Goal: Task Accomplishment & Management: Manage account settings

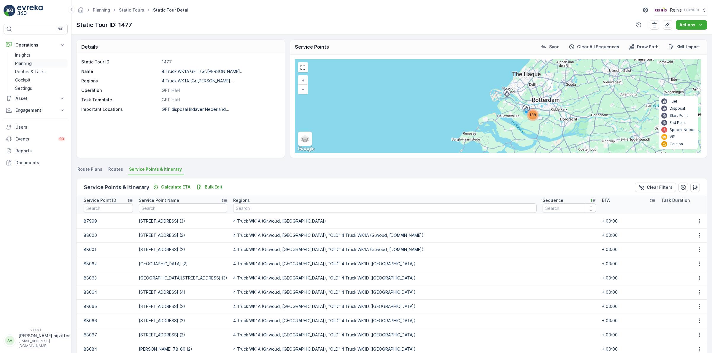
click at [26, 63] on p "Planning" at bounding box center [23, 63] width 17 height 6
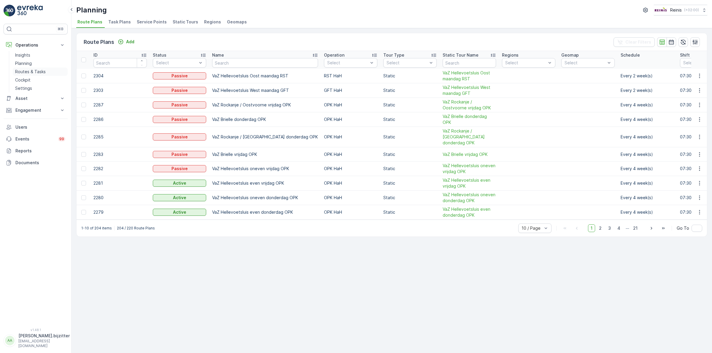
click at [36, 72] on p "Routes & Tasks" at bounding box center [30, 72] width 31 height 6
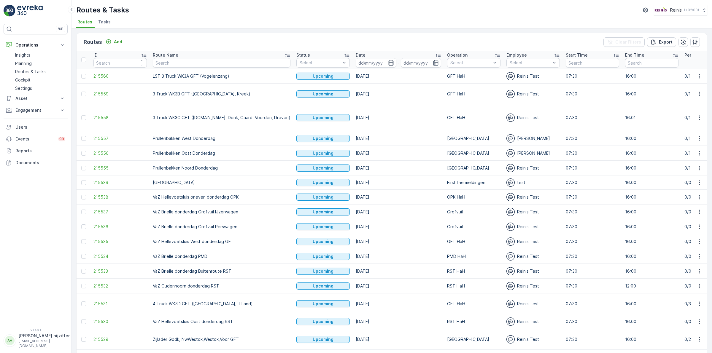
click at [34, 196] on div "⌘B Operations Insights Planning Routes & Tasks Cockpit Settings Asset Assets Ac…" at bounding box center [36, 172] width 64 height 297
click at [27, 71] on p "Routes & Tasks" at bounding box center [30, 72] width 31 height 6
click at [196, 66] on input "text" at bounding box center [222, 62] width 138 height 9
type input "VaZ"
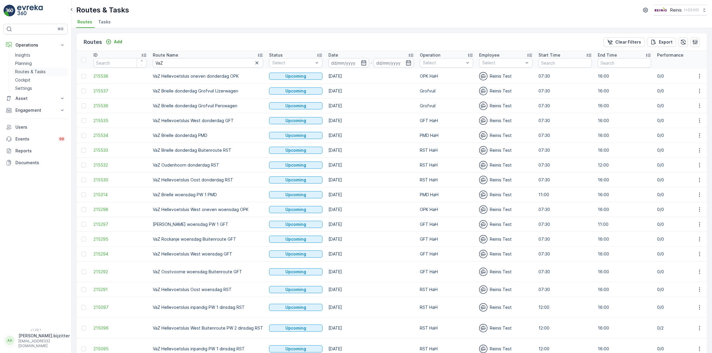
click at [31, 70] on p "Routes & Tasks" at bounding box center [30, 72] width 31 height 6
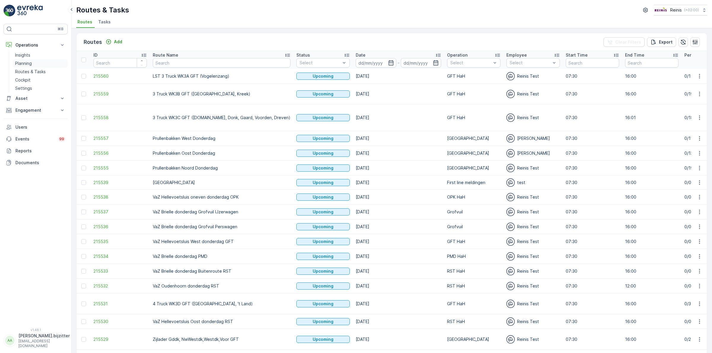
click at [27, 61] on p "Planning" at bounding box center [23, 63] width 17 height 6
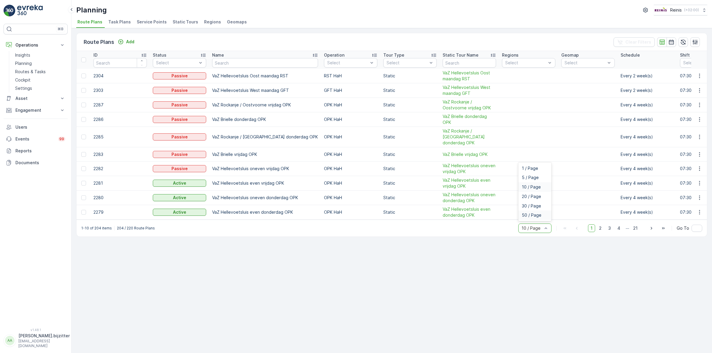
click at [539, 216] on div "50 / Page" at bounding box center [534, 215] width 33 height 9
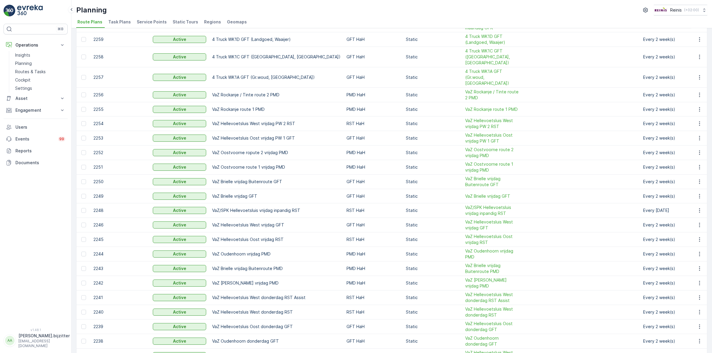
scroll to position [474, 0]
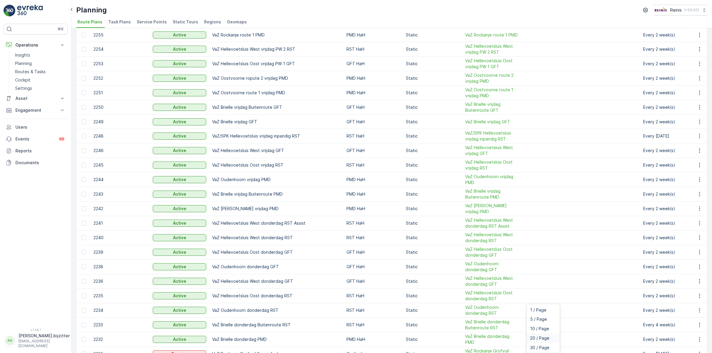
click at [541, 336] on span "20 / Page" at bounding box center [539, 338] width 19 height 5
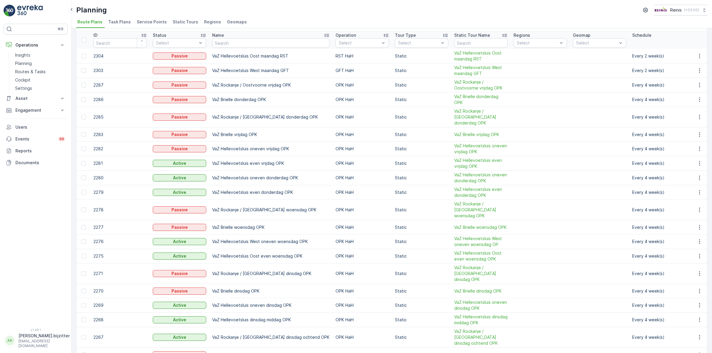
scroll to position [31, 0]
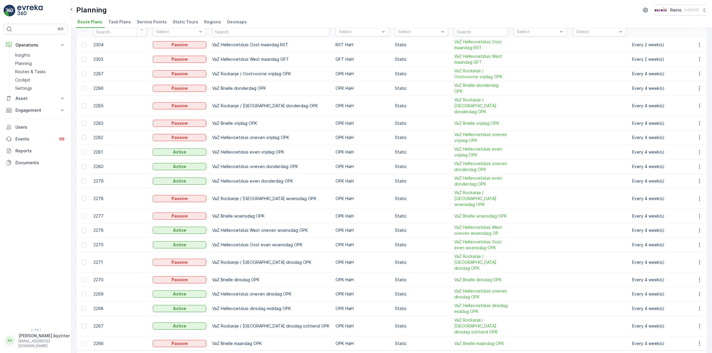
click at [534, 353] on div "20 / Page" at bounding box center [535, 359] width 33 height 9
click at [533, 316] on span "10 / Page" at bounding box center [531, 318] width 19 height 5
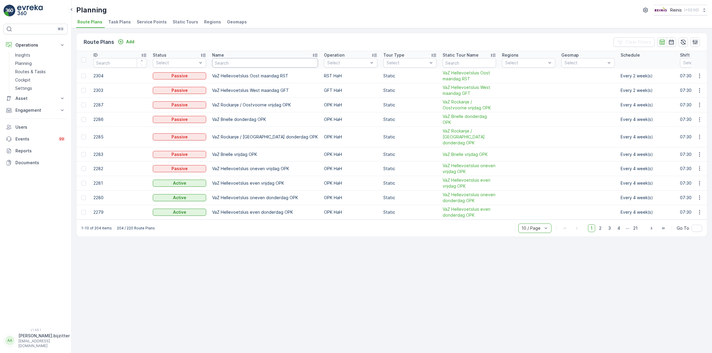
click at [240, 64] on input "text" at bounding box center [265, 62] width 106 height 9
type input "VaZ"
click at [240, 64] on input "VaZ" at bounding box center [265, 62] width 106 height 9
click at [541, 214] on span "50 / Page" at bounding box center [533, 215] width 20 height 5
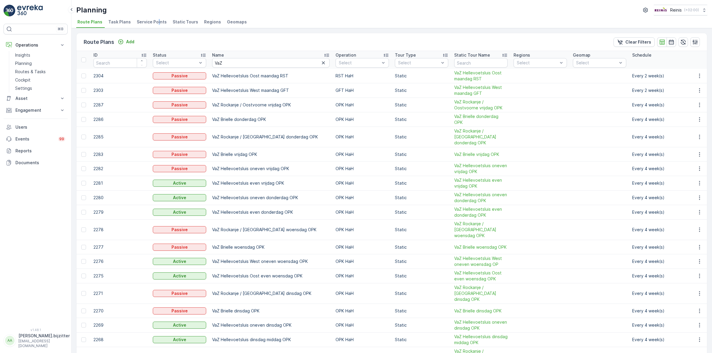
click at [157, 22] on span "Service Points" at bounding box center [152, 22] width 30 height 6
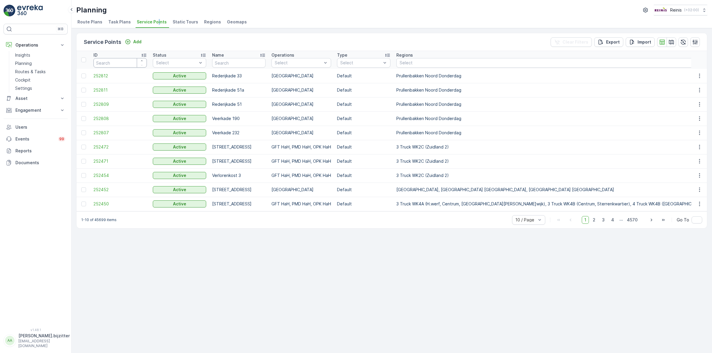
click at [128, 63] on input "number" at bounding box center [119, 62] width 53 height 9
paste input "87427"
type input "87427"
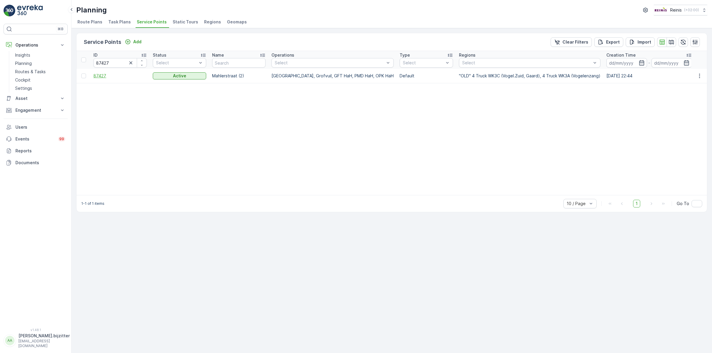
click at [103, 76] on span "87427" at bounding box center [119, 76] width 53 height 6
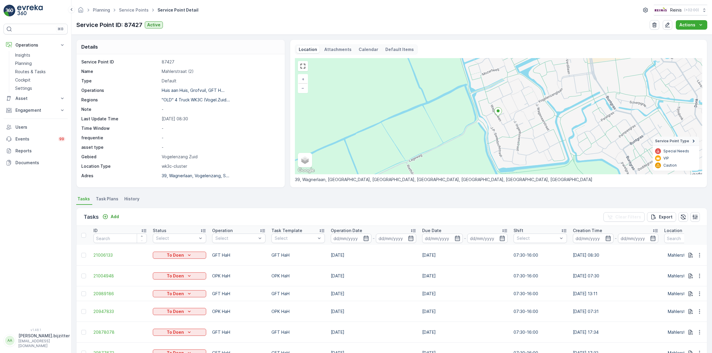
click at [195, 193] on div "Details Service Point ID 87427 Name Mahlerstraat (2) Type Default Operations Hu…" at bounding box center [391, 194] width 640 height 318
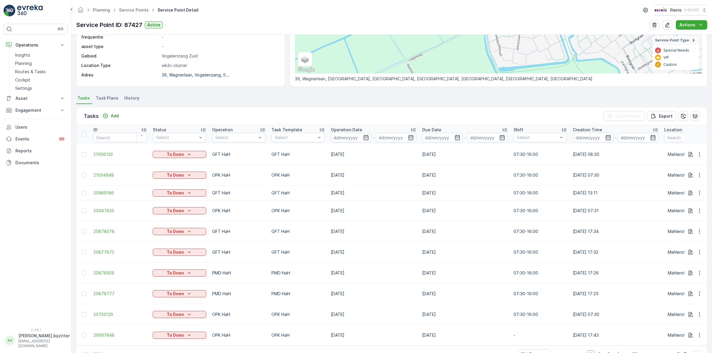
scroll to position [122, 0]
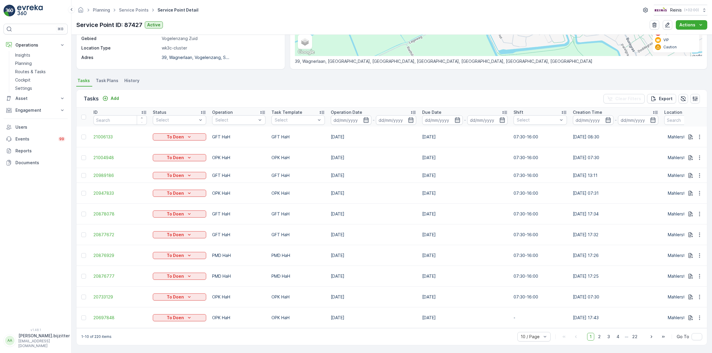
click at [103, 78] on span "Task Plans" at bounding box center [107, 81] width 23 height 6
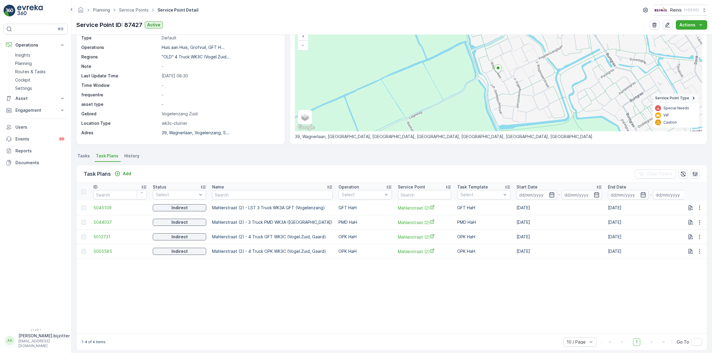
scroll to position [43, 0]
click at [136, 155] on span "History" at bounding box center [131, 156] width 15 height 6
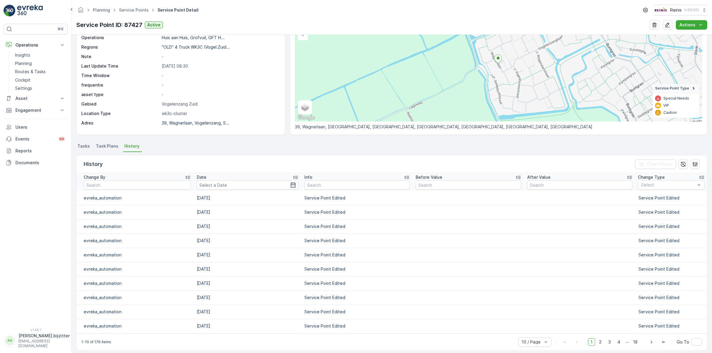
scroll to position [58, 0]
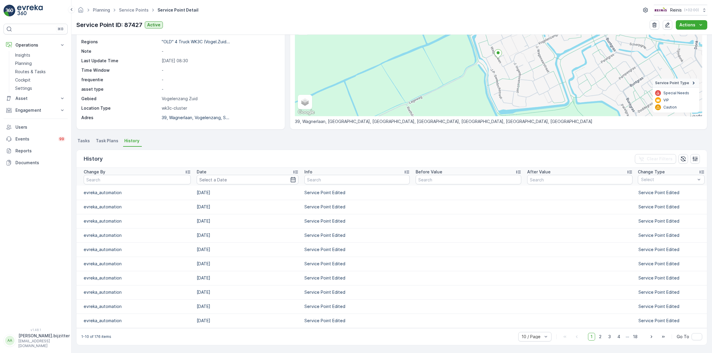
click at [105, 142] on span "Task Plans" at bounding box center [107, 141] width 23 height 6
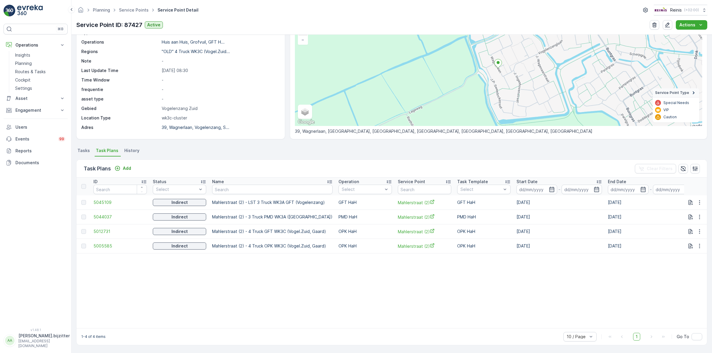
scroll to position [22, 0]
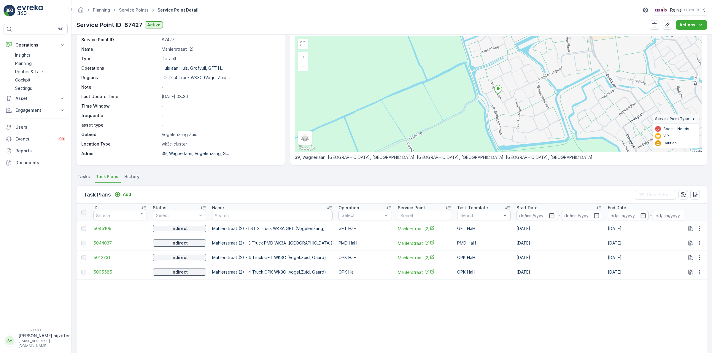
click at [79, 177] on span "Tasks" at bounding box center [83, 177] width 12 height 6
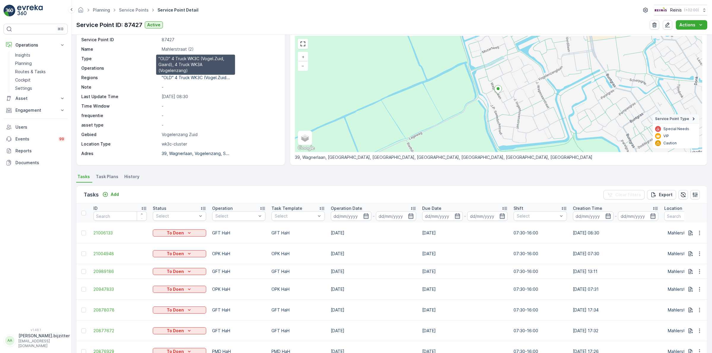
click at [181, 80] on p ""OLD" 4 Truck WK3C (Vogel.Zuid..." at bounding box center [196, 77] width 68 height 5
click at [263, 183] on div "Tasks Add Clear Filters Export ID Status Select Operation Select Task Template …" at bounding box center [391, 314] width 631 height 262
click at [36, 239] on div "⌘B Operations Insights Planning Routes & Tasks Cockpit Settings Asset Assets Ac…" at bounding box center [36, 172] width 64 height 297
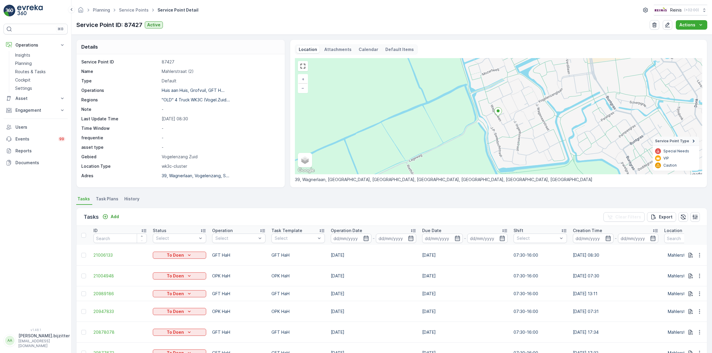
click at [203, 209] on div "Tasks Add Clear Filters Export" at bounding box center [391, 217] width 630 height 18
click at [33, 73] on p "Routes & Tasks" at bounding box center [30, 72] width 31 height 6
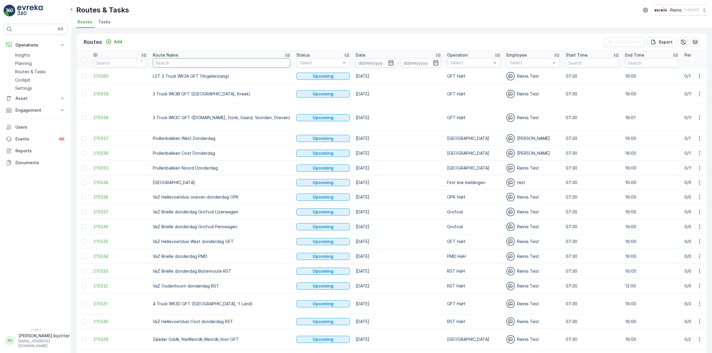
click at [185, 62] on input "text" at bounding box center [222, 62] width 138 height 9
click at [198, 61] on input "text" at bounding box center [222, 62] width 138 height 9
click at [195, 60] on input "text" at bounding box center [222, 62] width 138 height 9
paste input "WK3A"
type input "WK3A"
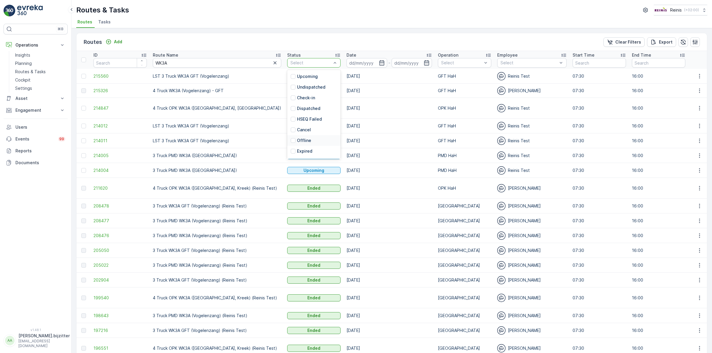
scroll to position [9, 0]
click at [287, 149] on div "Ended" at bounding box center [313, 152] width 53 height 11
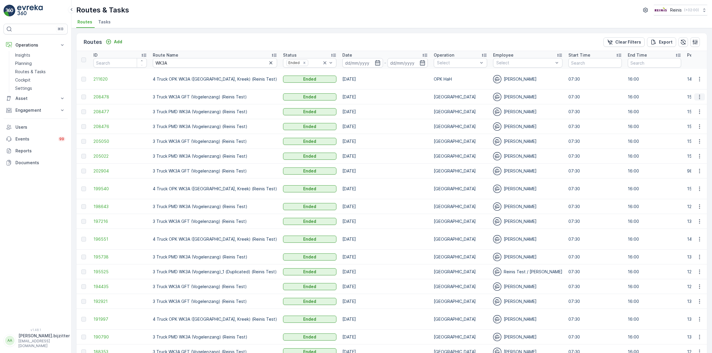
click at [697, 94] on icon "button" at bounding box center [699, 97] width 6 height 6
click at [678, 106] on span "View Route Tracking" at bounding box center [688, 108] width 41 height 6
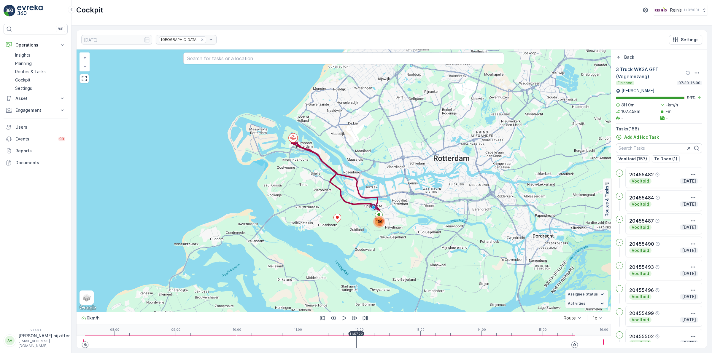
drag, startPoint x: 86, startPoint y: 342, endPoint x: 395, endPoint y: 341, distance: 309.0
click at [395, 342] on div at bounding box center [344, 342] width 520 height 1
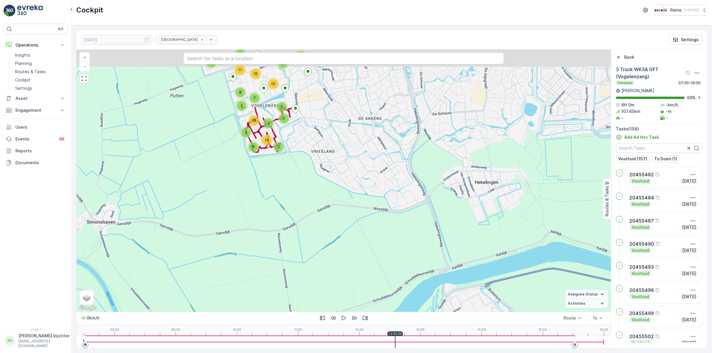
drag, startPoint x: 291, startPoint y: 170, endPoint x: 361, endPoint y: 258, distance: 112.2
click at [361, 258] on div "7 3 2 2 16 5 2 7 6 2 18 2 8 10 11 16 4 4 5 10 7 + − Satellite Roadmap Terrain H…" at bounding box center [343, 181] width 534 height 262
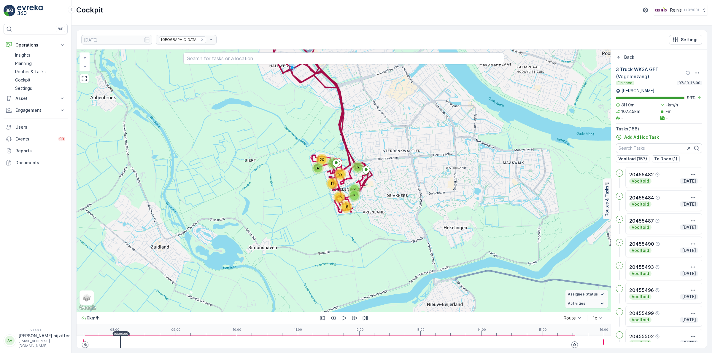
drag, startPoint x: 394, startPoint y: 344, endPoint x: 122, endPoint y: 341, distance: 272.8
click at [122, 341] on div at bounding box center [344, 342] width 520 height 12
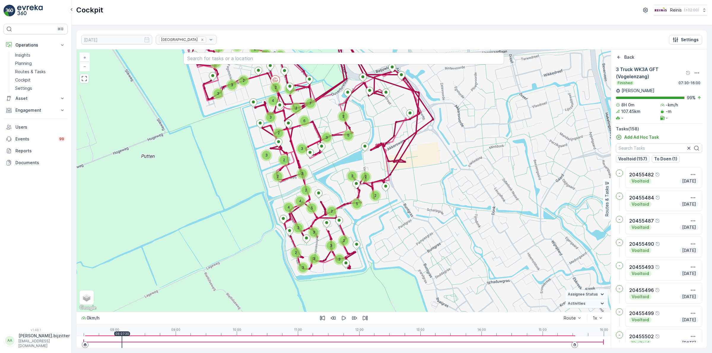
click at [630, 159] on p "Vooltoid (157)" at bounding box center [632, 159] width 29 height 6
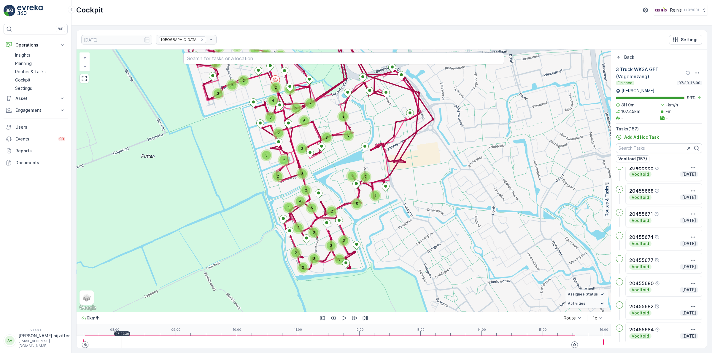
scroll to position [1343, 0]
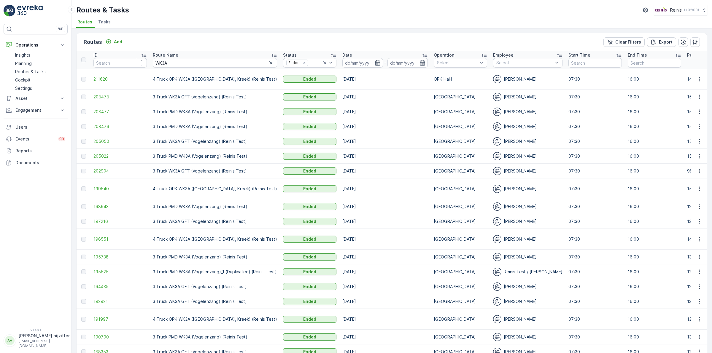
click at [21, 190] on div "⌘B Operations Insights Planning Routes & Tasks Cockpit Settings Asset Assets Ac…" at bounding box center [36, 172] width 64 height 297
click at [24, 55] on p "Insights" at bounding box center [22, 55] width 15 height 6
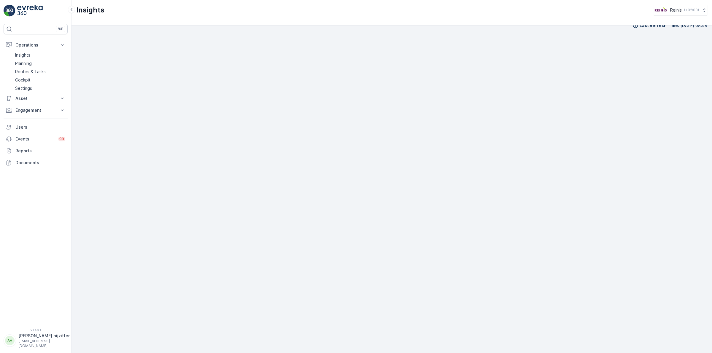
scroll to position [9, 0]
click at [30, 72] on p "Routes & Tasks" at bounding box center [30, 72] width 31 height 6
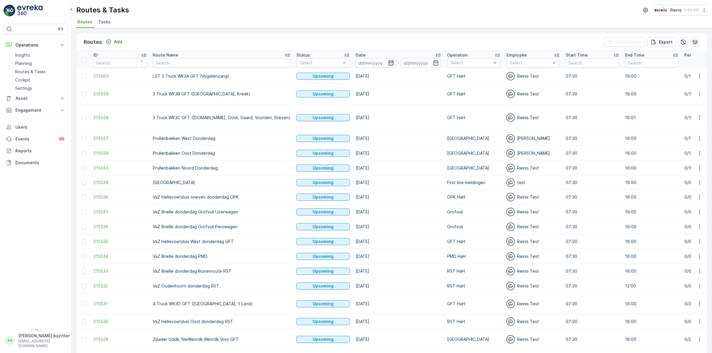
click at [388, 61] on icon "button" at bounding box center [391, 63] width 6 height 6
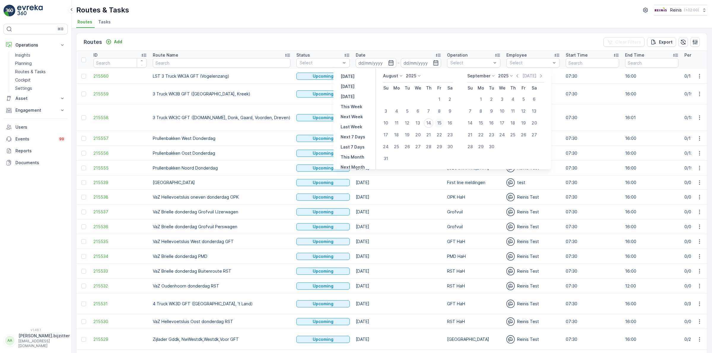
click at [441, 123] on div "15" at bounding box center [438, 122] width 9 height 9
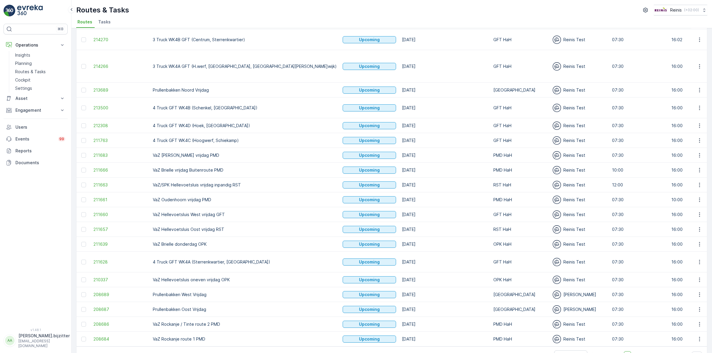
scroll to position [55, 0]
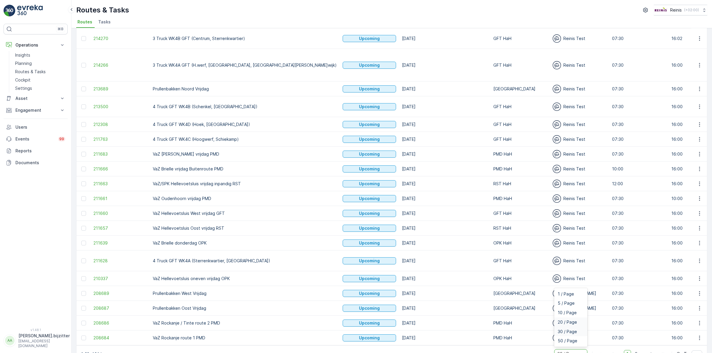
click at [571, 329] on span "30 / Page" at bounding box center [566, 331] width 19 height 5
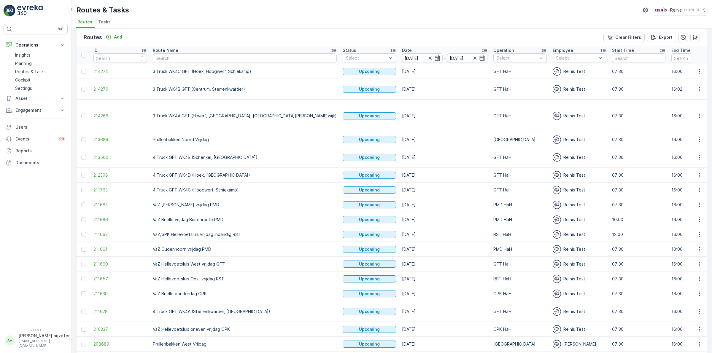
scroll to position [2, 0]
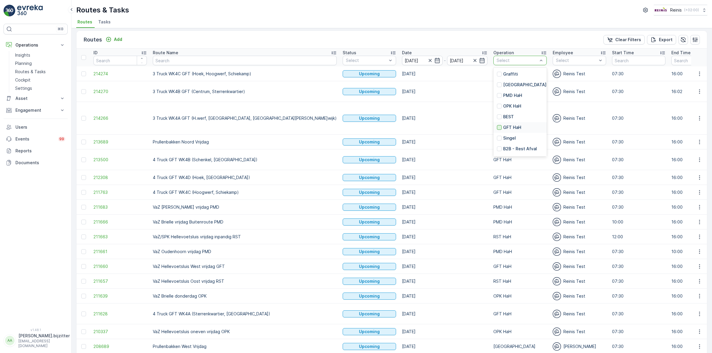
click at [497, 127] on div at bounding box center [499, 127] width 5 height 5
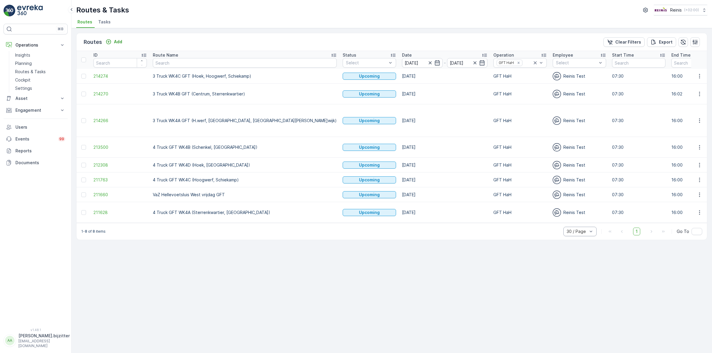
click at [251, 78] on td "3 Truck WK4C GFT (Hoek, Hoogwerf, Schiekamp)" at bounding box center [245, 76] width 190 height 15
click at [700, 76] on icon "button" at bounding box center [699, 76] width 6 height 6
click at [686, 83] on span "See More Details" at bounding box center [685, 85] width 34 height 6
click at [698, 78] on icon "button" at bounding box center [699, 76] width 6 height 6
click at [582, 269] on div "Routes Add Clear Filters Export ID Route Name Status Select Date 15.08.2025 - 1…" at bounding box center [391, 190] width 640 height 325
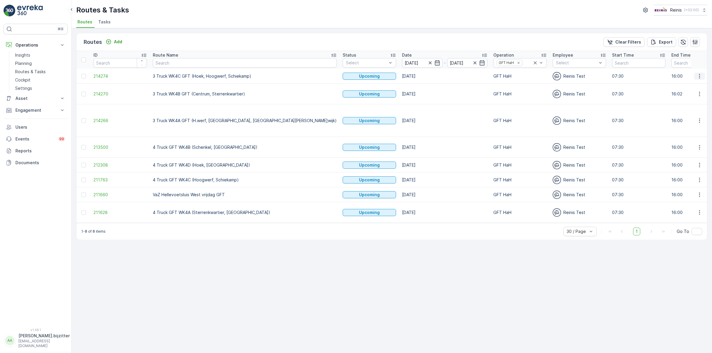
click at [701, 76] on icon "button" at bounding box center [699, 76] width 6 height 6
click at [672, 85] on span "See More Details" at bounding box center [685, 85] width 34 height 6
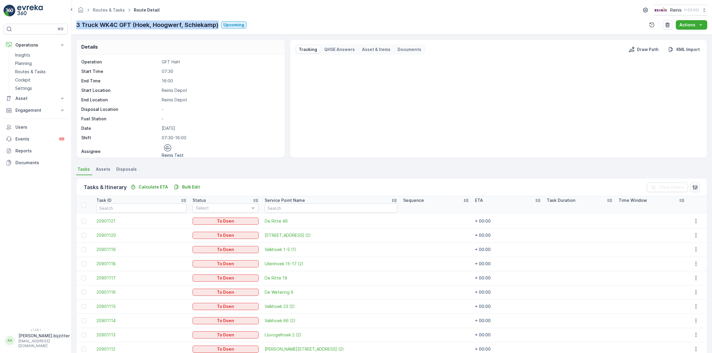
drag, startPoint x: 77, startPoint y: 25, endPoint x: 216, endPoint y: 27, distance: 138.2
click at [218, 27] on p "3 Truck WK4C GFT (Hoek, Hoogwerf, Schiekamp)" at bounding box center [147, 24] width 142 height 9
copy p "3 Truck WK4C GFT (Hoek, Hoogwerf, Schiekamp)"
click at [22, 65] on p "Planning" at bounding box center [23, 63] width 17 height 6
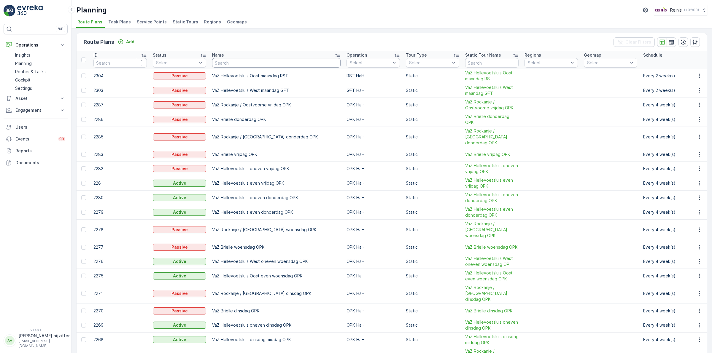
click at [245, 64] on input "text" at bounding box center [276, 62] width 128 height 9
paste input "3 Truck WK4C GFT (Hoek, Hoogwerf, Schiekamp)"
type input "3 Truck WK4C GFT (Hoek, Hoogwerf, Schiekamp)"
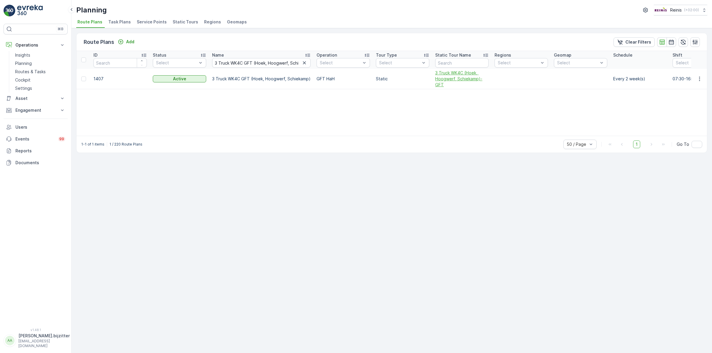
click at [452, 75] on span "3 Truck WK4C (Hoek, Hoogwerf, Schiekamp)-GFT" at bounding box center [461, 79] width 53 height 18
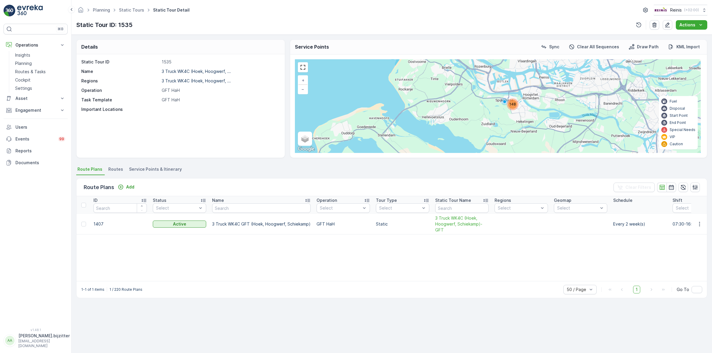
click at [128, 125] on div "Static Tour ID 1535 Name 3 Truck WK4C (Hoek, Hoogwerf, ... Regions 3 Truck WK4C…" at bounding box center [180, 105] width 208 height 103
click at [155, 139] on div "Static Tour ID 1535 Name 3 Truck WK4C (Hoek, Hoogwerf, ... Regions 3 Truck WK4C…" at bounding box center [180, 105] width 208 height 103
click at [147, 167] on span "Service Points & Itinerary" at bounding box center [155, 169] width 53 height 6
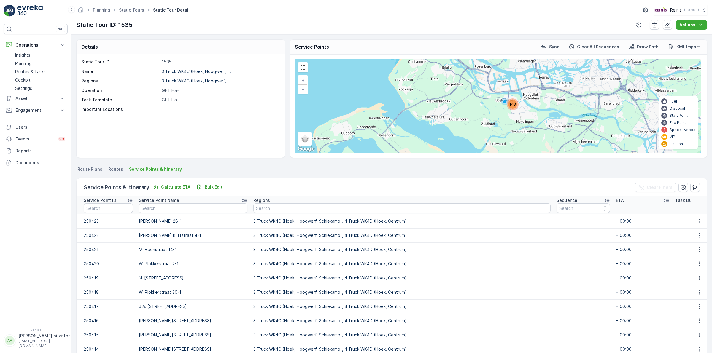
click at [27, 229] on div "⌘B Operations Insights Planning Routes & Tasks Cockpit Settings Asset Assets Ac…" at bounding box center [36, 172] width 64 height 297
click at [239, 127] on div "Static Tour ID 1535 Name 3 Truck WK4C (Hoek, Hoogwerf, ... Regions 3 Truck WK4C…" at bounding box center [180, 105] width 208 height 103
click at [258, 128] on div "Static Tour ID 1535 Name 3 Truck WK4C (Hoek, Hoogwerf, ... Regions 3 Truck WK4C…" at bounding box center [180, 105] width 208 height 103
click at [128, 199] on icon at bounding box center [129, 200] width 5 height 3
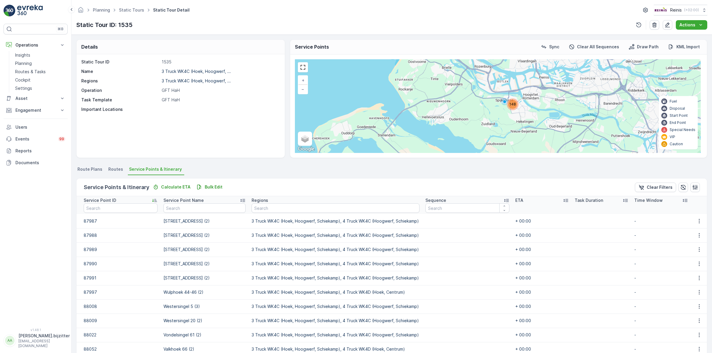
click at [153, 141] on div "Static Tour ID 1535 Name 3 Truck WK4C (Hoek, Hoogwerf, ... Regions 3 Truck WK4C…" at bounding box center [180, 105] width 208 height 103
click at [152, 200] on icon at bounding box center [155, 200] width 6 height 6
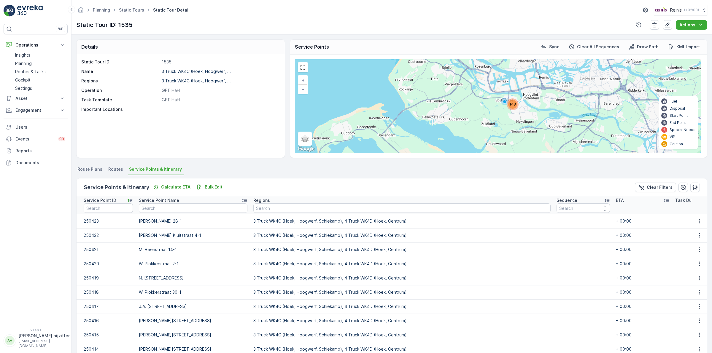
click at [132, 201] on icon at bounding box center [130, 200] width 6 height 6
click at [129, 199] on icon at bounding box center [130, 200] width 6 height 6
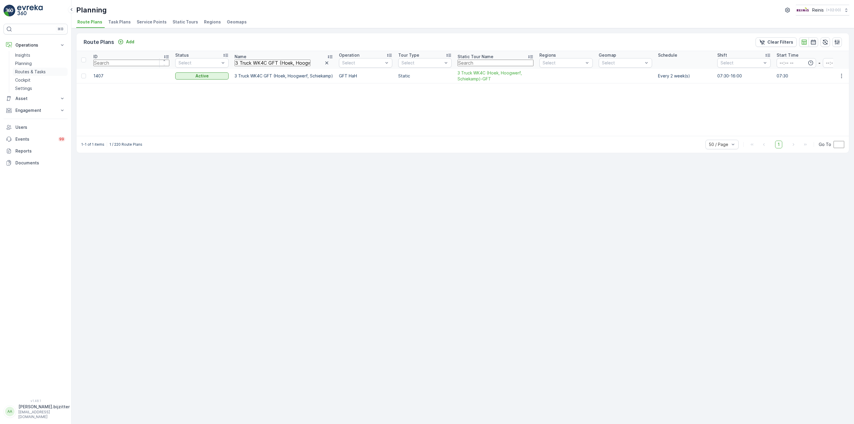
click at [31, 72] on p "Routes & Tasks" at bounding box center [30, 72] width 31 height 6
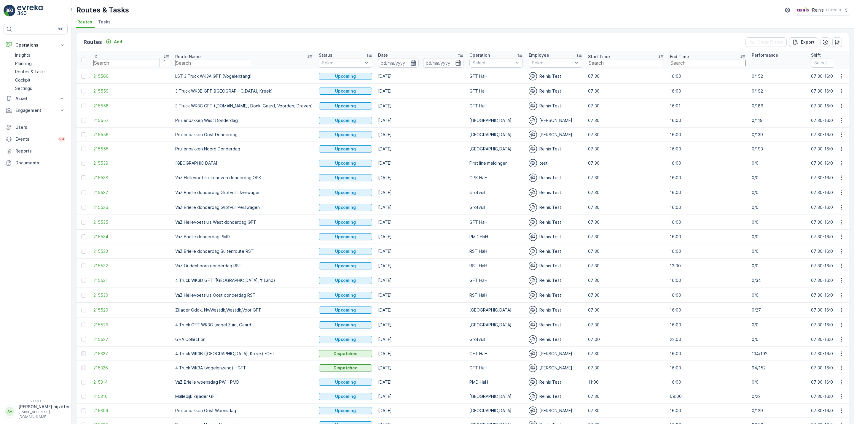
click at [410, 64] on icon "button" at bounding box center [413, 63] width 6 height 6
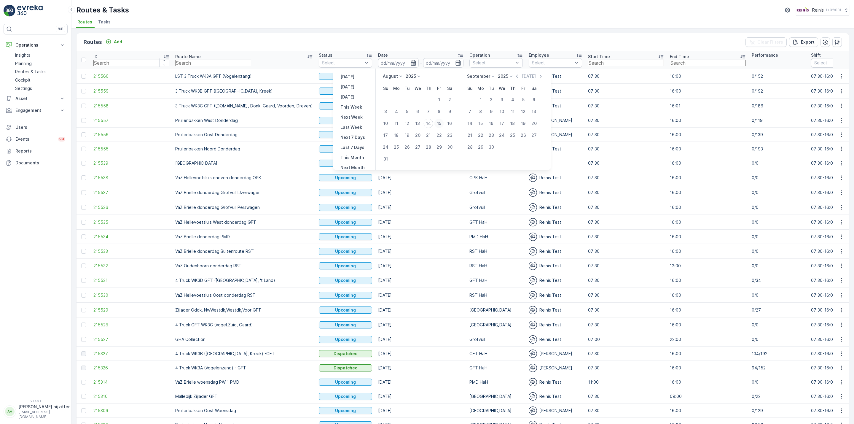
click at [440, 122] on div "15" at bounding box center [438, 123] width 9 height 9
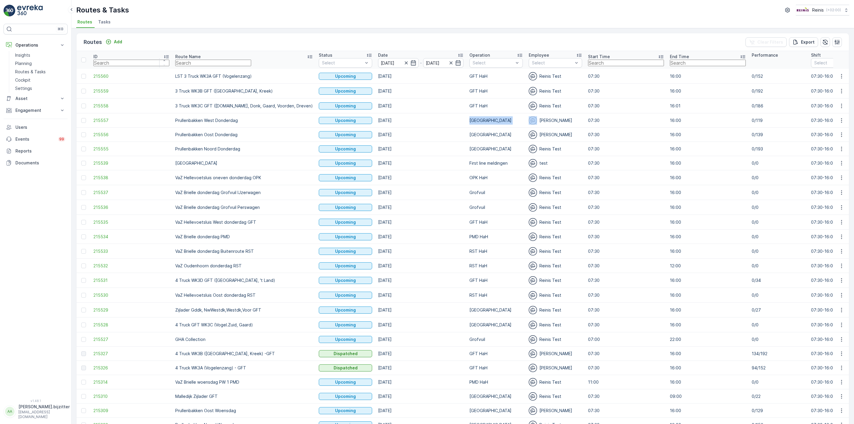
click at [466, 122] on td "Prullenbakken" at bounding box center [495, 120] width 59 height 14
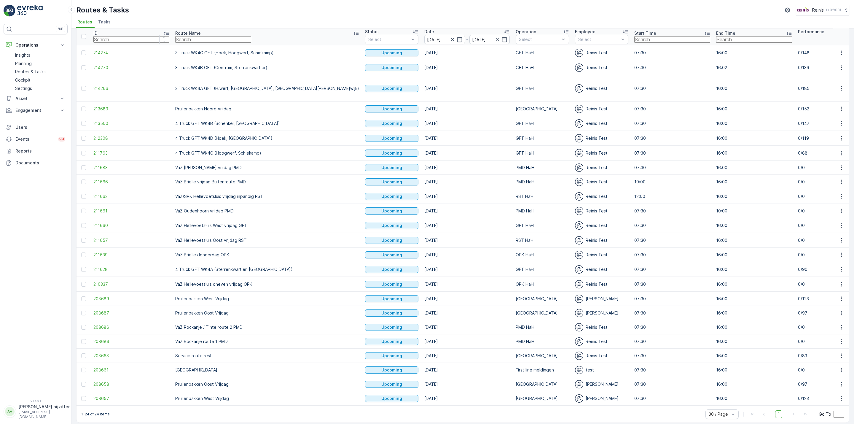
scroll to position [45, 0]
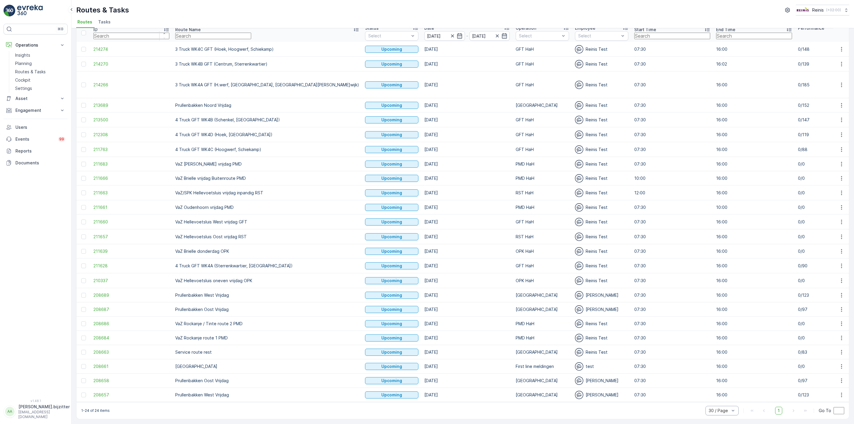
click at [709, 353] on div "30 / Page" at bounding box center [721, 410] width 33 height 9
click at [711, 353] on div "20 / Page" at bounding box center [721, 378] width 33 height 9
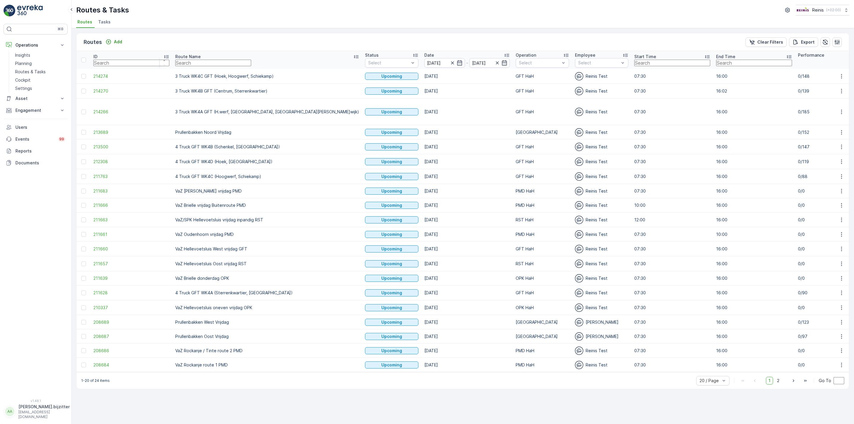
click at [198, 63] on input "text" at bounding box center [213, 63] width 76 height 7
type input "WK3"
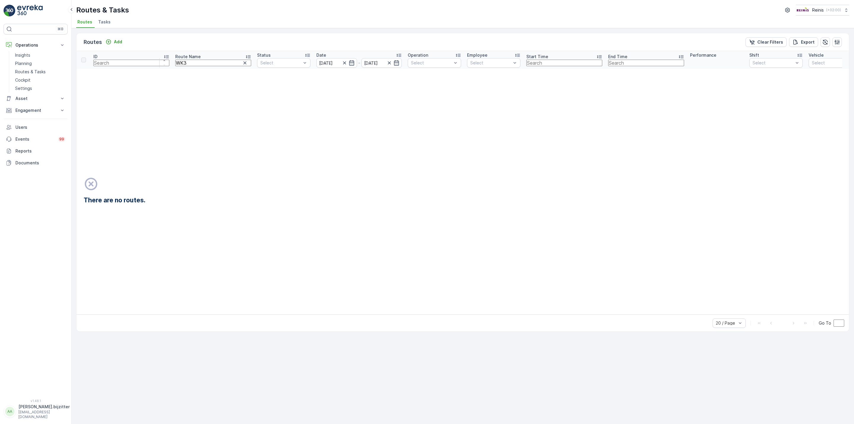
click at [175, 63] on input "WK3" at bounding box center [213, 63] width 76 height 7
type input "WK4"
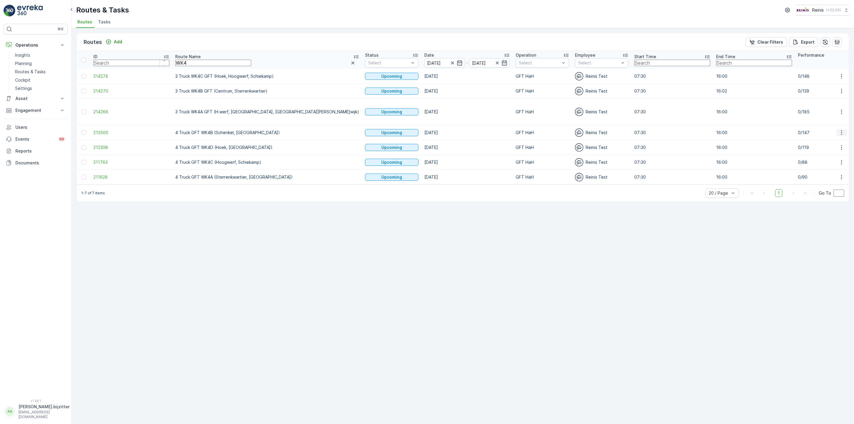
click at [711, 131] on icon "button" at bounding box center [842, 133] width 6 height 6
click at [711, 140] on span "See More Details" at bounding box center [827, 142] width 34 height 6
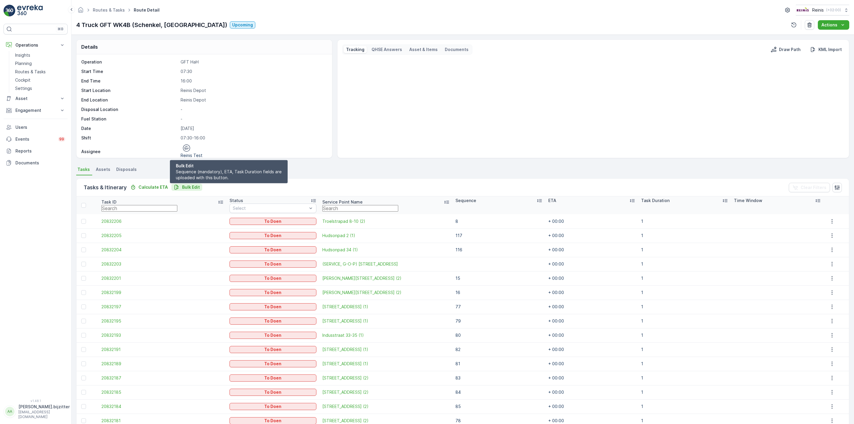
click at [194, 186] on p "Bulk Edit" at bounding box center [191, 187] width 18 height 6
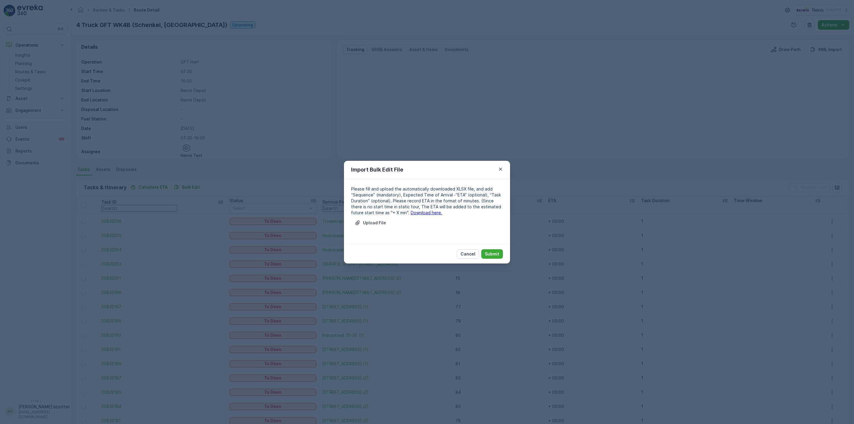
click at [414, 213] on link "Download here." at bounding box center [426, 212] width 31 height 5
click at [412, 212] on link "Download here." at bounding box center [426, 212] width 31 height 5
click at [469, 254] on p "Cancel" at bounding box center [467, 254] width 15 height 6
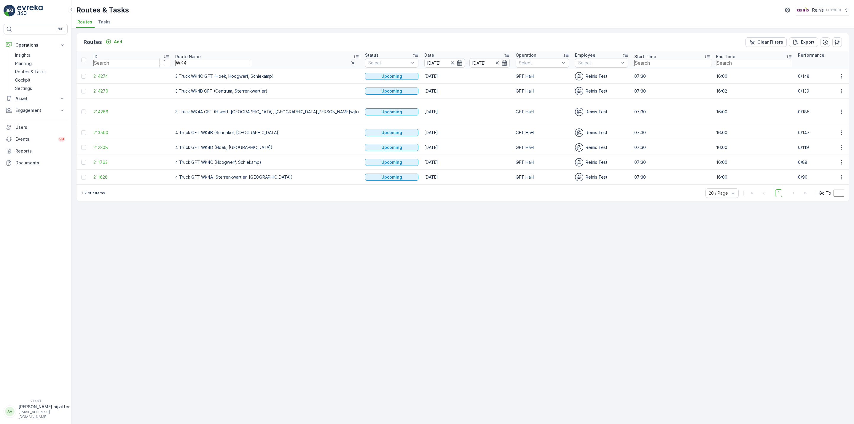
click at [257, 233] on div "Routes Add Clear Filters Export ID Route Name WK4 Status Select Date 15.08.2025…" at bounding box center [462, 226] width 782 height 396
click at [353, 54] on icon at bounding box center [356, 57] width 6 height 6
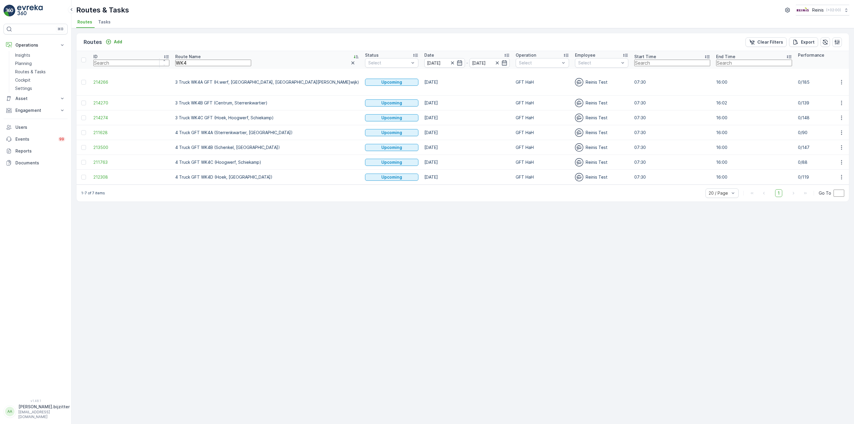
click at [353, 54] on icon at bounding box center [356, 57] width 6 height 6
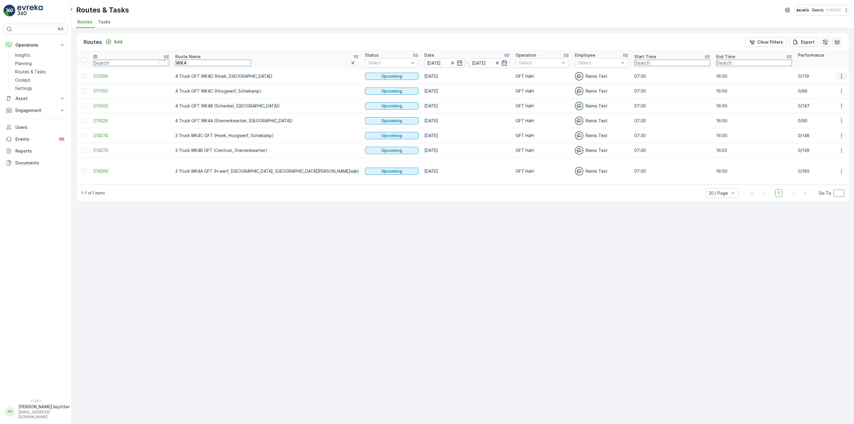
click at [711, 77] on icon "button" at bounding box center [842, 76] width 6 height 6
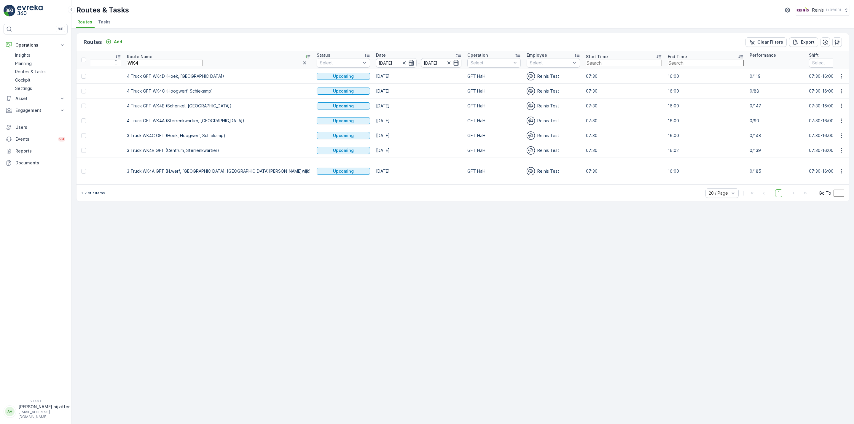
scroll to position [0, 54]
click at [395, 60] on div at bounding box center [401, 63] width 13 height 6
click at [403, 61] on icon "button" at bounding box center [405, 62] width 5 height 5
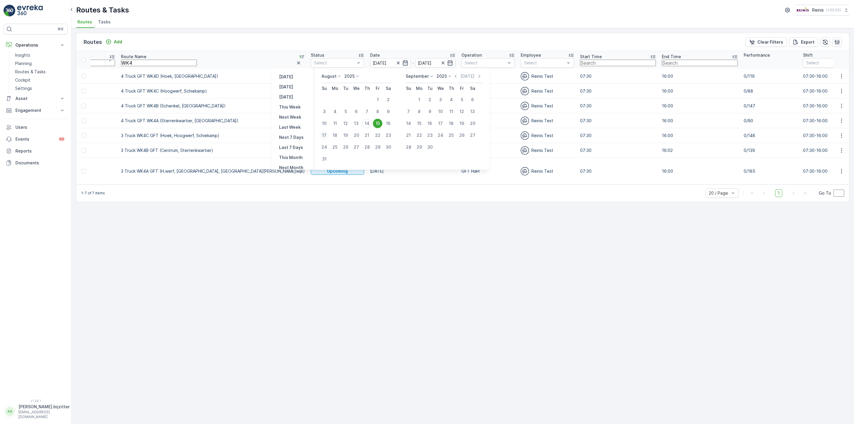
click at [326, 134] on div "17" at bounding box center [324, 134] width 9 height 9
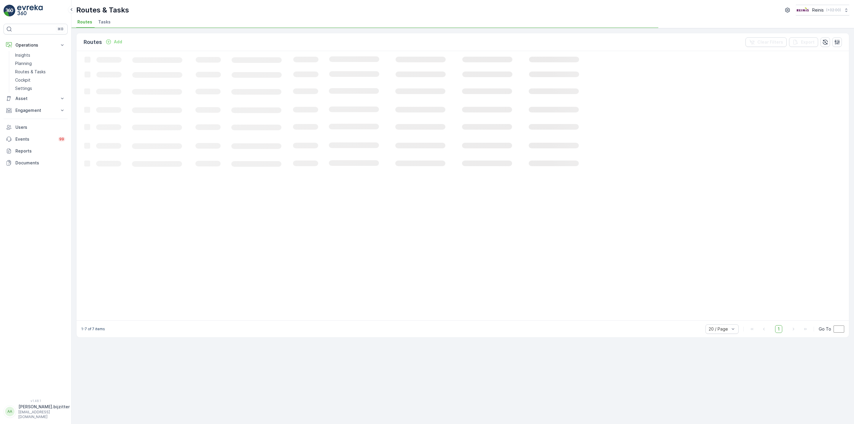
click at [305, 63] on icon "Loading..." at bounding box center [360, 185] width 569 height 268
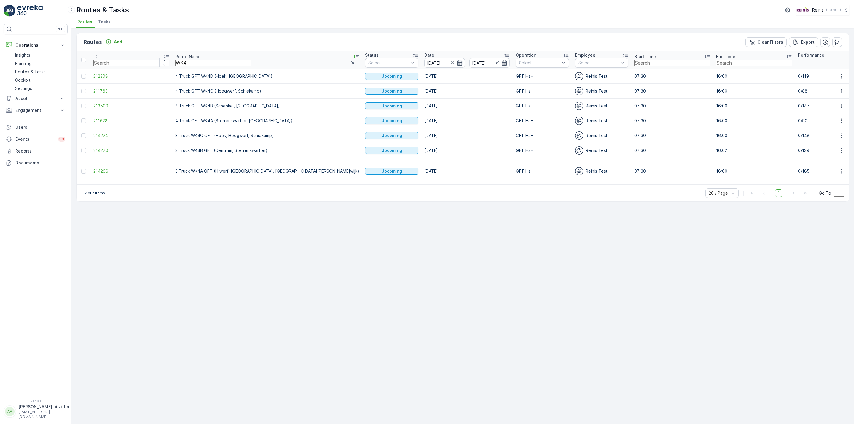
click at [457, 62] on icon "button" at bounding box center [459, 62] width 5 height 5
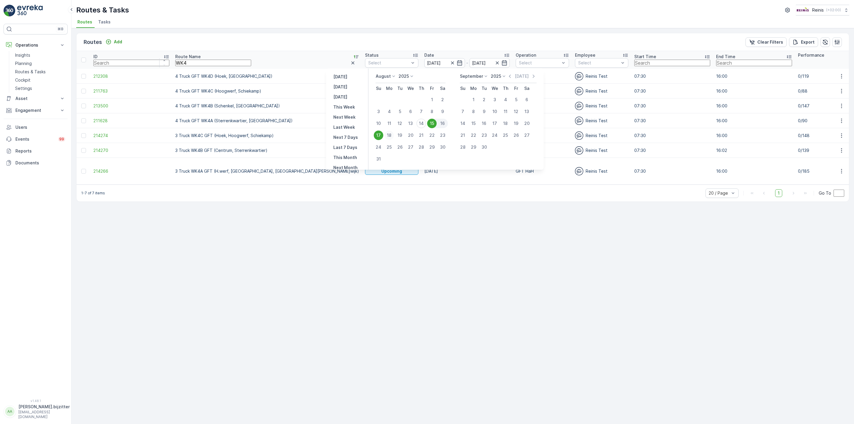
click at [388, 134] on div "18" at bounding box center [389, 134] width 9 height 9
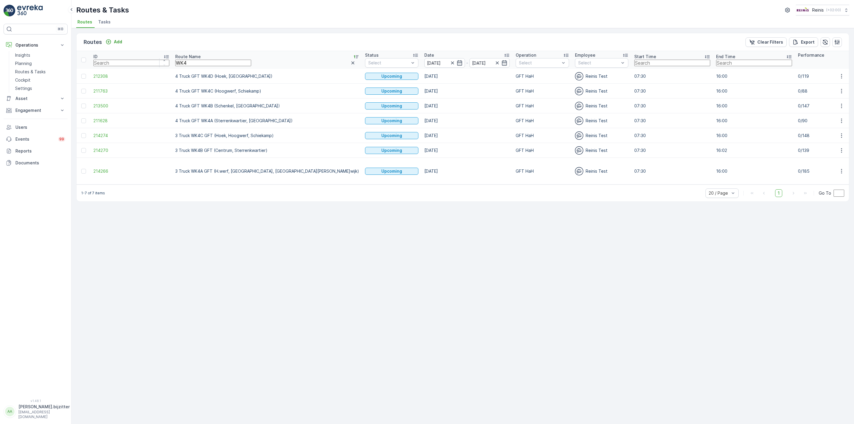
click at [421, 128] on td "15.08.2025" at bounding box center [466, 120] width 91 height 15
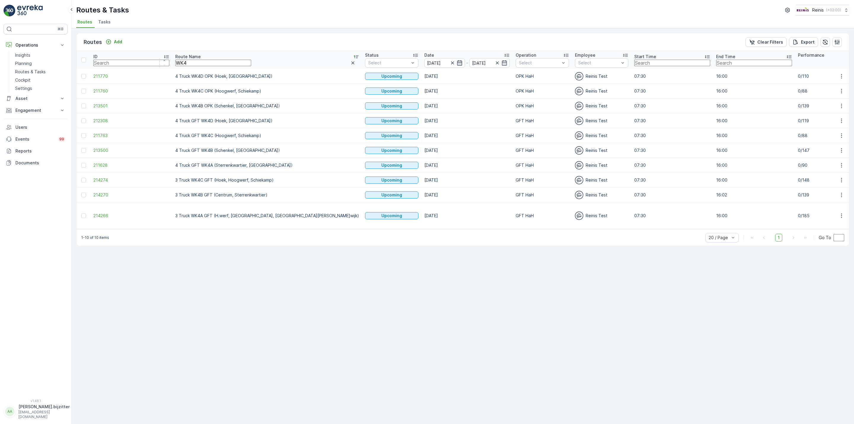
click at [457, 63] on icon "button" at bounding box center [459, 62] width 5 height 5
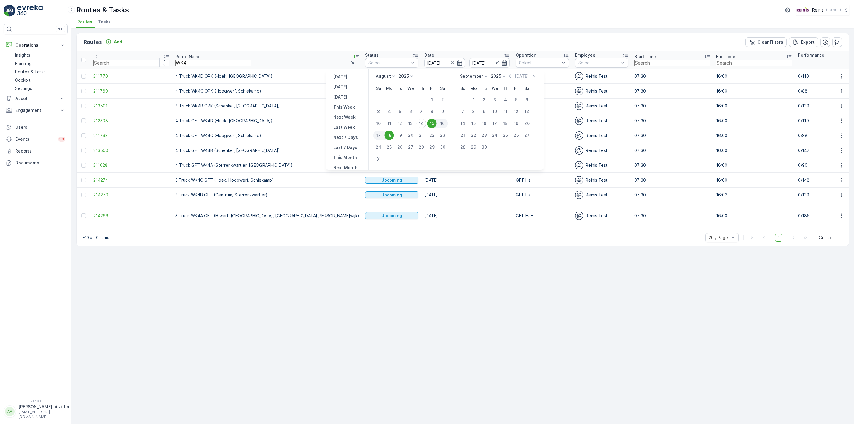
click at [433, 121] on div "15" at bounding box center [431, 123] width 9 height 9
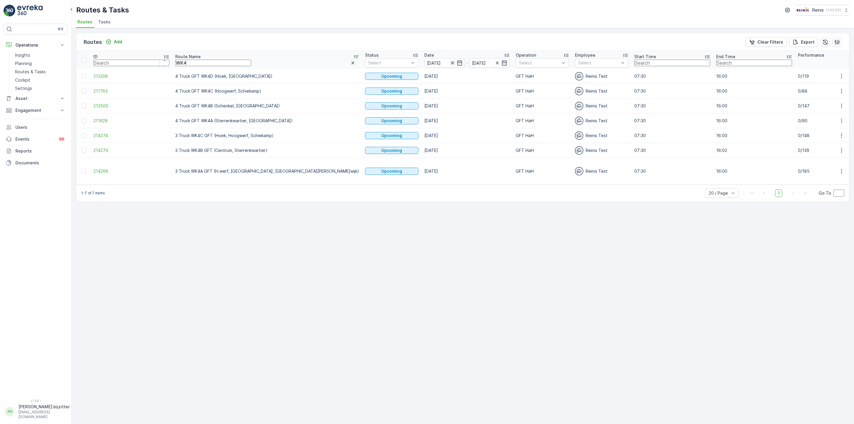
click at [451, 63] on icon "button" at bounding box center [452, 62] width 3 height 3
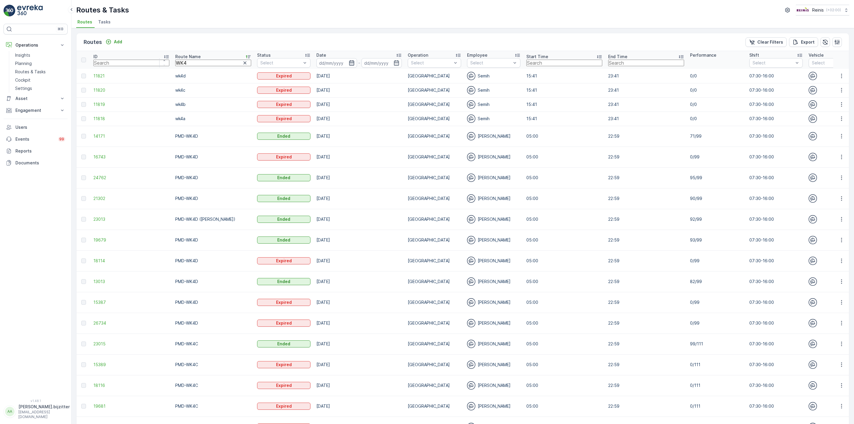
click at [349, 61] on icon "button" at bounding box center [351, 62] width 5 height 5
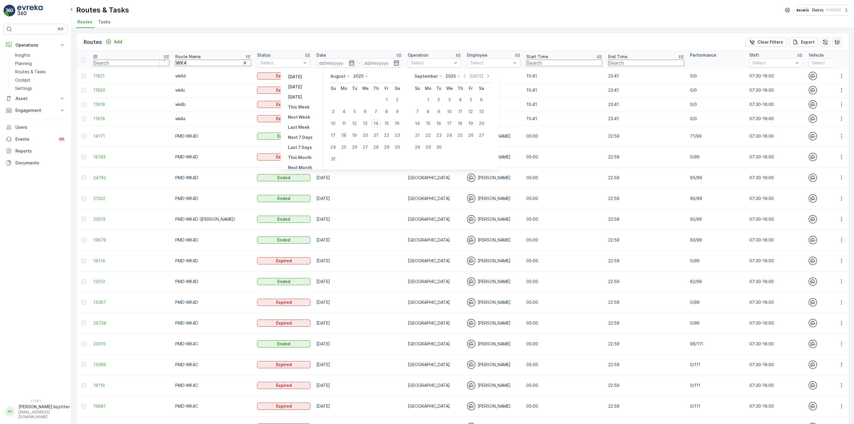
click at [345, 133] on div "18" at bounding box center [343, 134] width 9 height 9
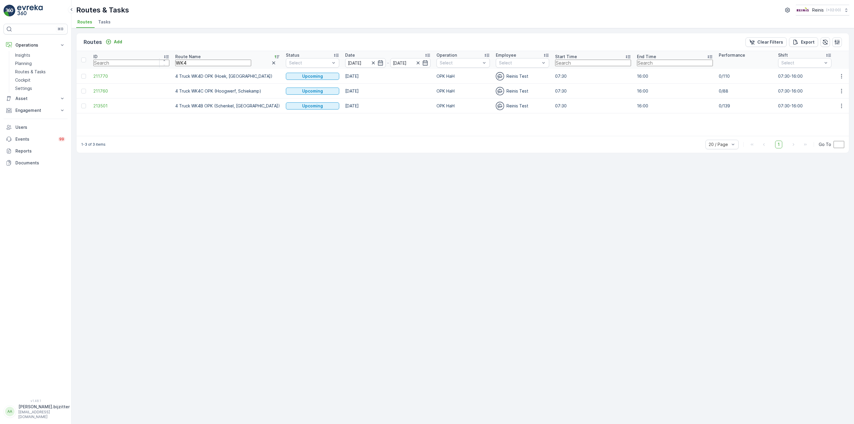
click at [180, 63] on input "WK4" at bounding box center [213, 63] width 76 height 7
type input "WK"
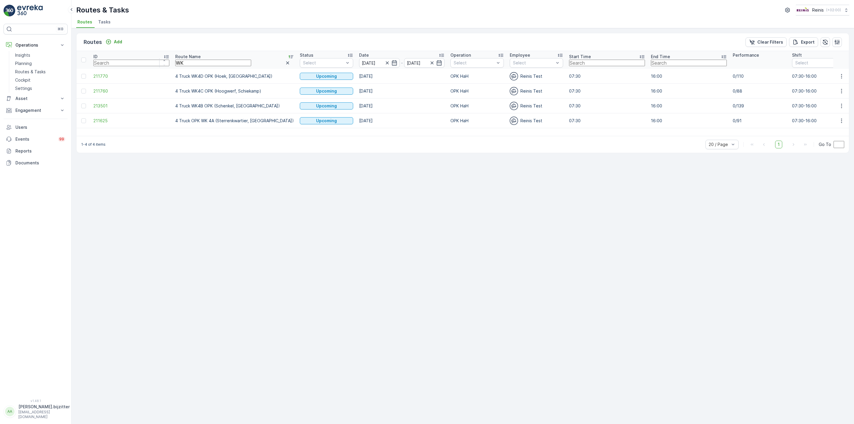
click at [180, 63] on input "WK" at bounding box center [213, 63] width 76 height 7
type input "WK3"
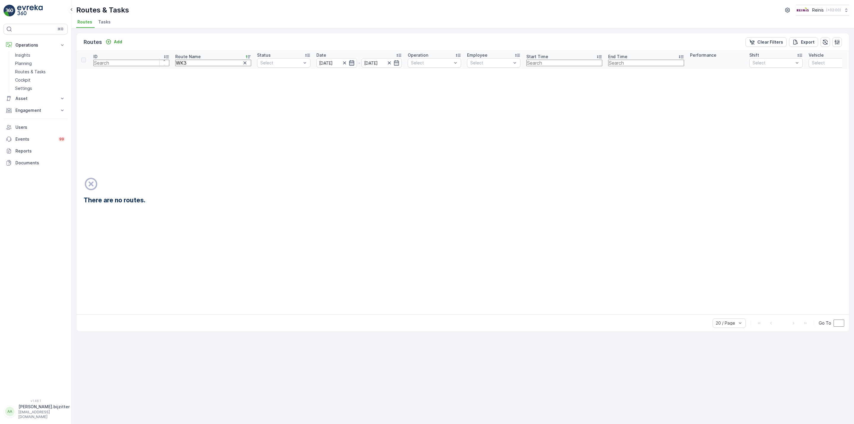
click at [349, 62] on icon "button" at bounding box center [352, 63] width 6 height 6
click at [256, 127] on td "There are no routes." at bounding box center [570, 191] width 989 height 245
click at [342, 62] on icon "button" at bounding box center [345, 63] width 6 height 6
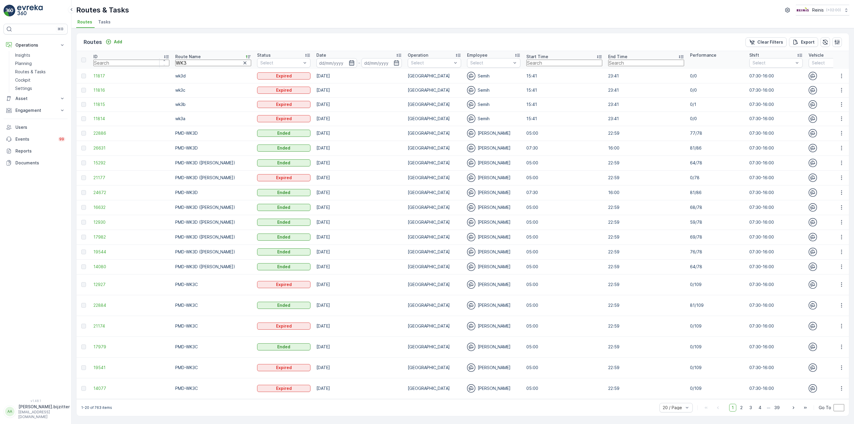
click at [349, 62] on icon "button" at bounding box center [351, 62] width 5 height 5
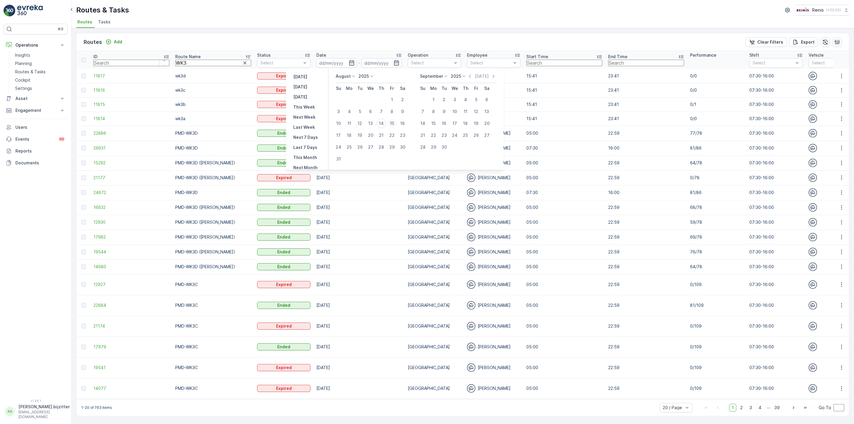
click at [390, 122] on div "15" at bounding box center [391, 123] width 9 height 9
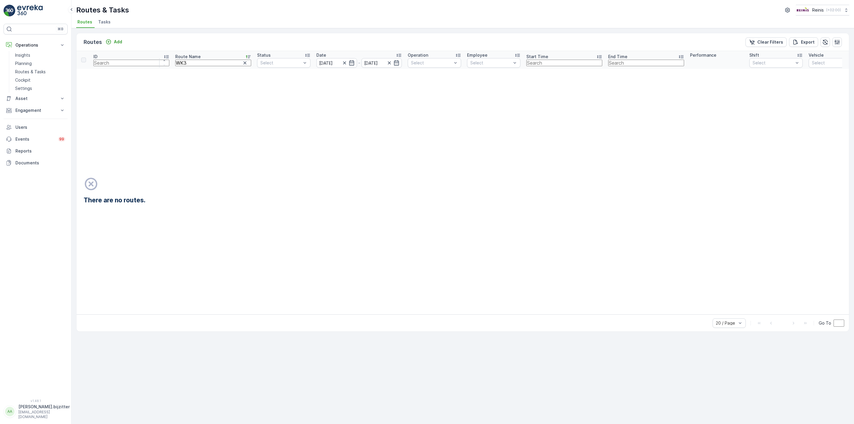
click at [178, 65] on input "WK3" at bounding box center [213, 63] width 76 height 7
type input "WK4"
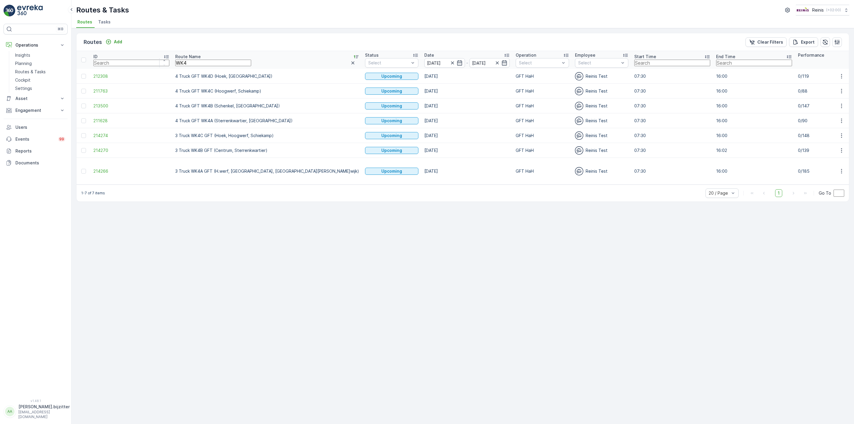
click at [188, 267] on div "Routes Add Clear Filters Export ID Route Name WK4 Status Select Date 15.08.2025…" at bounding box center [462, 226] width 782 height 396
click at [373, 289] on div "Routes Add Clear Filters Export ID Route Name WK4 Status Select Date 15.08.2025…" at bounding box center [462, 226] width 782 height 396
click at [230, 265] on div "Routes Add Clear Filters Export ID Route Name WK4 Status Select Date 15.08.2025…" at bounding box center [462, 226] width 782 height 396
click at [225, 124] on td "4 Truck GFT WK4A (Sterrenkwartier, Gildenwijk)" at bounding box center [267, 120] width 190 height 15
click at [711, 124] on icon "button" at bounding box center [842, 121] width 6 height 6
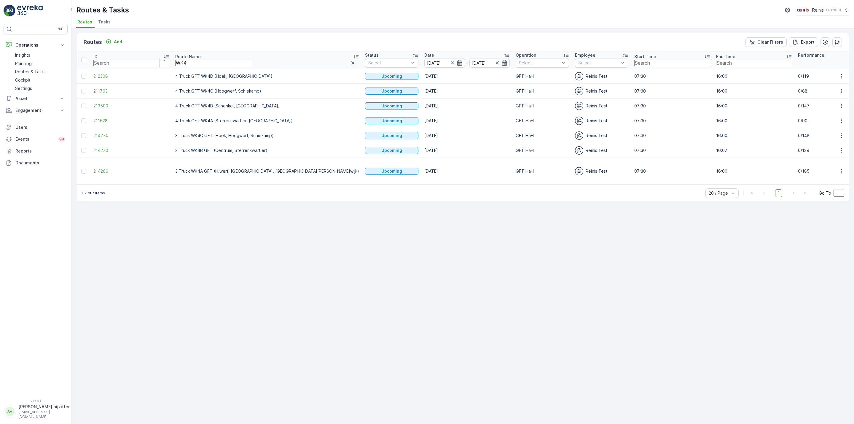
click at [711, 230] on div "Routes Add Clear Filters Export ID Route Name WK4 Status Select Date 15.08.2025…" at bounding box center [462, 226] width 782 height 396
drag, startPoint x: 542, startPoint y: 190, endPoint x: 674, endPoint y: 187, distance: 132.0
click at [674, 184] on tr "214266 3 Truck WK4A GFT (H.werf, Centrum, Schenkel, G.wijk) Upcoming 15.08.2025…" at bounding box center [780, 171] width 1409 height 27
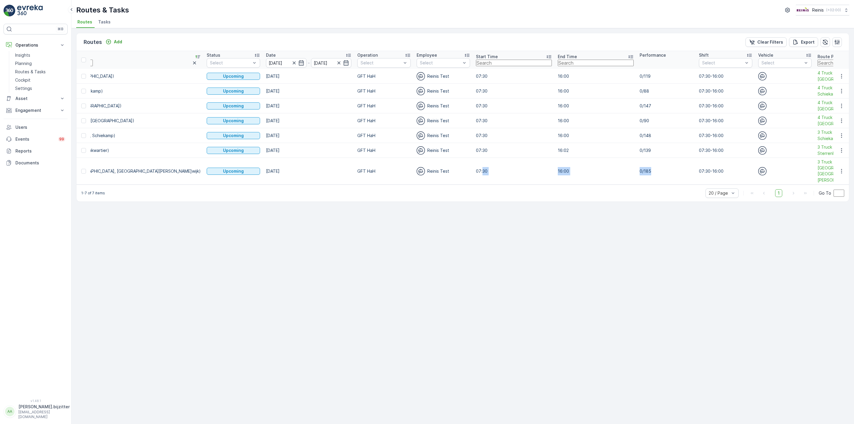
scroll to position [0, 170]
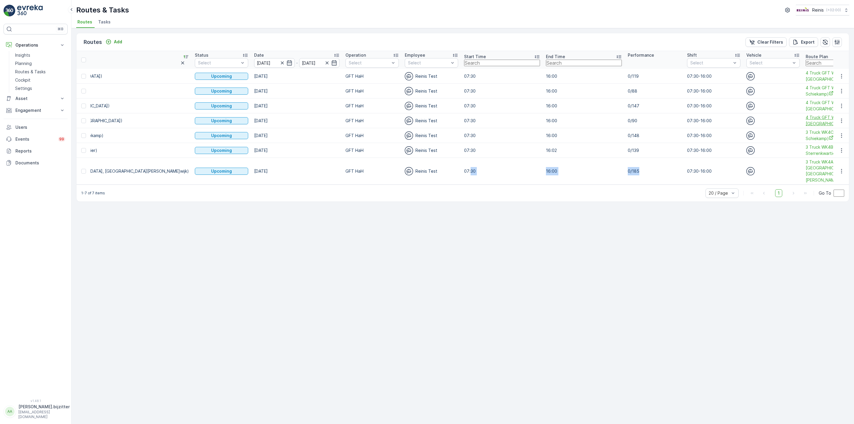
click at [711, 127] on span "4 Truck GFT WK4A (Sterrenkwartier, Gildenwijk)" at bounding box center [844, 120] width 76 height 12
click at [268, 302] on div "Routes Add Clear Filters Export ID Route Name WK4 Status Select Date 15.08.2025…" at bounding box center [462, 226] width 782 height 396
drag, startPoint x: 682, startPoint y: 104, endPoint x: 637, endPoint y: 295, distance: 196.2
click at [637, 302] on div "Routes Add Clear Filters Export ID Route Name WK4 Status Select Date 15.08.2025…" at bounding box center [462, 226] width 782 height 396
click at [711, 101] on span "4 Truck GFT WK4B (Schenkel, [GEOGRAPHIC_DATA])" at bounding box center [844, 106] width 76 height 12
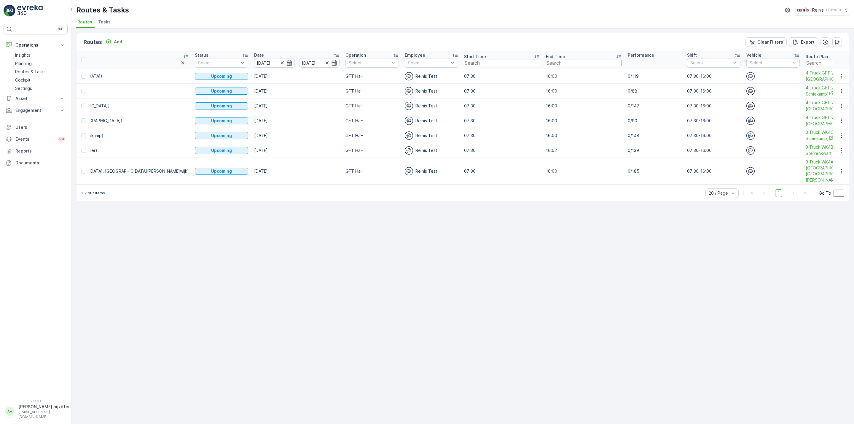
click at [711, 88] on span "4 Truck GFT WK4C (Hoogwerf, Schiekamp)" at bounding box center [844, 91] width 76 height 12
click at [711, 71] on span "4 Truck GFT WK4D (Hoek, Centrum)" at bounding box center [844, 76] width 76 height 12
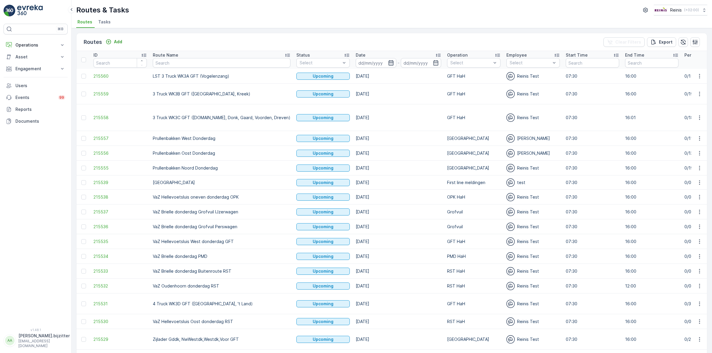
click at [388, 62] on icon "button" at bounding box center [391, 63] width 6 height 6
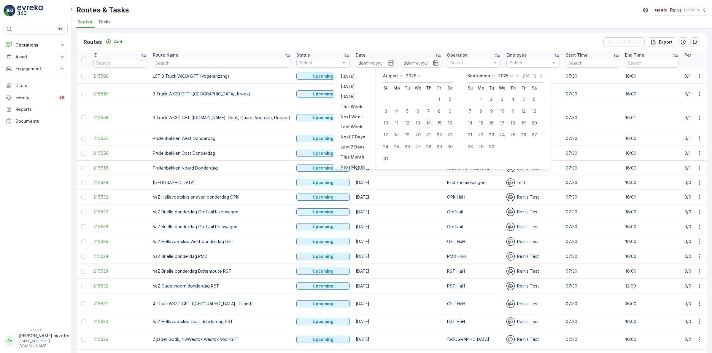
click at [386, 159] on div "31" at bounding box center [385, 158] width 9 height 9
type input "31.08.2025"
click at [386, 158] on div "31" at bounding box center [385, 158] width 9 height 9
type input "31.08.2025"
click at [386, 158] on div "31" at bounding box center [385, 158] width 9 height 9
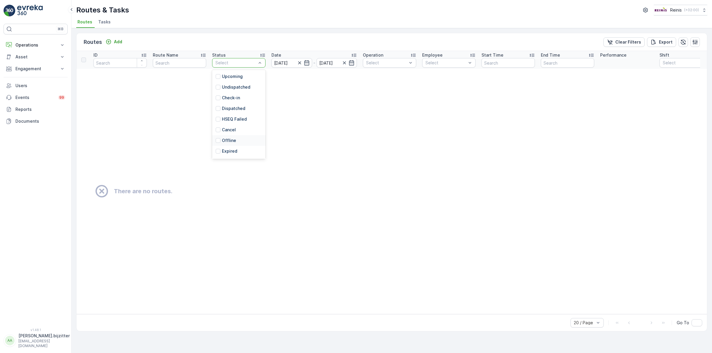
scroll to position [9, 0]
click at [302, 119] on td "There are no routes." at bounding box center [455, 191] width 758 height 245
click at [229, 153] on p "Ended" at bounding box center [228, 153] width 13 height 6
click at [300, 64] on icon "button" at bounding box center [299, 62] width 3 height 3
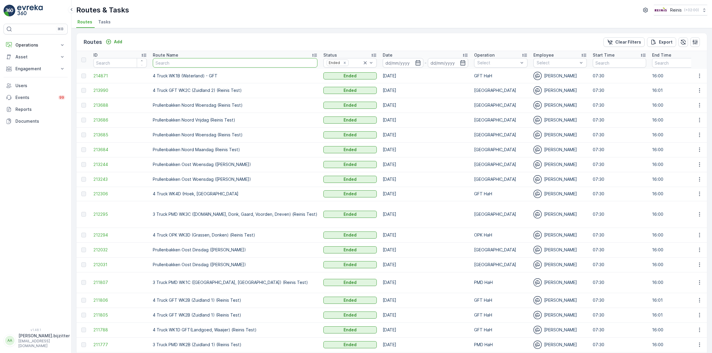
click at [225, 65] on input "text" at bounding box center [235, 62] width 165 height 9
type input "WK3A"
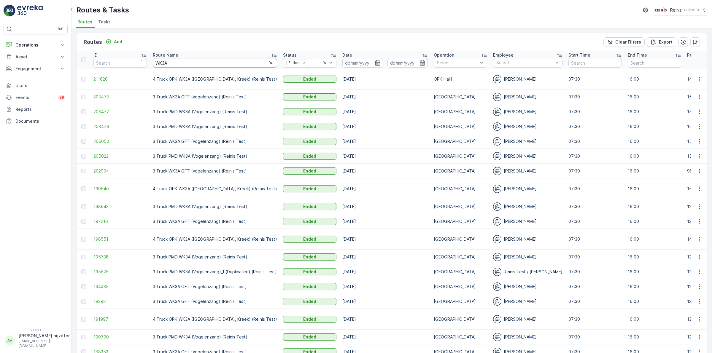
click at [158, 62] on input "WK3A" at bounding box center [215, 62] width 124 height 9
paste input "4C"
type input "WK4C"
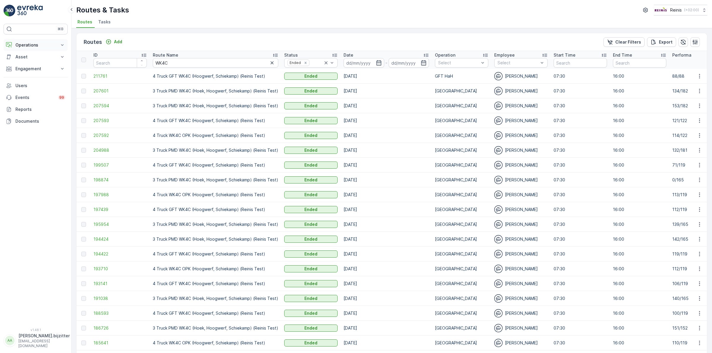
click at [29, 45] on p "Operations" at bounding box center [35, 45] width 40 height 6
click at [166, 106] on td "3 Truck PMD WK4C (Hoek, Hoogwerf, Schiekamp) (Reinis Test)" at bounding box center [215, 105] width 131 height 15
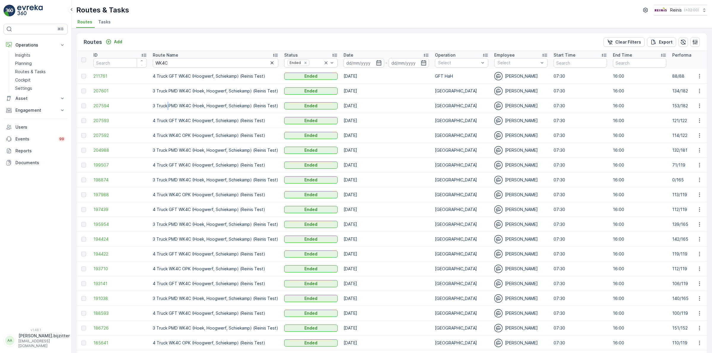
click at [166, 106] on td "3 Truck PMD WK4C (Hoek, Hoogwerf, Schiekamp) (Reinis Test)" at bounding box center [215, 105] width 131 height 15
click at [173, 91] on td "3 Truck PMD WK4C (Hoek, Hoogwerf, Schiekamp) (Reinis Test)" at bounding box center [215, 91] width 131 height 15
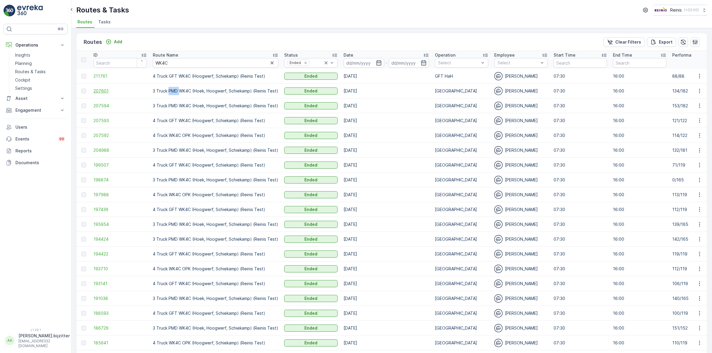
click at [101, 90] on span "207601" at bounding box center [119, 91] width 53 height 6
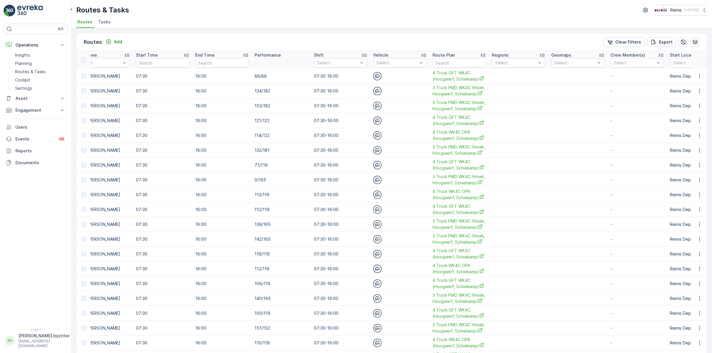
click at [36, 239] on div "⌘B Operations Insights Planning Routes & Tasks Cockpit Settings Asset Assets Ac…" at bounding box center [36, 172] width 64 height 297
click at [26, 282] on div "⌘B Operations Insights Planning Routes & Tasks Cockpit Settings Asset Assets Ac…" at bounding box center [36, 172] width 64 height 297
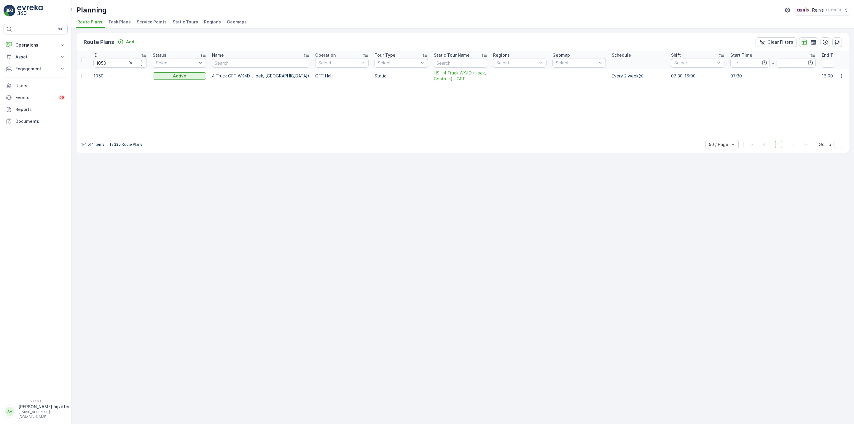
click at [434, 72] on span "HS - 4 Truck WK4D (Hoek, Centrum) - GFT" at bounding box center [460, 76] width 53 height 12
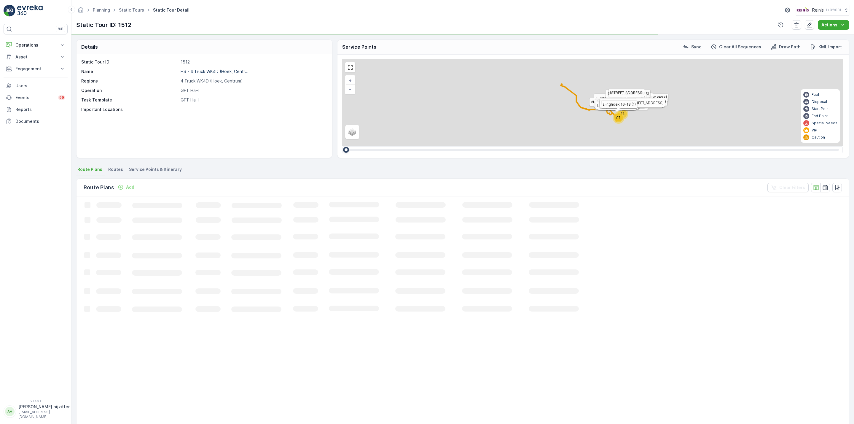
click at [186, 61] on p "1512" at bounding box center [253, 62] width 145 height 6
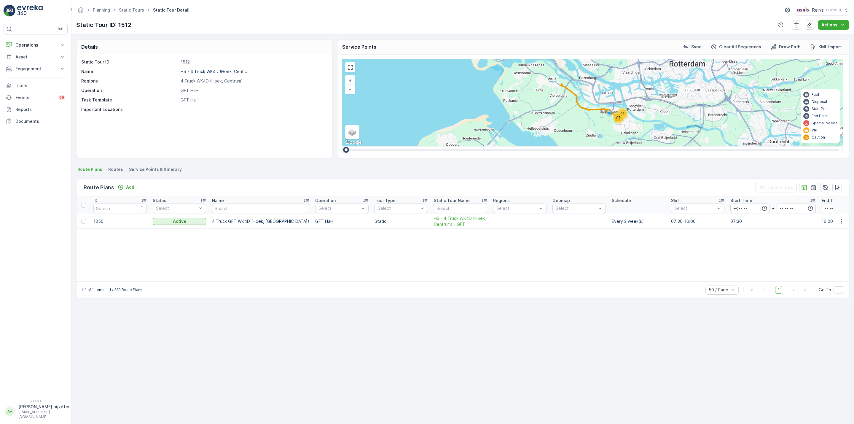
click at [155, 169] on span "Service Points & Itinerary" at bounding box center [155, 169] width 53 height 6
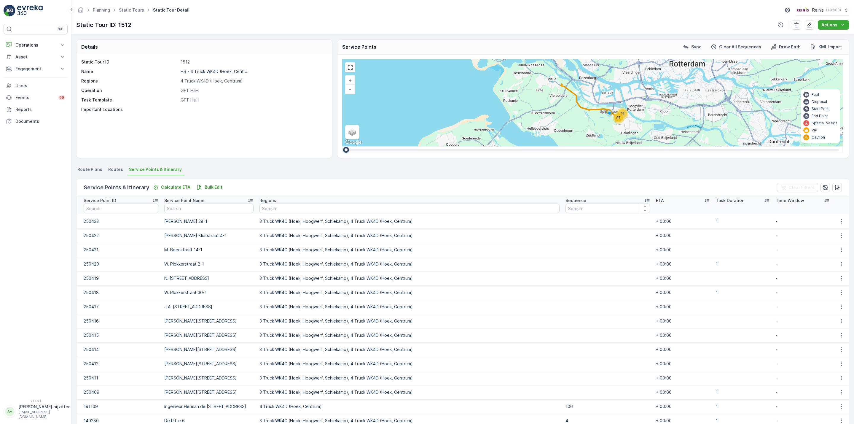
click at [355, 70] on div "22 97 + − Satellite Roadmap Terrain Hybrid Leaflet Keyboard shortcuts Map Data …" at bounding box center [592, 102] width 501 height 87
click at [350, 70] on link at bounding box center [350, 67] width 9 height 9
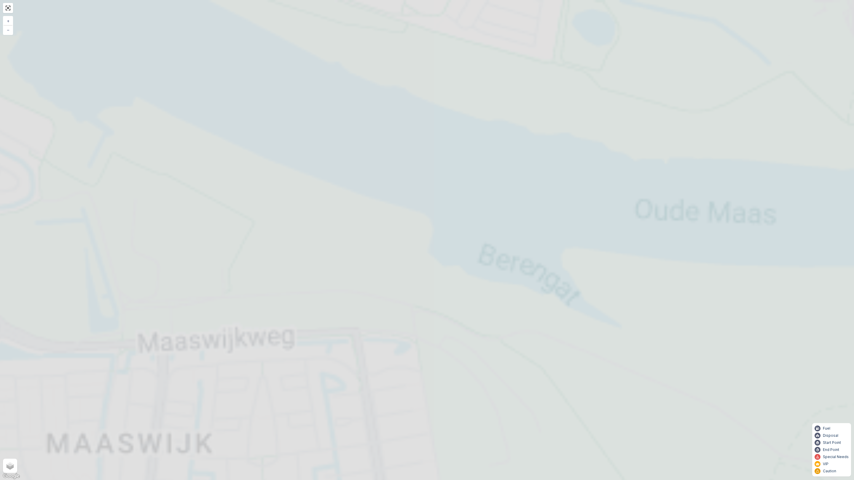
drag, startPoint x: 408, startPoint y: 248, endPoint x: 617, endPoint y: 264, distance: 210.2
click at [632, 260] on div "2 2 2 3 2 2 2 2 2 2 2 2 106 107 73 58 87 82 83 84 86 85 90 97 96 100 91 99 93 9…" at bounding box center [427, 240] width 854 height 480
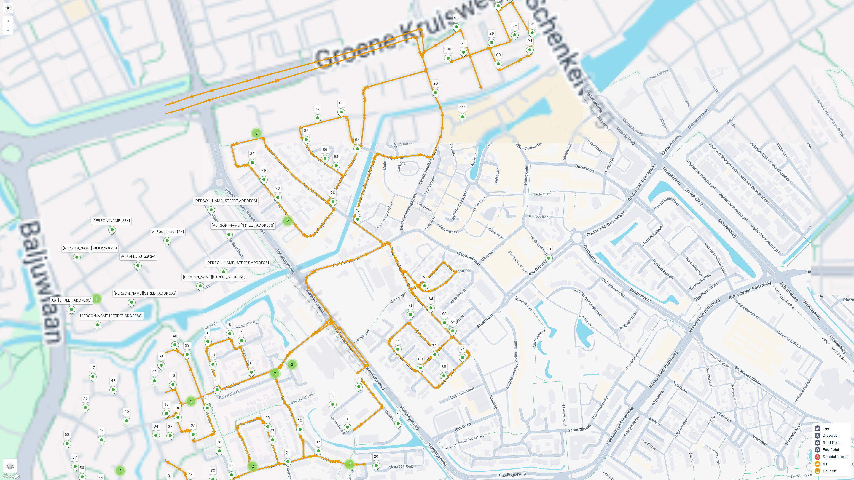
drag, startPoint x: 432, startPoint y: 233, endPoint x: 646, endPoint y: 216, distance: 214.7
click at [646, 216] on div "2 2 2 3 2 2 2 2 2 2 2 2 106 107 73 58 87 82 83 84 86 85 90 97 96 100 91 99 93 9…" at bounding box center [427, 240] width 854 height 480
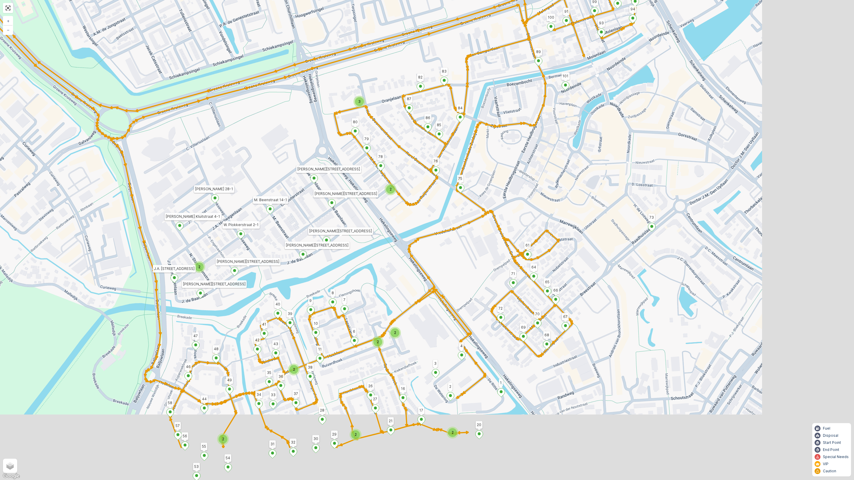
drag, startPoint x: 368, startPoint y: 197, endPoint x: 250, endPoint y: 127, distance: 136.9
click at [250, 127] on div "2 2 2 3 2 2 2 2 2 2 2 2 106 107 73 58 90 103 Voorweg 7 Voorweg 9 1 20 68 M. Bee…" at bounding box center [427, 240] width 854 height 480
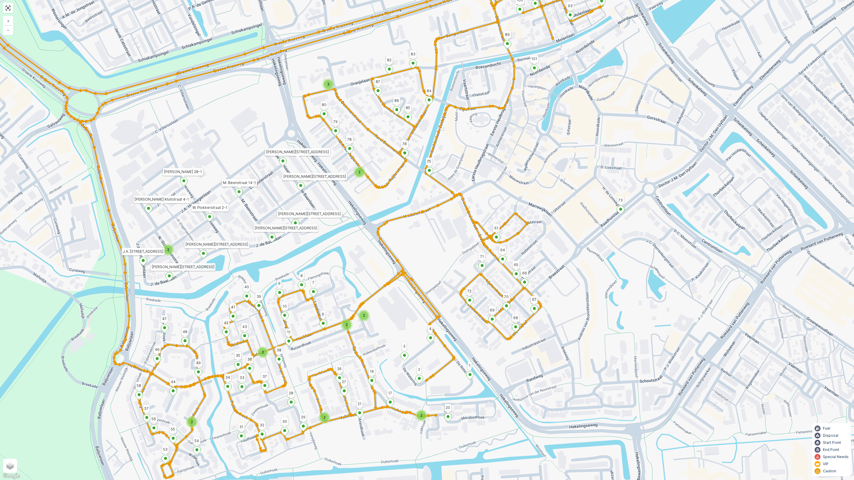
click at [282, 181] on div "2 2 2 3 2 2 2 2 2 2 2 2 106 107 73 58 90 103 Voorweg 7 Voorweg 9 1 20 68 M. Bee…" at bounding box center [427, 240] width 854 height 480
click at [9, 10] on link at bounding box center [8, 8] width 9 height 9
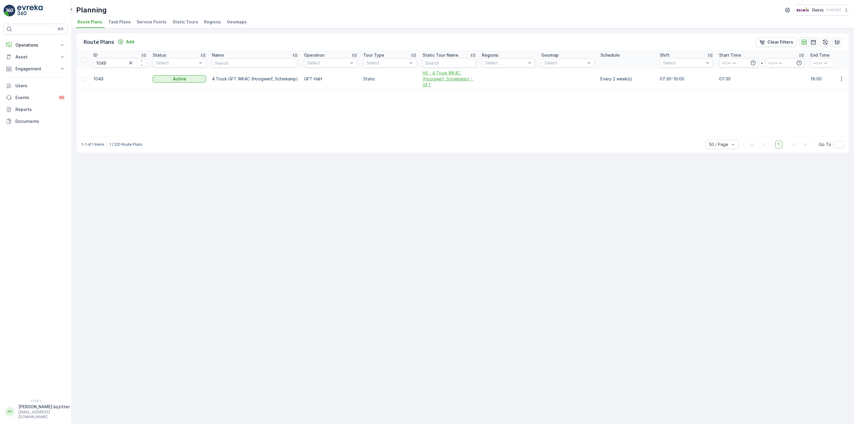
click at [451, 79] on span "HS - 4 Truck WK4C (Hoogwerf, Schiekamp) - GFT" at bounding box center [449, 79] width 53 height 18
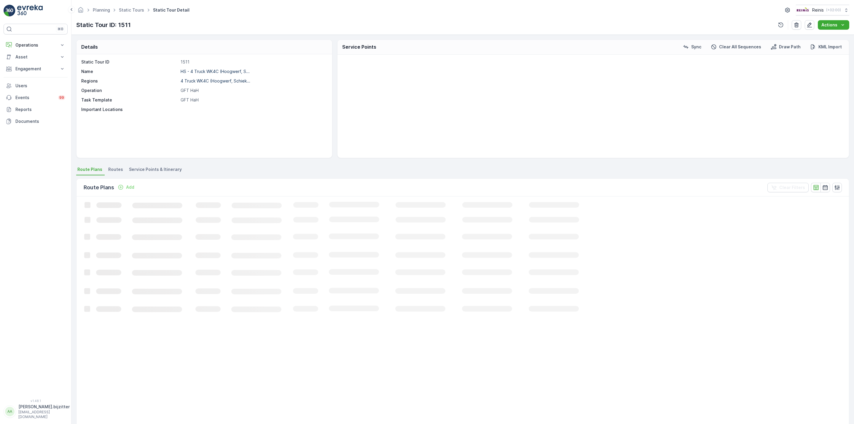
click at [125, 26] on p "Static Tour ID: 1511" at bounding box center [103, 24] width 55 height 9
copy p "1511"
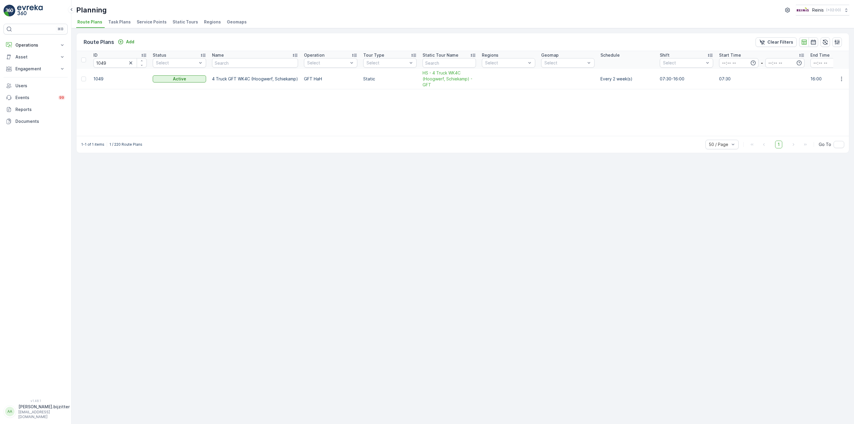
click at [242, 117] on div "ID 1049 Status Select Name Operation Select Tour Type Select Static Tour Name R…" at bounding box center [462, 93] width 772 height 85
click at [441, 76] on span "HS - 4 Truck WK4B (Schenkel, Centrum) - GFT" at bounding box center [467, 76] width 53 height 12
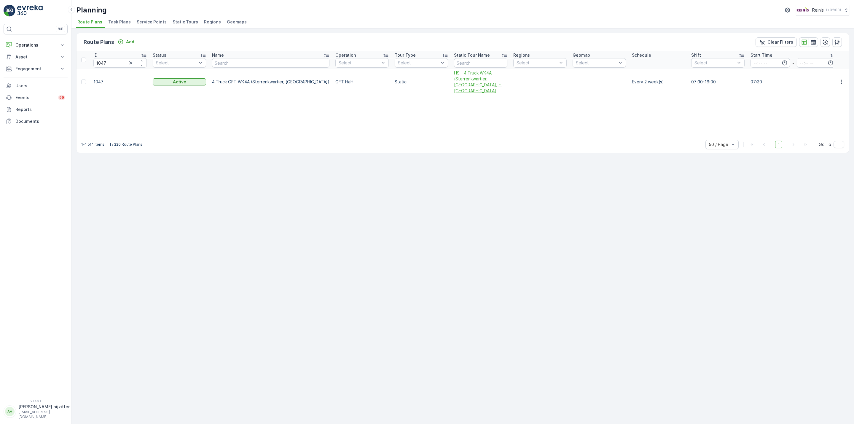
click at [454, 82] on span "HS - 4 Truck WK4A (Sterrenkwartier, [GEOGRAPHIC_DATA]) - [GEOGRAPHIC_DATA]" at bounding box center [480, 82] width 53 height 24
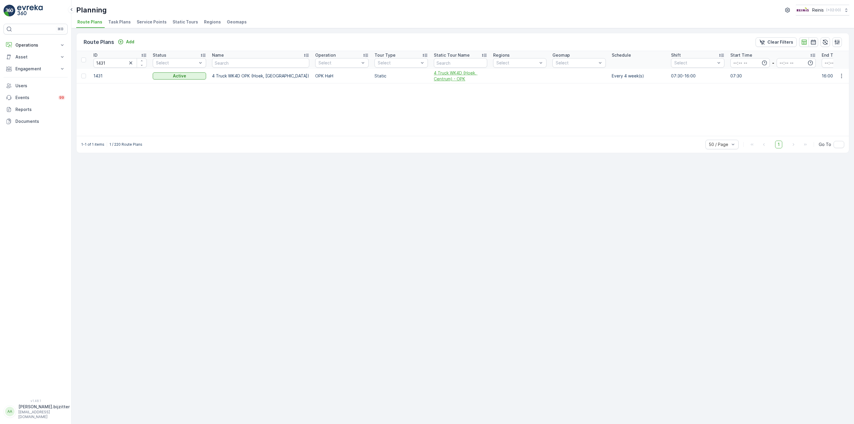
click at [434, 79] on span "4 Truck WK4D (Hoek, Centrum) - OPK" at bounding box center [460, 76] width 53 height 12
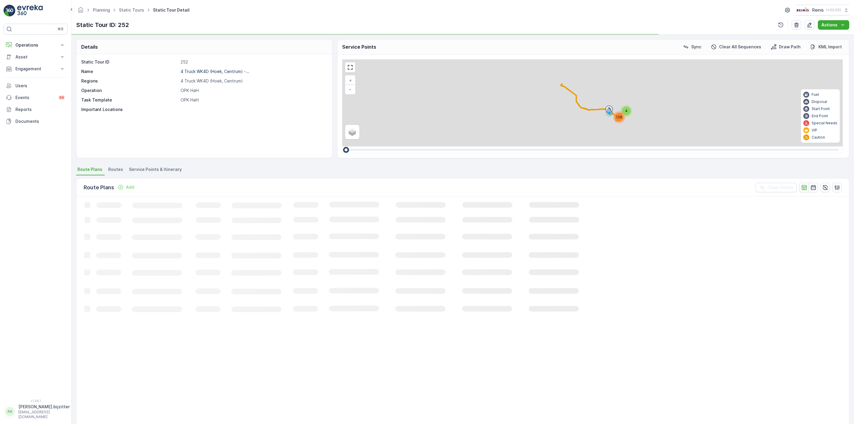
click at [182, 61] on p "252" at bounding box center [253, 62] width 145 height 6
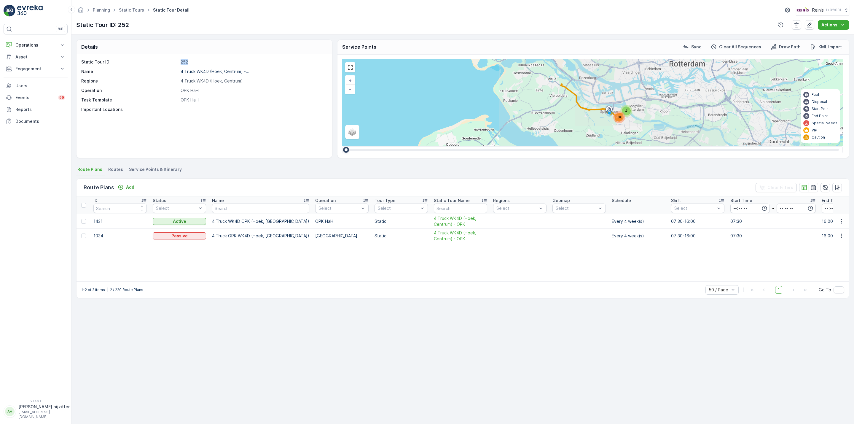
copy p "252"
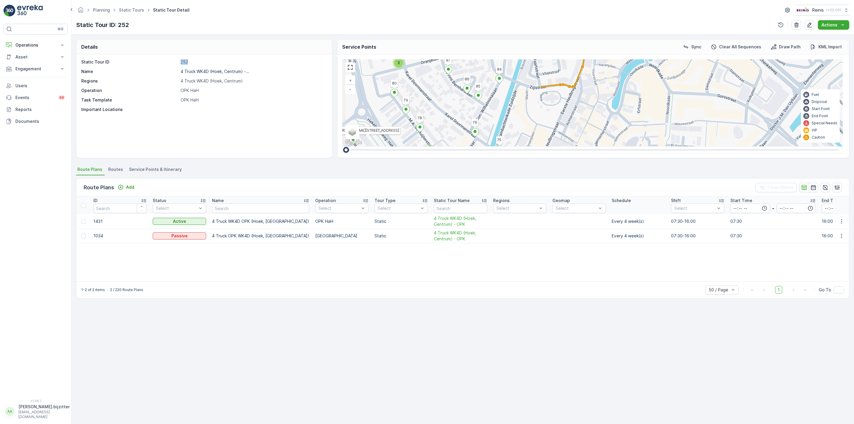
drag, startPoint x: 657, startPoint y: 101, endPoint x: 724, endPoint y: 102, distance: 67.6
click at [724, 102] on div "2 2 2 2 2 2 2 3 2 2 2 106 107 73 103 Voorweg 7 Voorweg 9 108 87 82 83 84 86 85 …" at bounding box center [592, 102] width 501 height 87
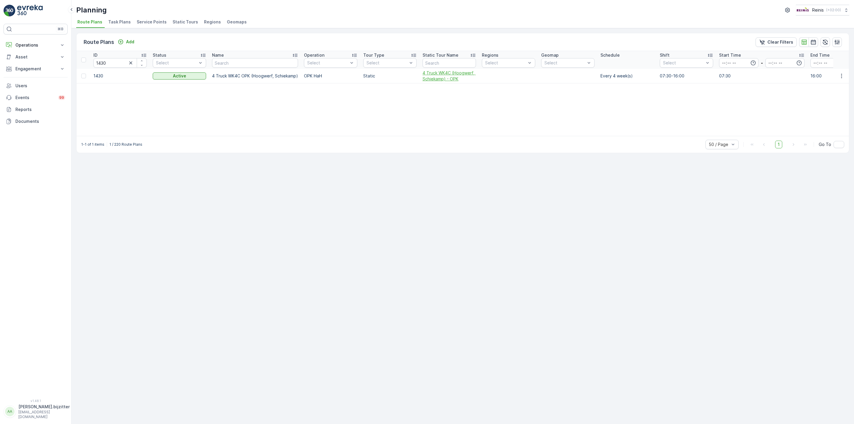
click at [453, 73] on span "4 Truck WK4C (Hoogwerf, Schiekamp) - OPK" at bounding box center [449, 76] width 53 height 12
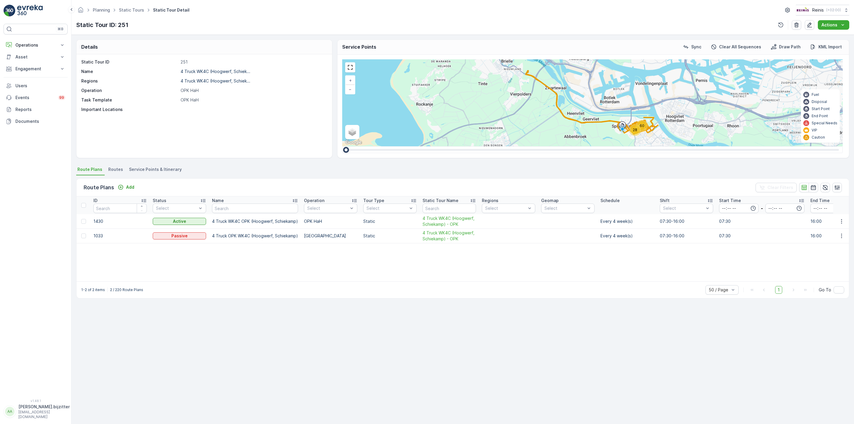
click at [185, 64] on p "251" at bounding box center [253, 62] width 145 height 6
copy p "251"
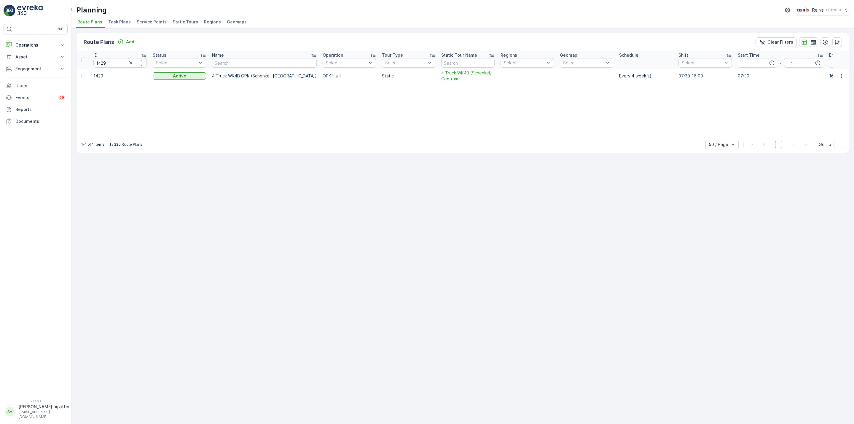
click at [441, 74] on span "4 Truck WK4B (Schenkel, Centrum)" at bounding box center [467, 76] width 53 height 12
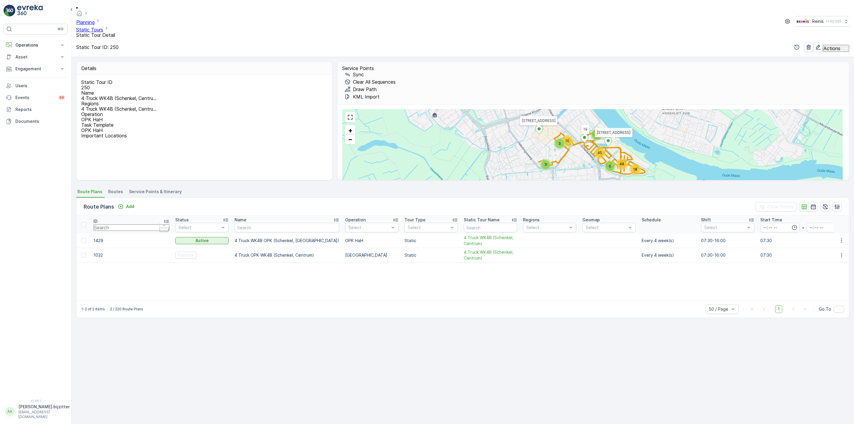
click at [218, 142] on div "Static Tour ID 250 Name 4 Truck WK4B (Schenkel, Centru... Regions 4 Truck WK4B …" at bounding box center [204, 127] width 256 height 105
click at [168, 342] on div "Details Static Tour ID 250 Name 4 Truck WK4B (Schenkel, Centru... Regions 4 Tru…" at bounding box center [462, 240] width 782 height 367
click at [189, 330] on div "Details Static Tour ID 250 Name 4 Truck WK4B (Schenkel, Centru... Regions 4 Tru…" at bounding box center [462, 240] width 782 height 367
click at [196, 319] on div "Details Static Tour ID 250 Name 4 Truck WK4B (Schenkel, Centru... Regions 4 Tru…" at bounding box center [462, 240] width 782 height 367
click at [33, 45] on p "Operations" at bounding box center [35, 45] width 40 height 6
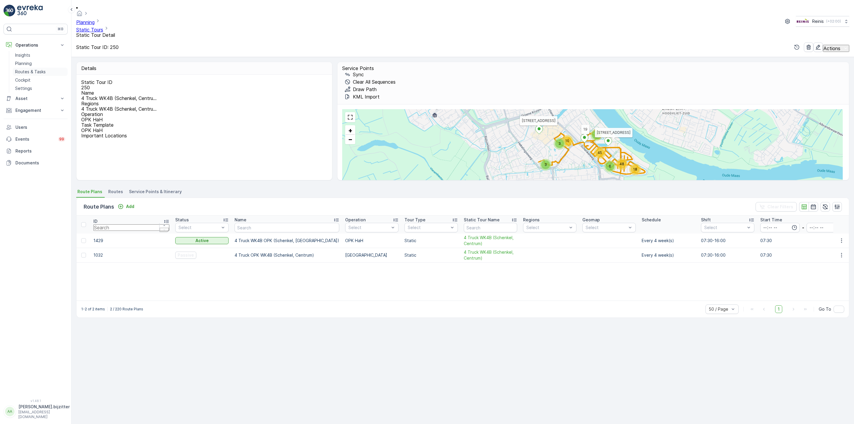
click at [29, 71] on p "Routes & Tasks" at bounding box center [30, 72] width 31 height 6
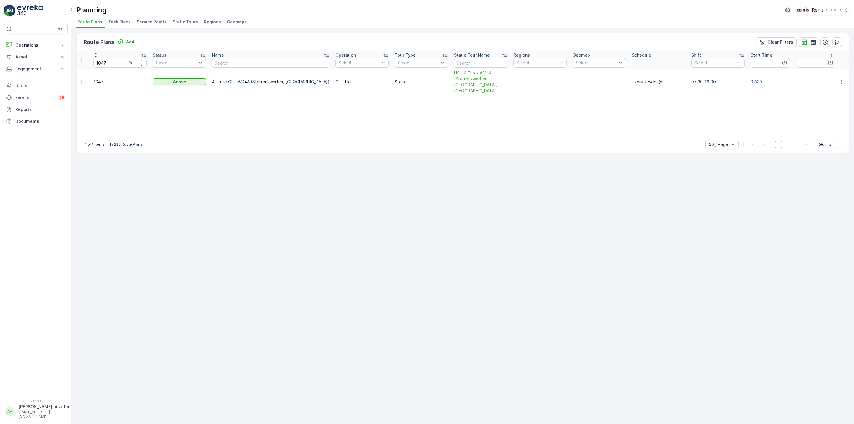
click at [454, 75] on span "HS - 4 Truck WK4A (Sterrenkwartier, [GEOGRAPHIC_DATA]) - [GEOGRAPHIC_DATA]" at bounding box center [480, 82] width 53 height 24
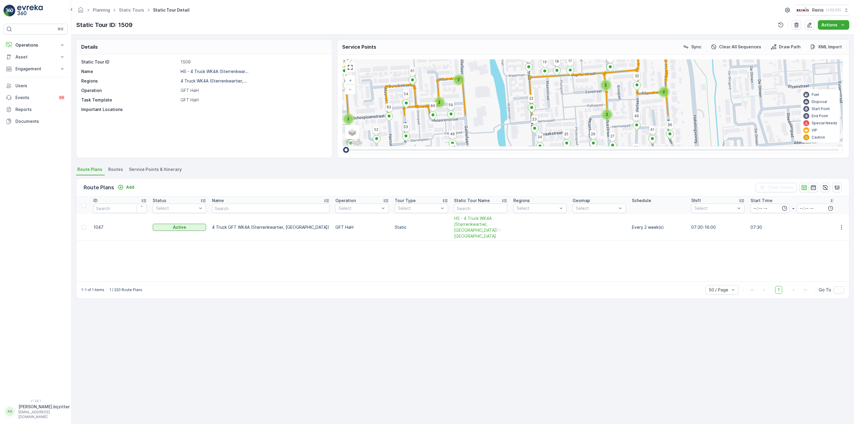
drag, startPoint x: 522, startPoint y: 130, endPoint x: 571, endPoint y: 92, distance: 62.6
click at [571, 92] on div "2 2 2 2 2 2 2 2 2 2 2 42 37 41 36 39 38 45 16 15 14 40 26 27 32 34 74 75 53 52 …" at bounding box center [592, 102] width 501 height 87
click at [348, 70] on link at bounding box center [350, 67] width 9 height 9
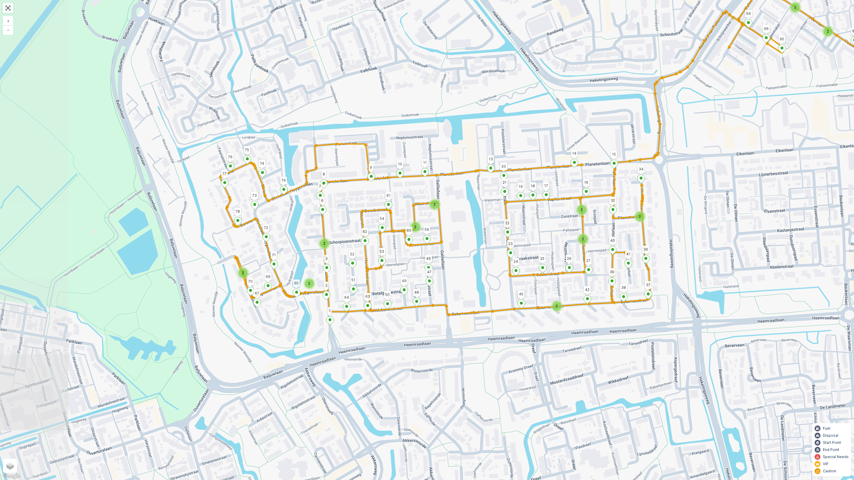
drag, startPoint x: 210, startPoint y: 239, endPoint x: 351, endPoint y: 226, distance: 141.4
click at [351, 226] on div "2 2 2 2 2 2 2 2 2 2 2 42 37 41 36 39 38 45 16 15 14 40 26 27 32 34 74 75 53 52 …" at bounding box center [427, 240] width 854 height 480
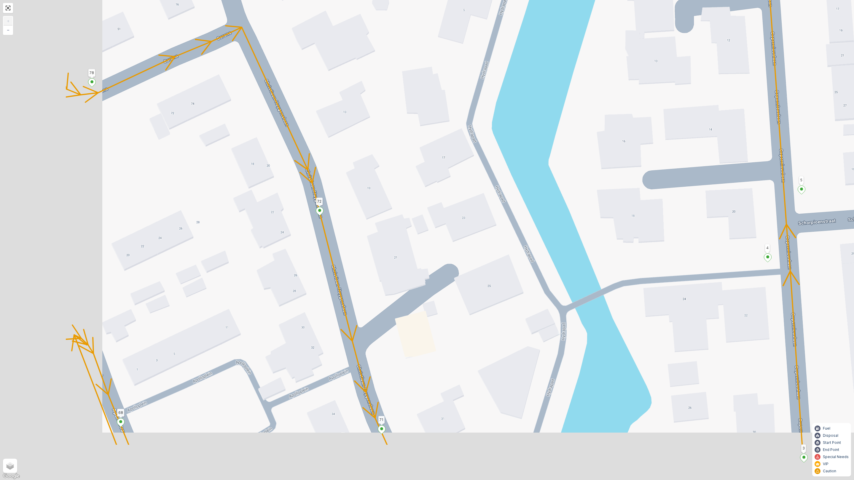
drag, startPoint x: 339, startPoint y: 221, endPoint x: 432, endPoint y: 160, distance: 111.1
click at [432, 160] on div "42 37 41 36 39 38 45 16 15 14 40 26 27 32 34 74 75 53 52 70 67 71 66 65 3 79 6 …" at bounding box center [427, 240] width 854 height 480
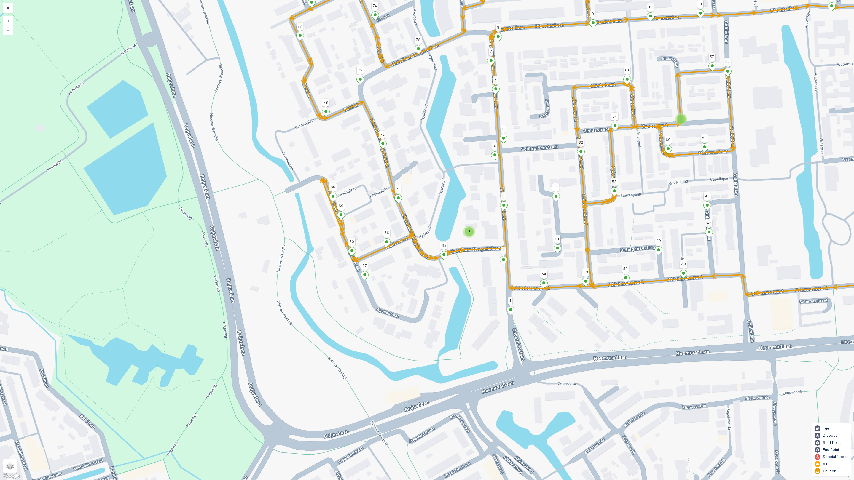
drag, startPoint x: 392, startPoint y: 248, endPoint x: 371, endPoint y: 224, distance: 32.6
click at [371, 224] on div "2 2 2 2 42 37 41 36 39 38 45 16 15 14 40 26 27 32 34 74 75 53 52 70 67 71 66 65…" at bounding box center [427, 240] width 854 height 480
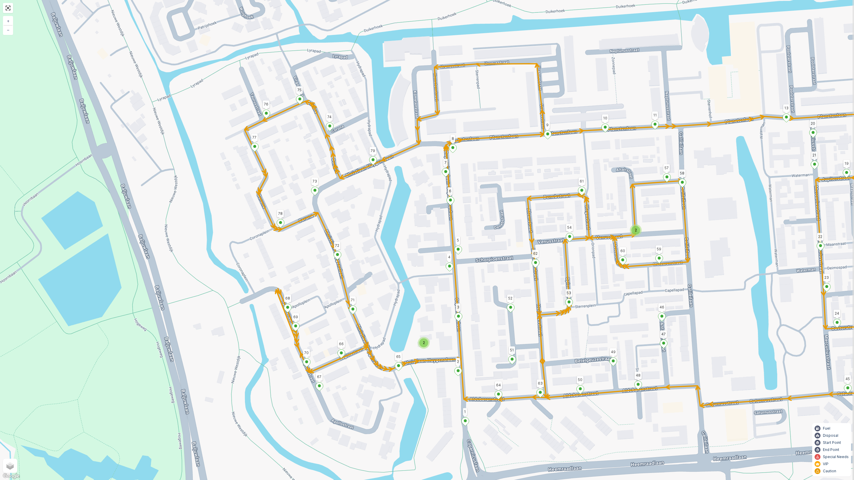
drag, startPoint x: 337, startPoint y: 149, endPoint x: 293, endPoint y: 248, distance: 108.2
click at [293, 248] on div "2 2 2 2 42 37 41 36 39 38 45 16 15 14 40 26 27 32 34 74 75 53 52 70 67 71 66 65…" at bounding box center [427, 240] width 854 height 480
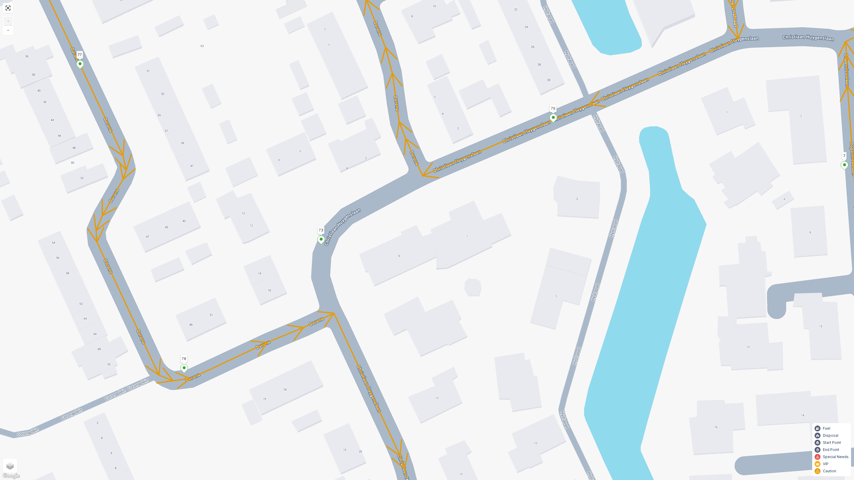
drag, startPoint x: 581, startPoint y: 241, endPoint x: 550, endPoint y: 94, distance: 150.0
click at [552, 96] on div "42 37 41 36 39 38 45 16 15 14 40 26 27 32 34 74 75 53 52 70 67 71 66 65 3 79 6 …" at bounding box center [427, 240] width 854 height 480
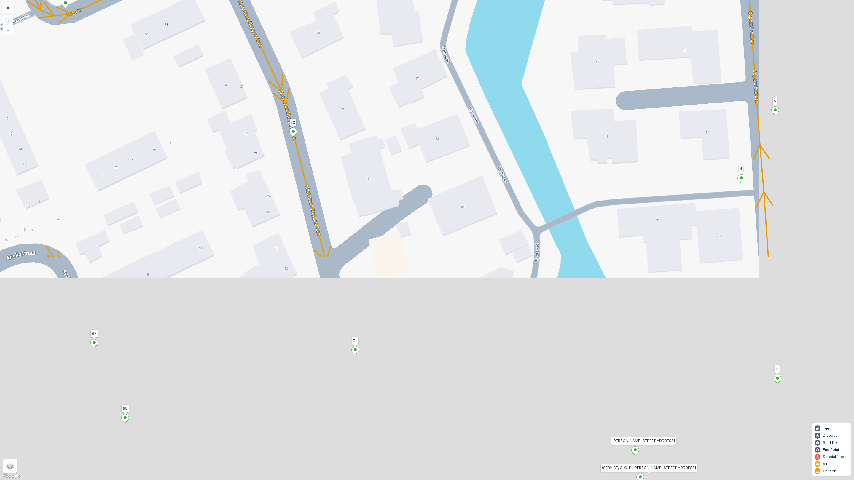
drag, startPoint x: 463, startPoint y: 289, endPoint x: 344, endPoint y: 16, distance: 297.3
click at [344, 17] on div "42 37 41 36 39 38 45 16 15 14 40 26 27 32 34 74 75 53 52 70 67 71 66 65 3 79 6 …" at bounding box center [427, 240] width 854 height 480
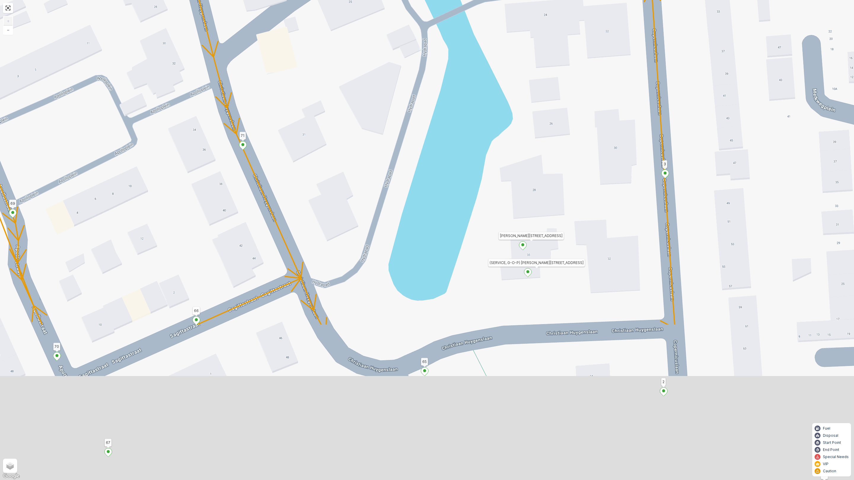
drag, startPoint x: 280, startPoint y: 285, endPoint x: 167, endPoint y: 81, distance: 233.1
click at [167, 81] on div "42 37 41 36 39 38 45 16 15 14 40 26 27 32 34 74 75 53 52 70 67 71 66 65 3 79 6 …" at bounding box center [427, 240] width 854 height 480
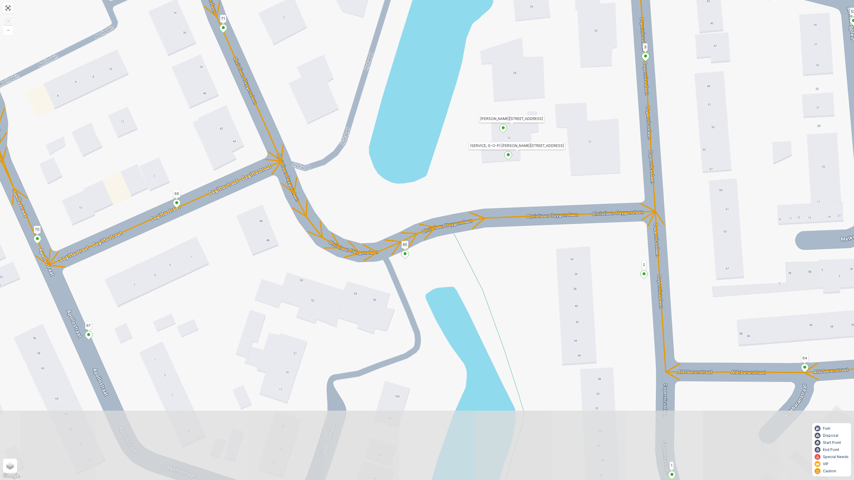
drag, startPoint x: 341, startPoint y: 239, endPoint x: 320, endPoint y: 127, distance: 114.1
click at [320, 127] on div "42 37 41 36 39 38 45 16 15 14 40 26 27 32 34 74 75 53 52 70 67 71 66 65 3 79 6 …" at bounding box center [427, 240] width 854 height 480
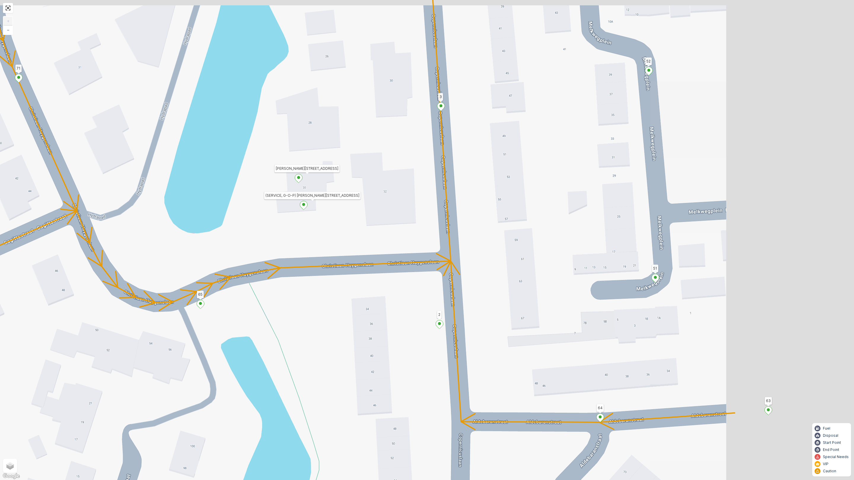
drag, startPoint x: 477, startPoint y: 187, endPoint x: 272, endPoint y: 235, distance: 209.9
click at [272, 235] on div "42 37 41 36 39 38 45 16 15 14 40 26 27 32 34 74 75 53 52 70 67 71 66 65 3 79 6 …" at bounding box center [427, 240] width 854 height 480
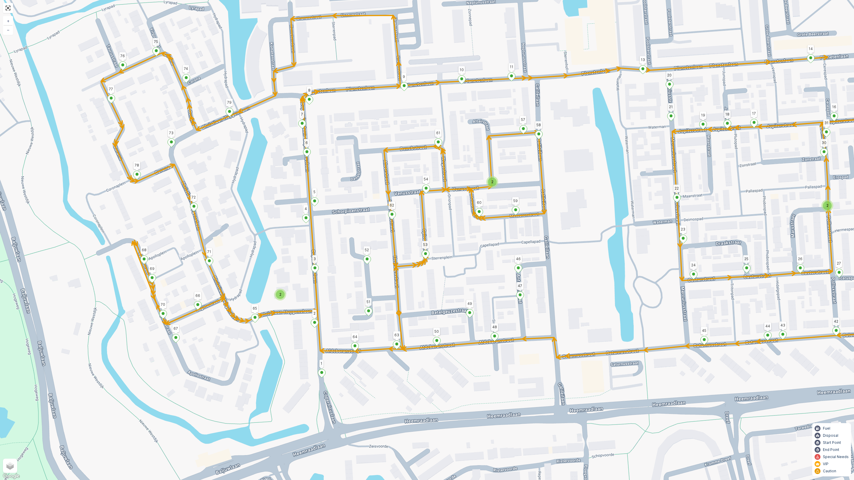
click at [126, 81] on div "2 2 2 2 42 37 41 36 39 38 45 16 15 14 40 26 27 32 34 74 75 53 52 70 67 71 66 65…" at bounding box center [427, 240] width 854 height 480
click at [9, 10] on link at bounding box center [8, 8] width 9 height 9
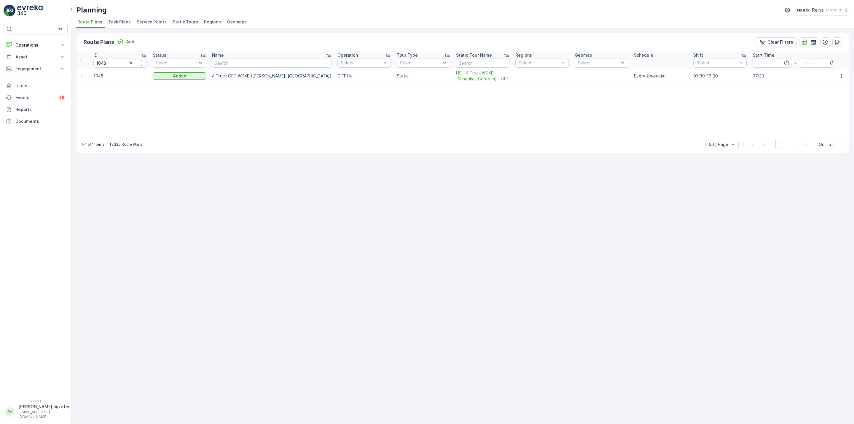
click at [456, 75] on span "HS - 4 Truck WK4B (Schenkel, Centrum) - GFT" at bounding box center [482, 76] width 53 height 12
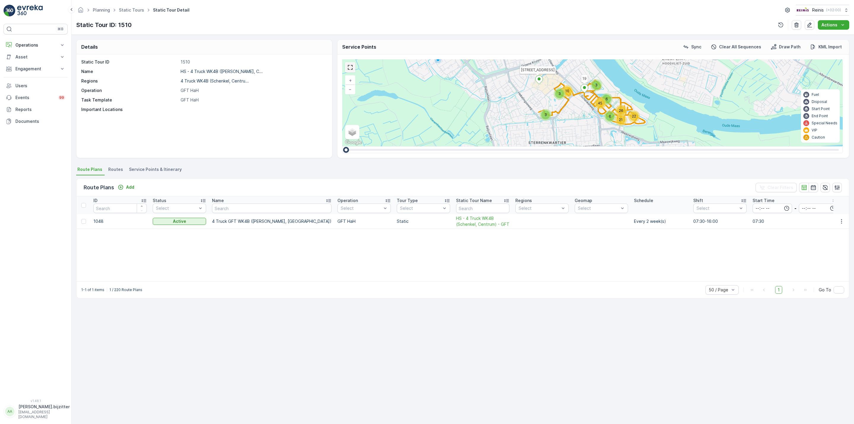
click at [352, 68] on link at bounding box center [350, 67] width 9 height 9
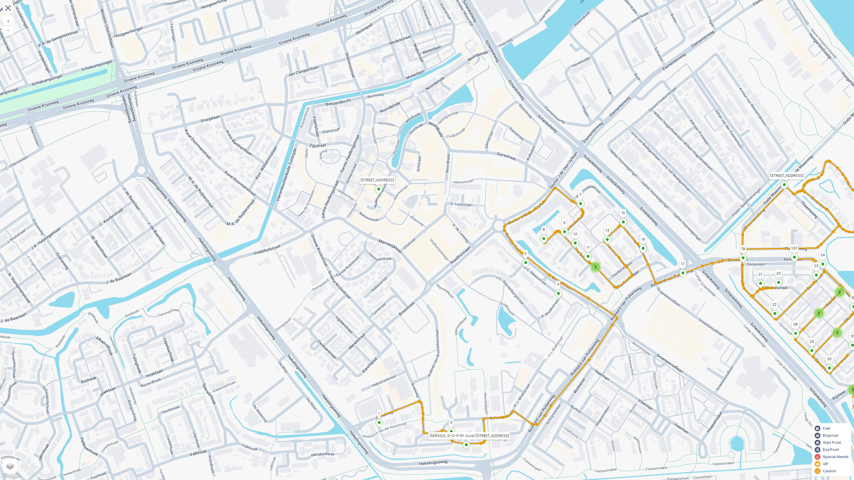
click at [378, 191] on icon at bounding box center [378, 190] width 7 height 9
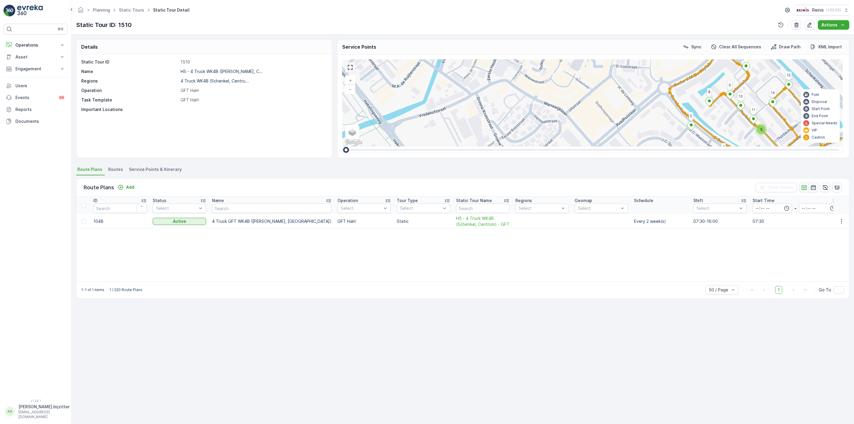
click at [351, 68] on link at bounding box center [350, 67] width 9 height 9
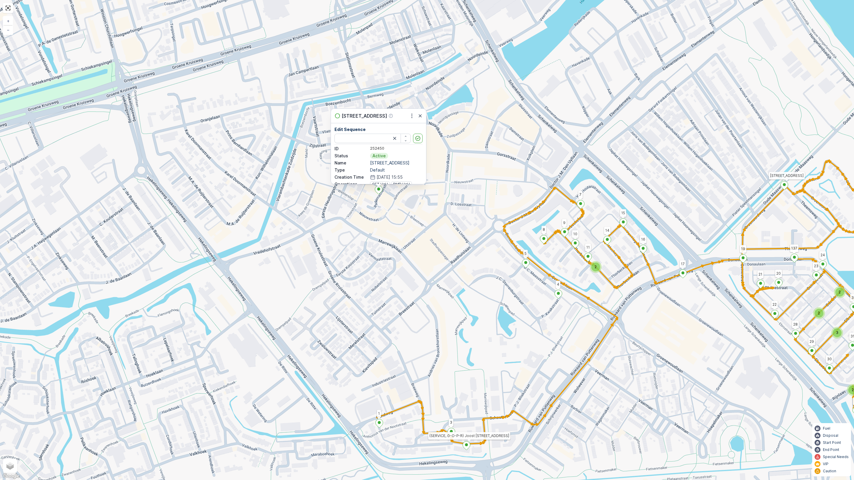
click at [293, 279] on div "2 2 2 3 2 2 2 5 3 4 3 2 2 3 2 2 2 3 2 2 3 4 2 2 2 2 3 2 2 2 3 3 Rademacherstraa…" at bounding box center [427, 240] width 854 height 480
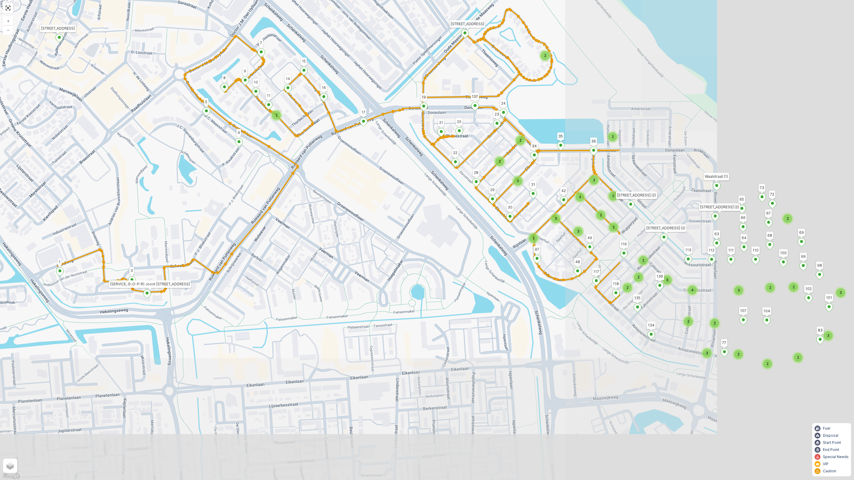
drag, startPoint x: 495, startPoint y: 300, endPoint x: 175, endPoint y: 148, distance: 353.6
click at [175, 148] on div "2 2 2 3 2 2 2 5 3 4 3 2 2 3 2 2 2 3 2 2 3 4 2 2 2 2 3 2 2 2 3 3 Rademacherstraa…" at bounding box center [427, 240] width 854 height 480
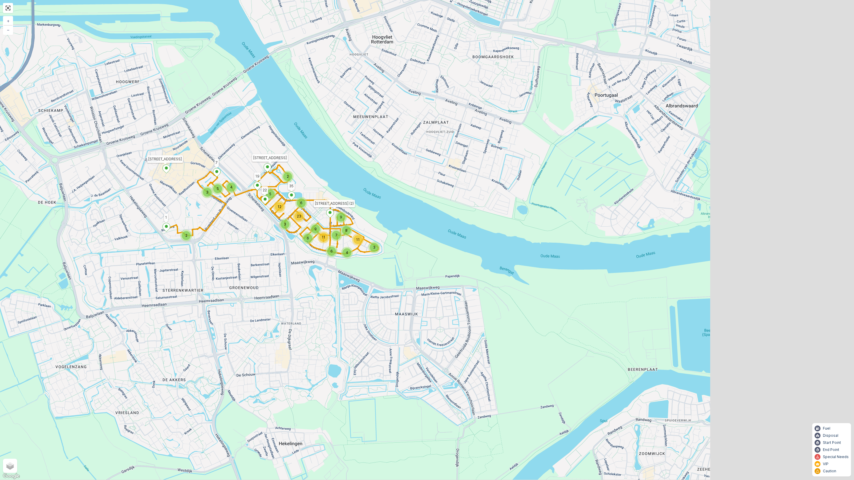
drag, startPoint x: 403, startPoint y: 295, endPoint x: 246, endPoint y: 228, distance: 171.2
click at [246, 228] on div "2 3 5 4 2 6 3 5 23 12 6 4 6 11 9 9 7 3 8 11 Rademacherstraat 10 19 1 7 Groenoor…" at bounding box center [427, 240] width 854 height 480
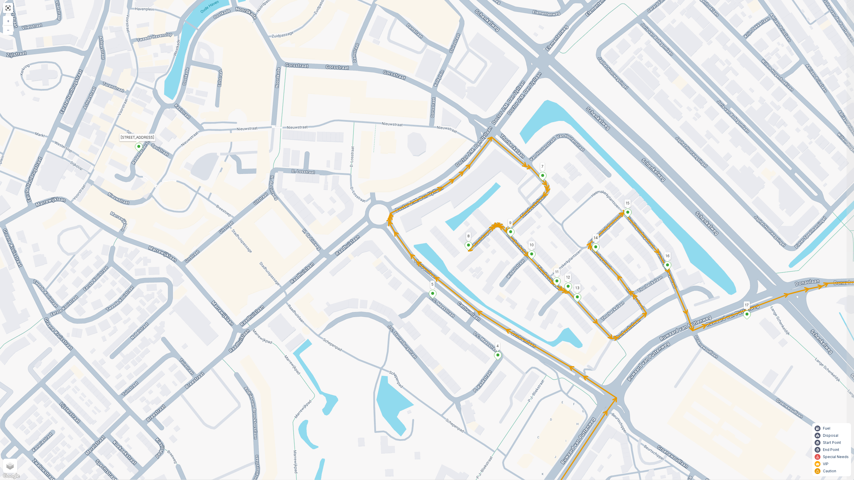
drag, startPoint x: 366, startPoint y: 287, endPoint x: 345, endPoint y: 272, distance: 25.7
click at [345, 272] on div "2 2 2 2 2 2 2 2 2 3 2 2 2 2 2 2 3 2 2 2 2 2 2 Rademacherstraat 10 19 1 7 Groeno…" at bounding box center [427, 240] width 854 height 480
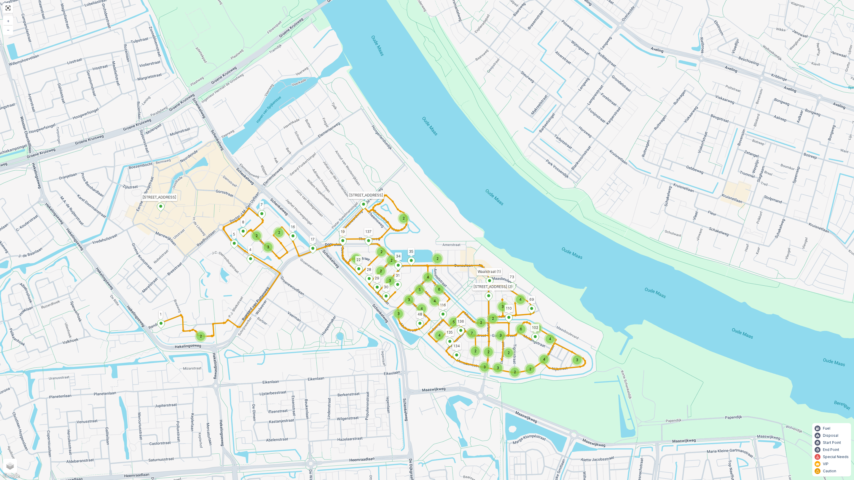
drag, startPoint x: 417, startPoint y: 221, endPoint x: 435, endPoint y: 210, distance: 21.4
click at [438, 208] on div "2 2 3 2 2 2 4 3 2 2 4 6 3 5 4 2 2 3 4 2 2 3 3 2 7 2 3 4 2 5 2 2 3 3 6 4 2 4 Rad…" at bounding box center [427, 240] width 854 height 480
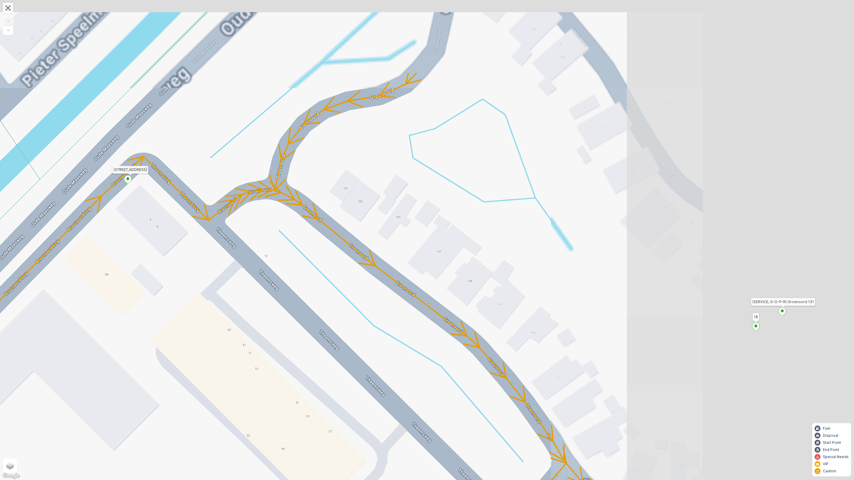
drag, startPoint x: 562, startPoint y: 225, endPoint x: 272, endPoint y: 313, distance: 303.7
click at [272, 313] on div "2 2 2 2 2 Rademacherstraat 10 19 1 7 Groenoordweg 9 22 35 Gouwestraat 1 (2) 4 8…" at bounding box center [427, 240] width 854 height 480
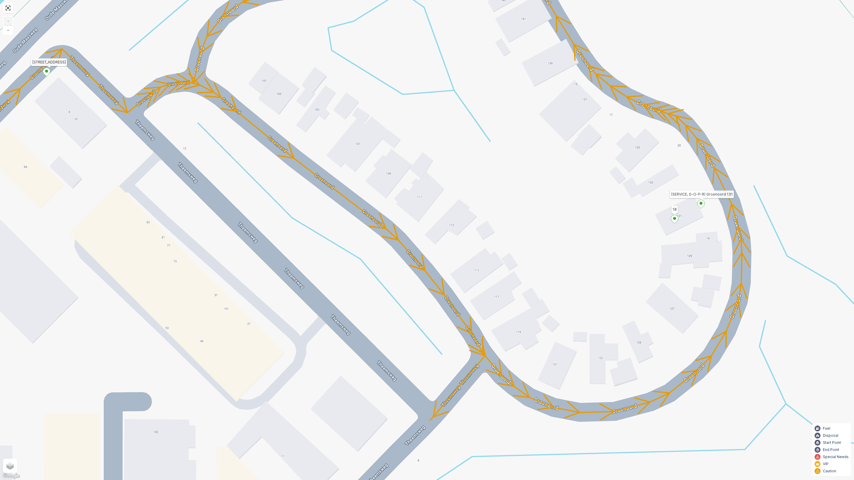
drag, startPoint x: 523, startPoint y: 208, endPoint x: 442, endPoint y: 101, distance: 134.9
click at [442, 101] on div "2 2 2 2 2 Rademacherstraat 10 19 1 7 Groenoordweg 9 22 35 Gouwestraat 1 (2) 4 8…" at bounding box center [427, 240] width 854 height 480
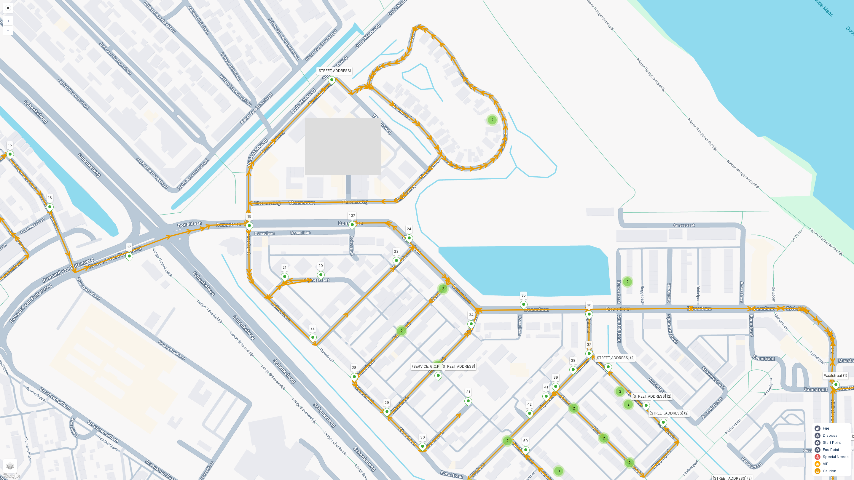
click at [250, 226] on ellipse at bounding box center [249, 225] width 3 height 3
type input "19"
click at [236, 241] on div "2 2 2 2 2 2 2 2 2 3 2 2 2 2 2 2 3 2 2 2 2 2 2 Rademacherstraat 10 19 1 7 Groeno…" at bounding box center [427, 240] width 854 height 480
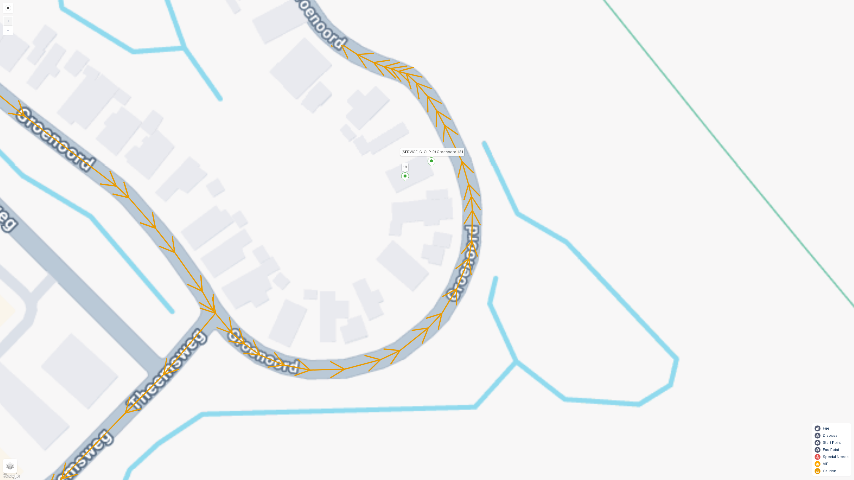
drag, startPoint x: 434, startPoint y: 218, endPoint x: 426, endPoint y: 227, distance: 11.8
click at [426, 227] on div "2 2 2 2 2 Rademacherstraat 10 19 1 7 Groenoordweg 9 22 35 Gouwestraat 1 (2) 4 8…" at bounding box center [427, 240] width 854 height 480
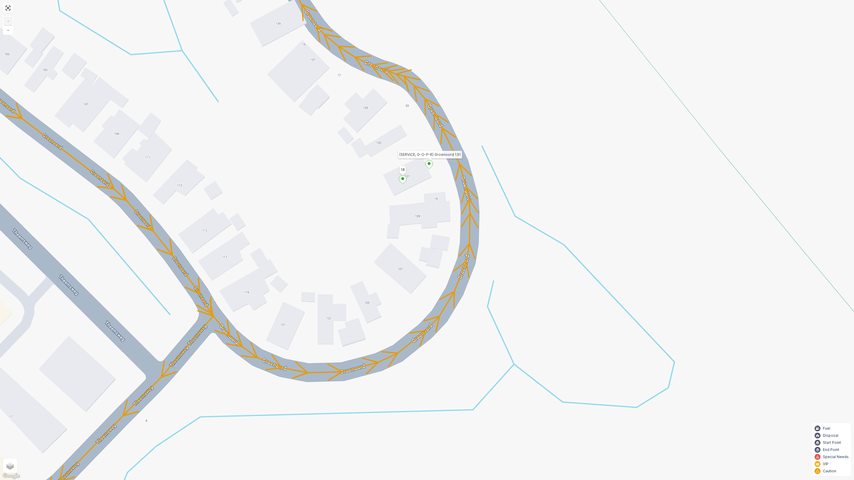
click at [191, 232] on div "2 2 2 2 2 Rademacherstraat 10 19 1 7 Groenoordweg 9 22 35 Gouwestraat 1 (2) 4 8…" at bounding box center [427, 240] width 854 height 480
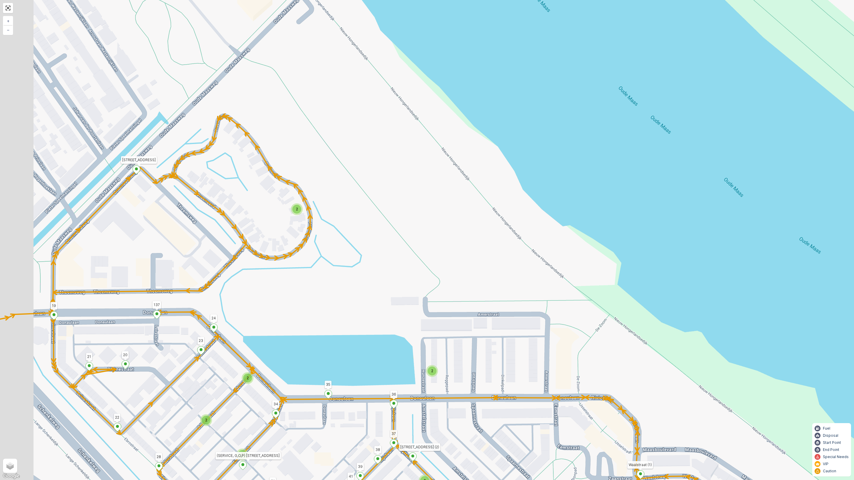
drag, startPoint x: 135, startPoint y: 232, endPoint x: 185, endPoint y: 223, distance: 51.2
click at [185, 223] on div "2 2 2 2 2 2 2 2 2 3 2 2 2 2 2 2 3 2 2 2 2 2 2 Rademacherstraat 10 19 1 7 Groeno…" at bounding box center [427, 240] width 854 height 480
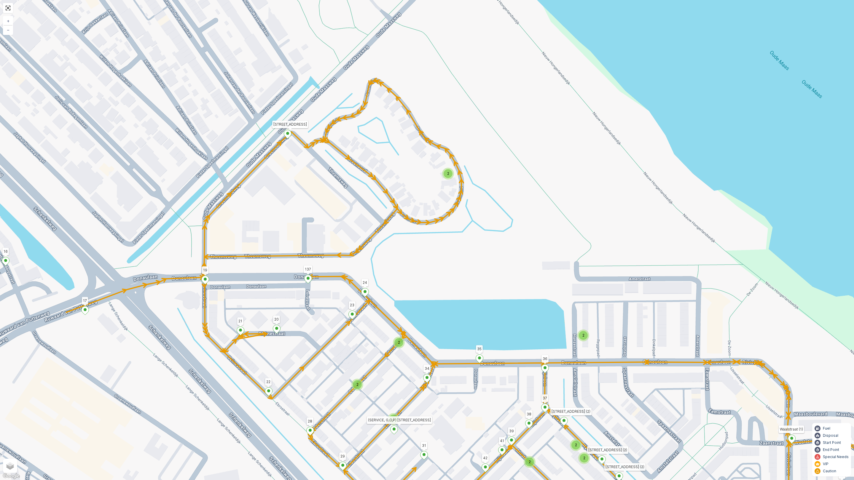
drag, startPoint x: 111, startPoint y: 258, endPoint x: 262, endPoint y: 223, distance: 155.3
click at [262, 223] on div "2 2 2 2 2 2 2 2 2 3 2 2 2 2 2 2 3 2 2 2 2 2 2 Rademacherstraat 10 19 1 7 Groeno…" at bounding box center [427, 240] width 854 height 480
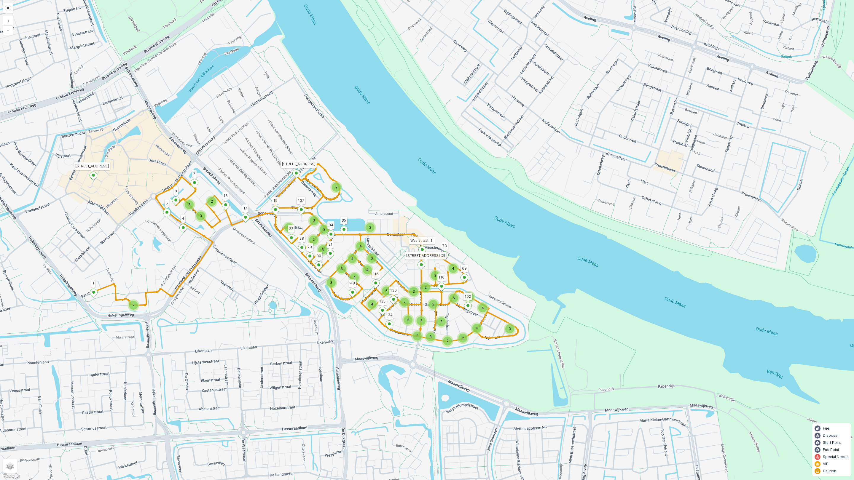
drag, startPoint x: 203, startPoint y: 317, endPoint x: 251, endPoint y: 253, distance: 80.3
click at [251, 253] on div "2 2 3 2 2 2 4 3 2 2 4 6 3 5 4 2 2 3 4 2 2 3 3 2 7 2 3 4 2 5 2 2 3 3 6 4 2 4 Rad…" at bounding box center [427, 240] width 854 height 480
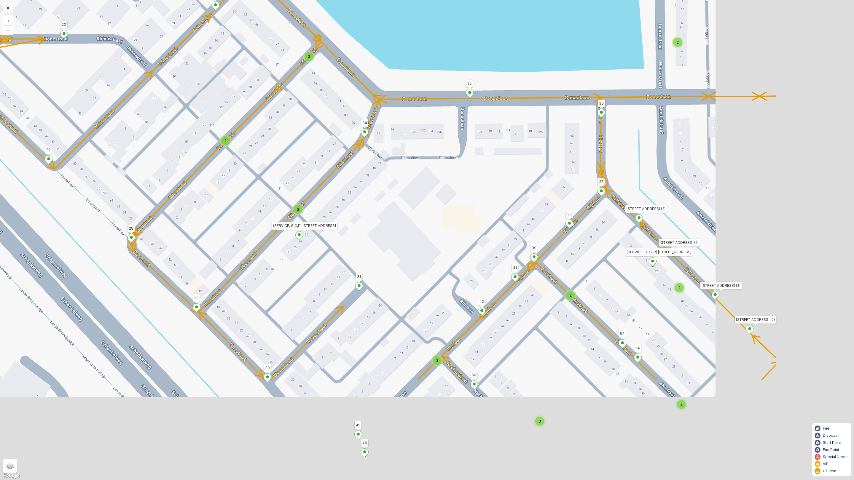
drag, startPoint x: 557, startPoint y: 352, endPoint x: 219, endPoint y: 107, distance: 417.2
click at [232, 109] on div "2 2 2 2 2 3 2 2 2 2 2 2 2 Rademacherstraat 10 19 1 7 Groenoordweg 9 22 35 Gouwe…" at bounding box center [427, 240] width 854 height 480
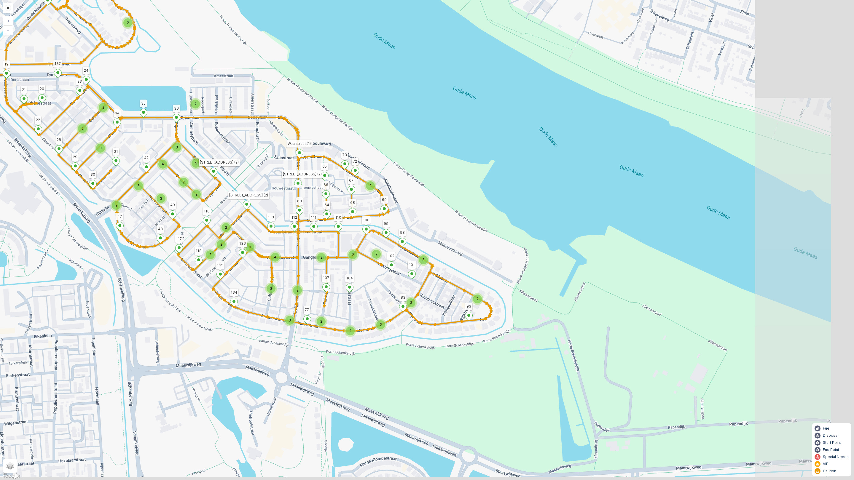
drag, startPoint x: 377, startPoint y: 302, endPoint x: 283, endPoint y: 244, distance: 110.5
click at [283, 244] on div "2 2 2 3 2 2 2 5 3 4 3 2 2 3 2 2 2 3 2 2 3 4 2 2 2 2 3 2 2 2 3 3 Rademacherstraa…" at bounding box center [427, 240] width 854 height 480
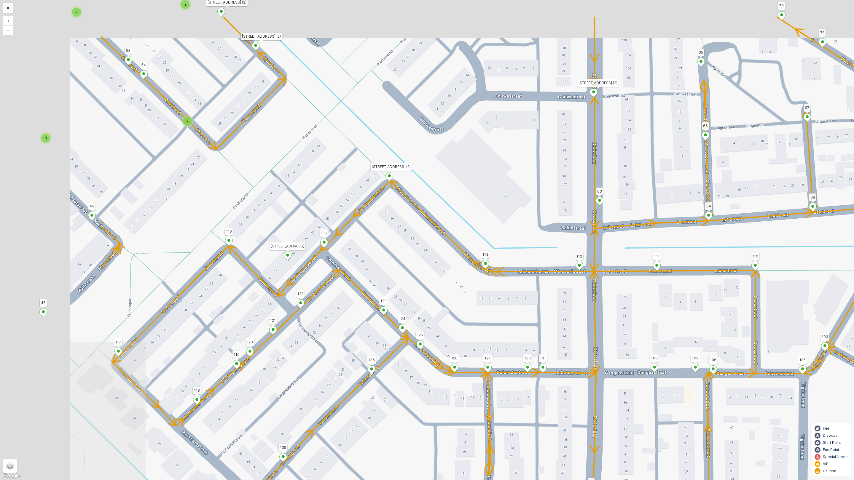
drag, startPoint x: 264, startPoint y: 239, endPoint x: 456, endPoint y: 310, distance: 205.1
click at [456, 310] on div "2 2 2 2 2 3 2 2 2 2 2 2 2 Rademacherstraat 10 19 1 7 Groenoordweg 9 22 35 Gouwe…" at bounding box center [427, 240] width 854 height 480
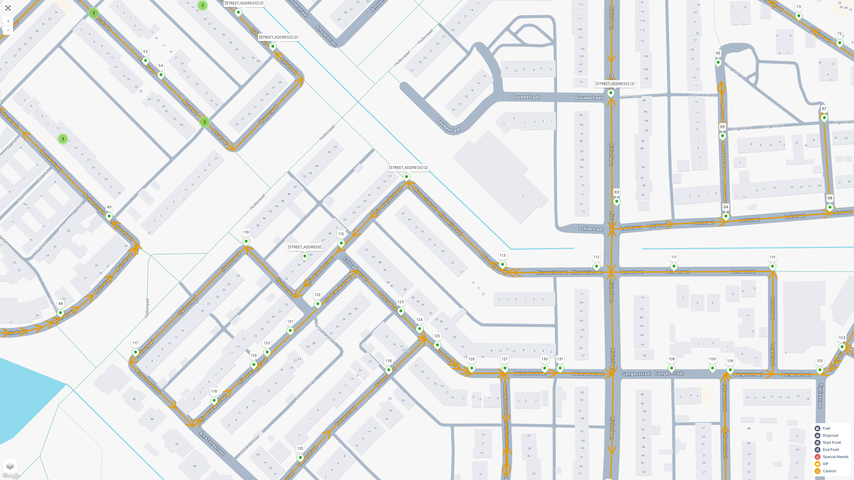
drag, startPoint x: 323, startPoint y: 223, endPoint x: 224, endPoint y: 90, distance: 165.6
click at [237, 98] on div "2 2 2 2 2 3 2 2 2 2 2 2 2 Rademacherstraat 10 19 1 7 Groenoordweg 9 22 35 Gouwe…" at bounding box center [427, 240] width 854 height 480
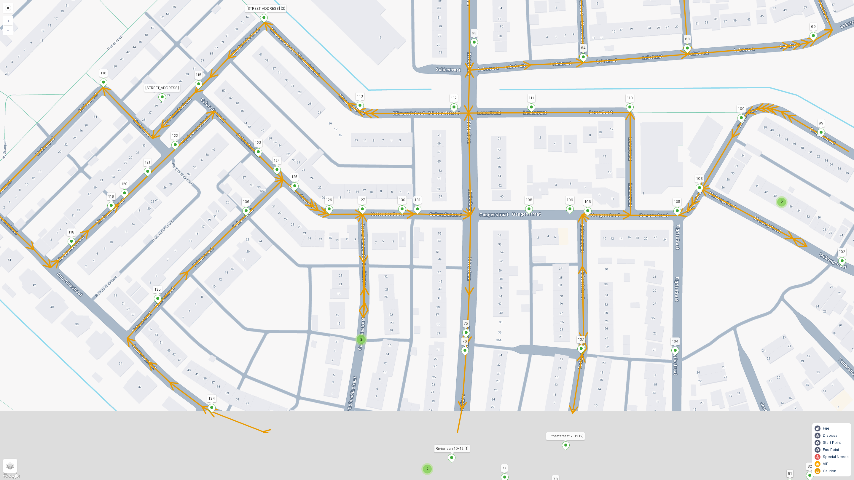
drag, startPoint x: 399, startPoint y: 202, endPoint x: 297, endPoint y: 79, distance: 160.1
click at [306, 91] on div "2 2 2 2 2 3 2 2 2 2 2 2 2 Rademacherstraat 10 19 1 7 Groenoordweg 9 22 35 Gouwe…" at bounding box center [427, 240] width 854 height 480
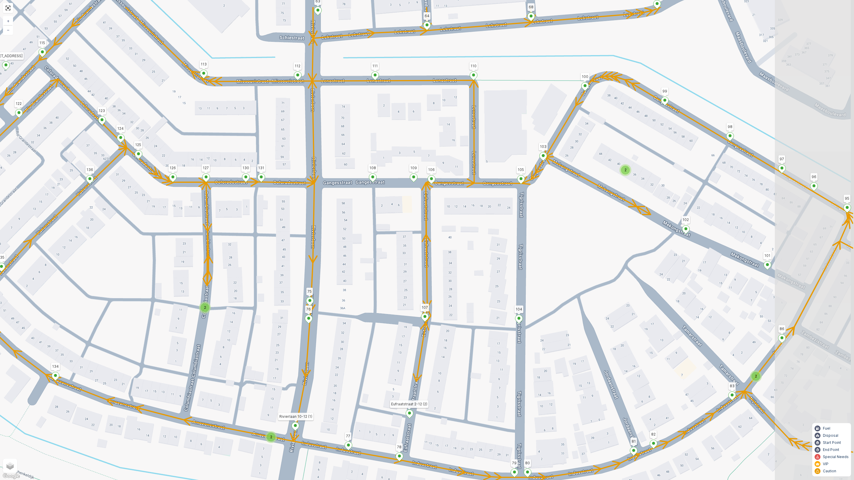
drag, startPoint x: 337, startPoint y: 253, endPoint x: 248, endPoint y: 309, distance: 104.4
click at [248, 309] on div "2 2 2 2 2 3 2 2 2 2 2 2 2 Rademacherstraat 10 19 1 7 Groenoordweg 9 22 35 Gouwe…" at bounding box center [427, 240] width 854 height 480
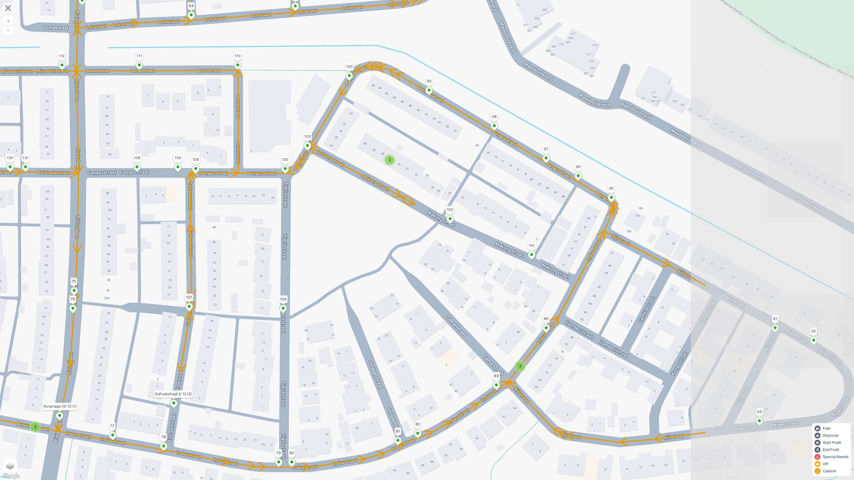
drag, startPoint x: 476, startPoint y: 235, endPoint x: 242, endPoint y: 224, distance: 234.2
click at [242, 224] on div "2 2 2 2 2 3 2 2 2 2 2 2 2 Rademacherstraat 10 19 1 7 Groenoordweg 9 22 35 Gouwe…" at bounding box center [427, 240] width 854 height 480
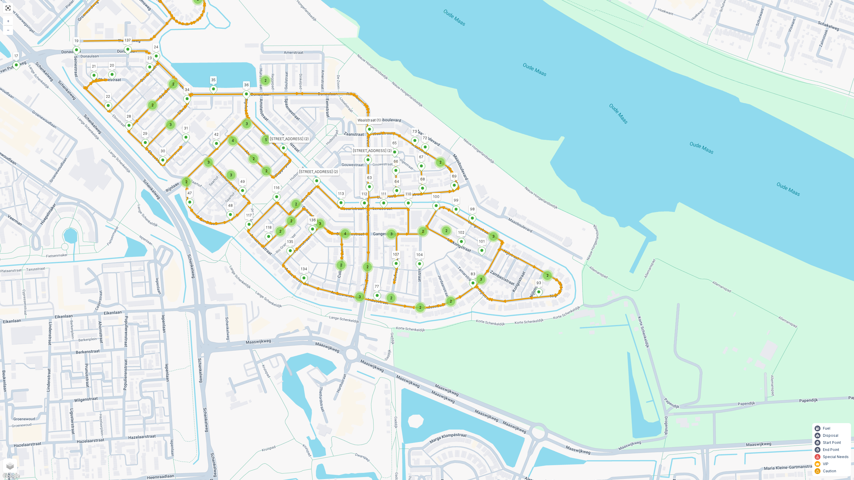
drag, startPoint x: 166, startPoint y: 134, endPoint x: 334, endPoint y: 159, distance: 170.6
click at [334, 159] on div "2 2 2 3 2 2 2 5 3 4 3 2 2 3 2 2 2 3 2 2 3 4 2 2 2 2 3 2 2 2 3 3 Rademacherstraa…" at bounding box center [427, 240] width 854 height 480
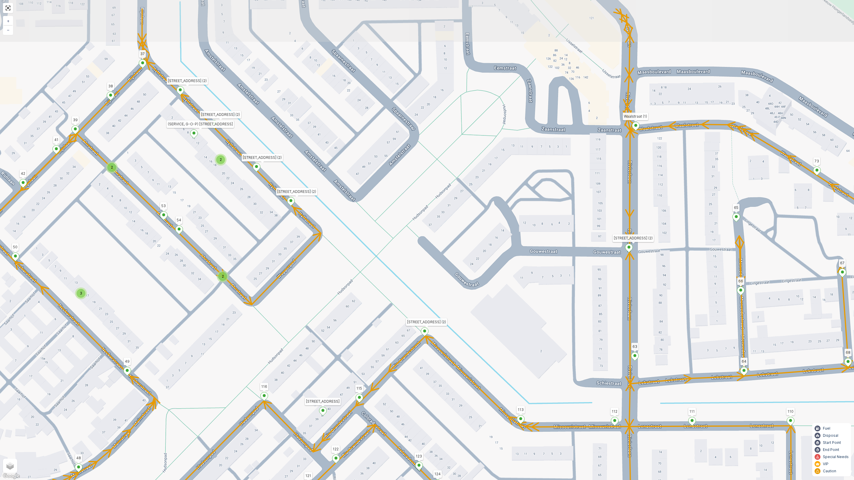
drag, startPoint x: 270, startPoint y: 156, endPoint x: 233, endPoint y: 213, distance: 67.5
click at [233, 213] on div "2 2 2 2 2 3 2 2 2 2 2 2 2 Rademacherstraat 10 19 1 7 Groenoordweg 9 22 35 Gouwe…" at bounding box center [427, 240] width 854 height 480
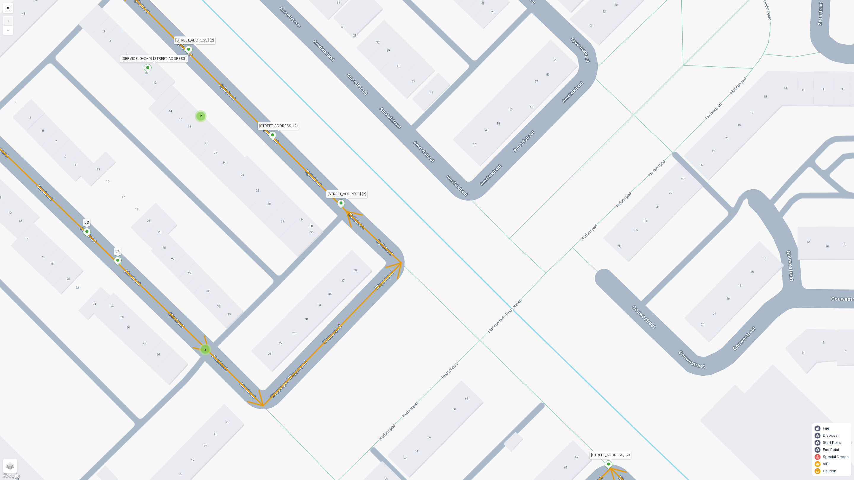
click at [200, 115] on span "2" at bounding box center [201, 116] width 2 height 4
click at [205, 151] on div "2 2 2 2 2 Rademacherstraat 10 19 1 7 Groenoordweg 9 22 35 Gouwestraat 1 (2) 4 8…" at bounding box center [427, 240] width 854 height 480
click at [204, 350] on span "2" at bounding box center [205, 349] width 2 height 4
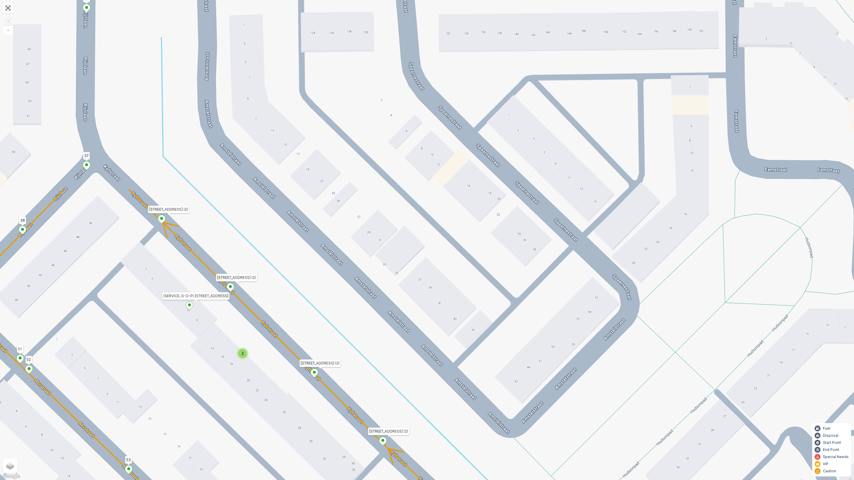
drag, startPoint x: 222, startPoint y: 242, endPoint x: 264, endPoint y: 480, distance: 241.2
click at [264, 423] on div "2 2 2 2 2 Rademacherstraat 10 19 1 7 Groenoordweg 9 22 35 Gouwestraat 1 (2) 4 8…" at bounding box center [427, 240] width 854 height 480
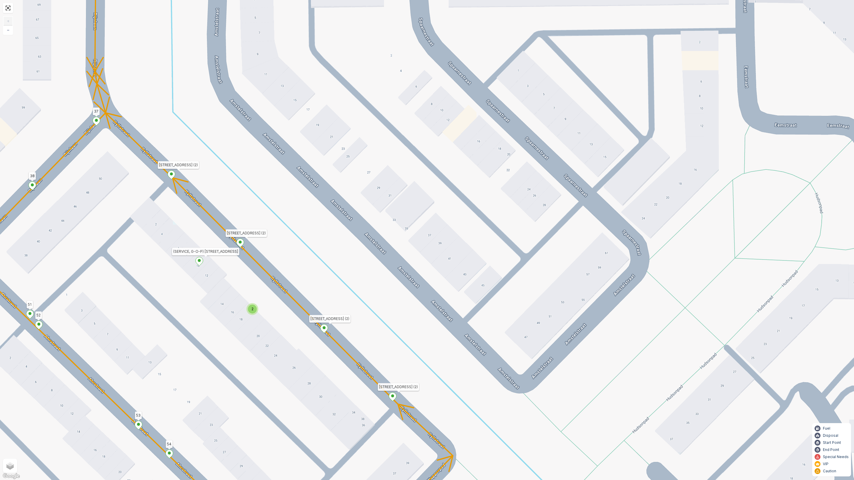
drag, startPoint x: 177, startPoint y: 157, endPoint x: 181, endPoint y: 44, distance: 112.4
click at [179, 49] on div "2 2 2 2 2 Rademacherstraat 10 19 1 7 Groenoordweg 9 22 35 Gouwestraat 1 (2) 4 8…" at bounding box center [427, 240] width 854 height 480
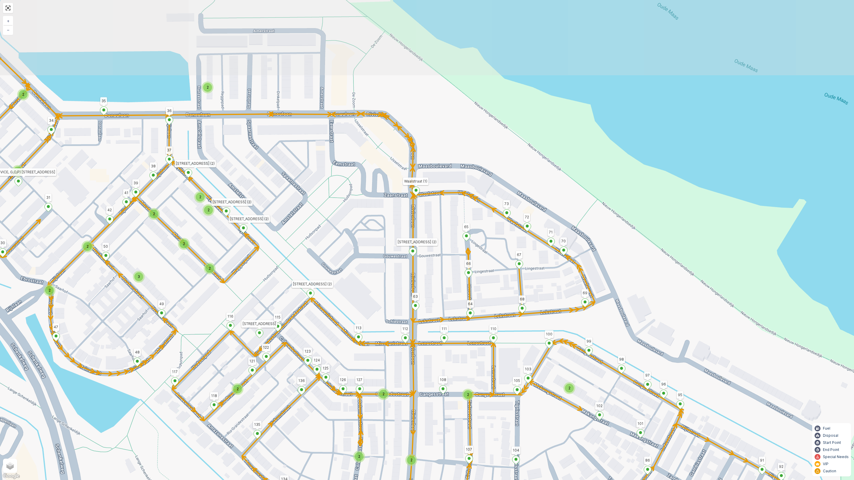
drag, startPoint x: 254, startPoint y: 141, endPoint x: 264, endPoint y: 231, distance: 91.0
click at [264, 231] on div "2 2 2 2 2 2 2 2 2 3 2 2 2 2 2 2 3 2 2 2 2 2 2 Rademacherstraat 10 19 1 7 Groeno…" at bounding box center [427, 240] width 854 height 480
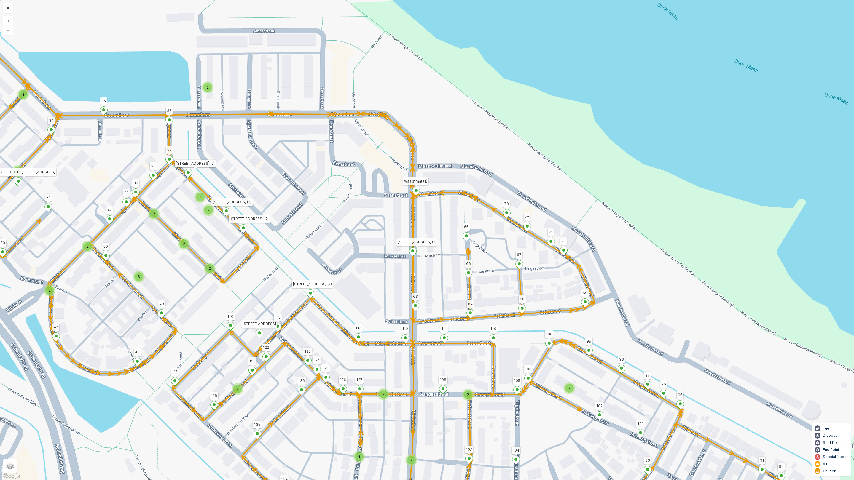
click at [209, 88] on div "2" at bounding box center [207, 87] width 9 height 9
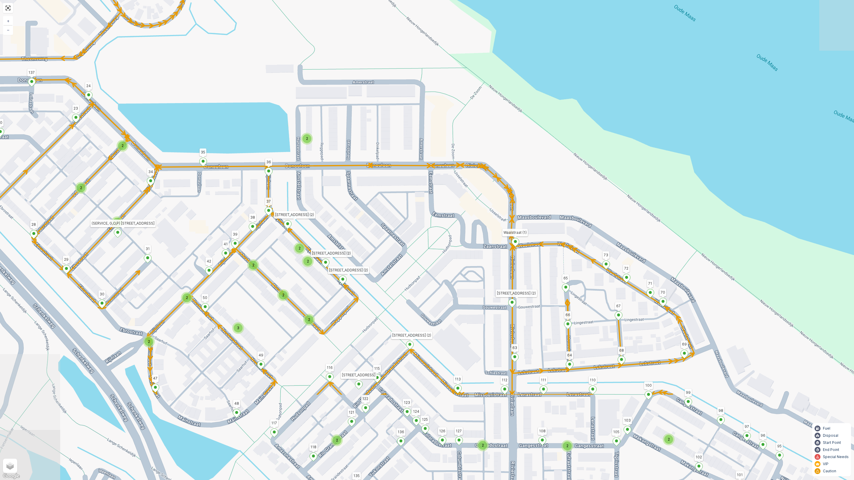
drag, startPoint x: 355, startPoint y: 252, endPoint x: 333, endPoint y: 204, distance: 53.1
click at [333, 204] on div "2 2 2 2 2 2 2 2 2 3 2 2 2 2 2 2 3 2 2 2 2 2 2 Rademacherstraat 10 19 1 7 Groeno…" at bounding box center [427, 240] width 854 height 480
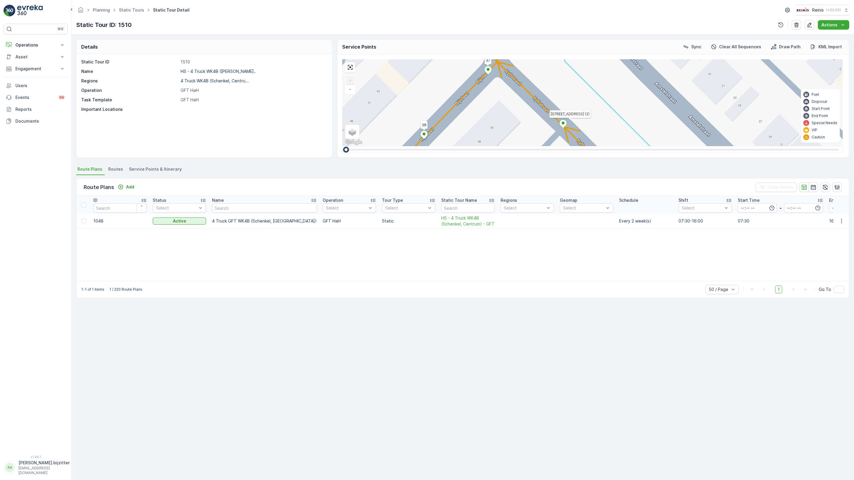
click at [343, 146] on div "2 2 2 2 2 Rademacherstraat 10 19 1 7 [GEOGRAPHIC_DATA] 9 [GEOGRAPHIC_DATA][STRE…" at bounding box center [592, 102] width 501 height 87
click at [643, 257] on span "2" at bounding box center [644, 259] width 2 height 4
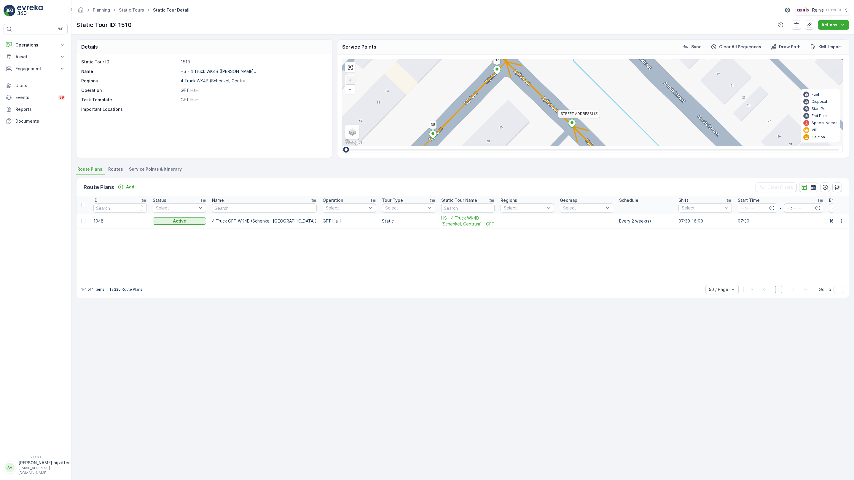
drag, startPoint x: 146, startPoint y: 142, endPoint x: 159, endPoint y: 132, distance: 16.3
click at [342, 132] on div "2 2 2 2 2 Rademacherstraat 10 19 1 7 [GEOGRAPHIC_DATA] 9 [GEOGRAPHIC_DATA][STRE…" at bounding box center [592, 102] width 501 height 87
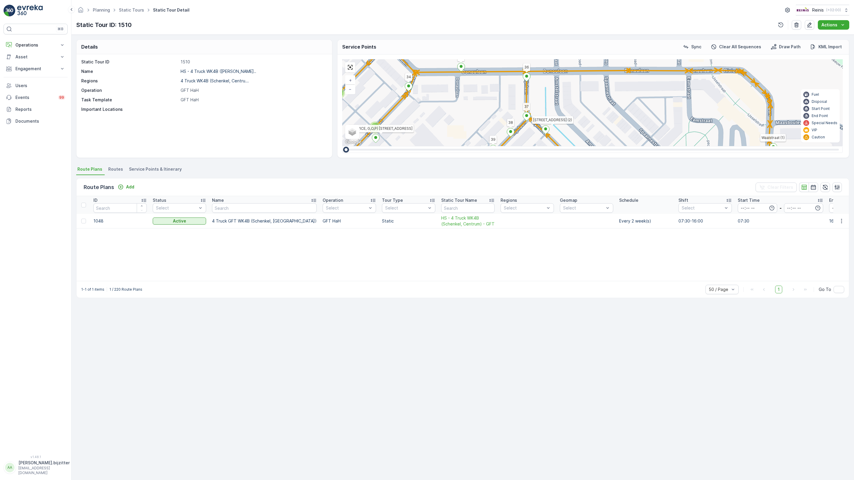
drag, startPoint x: 514, startPoint y: 144, endPoint x: 367, endPoint y: 130, distance: 148.4
click at [367, 124] on div "2 2 2 2 2 2 2 2 2 3 2 2 2 2 2 2 3 2 2 2 2 2 2 Rademacherstraat 10 19 1 7 Groeno…" at bounding box center [592, 102] width 501 height 87
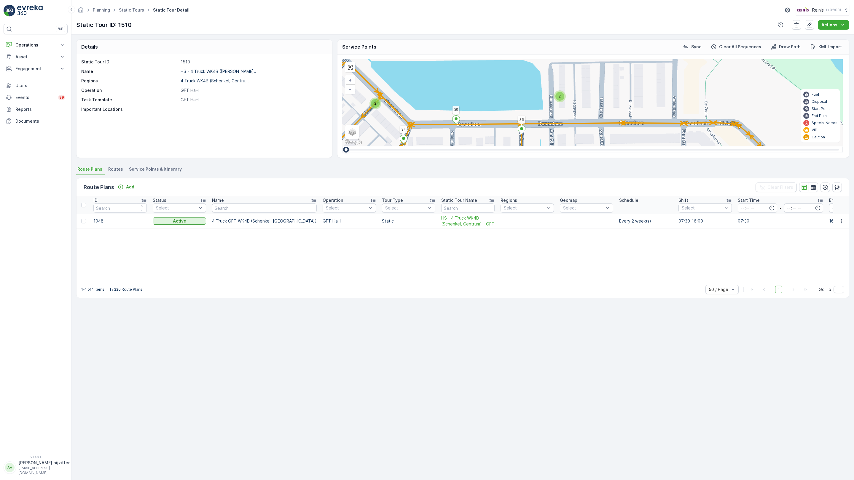
drag, startPoint x: 452, startPoint y: 120, endPoint x: 450, endPoint y: 168, distance: 48.1
click at [450, 146] on div "2 2 2 2 2 2 2 2 2 3 2 2 2 2 2 2 3 2 2 2 2 2 2 Rademacherstraat 10 19 1 7 Groeno…" at bounding box center [592, 102] width 501 height 87
click at [559, 94] on span "2" at bounding box center [560, 96] width 2 height 4
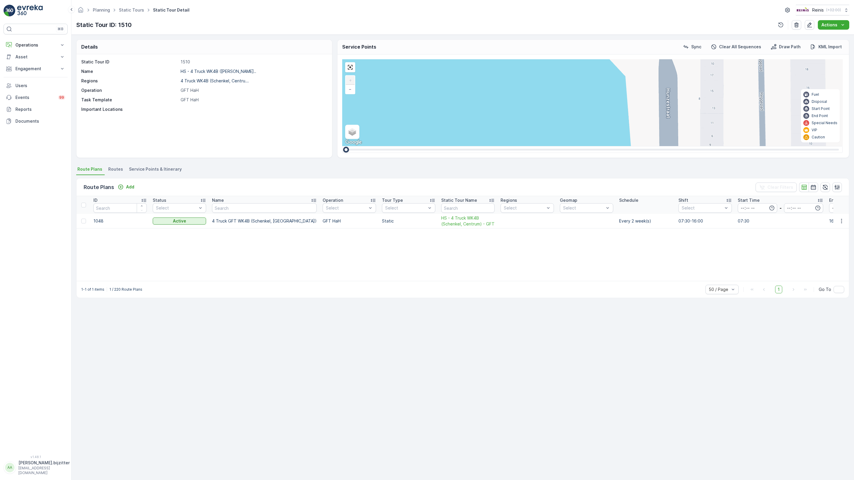
drag, startPoint x: 439, startPoint y: 296, endPoint x: 374, endPoint y: 172, distance: 140.9
click at [374, 146] on div "2 2 2 2 2 Rademacherstraat 10 19 1 7 [GEOGRAPHIC_DATA] 9 [GEOGRAPHIC_DATA][STRE…" at bounding box center [592, 102] width 501 height 87
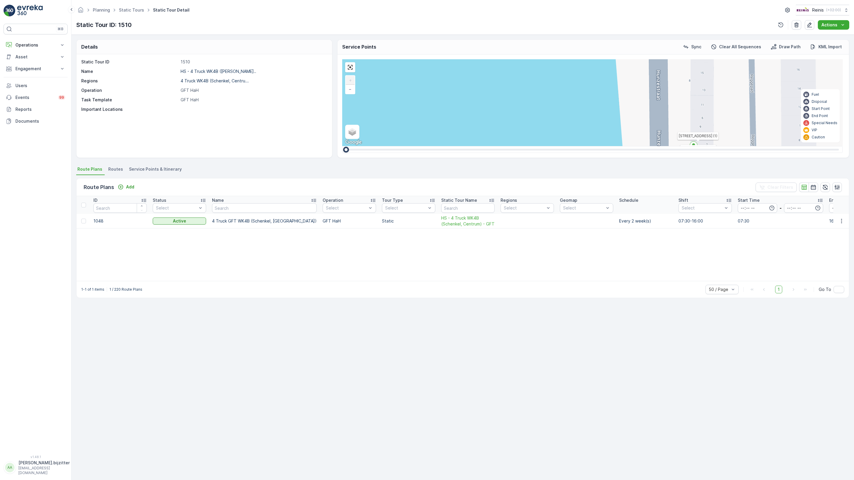
drag, startPoint x: 350, startPoint y: 326, endPoint x: 341, endPoint y: 308, distance: 20.6
click at [342, 146] on div "2 2 2 2 2 Rademacherstraat 10 19 1 7 [GEOGRAPHIC_DATA] 9 [GEOGRAPHIC_DATA][STRE…" at bounding box center [592, 102] width 501 height 87
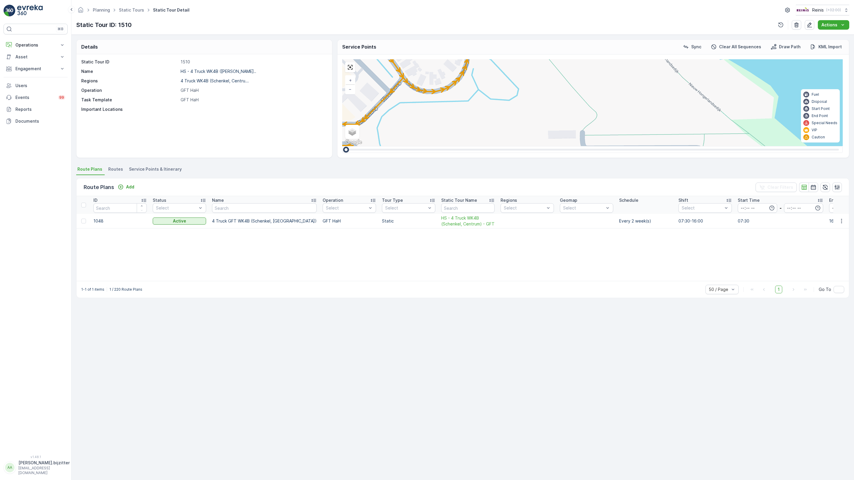
drag, startPoint x: 599, startPoint y: 318, endPoint x: 396, endPoint y: 241, distance: 216.5
click at [396, 146] on div "2 2 2 2 2 2 2 2 2 3 2 2 2 2 2 2 3 2 2 2 2 2 2 Rademacherstraat 10 19 1 7 Groeno…" at bounding box center [592, 102] width 501 height 87
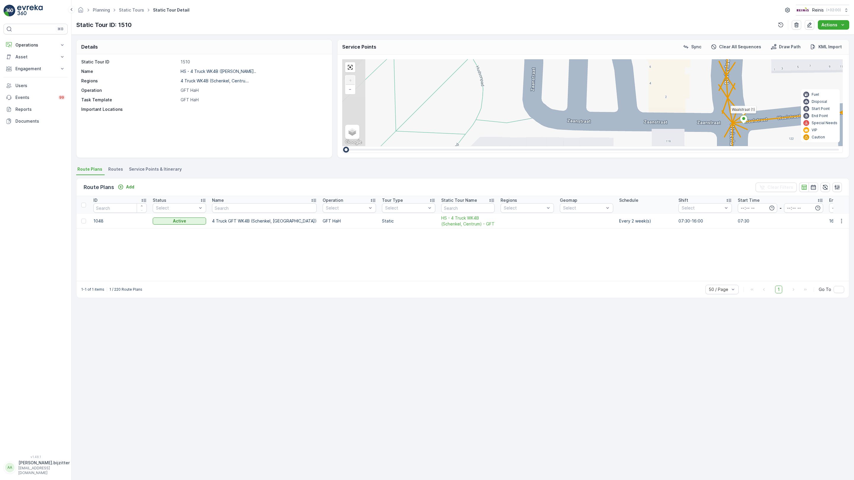
drag, startPoint x: 283, startPoint y: 281, endPoint x: 321, endPoint y: 221, distance: 71.6
click at [471, 146] on div "2 2 2 2 2 Rademacherstraat 10 19 1 7 [GEOGRAPHIC_DATA] 9 [GEOGRAPHIC_DATA][STRE…" at bounding box center [592, 102] width 501 height 87
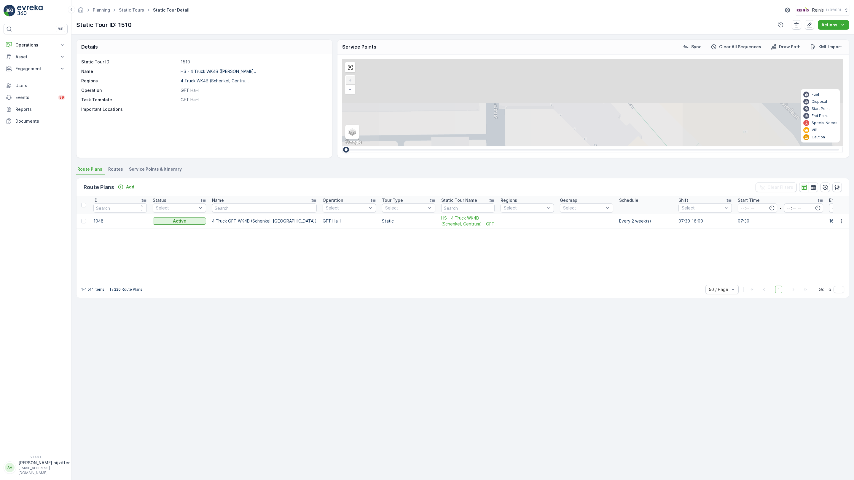
drag, startPoint x: 260, startPoint y: 216, endPoint x: 350, endPoint y: 449, distance: 249.8
click at [350, 146] on div "2 2 2 2 2 Rademacherstraat 10 19 1 7 [GEOGRAPHIC_DATA] 9 [GEOGRAPHIC_DATA][STRE…" at bounding box center [592, 102] width 501 height 87
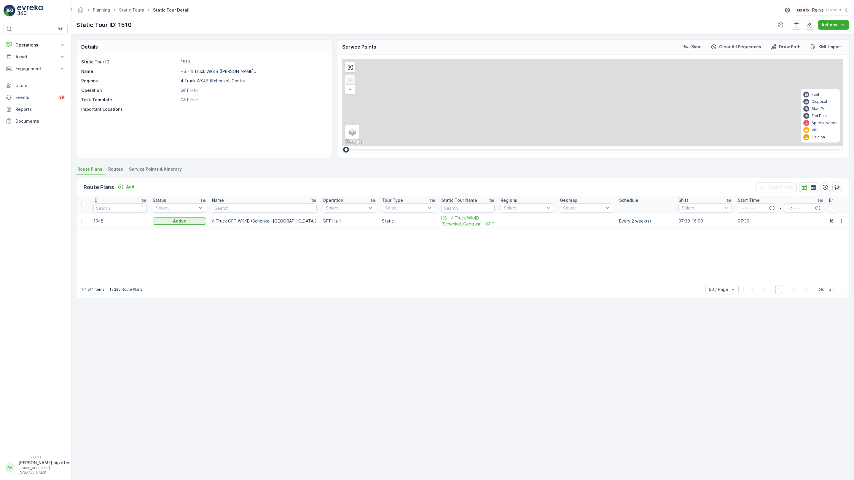
drag, startPoint x: 255, startPoint y: 282, endPoint x: 323, endPoint y: 366, distance: 108.1
click at [417, 146] on div "2 2 2 2 2 Rademacherstraat 10 19 1 7 [GEOGRAPHIC_DATA] 9 [GEOGRAPHIC_DATA][STRE…" at bounding box center [592, 102] width 501 height 87
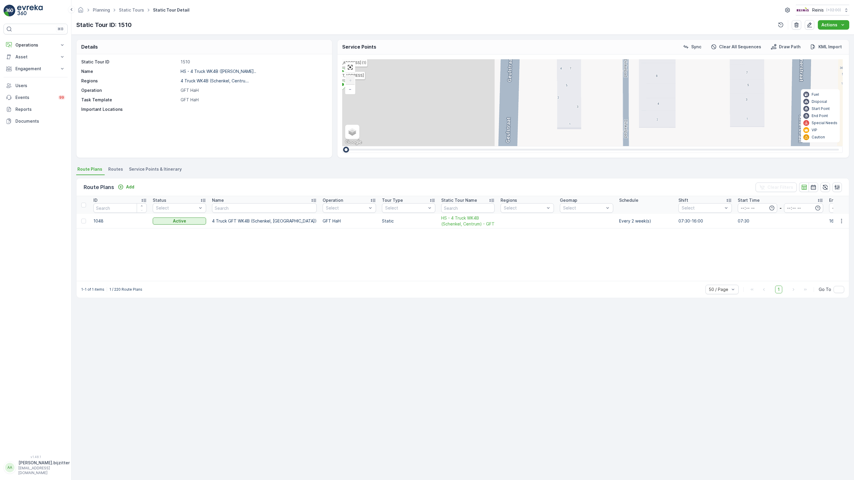
drag, startPoint x: 226, startPoint y: 244, endPoint x: 570, endPoint y: 208, distance: 345.8
click at [570, 146] on div "2 2 2 2 2 Rademacherstraat 10 19 1 7 [GEOGRAPHIC_DATA] 9 [GEOGRAPHIC_DATA][STRE…" at bounding box center [592, 102] width 501 height 87
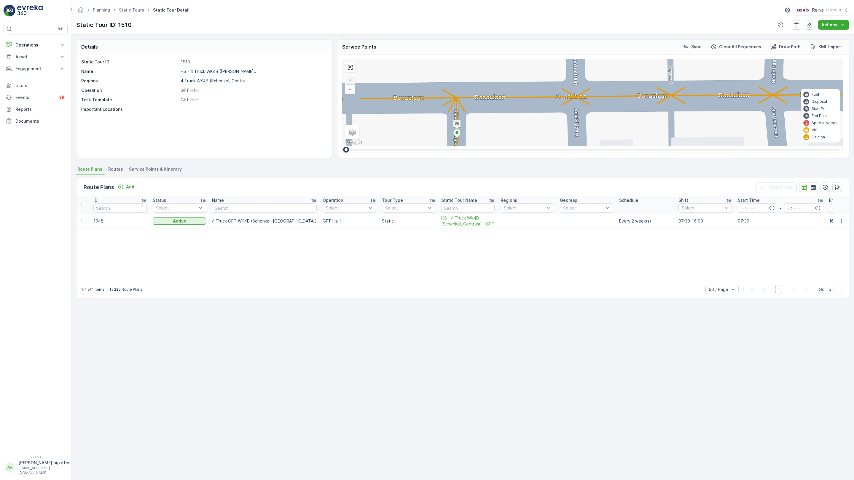
drag, startPoint x: 295, startPoint y: 266, endPoint x: 399, endPoint y: 192, distance: 126.7
click at [399, 146] on div "2 2 2 2 2 Rademacherstraat 10 19 1 7 [GEOGRAPHIC_DATA] 9 [GEOGRAPHIC_DATA][STRE…" at bounding box center [592, 102] width 501 height 87
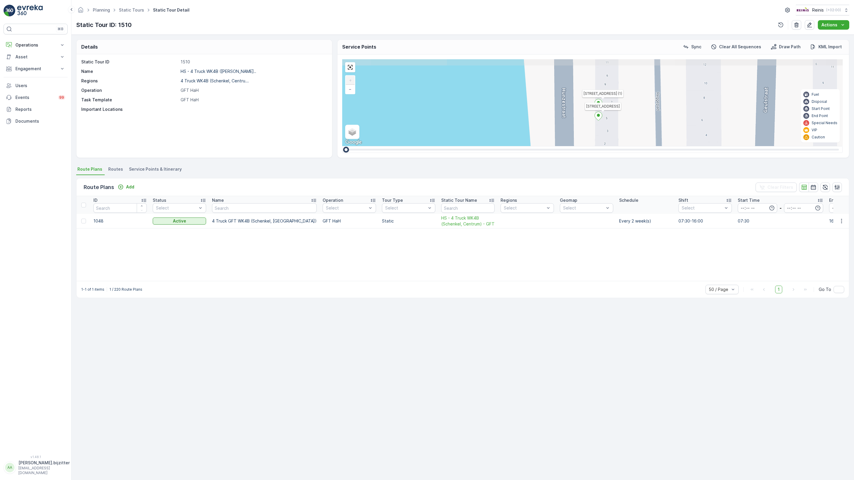
drag, startPoint x: 385, startPoint y: 244, endPoint x: 380, endPoint y: 323, distance: 79.7
click at [380, 146] on div "2 2 2 2 2 Rademacherstraat 10 19 1 7 [GEOGRAPHIC_DATA] 9 [GEOGRAPHIC_DATA][STRE…" at bounding box center [592, 102] width 501 height 87
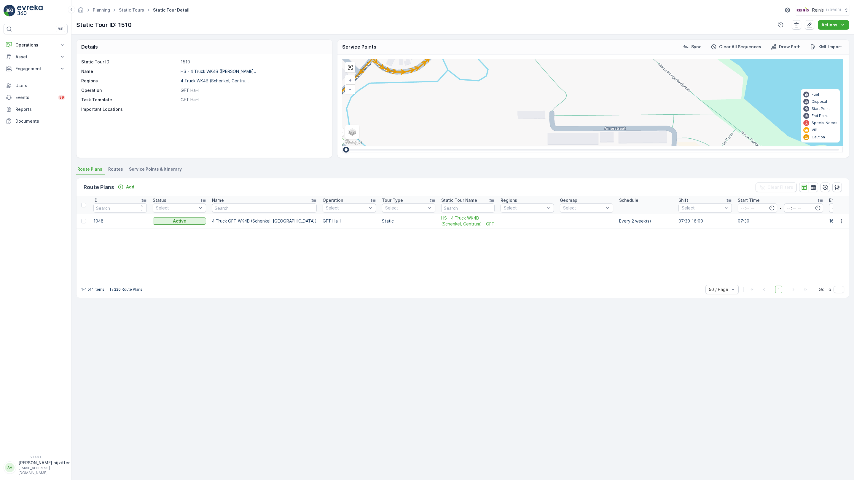
drag, startPoint x: 345, startPoint y: 278, endPoint x: 305, endPoint y: 198, distance: 89.1
click at [342, 146] on div "2 2 2 2 2 2 2 2 2 3 2 2 2 2 2 2 3 2 2 2 2 2 2 Rademacherstraat 10 19 1 7 Groeno…" at bounding box center [592, 102] width 501 height 87
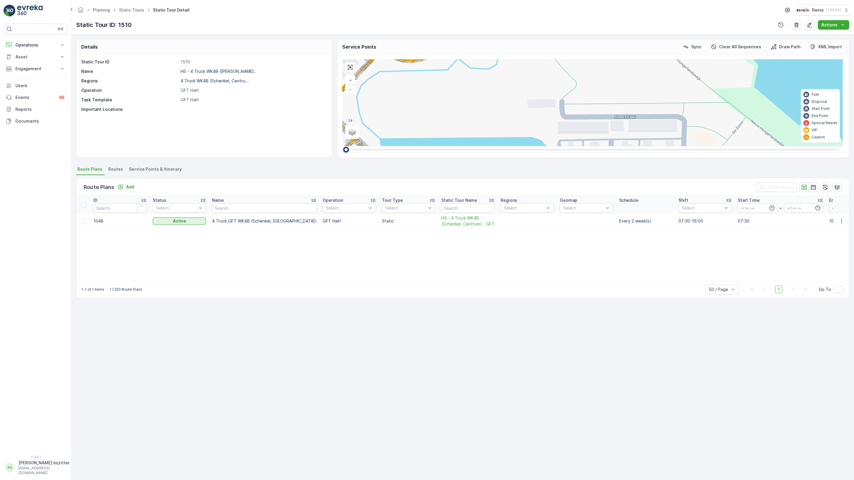
drag, startPoint x: 270, startPoint y: 330, endPoint x: 280, endPoint y: 319, distance: 15.3
click at [342, 146] on div "2 2 2 2 2 2 2 2 2 3 2 2 2 2 2 2 3 2 2 2 2 2 2 Rademacherstraat 10 19 1 7 Groeno…" at bounding box center [592, 102] width 501 height 87
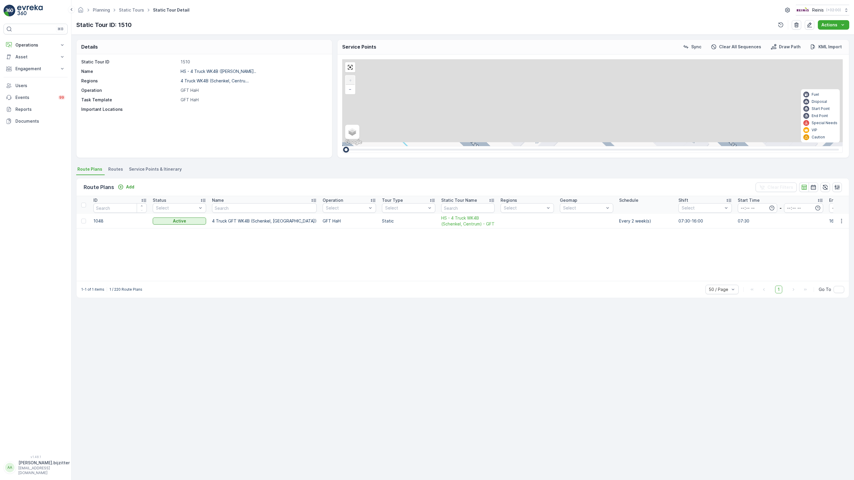
drag, startPoint x: 438, startPoint y: 213, endPoint x: 171, endPoint y: 340, distance: 295.2
click at [342, 146] on div "2 2 2 2 2 Rademacherstraat 10 19 1 7 [GEOGRAPHIC_DATA] 9 [GEOGRAPHIC_DATA][STRE…" at bounding box center [592, 102] width 501 height 87
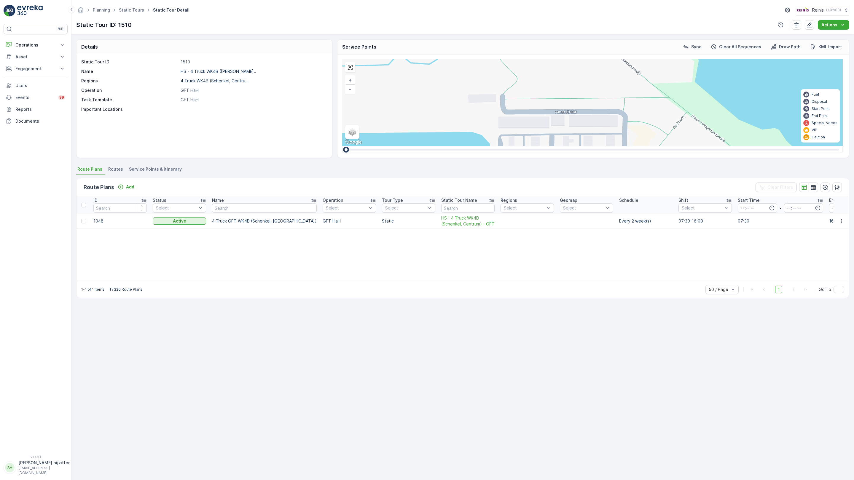
drag, startPoint x: 401, startPoint y: 347, endPoint x: 392, endPoint y: 281, distance: 66.5
click at [399, 146] on div "2 2 2 2 2 2 2 2 2 3 2 2 2 2 2 2 3 2 2 2 2 2 2 Rademacherstraat 10 19 1 7 Groeno…" at bounding box center [592, 102] width 501 height 87
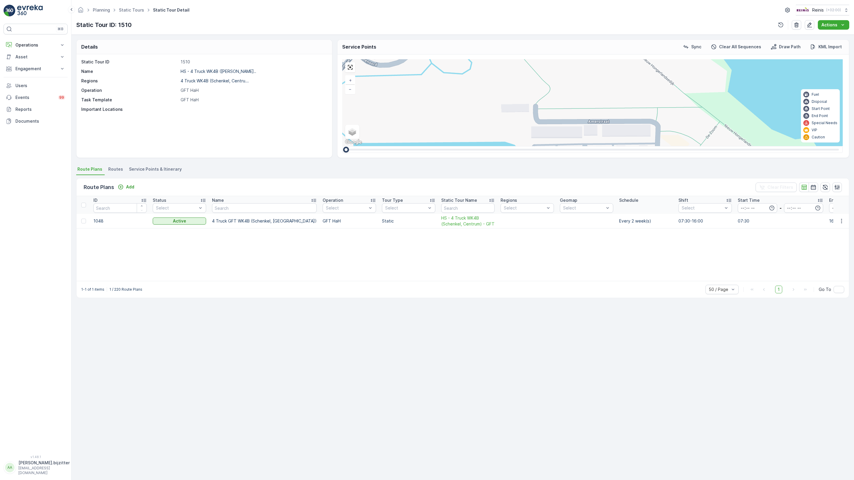
drag, startPoint x: 299, startPoint y: 147, endPoint x: 361, endPoint y: 256, distance: 125.9
click at [361, 146] on div "2 2 2 2 2 2 2 2 2 3 2 2 2 2 2 2 3 2 2 2 2 2 2 Rademacherstraat 10 19 1 7 Groeno…" at bounding box center [592, 102] width 501 height 87
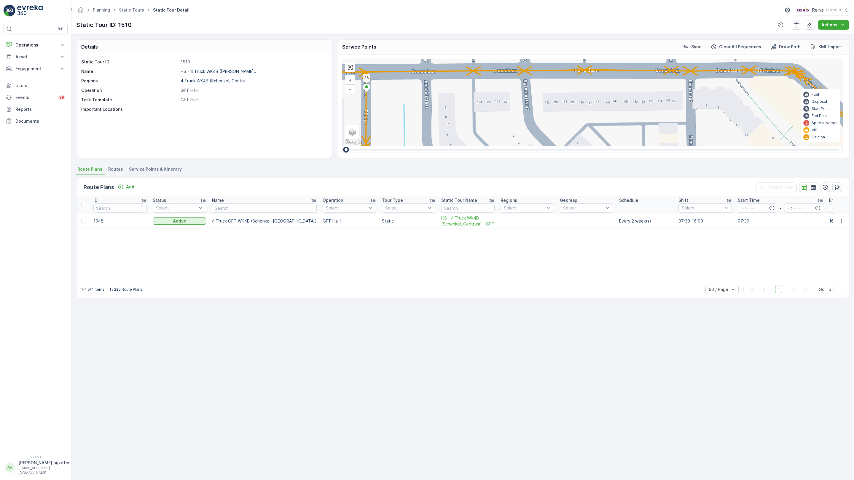
click at [854, 455] on icon at bounding box center [858, 459] width 7 height 9
type input "63"
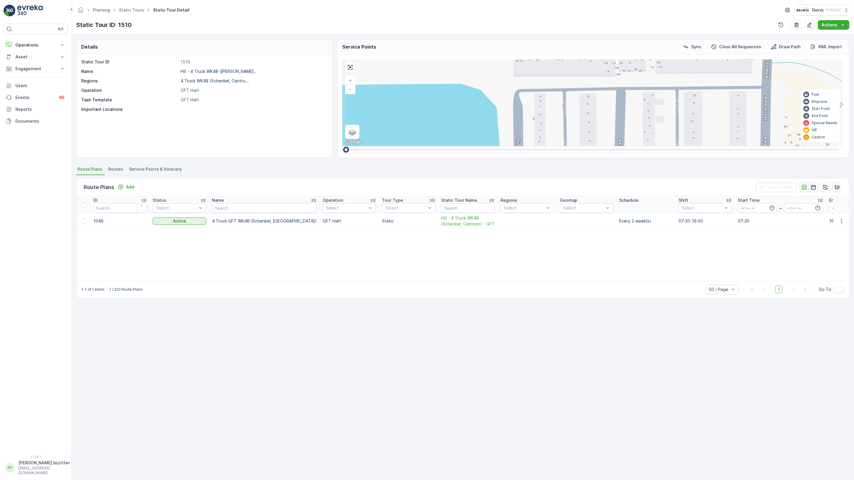
drag, startPoint x: 353, startPoint y: 302, endPoint x: 363, endPoint y: 338, distance: 37.5
click at [363, 146] on div "2 2 2 2 2 3 2 2 2 2 2 2 2 Rademacherstraat 10 19 1 7 Groenoordweg 9 22 35 Gouwe…" at bounding box center [592, 102] width 501 height 87
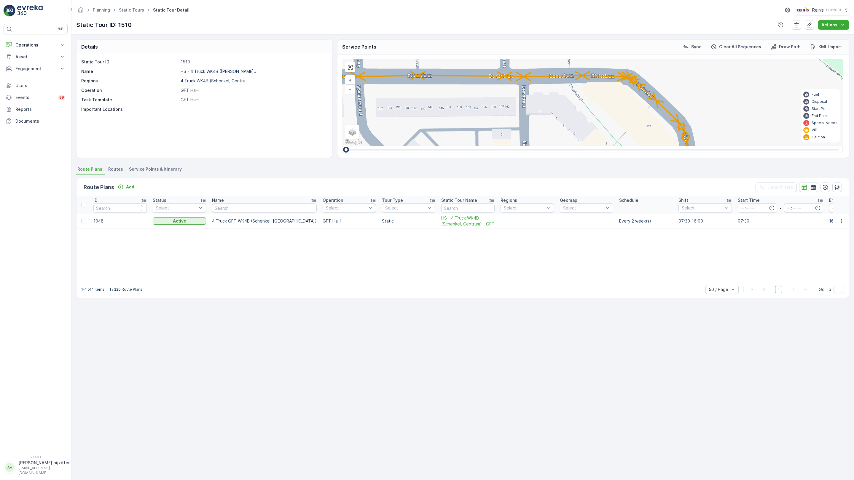
drag, startPoint x: 365, startPoint y: 228, endPoint x: 122, endPoint y: 92, distance: 278.4
click at [342, 92] on div "2 2 2 2 2 3 2 2 2 2 2 2 2 Rademacherstraat 10 19 1 7 Groenoordweg 9 22 35 Gouwe…" at bounding box center [592, 102] width 501 height 87
click at [682, 352] on icon at bounding box center [685, 356] width 7 height 9
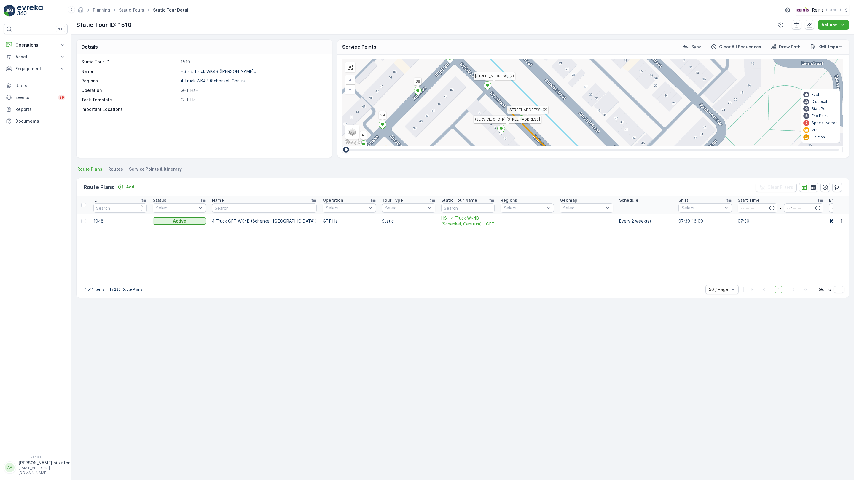
drag, startPoint x: 186, startPoint y: 276, endPoint x: 436, endPoint y: 163, distance: 274.3
click at [436, 146] on div "2 2 2 2 2 3 2 2 2 2 2 2 2 Rademacherstraat 10 19 1 7 Groenoordweg 9 22 35 Gouwe…" at bounding box center [592, 102] width 501 height 87
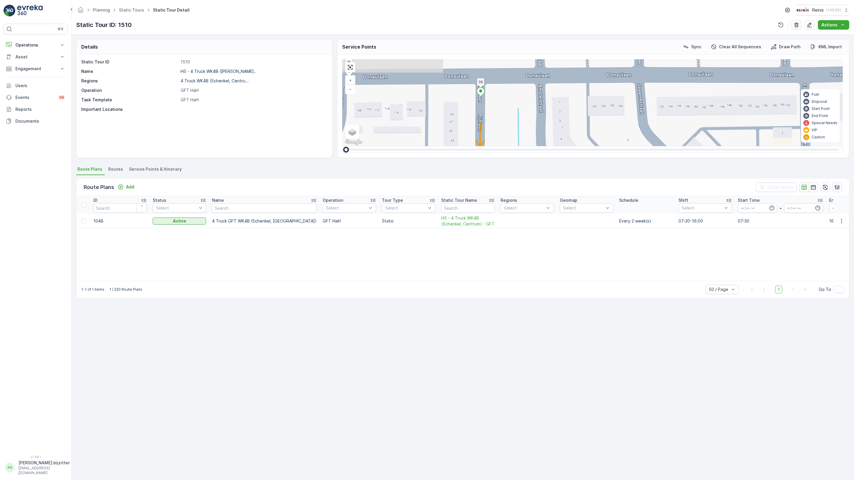
drag, startPoint x: 201, startPoint y: 248, endPoint x: 229, endPoint y: 355, distance: 110.8
click at [342, 146] on div "2 2 2 2 2 3 2 2 2 2 2 2 2 Rademacherstraat 10 19 1 7 Groenoordweg 9 22 35 Gouwe…" at bounding box center [592, 102] width 501 height 87
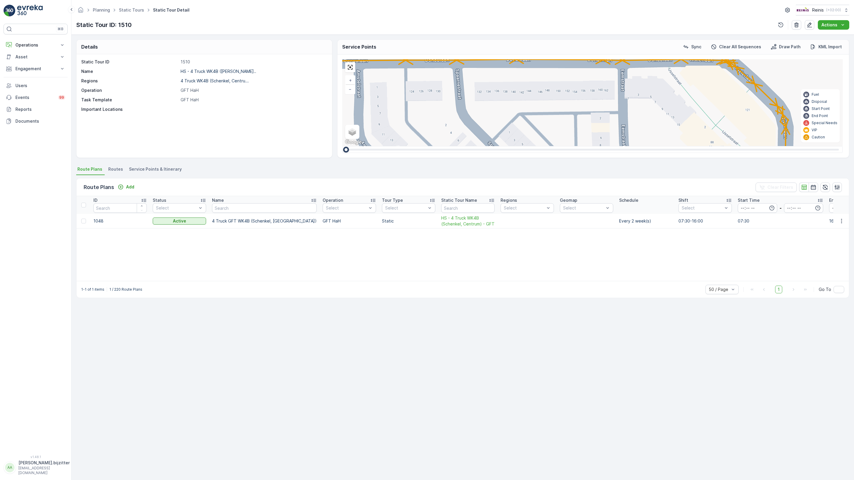
drag, startPoint x: 559, startPoint y: 347, endPoint x: 377, endPoint y: 332, distance: 182.7
click at [377, 146] on div "2 2 2 2 2 3 2 2 2 2 2 2 2 Rademacherstraat 10 19 1 7 Groenoordweg 9 22 35 Gouwe…" at bounding box center [592, 102] width 501 height 87
type input "73"
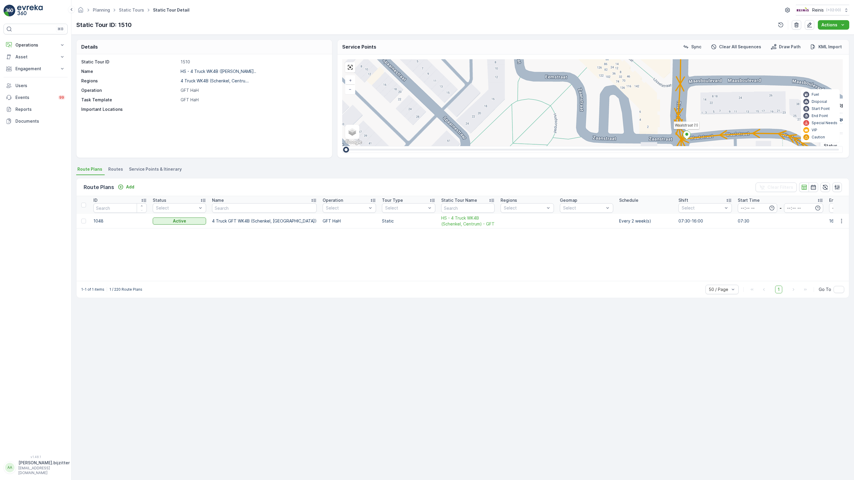
drag, startPoint x: 385, startPoint y: 333, endPoint x: 280, endPoint y: 250, distance: 133.8
click at [342, 146] on div "2 2 2 2 2 3 2 2 2 2 2 2 2 Rademacherstraat 10 19 1 7 Groenoordweg 9 22 35 Gouwe…" at bounding box center [592, 102] width 501 height 87
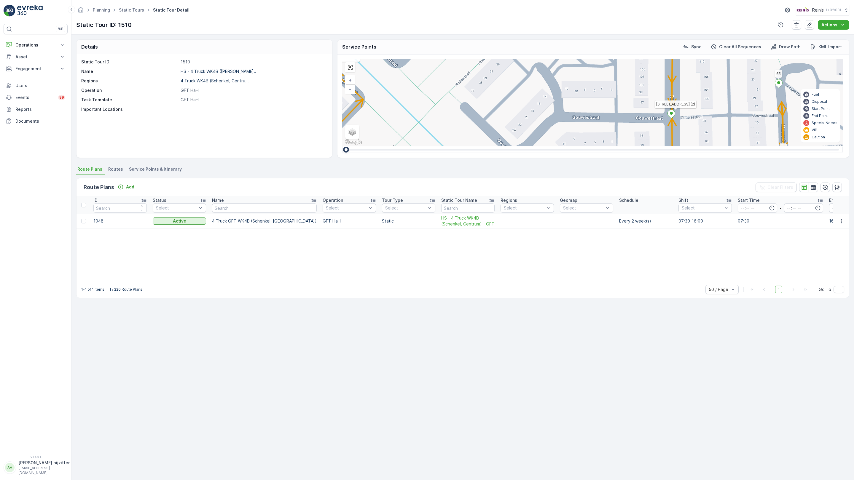
drag, startPoint x: 297, startPoint y: 303, endPoint x: 289, endPoint y: 160, distance: 143.2
click at [342, 146] on div "2 2 2 2 2 3 2 2 2 2 2 2 2 Rademacherstraat 10 19 1 7 Groenoordweg 9 22 35 Gouwe…" at bounding box center [592, 102] width 501 height 87
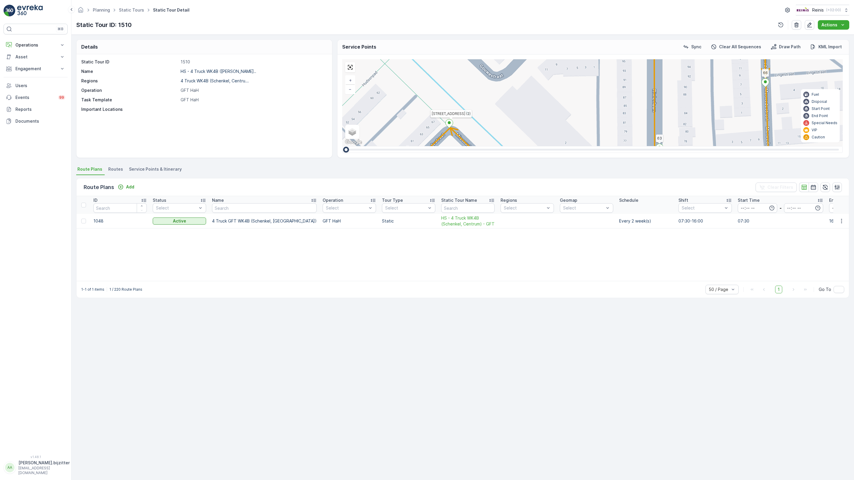
drag, startPoint x: 304, startPoint y: 304, endPoint x: 274, endPoint y: 191, distance: 116.9
click at [342, 146] on div "2 2 2 2 2 3 2 2 2 2 2 2 2 Rademacherstraat 10 19 1 7 Groenoordweg 9 22 35 Gouwe…" at bounding box center [592, 102] width 501 height 87
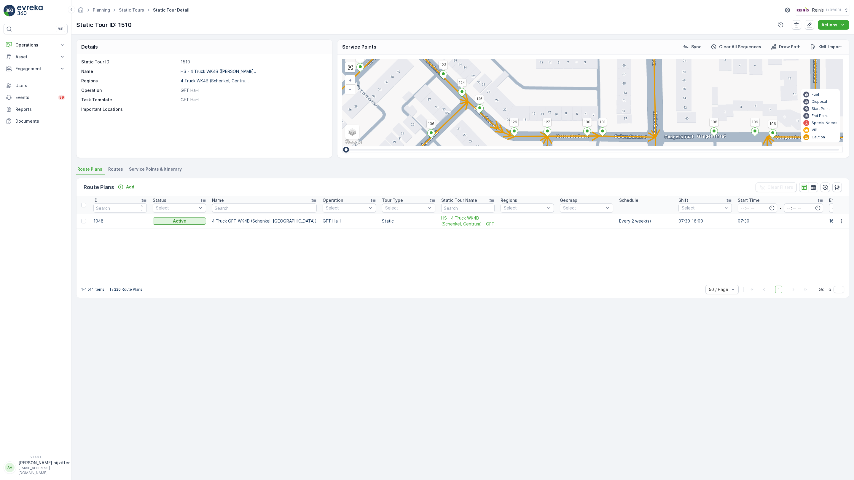
drag, startPoint x: 336, startPoint y: 374, endPoint x: 348, endPoint y: 229, distance: 145.2
click at [348, 146] on div "2 2 2 2 2 3 2 2 2 2 2 2 2 Rademacherstraat 10 19 1 7 Groenoordweg 9 22 35 Gouwe…" at bounding box center [592, 102] width 501 height 87
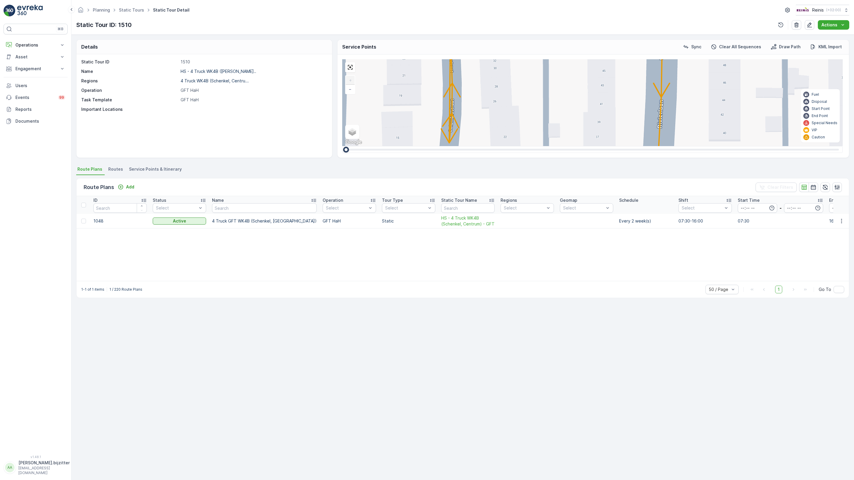
drag, startPoint x: 340, startPoint y: 337, endPoint x: 347, endPoint y: 321, distance: 18.2
click at [347, 146] on div "2 2 2 2 2 Rademacherstraat 10 19 1 7 Groenoordweg 9 22 35 Gouwestraat 1 (2) 4 8…" at bounding box center [592, 102] width 501 height 87
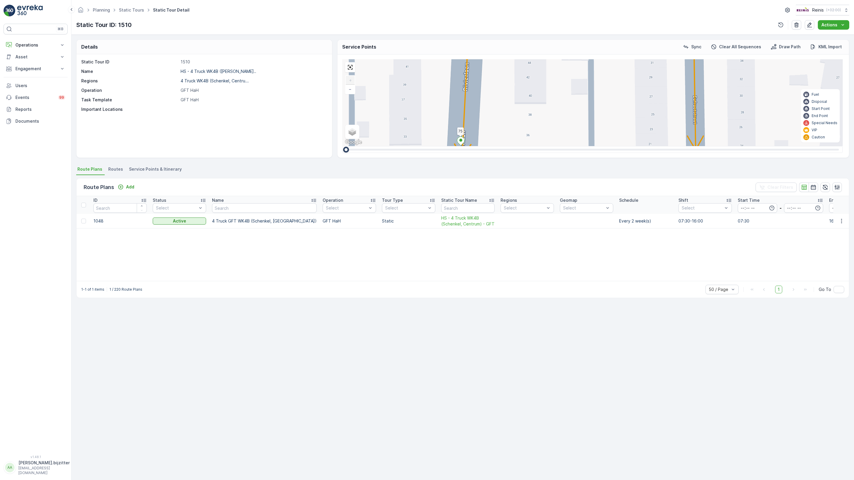
drag, startPoint x: 388, startPoint y: 372, endPoint x: 193, endPoint y: 334, distance: 198.4
click at [342, 146] on div "2 2 2 2 2 Rademacherstraat 10 19 1 7 Groenoordweg 9 22 35 Gouwestraat 1 (2) 4 8…" at bounding box center [592, 102] width 501 height 87
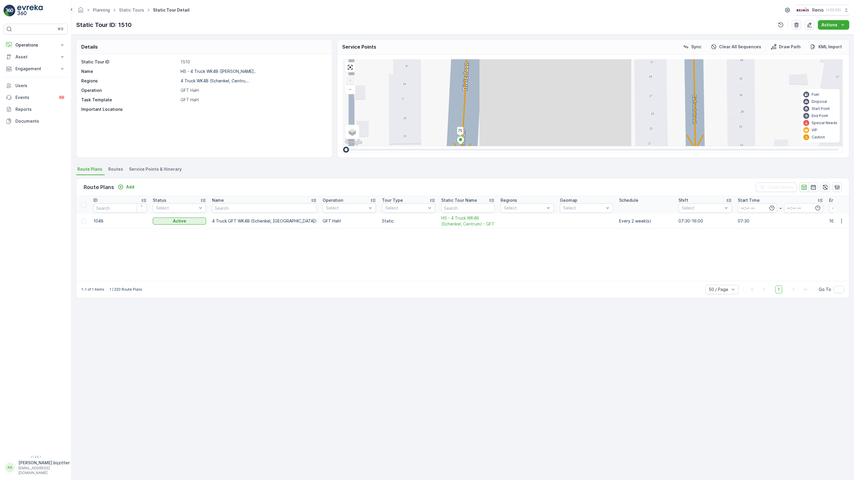
click at [689, 170] on ellipse at bounding box center [690, 171] width 3 height 3
click at [368, 144] on div "2 2 2 2 2 Rademacherstraat 10 19 1 7 Groenoordweg 9 22 35 Gouwestraat 1 (2) 4 8…" at bounding box center [592, 102] width 501 height 87
click at [689, 170] on ellipse at bounding box center [690, 171] width 3 height 3
click at [369, 146] on div "2 2 2 2 2 Rademacherstraat 10 19 1 7 Groenoordweg 9 22 35 Gouwestraat 1 (2) 4 8…" at bounding box center [592, 102] width 501 height 87
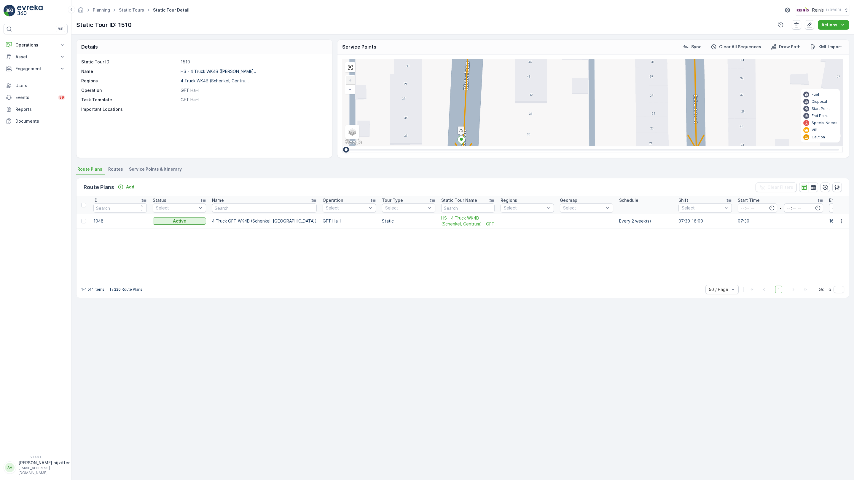
click at [690, 170] on ellipse at bounding box center [691, 171] width 3 height 3
type input "107"
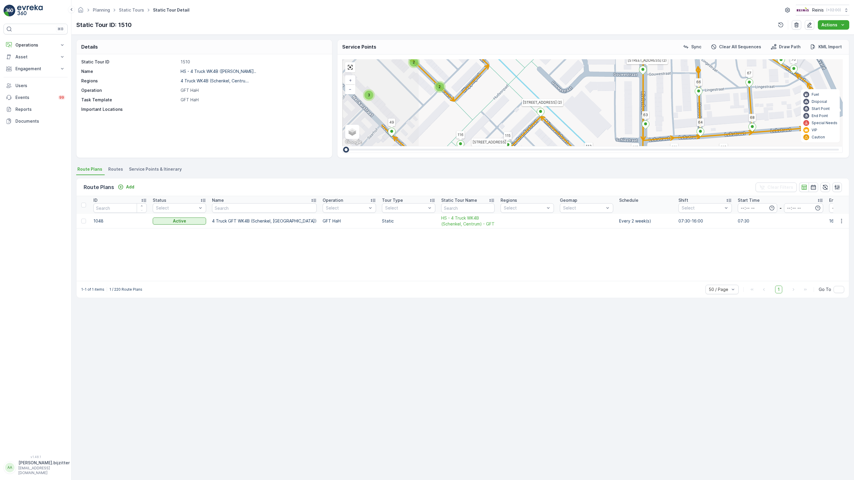
drag, startPoint x: 132, startPoint y: 269, endPoint x: 243, endPoint y: 261, distance: 111.8
click at [342, 146] on div "2 2 2 2 2 2 2 2 2 3 2 2 2 2 2 2 3 2 2 2 2 2 2 Rademacherstraat 10 19 1 7 Groeno…" at bounding box center [592, 102] width 501 height 87
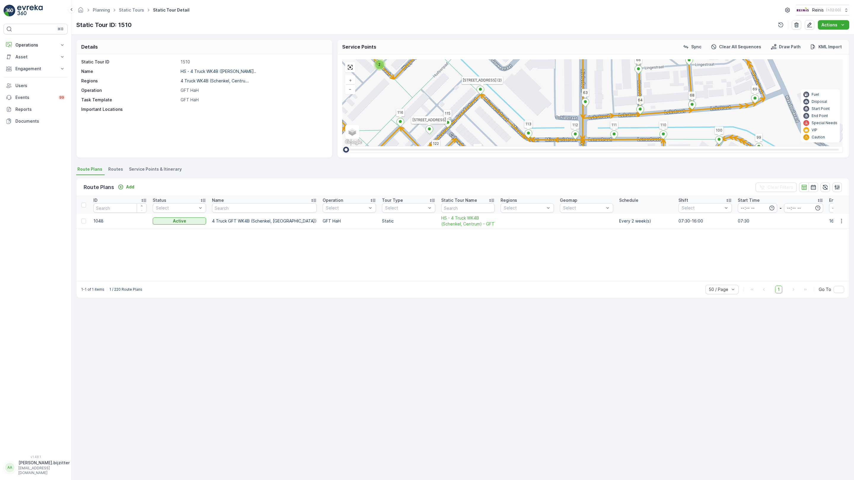
drag, startPoint x: 390, startPoint y: 268, endPoint x: 329, endPoint y: 246, distance: 64.2
click at [342, 146] on div "2 2 2 2 2 2 2 2 2 3 2 2 2 2 2 2 3 2 2 2 2 2 2 Rademacherstraat 10 19 1 7 Groeno…" at bounding box center [592, 102] width 501 height 87
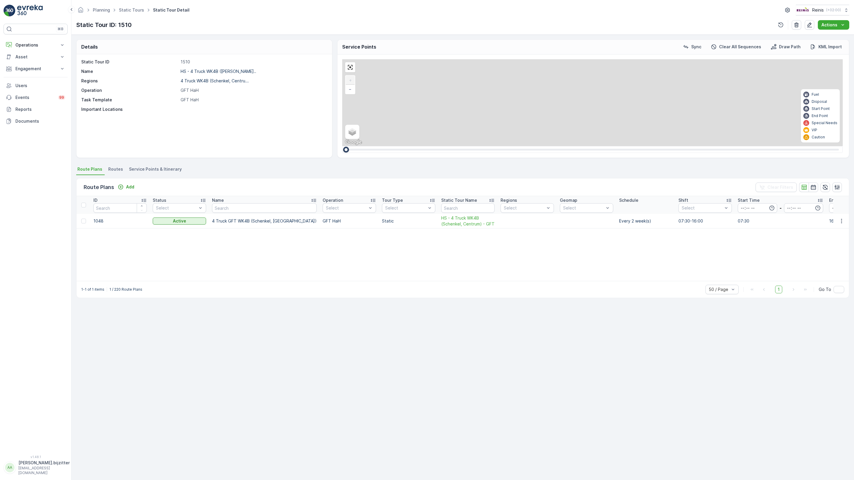
drag, startPoint x: 105, startPoint y: 238, endPoint x: 163, endPoint y: 480, distance: 248.8
click at [342, 146] on div "2 2 2 2 2 Rademacherstraat 10 19 1 7 Groenoordweg 9 22 35 Gouwestraat 1 (2) 4 8…" at bounding box center [592, 102] width 501 height 87
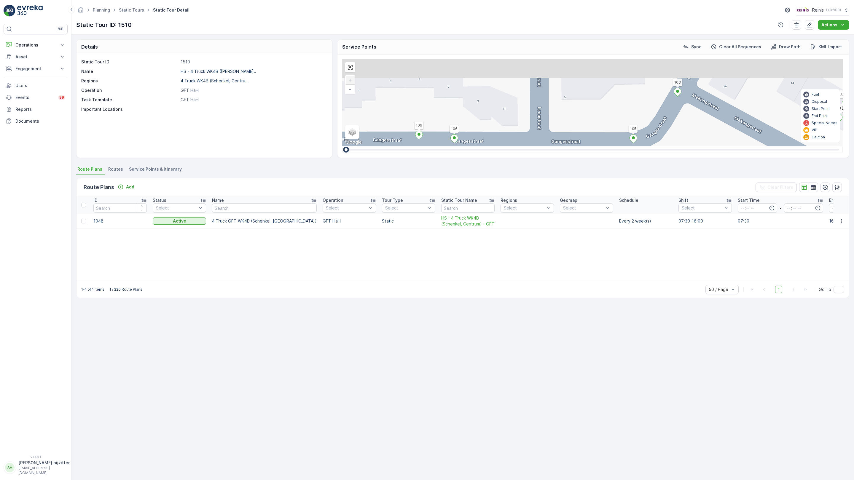
drag, startPoint x: 166, startPoint y: 272, endPoint x: 187, endPoint y: 419, distance: 148.0
click at [342, 146] on div "2 2 2 2 2 Rademacherstraat 10 19 1 7 Groenoordweg 9 22 35 Gouwestraat 1 (2) 4 8…" at bounding box center [592, 102] width 501 height 87
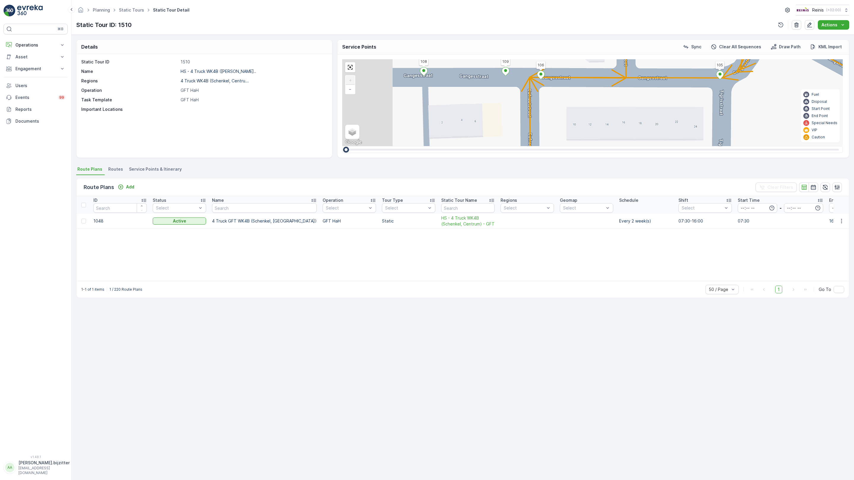
drag, startPoint x: 211, startPoint y: 231, endPoint x: 326, endPoint y: 142, distance: 145.1
click at [342, 142] on div "2 2 2 2 2 Rademacherstraat 10 19 1 7 Groenoordweg 9 22 35 Gouwestraat 1 (2) 4 8…" at bounding box center [592, 102] width 501 height 87
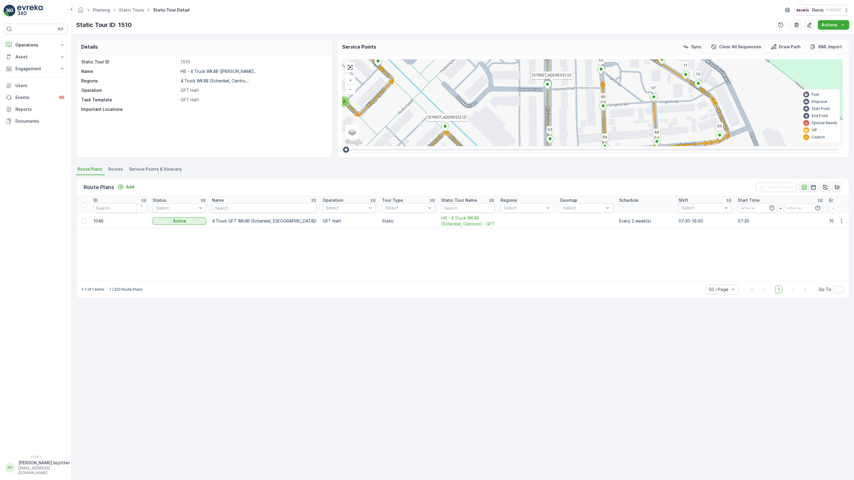
drag, startPoint x: 272, startPoint y: 368, endPoint x: 281, endPoint y: 280, distance: 88.0
click at [342, 146] on div "2 2 2 2 2 2 2 2 2 3 2 2 2 2 2 2 3 2 2 2 2 2 2 Rademacherstraat 10 19 1 7 Groeno…" at bounding box center [592, 102] width 501 height 87
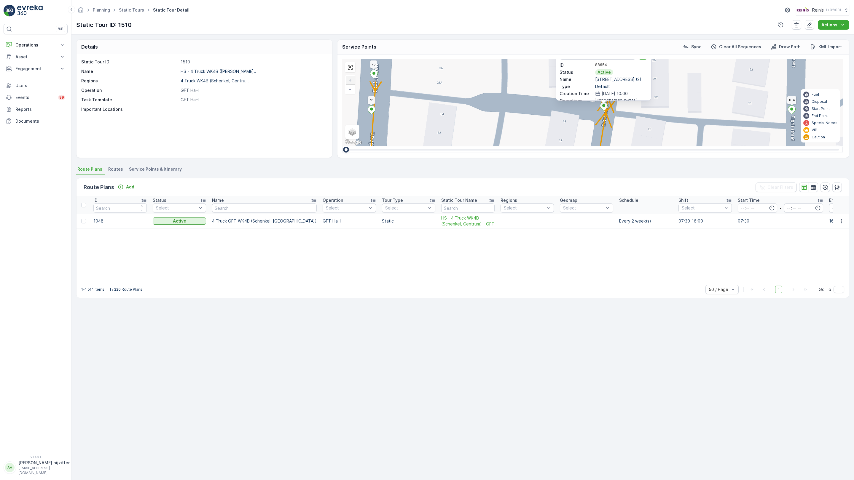
drag, startPoint x: 284, startPoint y: 226, endPoint x: 272, endPoint y: 297, distance: 71.2
click at [342, 146] on div "2 2 2 2 2 Rademacherstraat 10 19 1 7 Groenoordweg 9 22 35 Gouwestraat 1 (2) 4 8…" at bounding box center [592, 102] width 501 height 87
click at [549, 381] on icon at bounding box center [552, 385] width 7 height 9
type input "78"
click at [342, 146] on div "2 2 2 2 2 Rademacherstraat 10 19 1 7 [GEOGRAPHIC_DATA] 9 [GEOGRAPHIC_DATA][STRE…" at bounding box center [592, 102] width 501 height 87
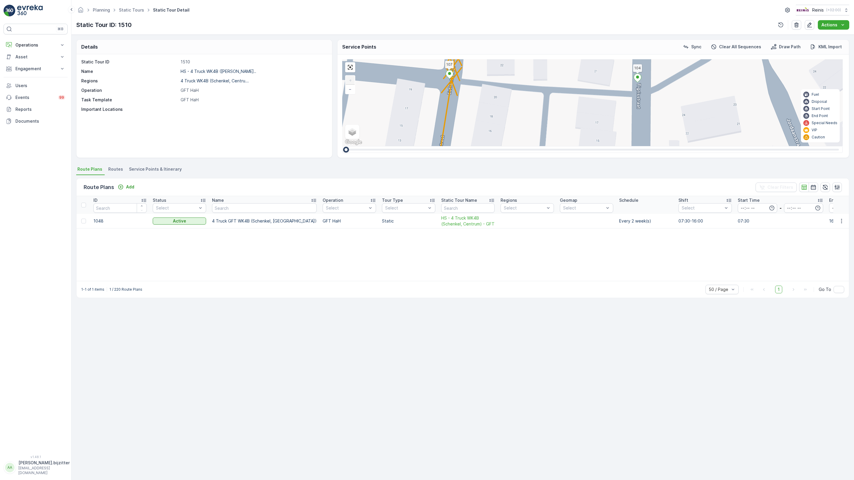
drag, startPoint x: 359, startPoint y: 308, endPoint x: 205, endPoint y: 276, distance: 157.5
click at [342, 146] on div "2 2 2 2 2 Rademacherstraat 10 19 1 7 [GEOGRAPHIC_DATA] 9 [GEOGRAPHIC_DATA][STRE…" at bounding box center [592, 102] width 501 height 87
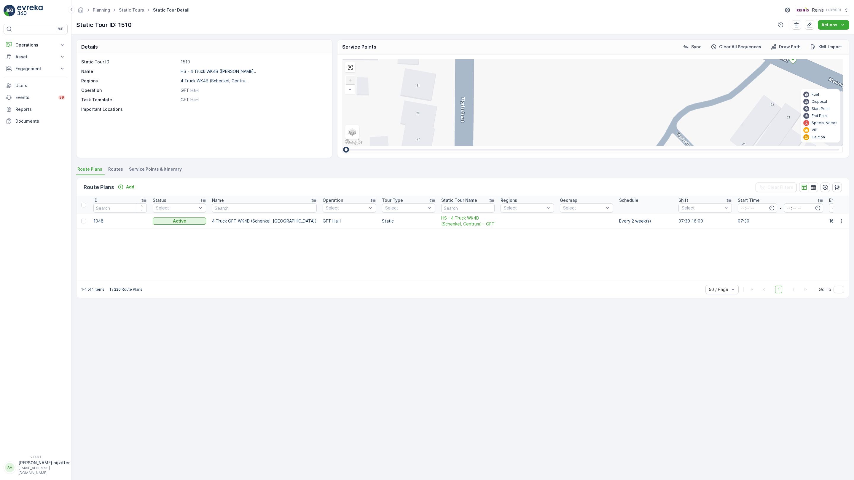
drag, startPoint x: 586, startPoint y: 165, endPoint x: 357, endPoint y: 363, distance: 302.9
click at [366, 146] on div "2 2 2 2 2 Rademacherstraat 10 19 1 7 [GEOGRAPHIC_DATA] 9 [GEOGRAPHIC_DATA][STRE…" at bounding box center [592, 102] width 501 height 87
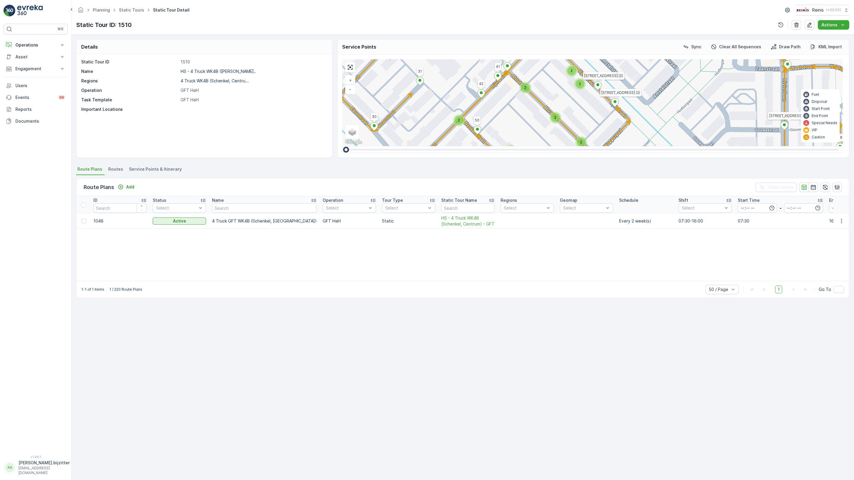
drag, startPoint x: 519, startPoint y: 301, endPoint x: 587, endPoint y: 276, distance: 72.1
click at [587, 146] on div "2 2 2 2 2 2 2 2 2 3 2 2 2 2 2 2 3 2 2 2 2 2 2 Rademacherstraat 10 19 1 7 Groeno…" at bounding box center [592, 102] width 501 height 87
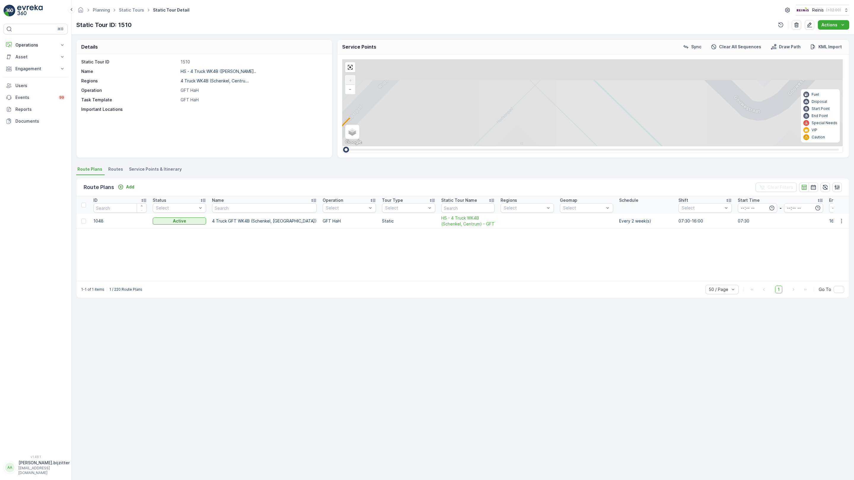
drag, startPoint x: 359, startPoint y: 142, endPoint x: 354, endPoint y: 222, distance: 80.2
click at [354, 146] on div "2 2 2 2 2 Rademacherstraat 10 19 1 7 Groenoordweg 9 22 35 Gouwestraat 1 (2) 4 8…" at bounding box center [592, 102] width 501 height 87
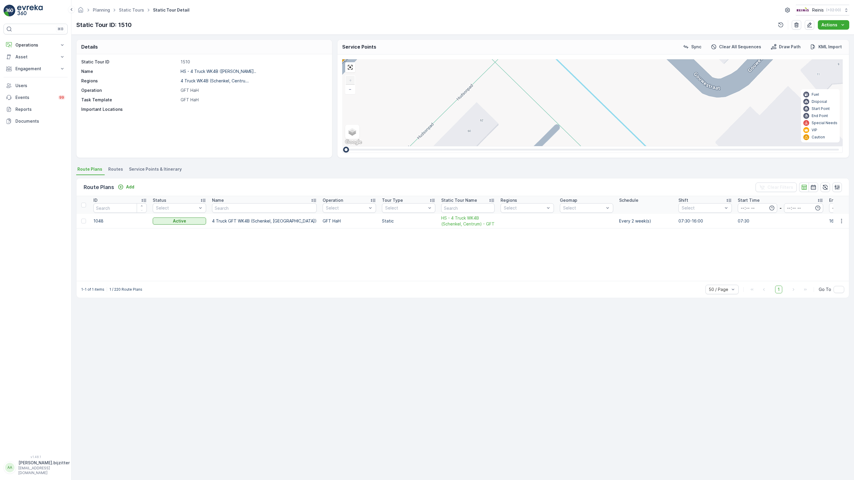
drag, startPoint x: 329, startPoint y: 225, endPoint x: 285, endPoint y: 205, distance: 48.7
click at [342, 146] on div "2 2 2 2 2 Rademacherstraat 10 19 1 7 Groenoordweg 9 22 35 Gouwestraat 1 (2) 4 8…" at bounding box center [592, 102] width 501 height 87
click at [620, 183] on icon at bounding box center [623, 187] width 7 height 9
click at [342, 146] on div "2 2 2 2 2 Rademacherstraat 10 19 1 7 Groenoordweg 9 22 35 Gouwestraat 1 (2) 4 8…" at bounding box center [592, 102] width 501 height 87
click at [815, 360] on ellipse at bounding box center [816, 361] width 3 height 3
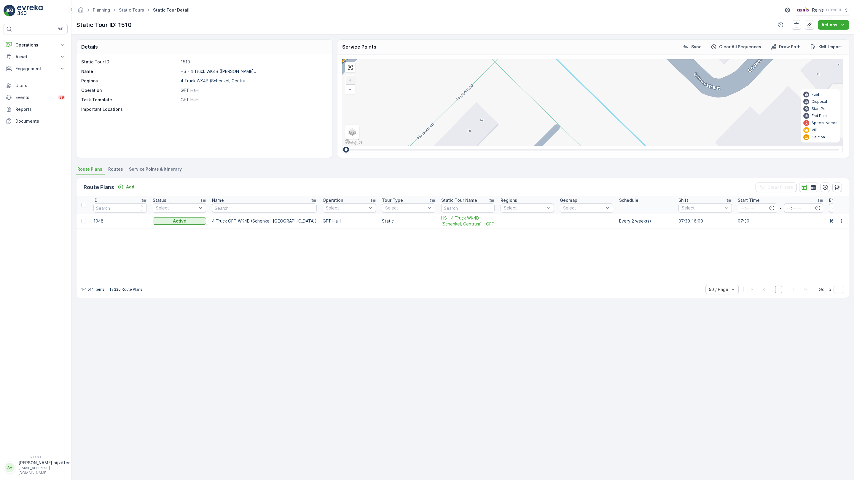
type input "113"
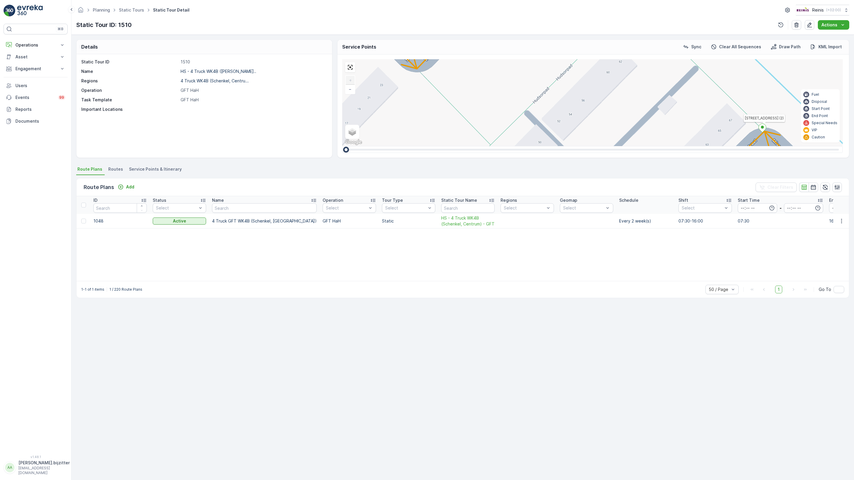
drag, startPoint x: 260, startPoint y: 268, endPoint x: 351, endPoint y: 224, distance: 101.0
click at [351, 146] on div "2 2 2 2 2 Rademacherstraat 10 19 1 7 Groenoordweg 9 22 35 Gouwestraat 1 (2) 4 8…" at bounding box center [592, 102] width 501 height 87
click at [555, 283] on icon at bounding box center [558, 287] width 7 height 9
click at [628, 256] on icon at bounding box center [631, 260] width 7 height 9
type input "115"
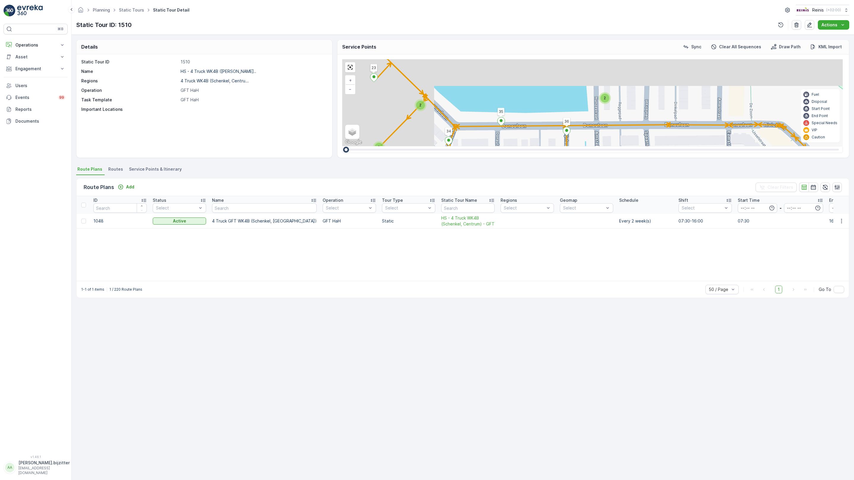
drag, startPoint x: 97, startPoint y: 184, endPoint x: 228, endPoint y: 214, distance: 134.2
click at [342, 146] on div "2 2 2 2 2 2 2 2 2 3 2 2 2 2 2 2 3 2 2 2 2 2 2 Rademacherstraat 10 19 1 7 Groeno…" at bounding box center [592, 102] width 501 height 87
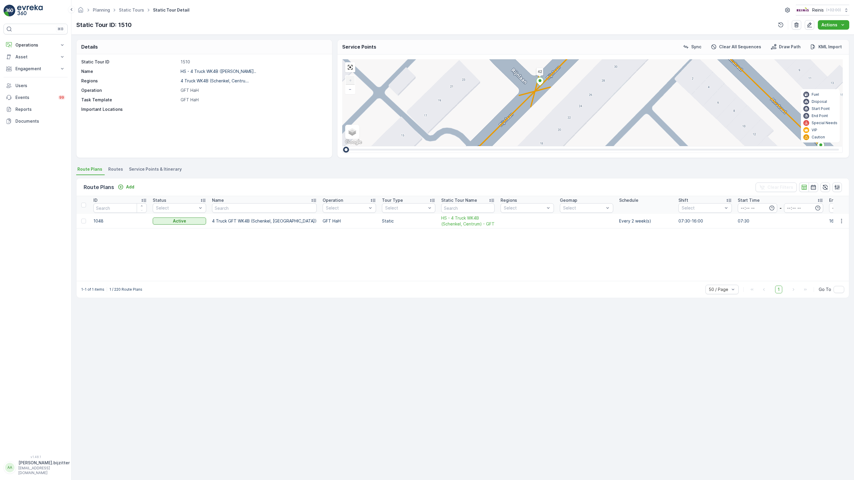
drag, startPoint x: 366, startPoint y: 310, endPoint x: 339, endPoint y: 278, distance: 41.5
click at [342, 146] on div "2 2 2 2 2 Rademacherstraat 10 19 1 7 Groenoordweg 9 22 35 Gouwestraat 1 (2) 4 8…" at bounding box center [592, 102] width 501 height 87
click at [744, 453] on icon at bounding box center [747, 457] width 7 height 9
type input "49"
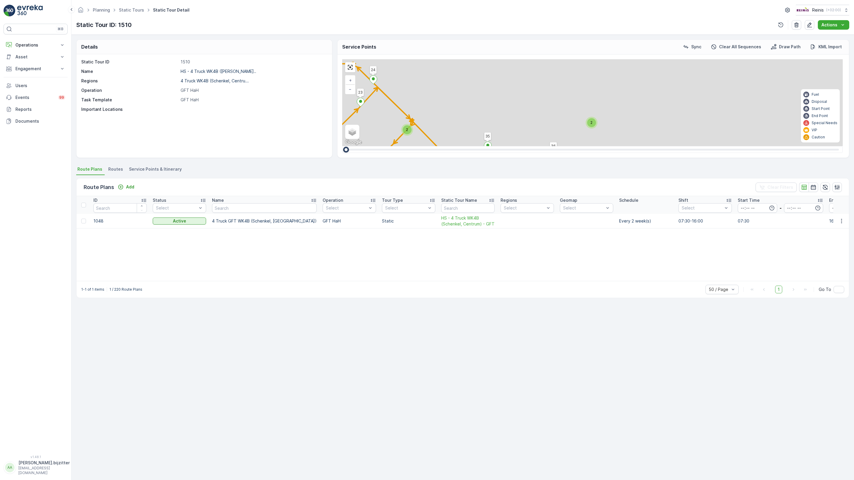
drag, startPoint x: 244, startPoint y: 215, endPoint x: 241, endPoint y: 217, distance: 3.8
click at [586, 274] on icon "button" at bounding box center [587, 275] width 3 height 3
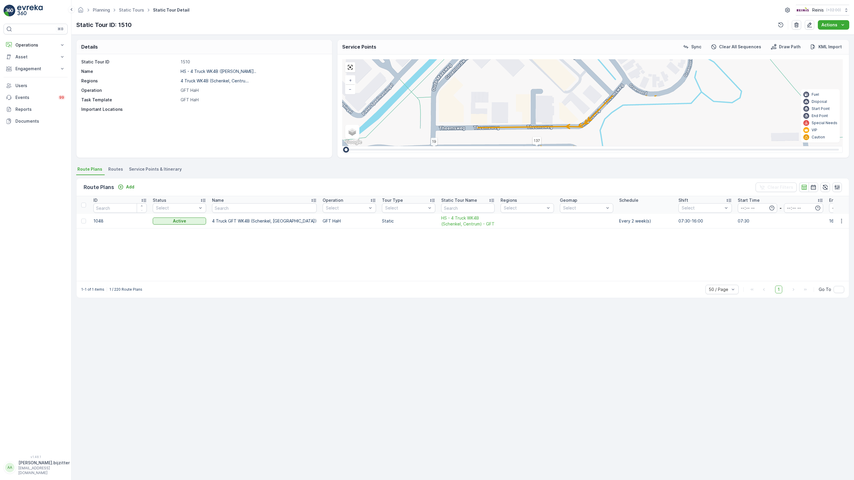
drag, startPoint x: 144, startPoint y: 145, endPoint x: 365, endPoint y: 229, distance: 236.1
click at [365, 146] on div "2 2 2 2 2 2 2 2 2 3 2 2 2 2 2 2 3 2 2 2 2 2 2 Rademacherstraat 10 19 1 7 Groeno…" at bounding box center [592, 102] width 501 height 87
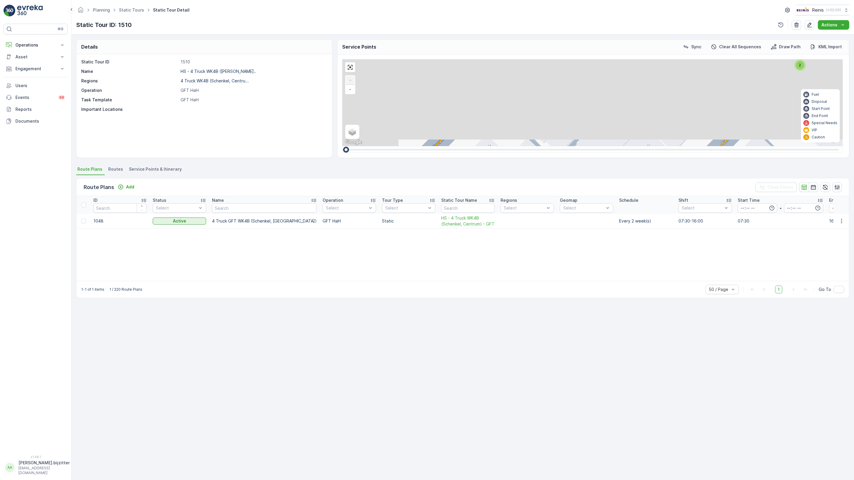
drag, startPoint x: 223, startPoint y: 198, endPoint x: 328, endPoint y: 327, distance: 165.8
click at [342, 146] on div "2 2 2 2 2 Rademacherstraat 10 19 1 7 Groenoordweg 9 22 35 Gouwestraat 1 (2) 4 8…" at bounding box center [592, 102] width 501 height 87
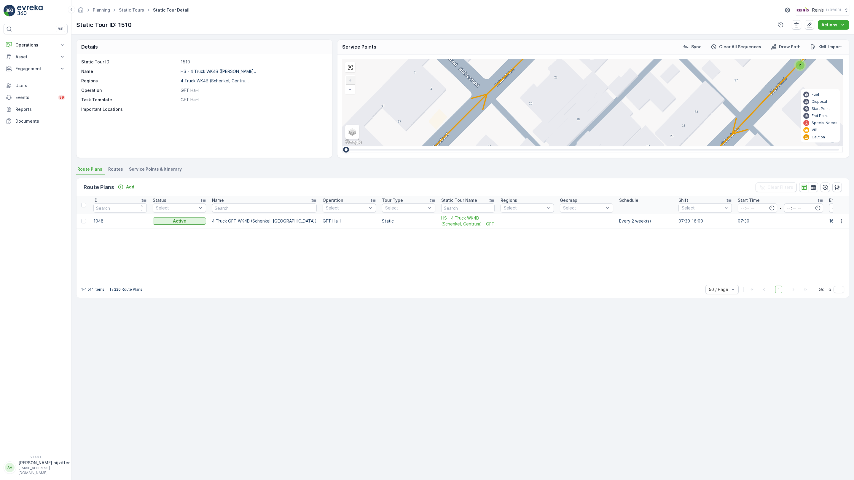
click at [629, 229] on div "2" at bounding box center [633, 233] width 9 height 9
click at [342, 146] on div "2 2 2 2 2 Rademacherstraat 10 19 1 7 Groenoordweg 9 22 35 Gouwestraat 1 (2) 4 8…" at bounding box center [592, 102] width 501 height 87
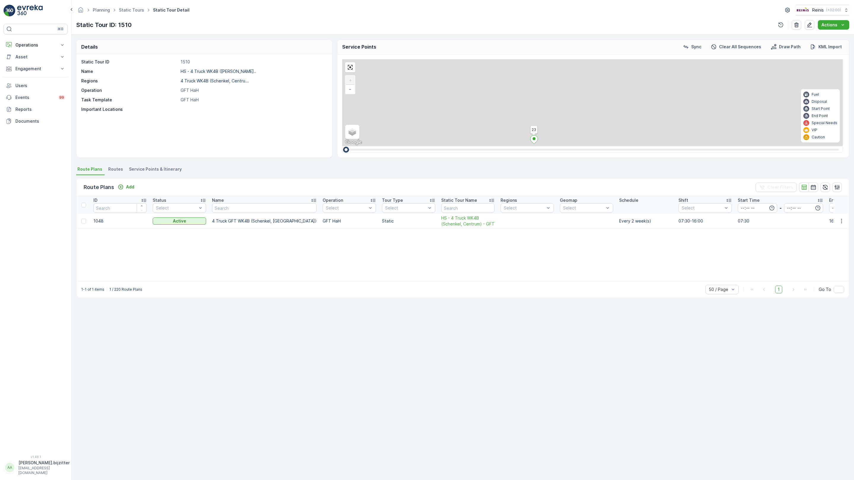
drag, startPoint x: 411, startPoint y: 236, endPoint x: 364, endPoint y: 350, distance: 123.2
click at [364, 146] on div "2 2 2 2 2 Rademacherstraat 10 19 1 7 Groenoordweg 9 22 35 Gouwestraat 1 (2) 4 8…" at bounding box center [592, 102] width 501 height 87
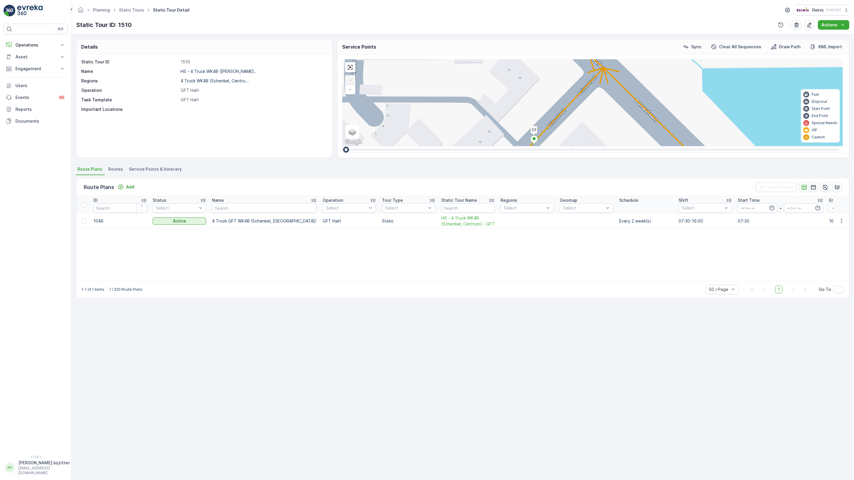
click at [716, 233] on div "2" at bounding box center [720, 237] width 9 height 9
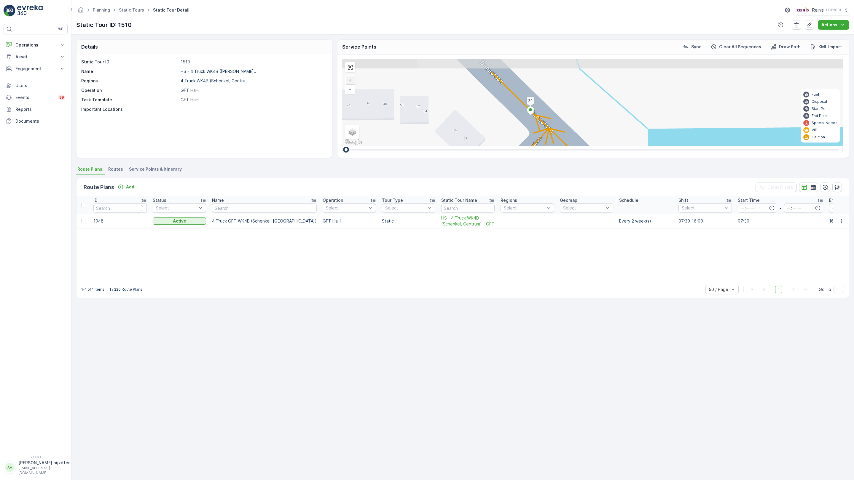
drag, startPoint x: 399, startPoint y: 196, endPoint x: 343, endPoint y: 257, distance: 82.3
click at [343, 146] on div "2 2 2 2 2 Rademacherstraat 10 19 1 7 Groenoordweg 9 22 35 Gouwestraat 1 (2) 4 8…" at bounding box center [592, 102] width 501 height 87
click at [651, 293] on icon at bounding box center [654, 297] width 7 height 9
type input "25"
click at [694, 220] on icon "button" at bounding box center [697, 223] width 6 height 6
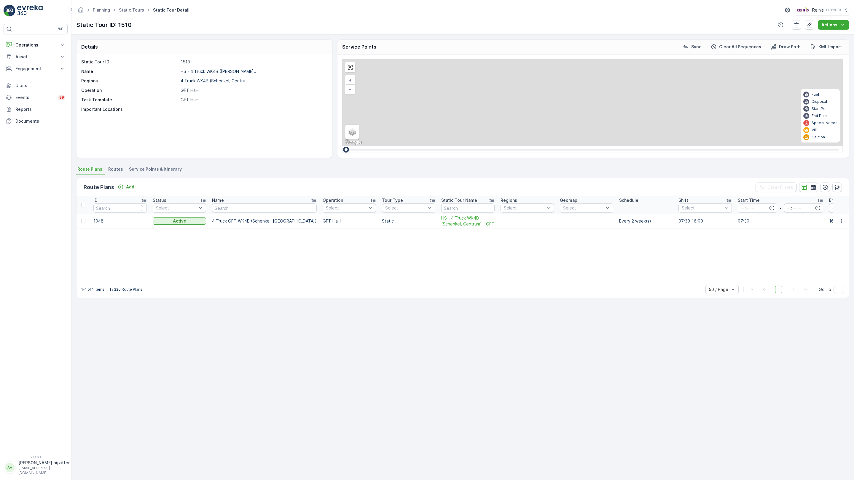
drag, startPoint x: 239, startPoint y: 307, endPoint x: 176, endPoint y: 264, distance: 76.7
click at [342, 146] on div "2 2 2 3 2 2 2 5 3 4 3 2 2 3 2 2 2 3 2 2 3 4 2 2 2 2 3 2 2 2 3 3 Rademacherstraa…" at bounding box center [592, 102] width 501 height 87
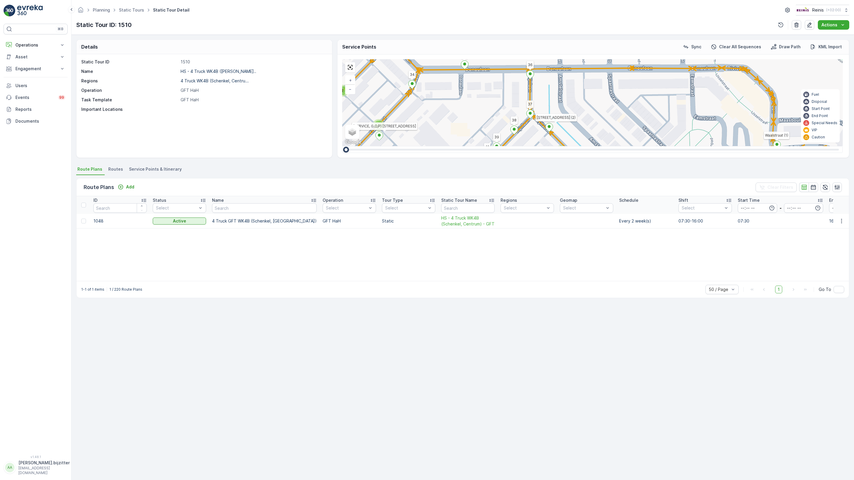
drag, startPoint x: 544, startPoint y: 290, endPoint x: 373, endPoint y: 143, distance: 225.6
click at [373, 143] on div "2 2 2 2 2 2 2 2 2 3 2 2 2 2 2 2 3 2 2 2 2 2 2 Rademacherstraat 10 19 1 7 Groeno…" at bounding box center [592, 102] width 501 height 87
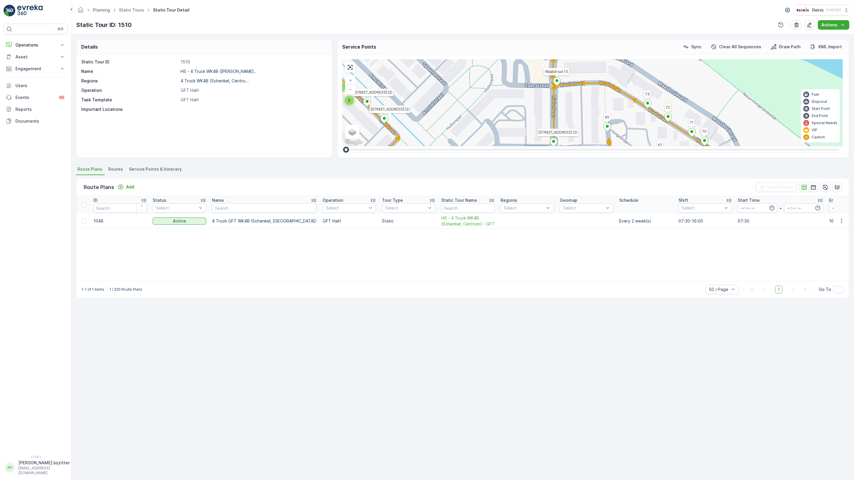
drag, startPoint x: 497, startPoint y: 312, endPoint x: 375, endPoint y: 268, distance: 129.7
click at [375, 146] on div "2 2 2 2 2 2 2 2 2 3 2 2 2 2 2 2 3 2 2 2 2 2 2 Rademacherstraat 10 19 1 7 Groeno…" at bounding box center [592, 102] width 501 height 87
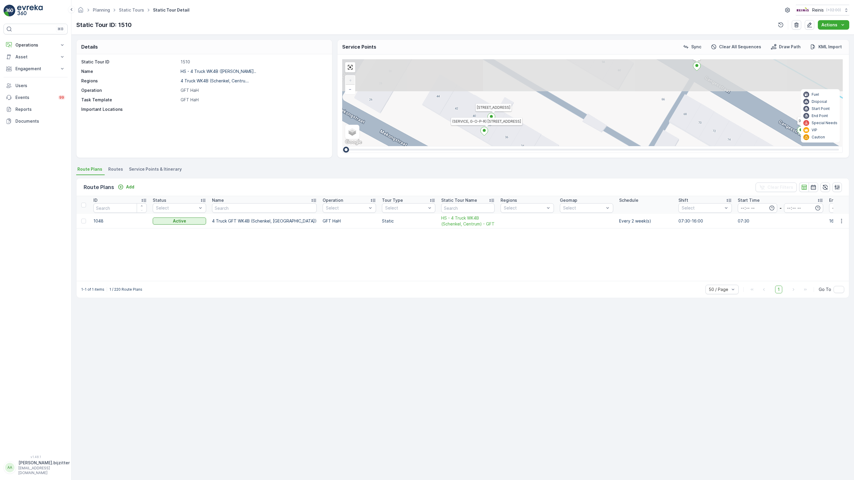
drag, startPoint x: 283, startPoint y: 174, endPoint x: 422, endPoint y: 362, distance: 233.6
click at [422, 146] on div "2 2 2 2 2 Rademacherstraat 10 19 1 7 Groenoordweg 9 22 35 Gouwestraat 1 (2) 4 8…" at bounding box center [592, 102] width 501 height 87
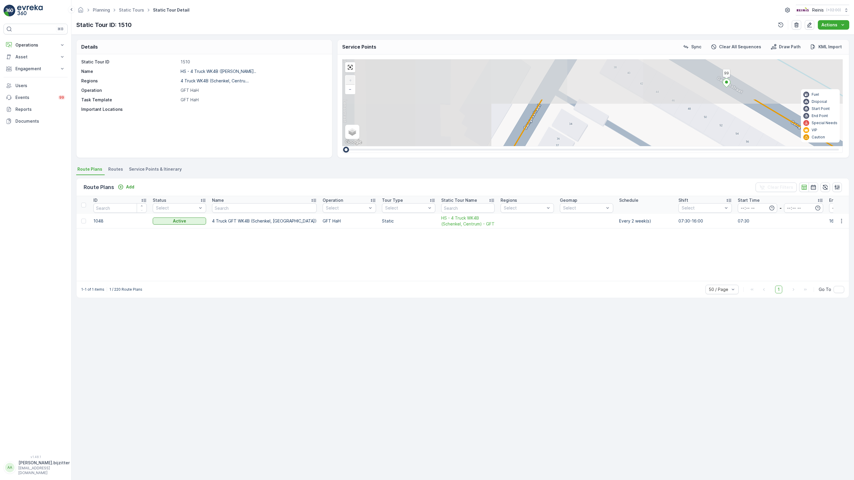
drag, startPoint x: 425, startPoint y: 356, endPoint x: 489, endPoint y: 392, distance: 73.0
click at [489, 146] on div "2 2 2 2 2 Rademacherstraat 10 19 1 7 Groenoordweg 9 22 35 Gouwestraat 1 (2) 4 8…" at bounding box center [592, 102] width 501 height 87
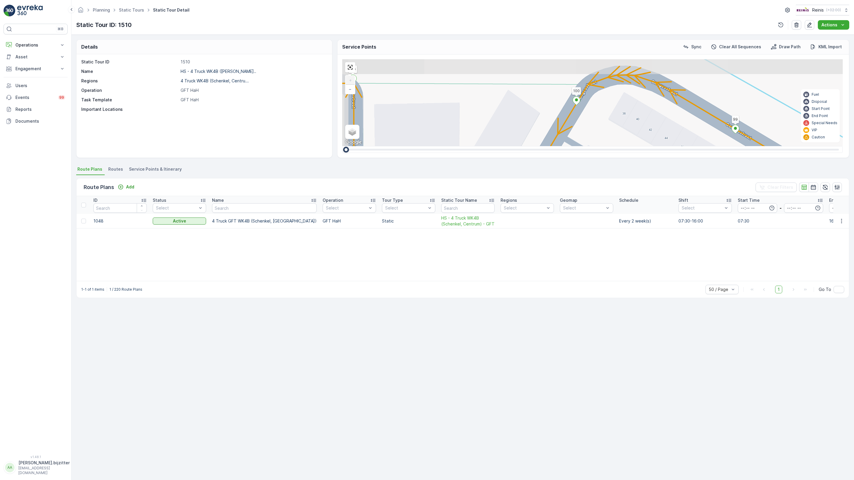
drag, startPoint x: 248, startPoint y: 318, endPoint x: 246, endPoint y: 323, distance: 5.7
click at [342, 146] on div "2 2 2 2 2 Rademacherstraat 10 19 1 7 Groenoordweg 9 22 35 Gouwestraat 1 (2) 4 8…" at bounding box center [592, 102] width 501 height 87
click at [776, 385] on ellipse at bounding box center [777, 386] width 3 height 3
click at [420, 146] on div "2 2 2 2 2 Rademacherstraat 10 19 1 7 Groenoordweg 9 22 35 Gouwestraat 1 (2) 4 8…" at bounding box center [592, 102] width 501 height 87
click at [776, 385] on ellipse at bounding box center [777, 386] width 3 height 3
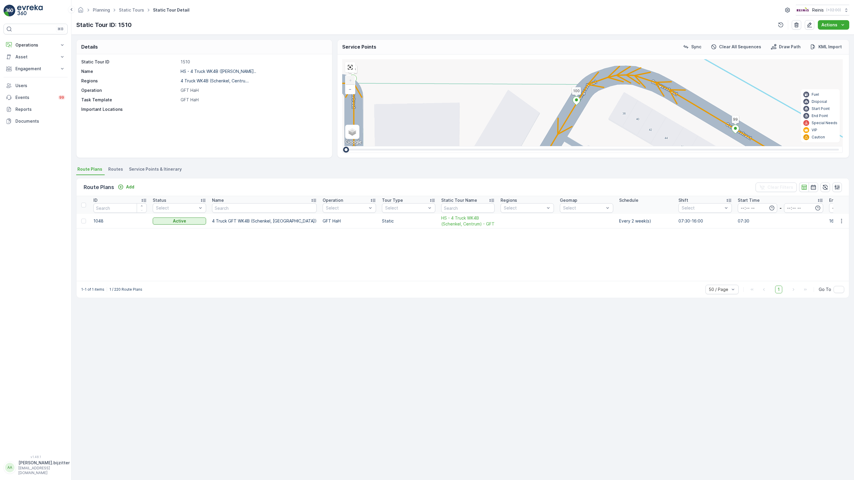
type input "102"
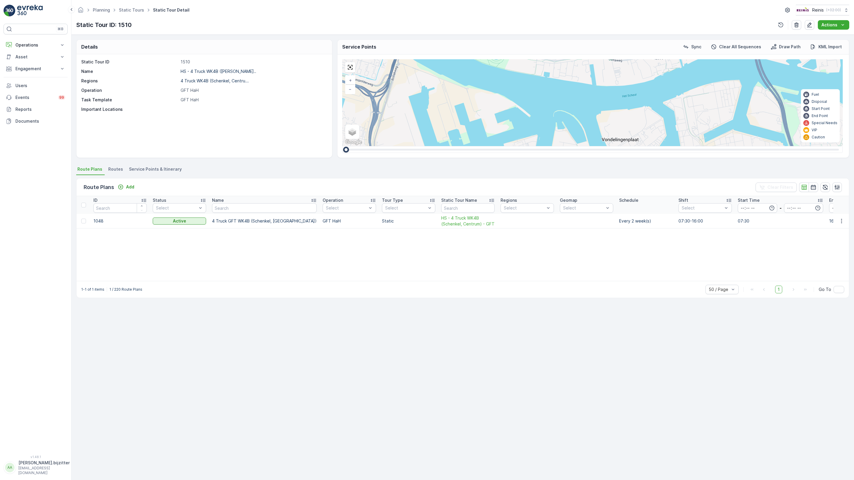
drag, startPoint x: 184, startPoint y: 322, endPoint x: 216, endPoint y: 321, distance: 32.9
click at [342, 146] on div "3 3 10 3 6 45 6 21 26 22 Rademacherstraat 10 19 + − Satellite Roadmap Terrain H…" at bounding box center [592, 102] width 501 height 87
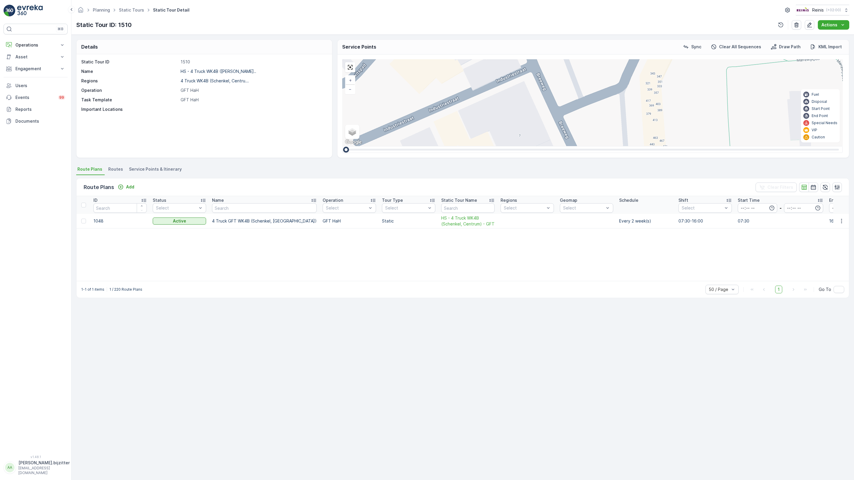
click at [342, 146] on div "2 2 2 2 2 3 2 2 2 2 2 2 2 Rademacherstraat 10 19 1 (SERVICE, G-O-P-R) Joost Sas…" at bounding box center [592, 102] width 501 height 87
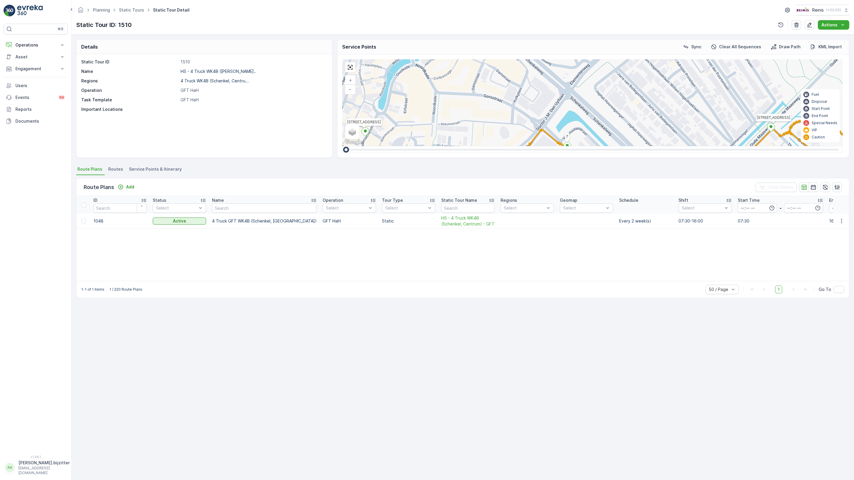
drag, startPoint x: 560, startPoint y: 200, endPoint x: 337, endPoint y: 267, distance: 232.2
click at [342, 146] on div "2 2 2 3 2 2 2 5 3 4 3 2 2 3 2 2 2 3 2 2 3 4 2 2 2 2 3 2 2 2 3 3 Rademacherstraa…" at bounding box center [592, 102] width 501 height 87
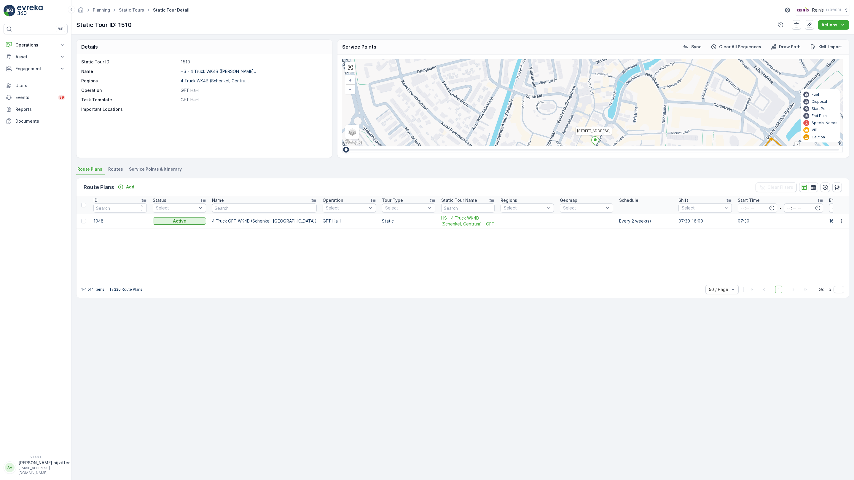
drag, startPoint x: 259, startPoint y: 243, endPoint x: 424, endPoint y: 194, distance: 172.6
click at [424, 146] on div "2 2 2 3 2 2 2 5 3 4 3 2 2 3 2 2 2 3 2 2 3 4 2 2 2 2 3 2 2 2 3 3 Rademacherstraa…" at bounding box center [592, 102] width 501 height 87
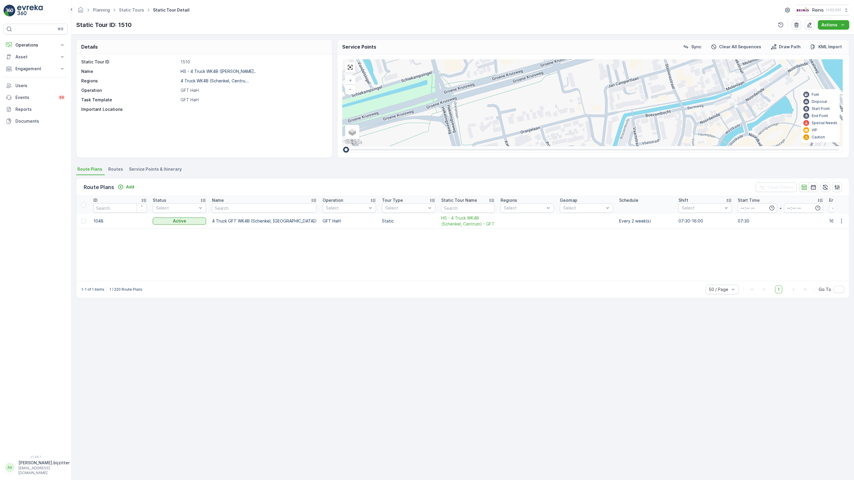
drag, startPoint x: 211, startPoint y: 194, endPoint x: 280, endPoint y: 247, distance: 87.2
click at [342, 146] on div "2 2 2 3 2 2 2 5 3 4 3 2 2 3 2 2 2 3 2 2 3 4 2 2 2 2 3 2 2 2 3 3 Rademacherstraa…" at bounding box center [592, 102] width 501 height 87
click at [393, 146] on div "2 2 2 3 2 2 2 5 3 4 3 2 2 3 2 2 2 3 2 2 3 4 2 2 2 2 3 2 2 2 3 3 Rademacherstraa…" at bounding box center [592, 102] width 501 height 87
click at [346, 63] on link at bounding box center [350, 67] width 9 height 9
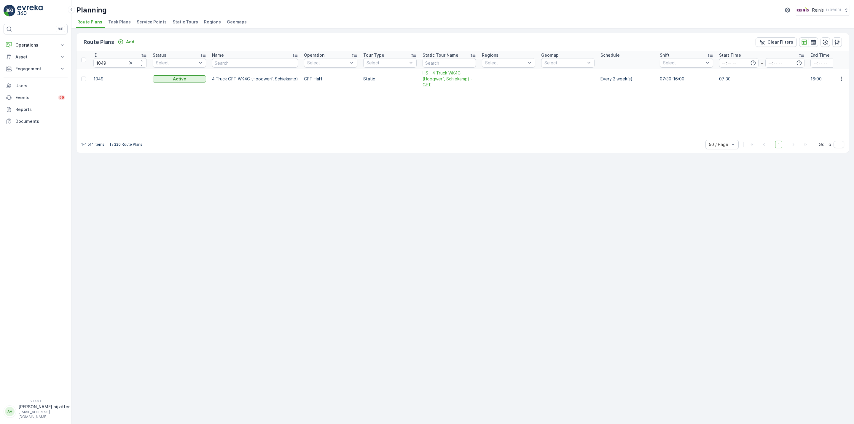
click span "HS - 4 Truck WK4C (Hoogwerf, Schiekamp) - GFT"
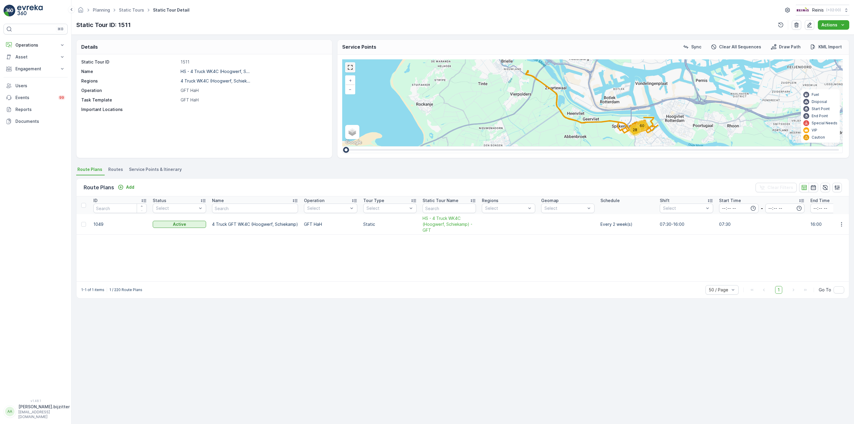
click link
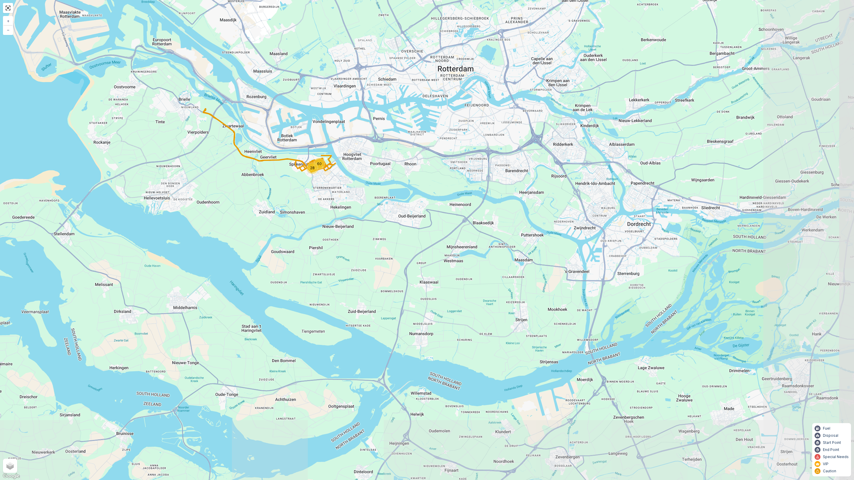
drag, startPoint x: 404, startPoint y: 307, endPoint x: 254, endPoint y: 208, distance: 179.9
click div "28 60 + − Satellite Roadmap Terrain Hybrid Leaflet Keyboard shortcuts Map Data …"
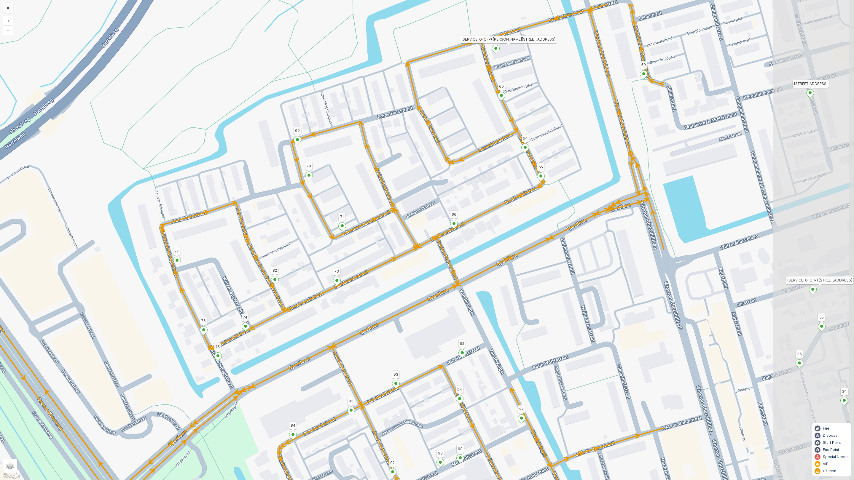
drag, startPoint x: 633, startPoint y: 203, endPoint x: 362, endPoint y: 253, distance: 275.8
click div "2 2 31 92 93 83 84 85 105 86 97 94 95 88 Jacq. [STREET_ADDRESS] (2) 104 A.M. de…"
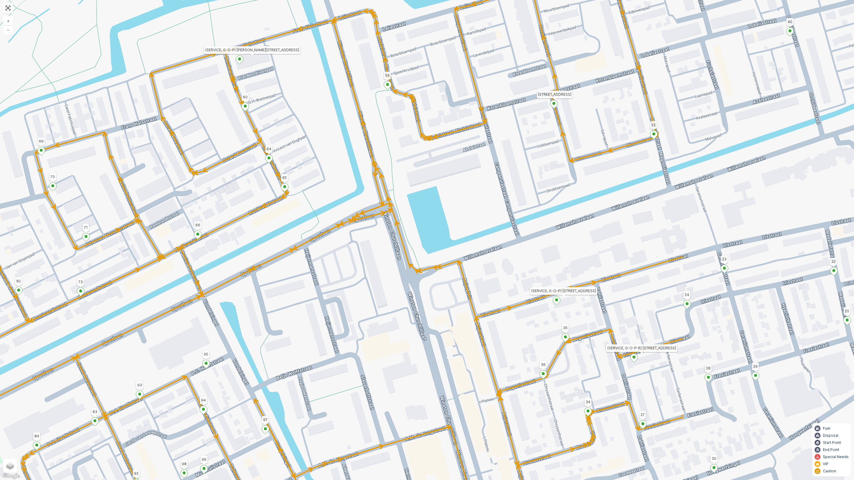
drag, startPoint x: 592, startPoint y: 151, endPoint x: 335, endPoint y: 162, distance: 256.4
click div "2 2 31 92 93 83 84 85 105 86 97 94 95 88 Jacq. [STREET_ADDRESS] (2) 104 A.M. de…"
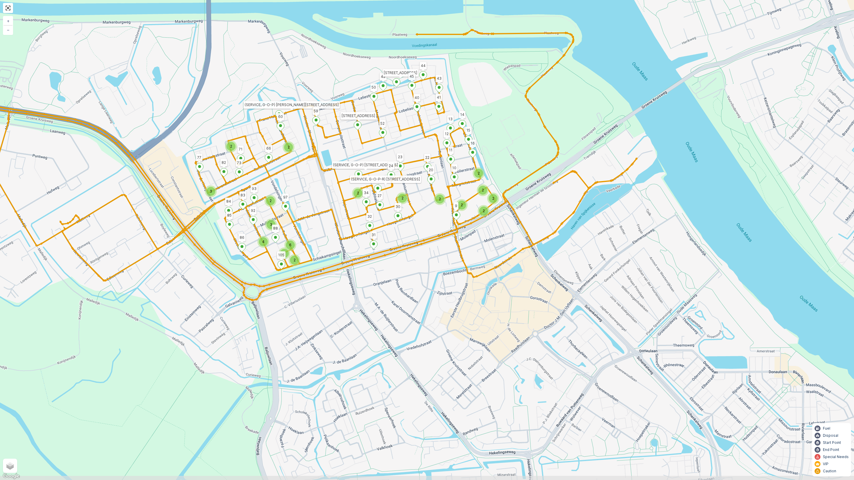
drag, startPoint x: 349, startPoint y: 219, endPoint x: 317, endPoint y: 200, distance: 37.2
click div "2 2 4 3 2 6 2 3 2 2 2 2 2 2 2 2 2 31 92 93 83 84 85 105 86 [GEOGRAPHIC_DATA][ST…"
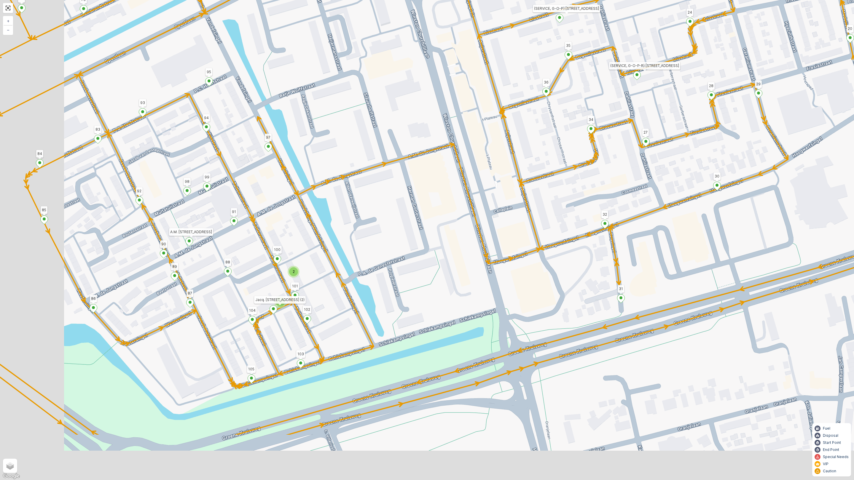
drag, startPoint x: 312, startPoint y: 217, endPoint x: 361, endPoint y: 194, distance: 54.0
click div "2 2 31 92 93 83 84 85 105 86 [GEOGRAPHIC_DATA][STREET_ADDRESS] 52 49 50 Leliest…"
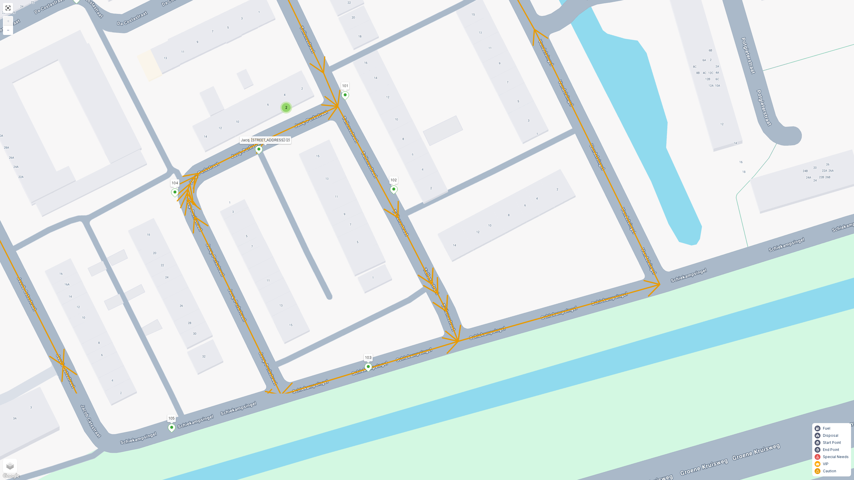
drag, startPoint x: 308, startPoint y: 318, endPoint x: 323, endPoint y: 203, distance: 116.6
click div "2 2 31 92 93 83 84 85 105 86 [GEOGRAPHIC_DATA][STREET_ADDRESS] 52 49 50 Leliest…"
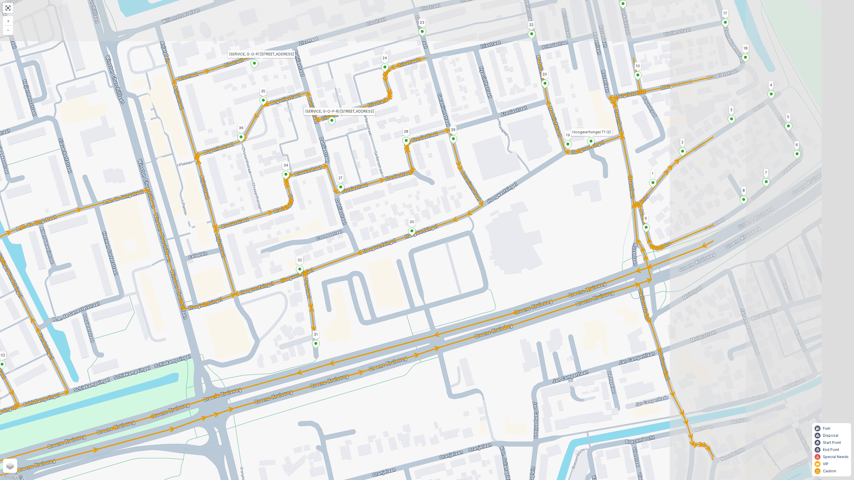
drag, startPoint x: 423, startPoint y: 264, endPoint x: 242, endPoint y: 342, distance: 197.0
click div "2 2 31 92 93 83 84 85 105 86 [GEOGRAPHIC_DATA][STREET_ADDRESS] 52 49 50 Leliest…"
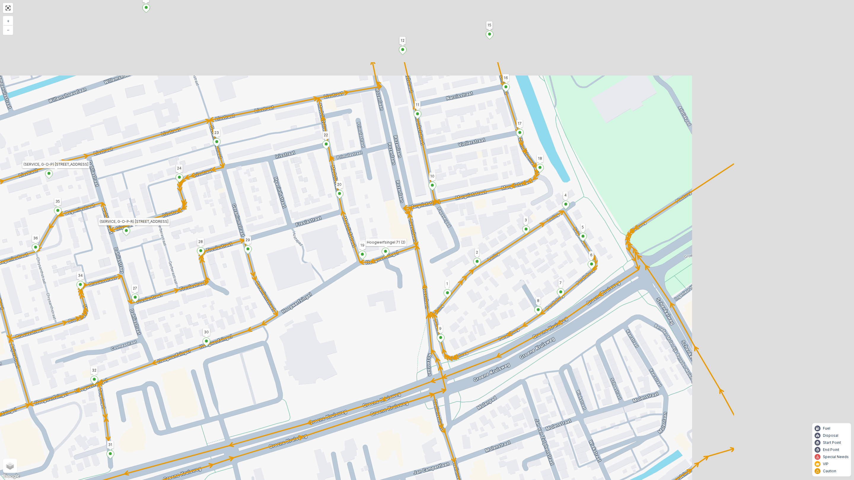
drag, startPoint x: 560, startPoint y: 197, endPoint x: 354, endPoint y: 308, distance: 233.2
click div "2 2 31 92 93 83 84 85 105 86 [GEOGRAPHIC_DATA][STREET_ADDRESS] 52 49 50 Leliest…"
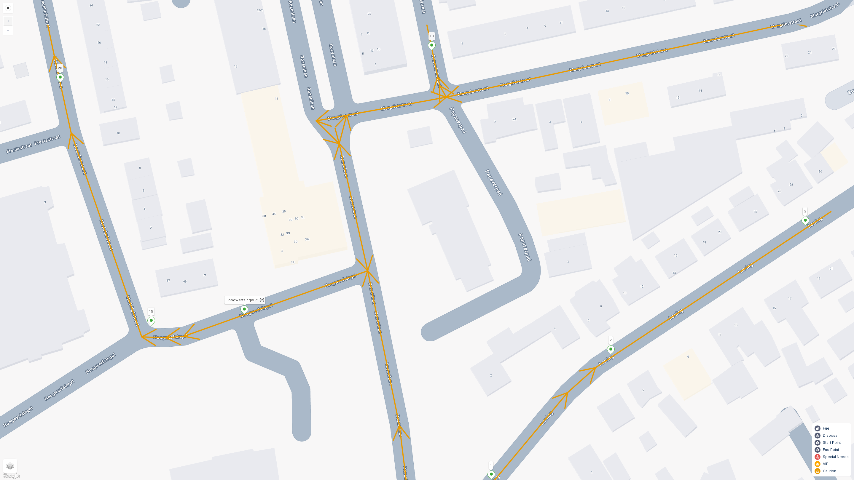
drag, startPoint x: 417, startPoint y: 237, endPoint x: 309, endPoint y: 310, distance: 130.1
click div "2 2 31 92 93 83 84 85 105 86 [GEOGRAPHIC_DATA][STREET_ADDRESS] 52 49 50 Leliest…"
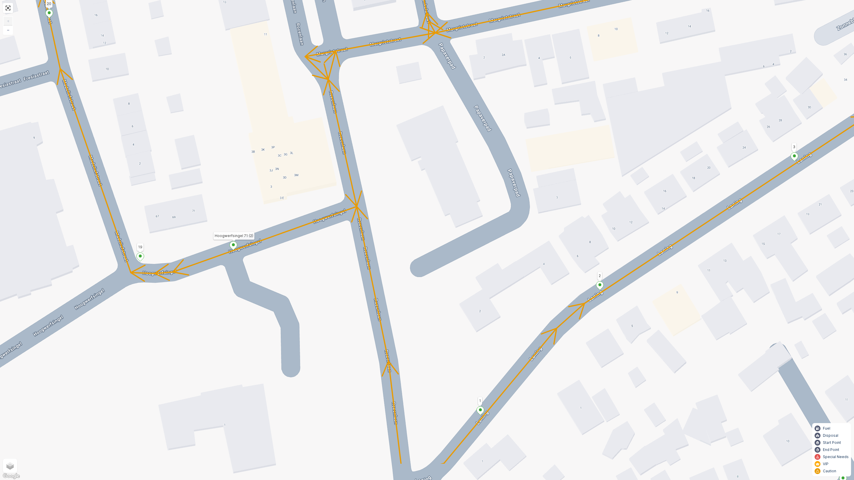
drag, startPoint x: 436, startPoint y: 148, endPoint x: 425, endPoint y: 84, distance: 65.3
click div "2 2 31 92 93 83 84 85 105 86 [GEOGRAPHIC_DATA][STREET_ADDRESS] 52 49 50 Leliest…"
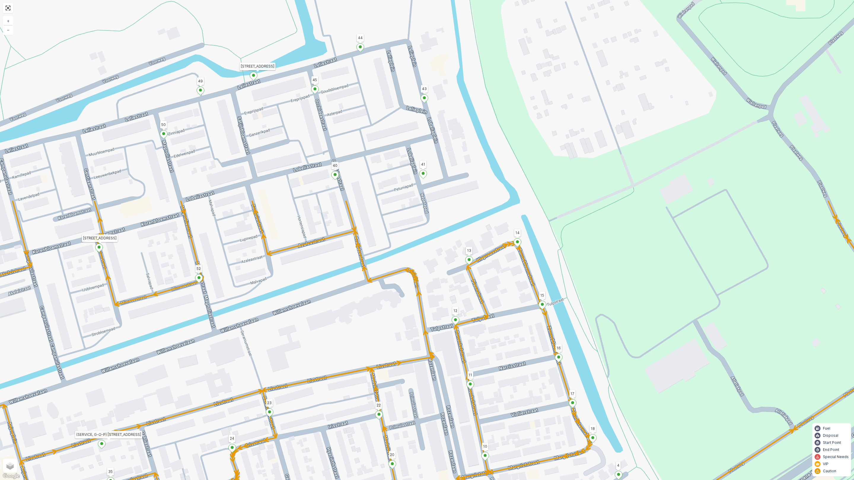
drag, startPoint x: 489, startPoint y: 289, endPoint x: 511, endPoint y: 399, distance: 111.8
click div "2 2 31 92 93 83 84 85 105 86 [GEOGRAPHIC_DATA][STREET_ADDRESS] 52 49 50 Leliest…"
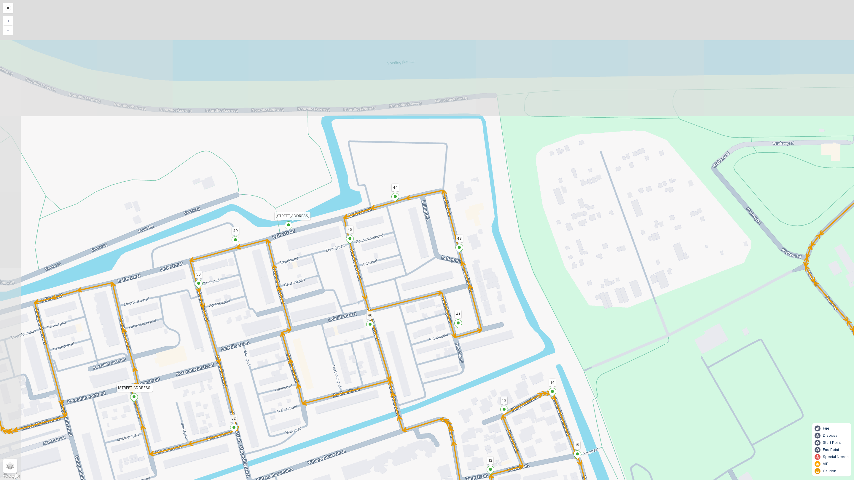
drag, startPoint x: 279, startPoint y: 116, endPoint x: 314, endPoint y: 265, distance: 153.8
click div "2 2 31 92 93 83 84 85 105 86 [GEOGRAPHIC_DATA][STREET_ADDRESS] 52 49 50 Leliest…"
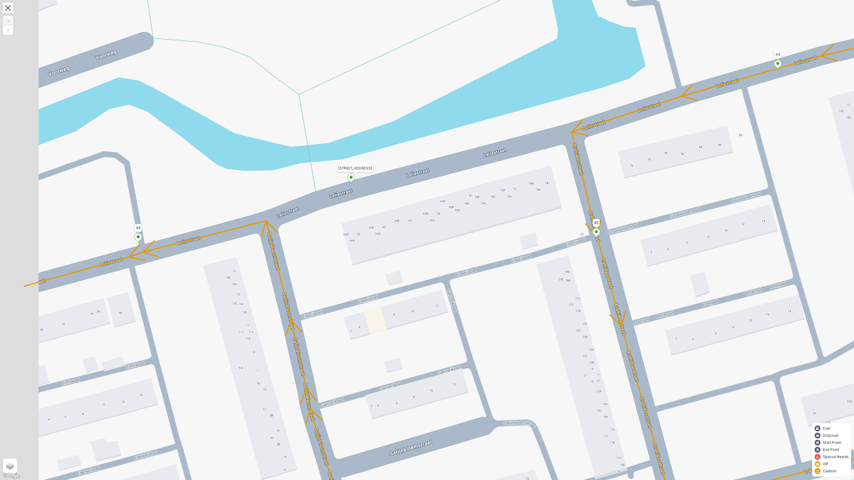
drag, startPoint x: 299, startPoint y: 246, endPoint x: 408, endPoint y: 219, distance: 112.3
click div "2 2 31 92 93 83 84 85 105 86 [GEOGRAPHIC_DATA][STREET_ADDRESS] 52 49 50 Leliest…"
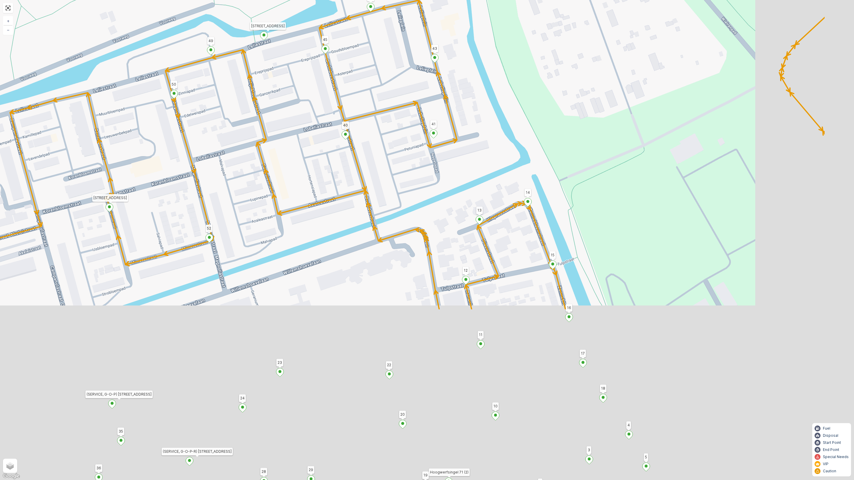
drag, startPoint x: 411, startPoint y: 321, endPoint x: 297, endPoint y: 103, distance: 247.1
click div "2 2 31 92 93 83 84 85 105 86 [GEOGRAPHIC_DATA][STREET_ADDRESS] 52 49 50 Leliest…"
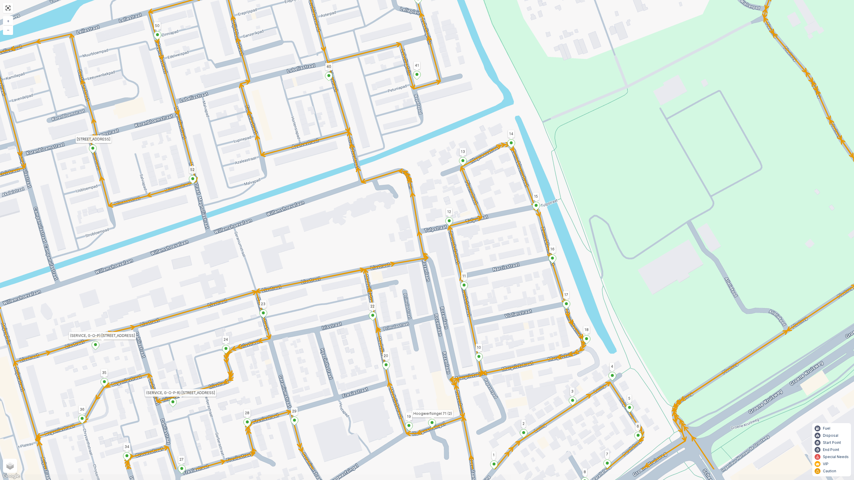
drag, startPoint x: 358, startPoint y: 287, endPoint x: 342, endPoint y: 243, distance: 47.2
click div "2 2 31 92 93 83 84 85 105 86 [GEOGRAPHIC_DATA][STREET_ADDRESS] 52 49 50 Leliest…"
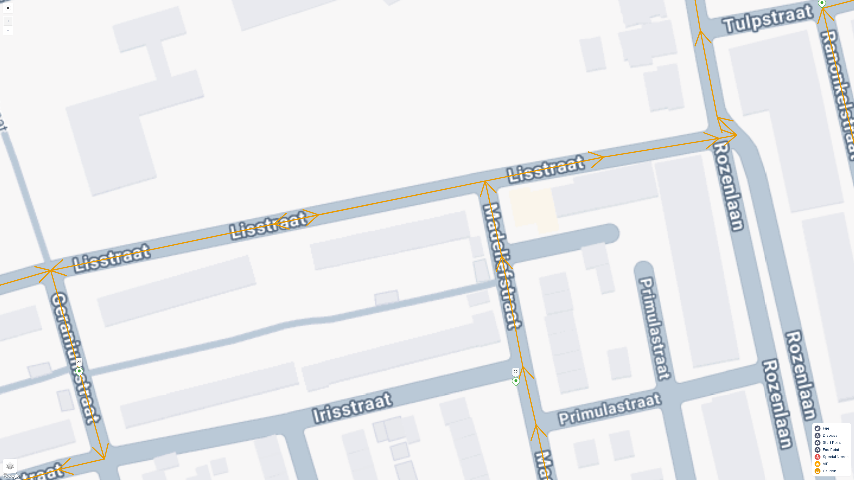
drag, startPoint x: 316, startPoint y: 302, endPoint x: 693, endPoint y: 220, distance: 385.6
click div "2 2 2 2 31 92 93 83 84 85 105 86 [GEOGRAPHIC_DATA] 52 49 50 Leliestraat 62B 44 …"
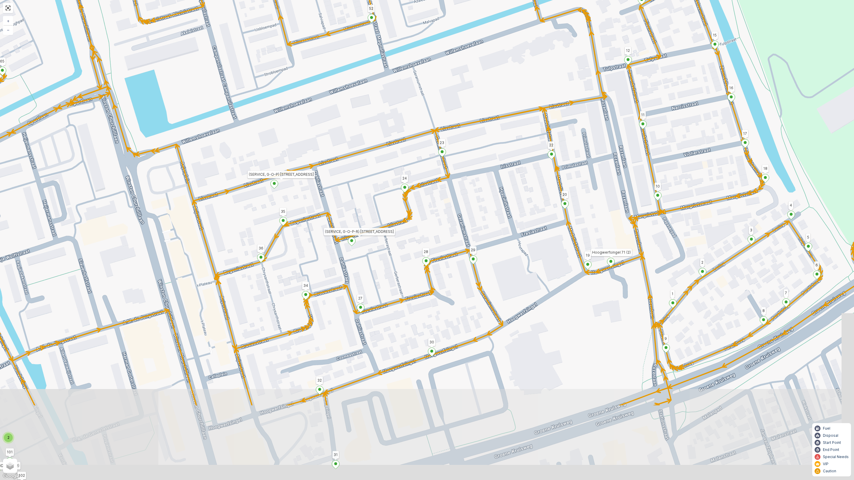
drag, startPoint x: 511, startPoint y: 145, endPoint x: 481, endPoint y: 23, distance: 126.6
click div "2 2 31 92 93 83 84 85 105 86 [GEOGRAPHIC_DATA][STREET_ADDRESS] 52 49 50 Leliest…"
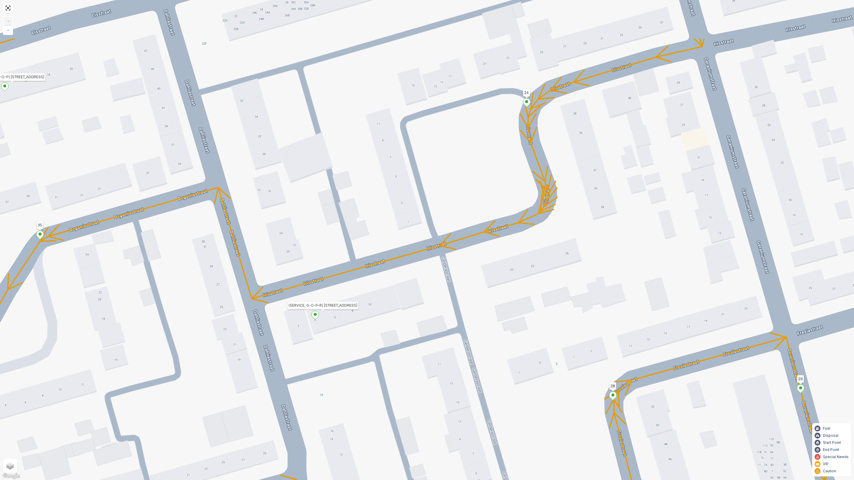
drag, startPoint x: 370, startPoint y: 254, endPoint x: 378, endPoint y: 341, distance: 87.0
click div "2 2 31 92 93 83 84 85 105 86 [GEOGRAPHIC_DATA][STREET_ADDRESS] 52 49 50 Leliest…"
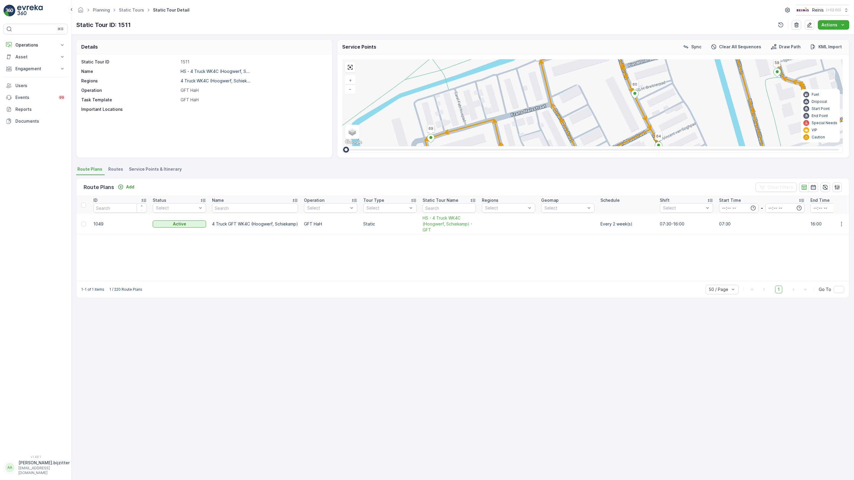
drag, startPoint x: 514, startPoint y: 350, endPoint x: 447, endPoint y: 65, distance: 292.8
click at [458, 59] on div "2 2 31 105 86 [STREET_ADDRESS] (SERVICE, G-O-P) [PERSON_NAME][STREET_ADDRESS] 5…" at bounding box center [592, 102] width 501 height 87
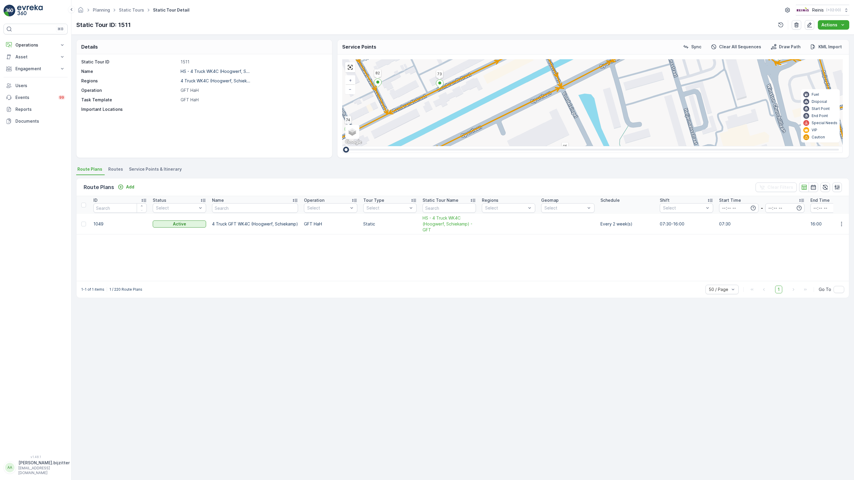
drag, startPoint x: 430, startPoint y: 332, endPoint x: 422, endPoint y: 261, distance: 71.9
click at [422, 146] on div "2 2 31 105 86 [STREET_ADDRESS] (SERVICE, G-O-P) [PERSON_NAME][STREET_ADDRESS] 5…" at bounding box center [592, 102] width 501 height 87
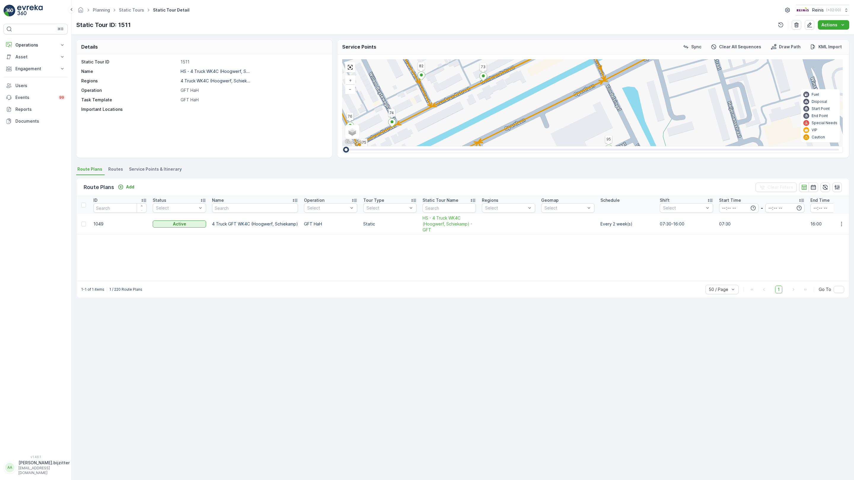
drag, startPoint x: 350, startPoint y: 315, endPoint x: 394, endPoint y: 308, distance: 44.2
click at [394, 146] on div "2 2 31 105 86 [STREET_ADDRESS] (SERVICE, G-O-P) [PERSON_NAME][STREET_ADDRESS] 5…" at bounding box center [592, 102] width 501 height 87
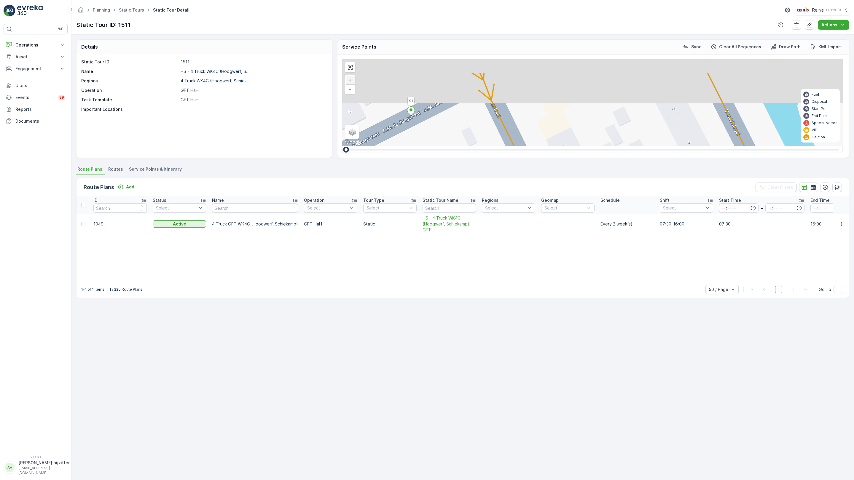
drag, startPoint x: 368, startPoint y: 278, endPoint x: 334, endPoint y: 287, distance: 34.6
click at [424, 146] on div "2 2 31 105 86 [STREET_ADDRESS] (SERVICE, G-O-P) [PERSON_NAME][STREET_ADDRESS] 5…" at bounding box center [592, 102] width 501 height 87
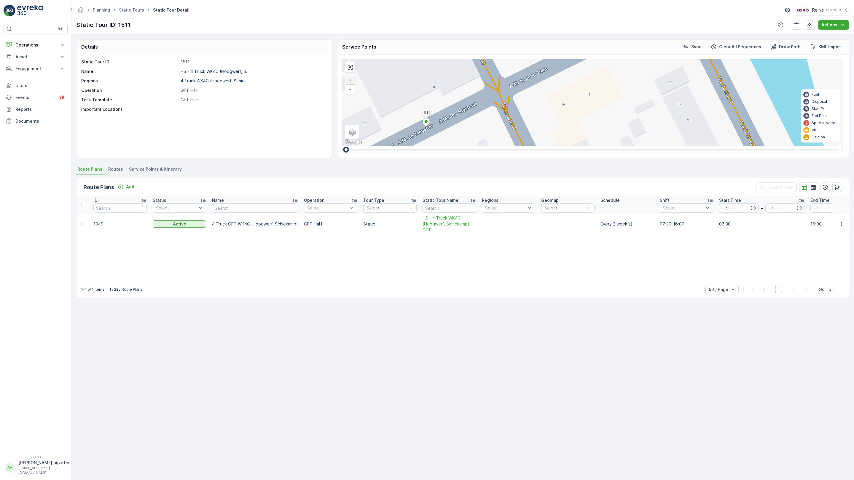
click at [661, 305] on div "2" at bounding box center [665, 309] width 9 height 9
click at [665, 307] on span "2" at bounding box center [666, 309] width 2 height 4
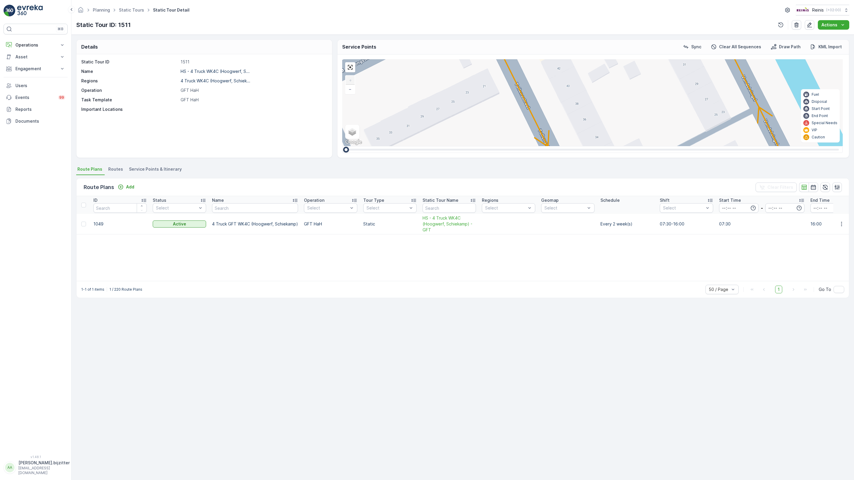
drag, startPoint x: 269, startPoint y: 354, endPoint x: 247, endPoint y: 253, distance: 104.1
click at [342, 146] on div "2 2 31 105 86 [STREET_ADDRESS] (SERVICE, G-O-P) [PERSON_NAME][STREET_ADDRESS] 5…" at bounding box center [592, 102] width 501 height 87
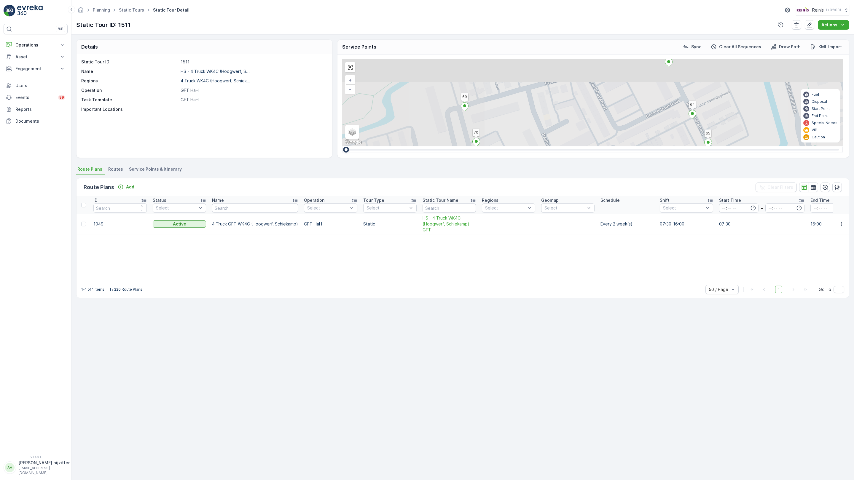
drag, startPoint x: 485, startPoint y: 226, endPoint x: 431, endPoint y: 411, distance: 192.8
click at [431, 146] on div "2 2 31 105 86 [STREET_ADDRESS] (SERVICE, G-O-P) [PERSON_NAME][STREET_ADDRESS] 5…" at bounding box center [592, 102] width 501 height 87
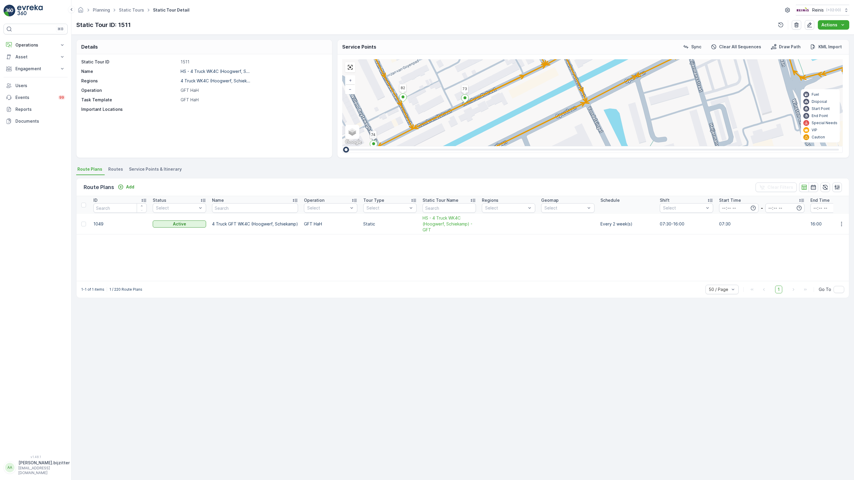
drag, startPoint x: 619, startPoint y: 313, endPoint x: 595, endPoint y: 164, distance: 150.7
click at [595, 146] on div "2 2 31 105 86 [STREET_ADDRESS] (SERVICE, G-O-P) [PERSON_NAME][STREET_ADDRESS] 5…" at bounding box center [592, 102] width 501 height 87
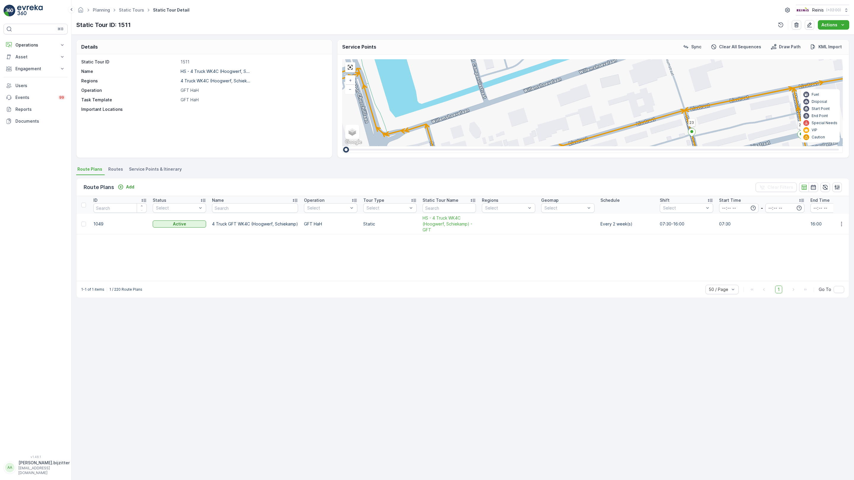
drag, startPoint x: 449, startPoint y: 177, endPoint x: 35, endPoint y: 228, distance: 416.7
click at [342, 146] on div "2 2 31 105 86 [STREET_ADDRESS] (SERVICE, G-O-P) [PERSON_NAME][STREET_ADDRESS] 5…" at bounding box center [592, 102] width 501 height 87
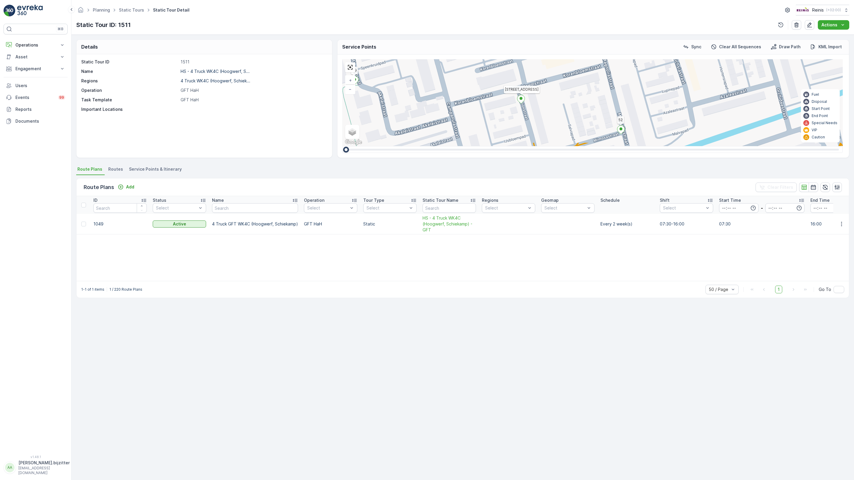
drag, startPoint x: 297, startPoint y: 182, endPoint x: 296, endPoint y: 314, distance: 132.2
click at [342, 146] on div "2 2 31 105 86 [STREET_ADDRESS] (SERVICE, G-O-P) [PERSON_NAME][STREET_ADDRESS] 5…" at bounding box center [592, 102] width 501 height 87
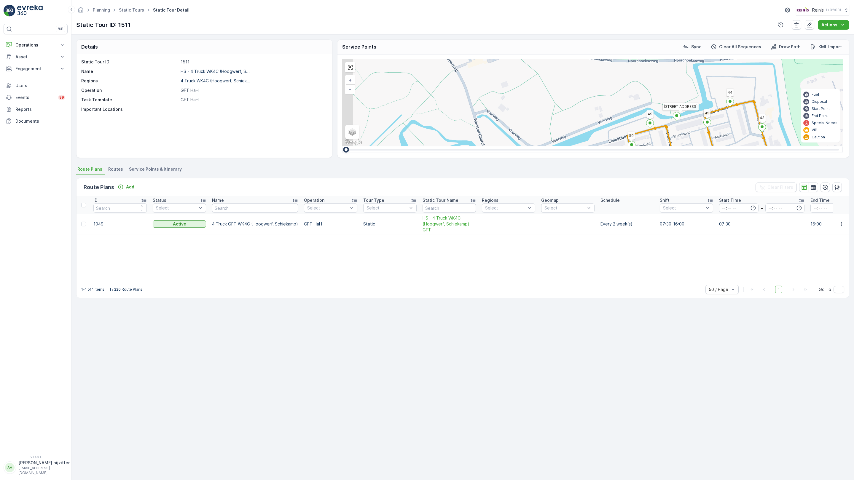
drag, startPoint x: 406, startPoint y: 263, endPoint x: 414, endPoint y: 242, distance: 22.7
click at [426, 146] on div "2 2 3 3 2 31 105 86 [STREET_ADDRESS] (SERVICE, G-O-P) [PERSON_NAME] 35 59 77 73…" at bounding box center [592, 102] width 501 height 87
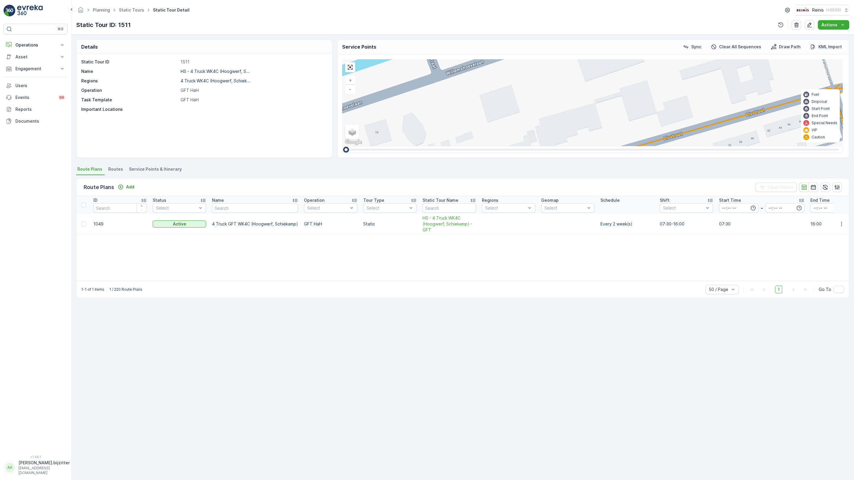
drag, startPoint x: 381, startPoint y: 260, endPoint x: 463, endPoint y: 246, distance: 83.1
click at [463, 146] on div "2 2 31 105 86 [STREET_ADDRESS] (SERVICE, G-O-P) [PERSON_NAME][STREET_ADDRESS] 5…" at bounding box center [592, 102] width 501 height 87
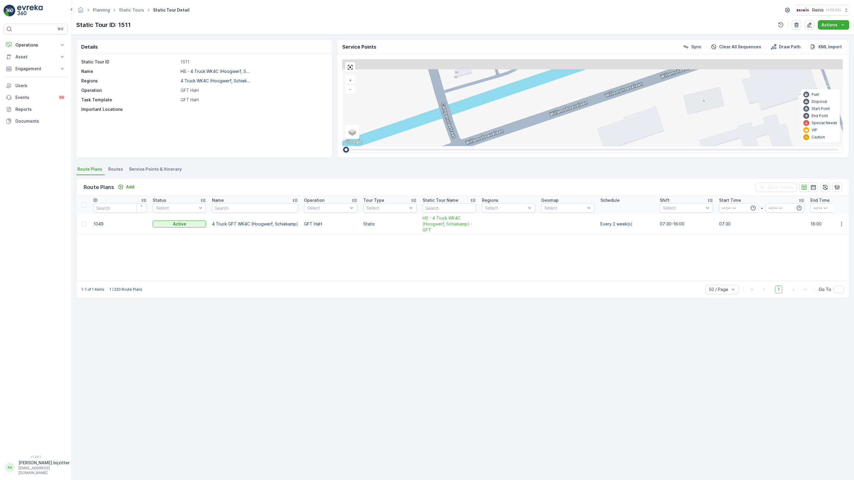
drag, startPoint x: 130, startPoint y: 195, endPoint x: 153, endPoint y: 281, distance: 89.3
click at [342, 146] on div "2 2 31 105 86 [STREET_ADDRESS] (SERVICE, G-O-P) [PERSON_NAME][STREET_ADDRESS] 5…" at bounding box center [592, 102] width 501 height 87
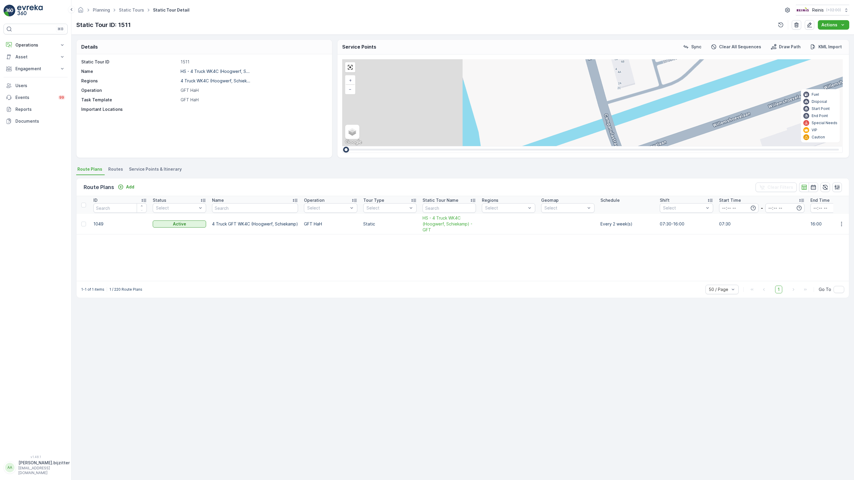
drag, startPoint x: 152, startPoint y: 281, endPoint x: 312, endPoint y: 275, distance: 159.9
click at [342, 146] on div "2 2 31 105 86 [STREET_ADDRESS] (SERVICE, G-O-P) [PERSON_NAME][STREET_ADDRESS] 5…" at bounding box center [592, 102] width 501 height 87
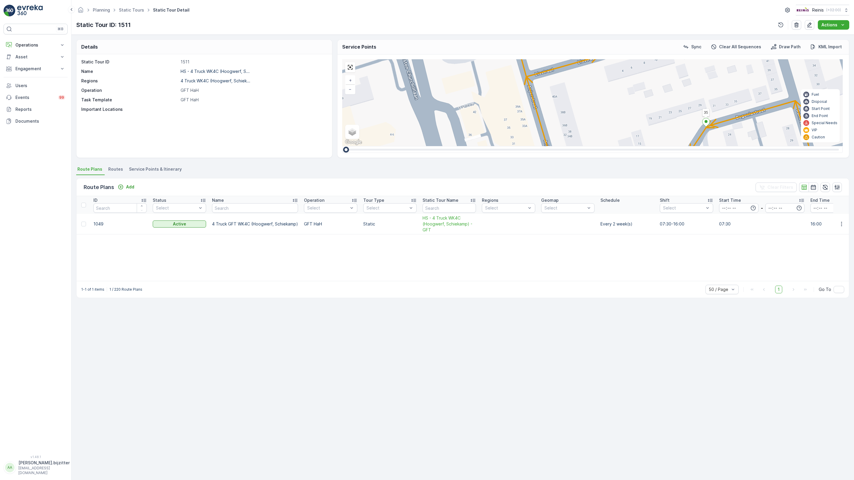
drag, startPoint x: 289, startPoint y: 301, endPoint x: 281, endPoint y: 104, distance: 196.7
click at [342, 104] on div "2 2 31 105 86 [STREET_ADDRESS] (SERVICE, G-O-P) [PERSON_NAME][STREET_ADDRESS] 5…" at bounding box center [592, 102] width 501 height 87
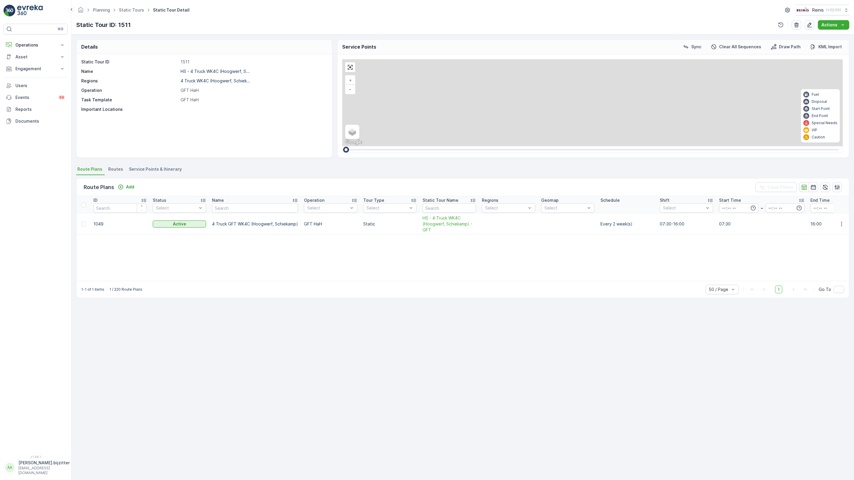
drag, startPoint x: 241, startPoint y: 168, endPoint x: 230, endPoint y: 373, distance: 204.9
click at [342, 146] on div "2 2 31 105 86 [STREET_ADDRESS] (SERVICE, G-O-P) [PERSON_NAME][STREET_ADDRESS] 5…" at bounding box center [592, 102] width 501 height 87
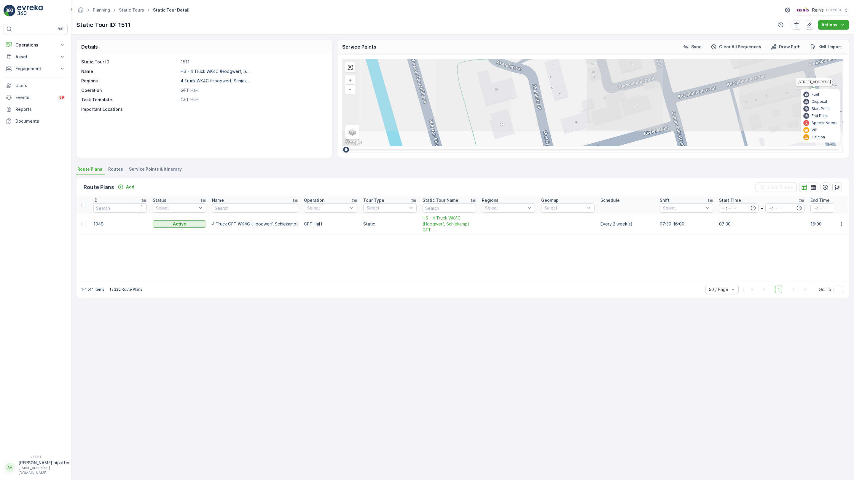
drag, startPoint x: 201, startPoint y: 176, endPoint x: 343, endPoint y: 353, distance: 226.8
click at [343, 146] on div "2 2 31 105 86 [STREET_ADDRESS] (SERVICE, G-O-P) [PERSON_NAME][STREET_ADDRESS] 5…" at bounding box center [592, 102] width 501 height 87
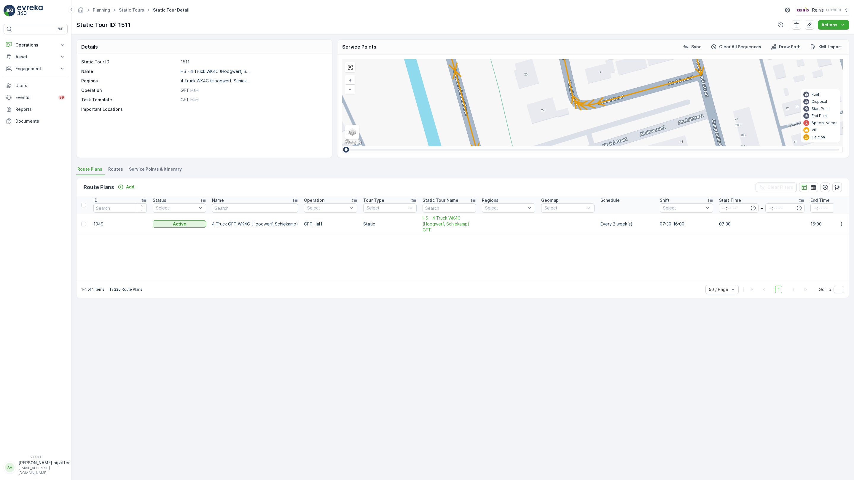
drag, startPoint x: 278, startPoint y: 191, endPoint x: 403, endPoint y: 288, distance: 157.8
click at [342, 59] on div "2 2 31 105 86 [STREET_ADDRESS] (SERVICE, G-O-P) [PERSON_NAME][STREET_ADDRESS] 5…" at bounding box center [592, 102] width 501 height 87
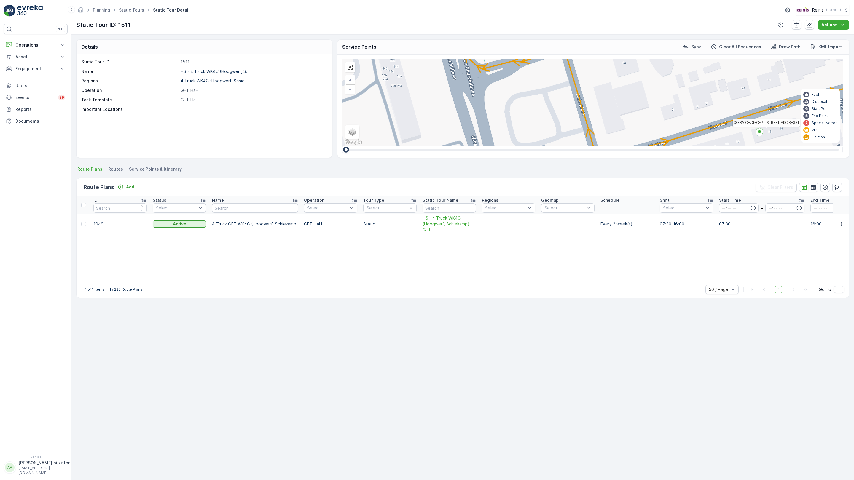
drag, startPoint x: 431, startPoint y: 320, endPoint x: 16, endPoint y: 122, distance: 459.4
click at [375, 115] on div "2 2 31 105 86 [STREET_ADDRESS] (SERVICE, G-O-P) [PERSON_NAME][STREET_ADDRESS] 5…" at bounding box center [592, 102] width 501 height 87
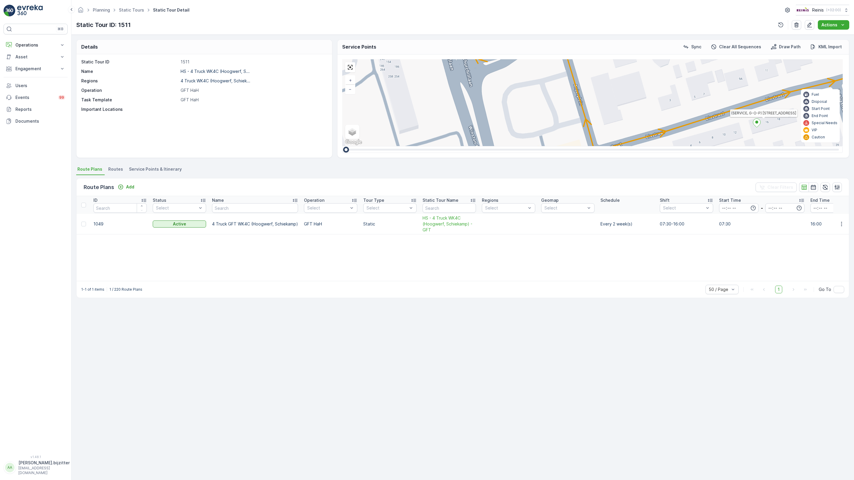
click at [726, 266] on icon at bounding box center [729, 270] width 7 height 9
type input "36"
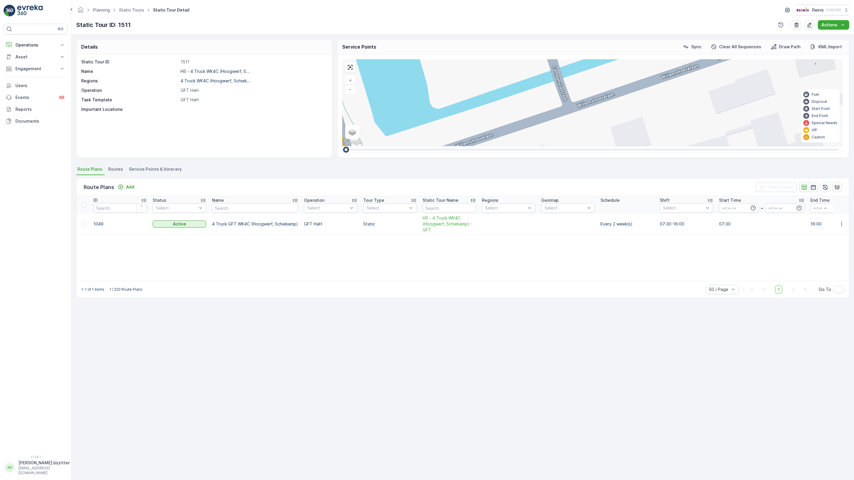
drag, startPoint x: 351, startPoint y: 78, endPoint x: 238, endPoint y: 189, distance: 159.1
click at [342, 146] on div "2 2 31 105 86 Lampionstraat 16B 52 (SERVICE, G-O-P) Piet Mondriaanpad 35 59 77 …" at bounding box center [592, 102] width 501 height 87
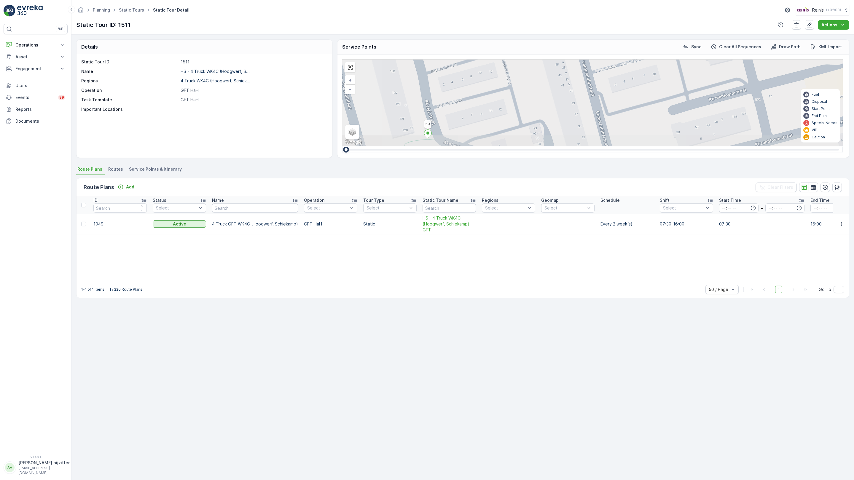
drag, startPoint x: 198, startPoint y: 149, endPoint x: 321, endPoint y: 480, distance: 352.9
click at [342, 146] on div "2 2 31 105 86 Lampionstraat 16B 52 (SERVICE, G-O-P) Piet Mondriaanpad 35 59 77 …" at bounding box center [592, 102] width 501 height 87
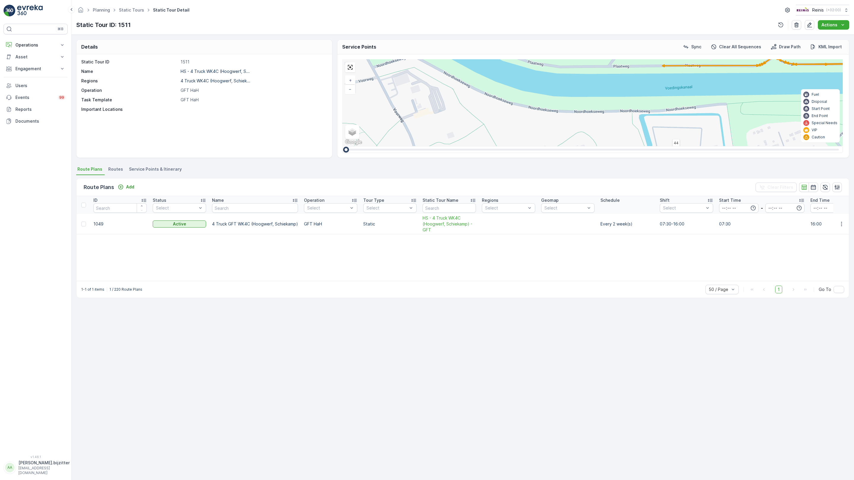
drag, startPoint x: 303, startPoint y: 399, endPoint x: 183, endPoint y: 256, distance: 186.9
click at [342, 146] on div "2 2 3 3 2 31 105 86 Lampionstraat 16B 52 (SERVICE, G-O-P) Piet Mondriaanpad 35 …" at bounding box center [592, 102] width 501 height 87
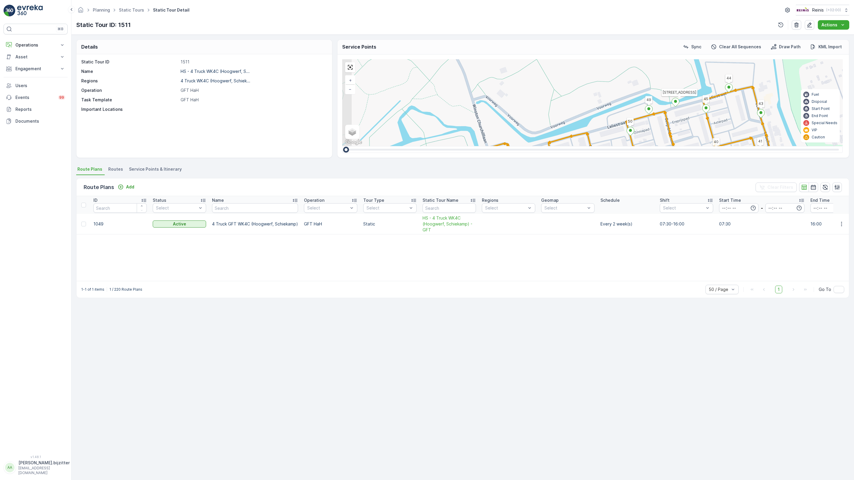
drag, startPoint x: 263, startPoint y: 260, endPoint x: 317, endPoint y: 195, distance: 84.1
click at [342, 146] on div "2 2 3 3 2 31 105 86 Lampionstraat 16B 52 (SERVICE, G-O-P) Piet Mondriaanpad 35 …" at bounding box center [592, 102] width 501 height 87
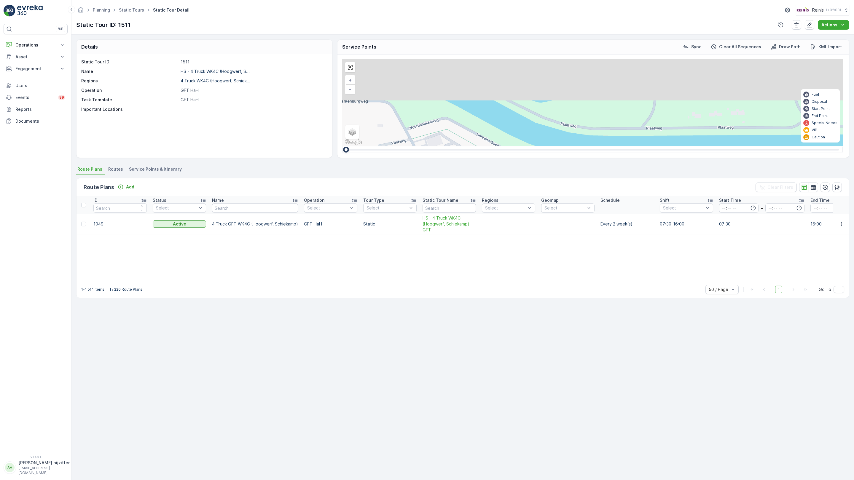
drag, startPoint x: 409, startPoint y: 133, endPoint x: 390, endPoint y: 260, distance: 128.5
click at [390, 146] on div "2 2 3 3 2 31 105 86 Lampionstraat 16B 52 (SERVICE, G-O-P) Piet Mondriaanpad 35 …" at bounding box center [592, 102] width 501 height 87
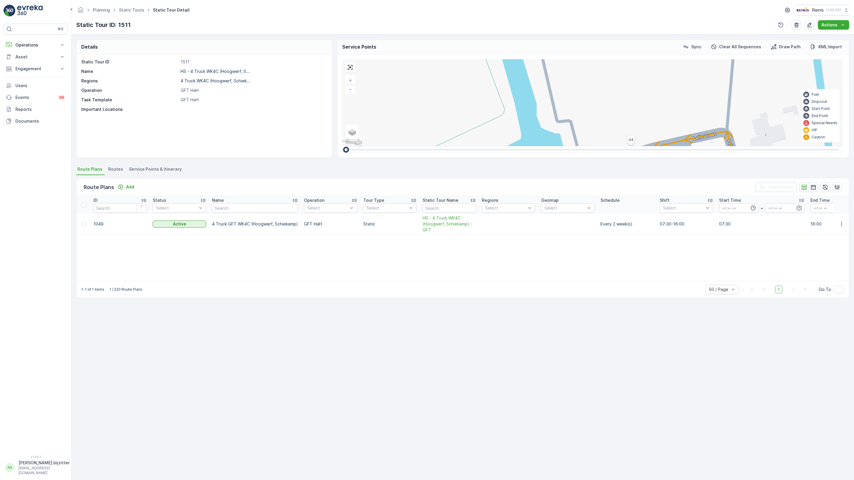
drag, startPoint x: 419, startPoint y: 244, endPoint x: 433, endPoint y: 314, distance: 71.8
click at [433, 146] on div "2 2 31 105 86 Lampionstraat 16B 52 (SERVICE, G-O-P) Piet Mondriaanpad 35 59 77 …" at bounding box center [592, 102] width 501 height 87
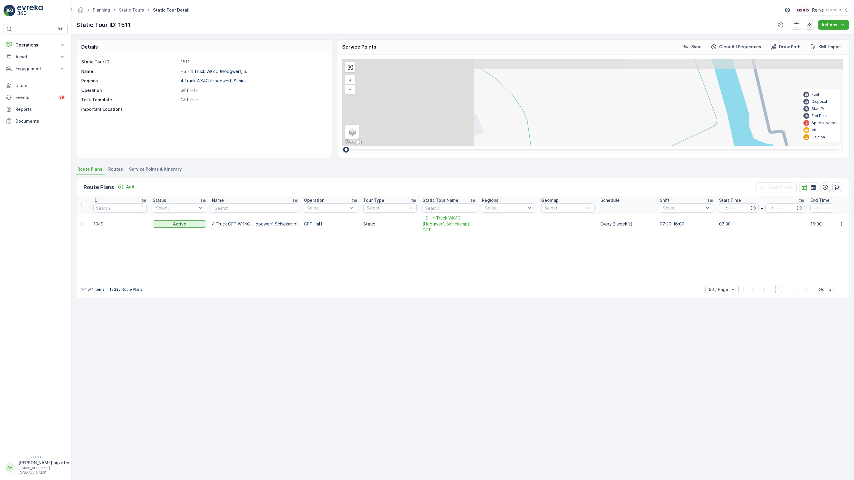
drag, startPoint x: 239, startPoint y: 139, endPoint x: 329, endPoint y: 198, distance: 107.0
click at [455, 146] on div "2 2 31 105 86 Lampionstraat 16B 52 (SERVICE, G-O-P) Piet Mondriaanpad 35 59 77 …" at bounding box center [592, 102] width 501 height 87
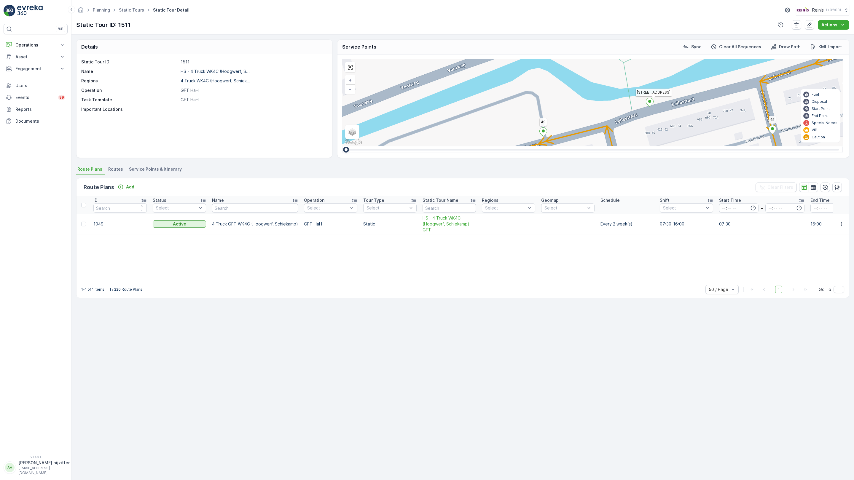
drag, startPoint x: 302, startPoint y: 225, endPoint x: 318, endPoint y: 110, distance: 116.1
click at [342, 110] on div "2 2 31 105 86 Lampionstraat 16B 52 (SERVICE, G-O-P) Piet Mondriaanpad 35 59 77 …" at bounding box center [592, 102] width 501 height 87
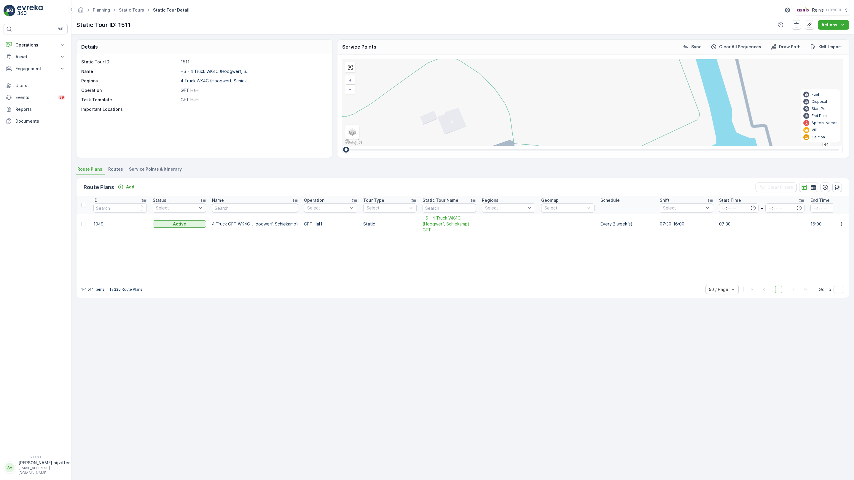
click at [611, 209] on ellipse at bounding box center [612, 210] width 3 height 3
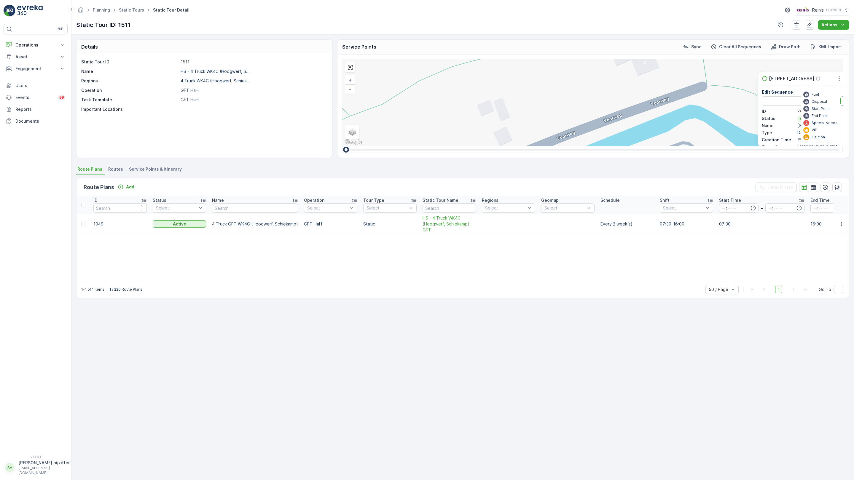
drag, startPoint x: 178, startPoint y: 281, endPoint x: 371, endPoint y: 222, distance: 201.8
click at [371, 146] on div "2 2 31 105 86 [STREET_ADDRESS] 52 (SERVICE, G-O-P) [PERSON_NAME] 35 59 77 73 66…" at bounding box center [592, 102] width 501 height 87
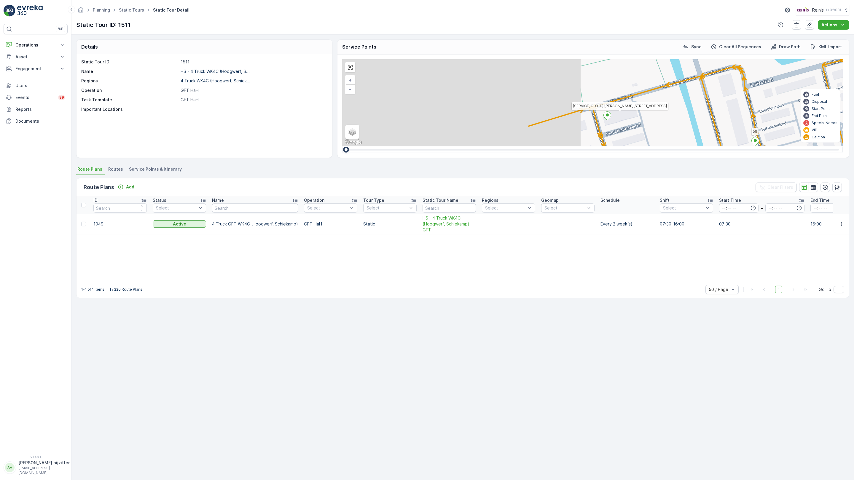
drag, startPoint x: 74, startPoint y: 336, endPoint x: 381, endPoint y: 156, distance: 356.2
click at [450, 59] on div "2 2 31 105 86 [STREET_ADDRESS] 52 (SERVICE, G-O-P) [PERSON_NAME] 35 59 77 73 66…" at bounding box center [592, 102] width 501 height 87
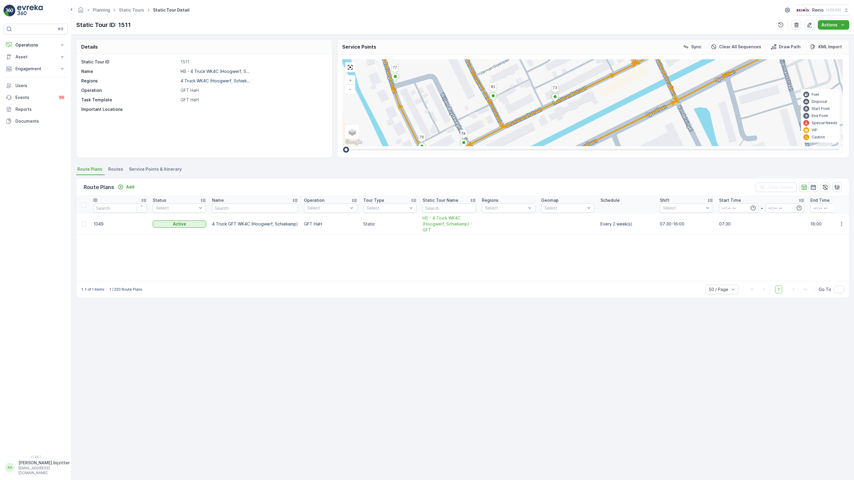
drag, startPoint x: 309, startPoint y: 348, endPoint x: 312, endPoint y: 239, distance: 109.1
click at [342, 146] on div "2 2 31 105 86 [STREET_ADDRESS] 52 (SERVICE, G-O-P) [PERSON_NAME] 35 59 77 73 66…" at bounding box center [592, 102] width 501 height 87
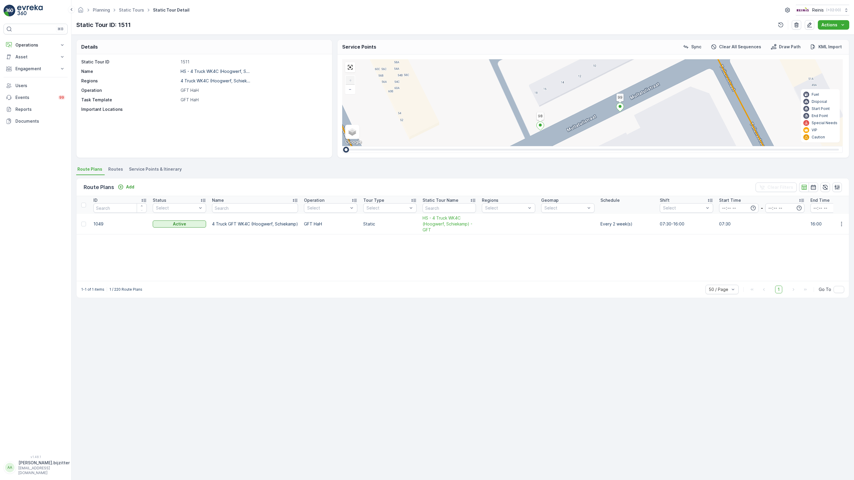
click at [342, 121] on div "2 2 31 105 86 [STREET_ADDRESS] 52 (SERVICE, G-O-P) [PERSON_NAME] 35 59 77 73 66…" at bounding box center [592, 102] width 501 height 87
click at [346, 63] on link at bounding box center [350, 67] width 9 height 9
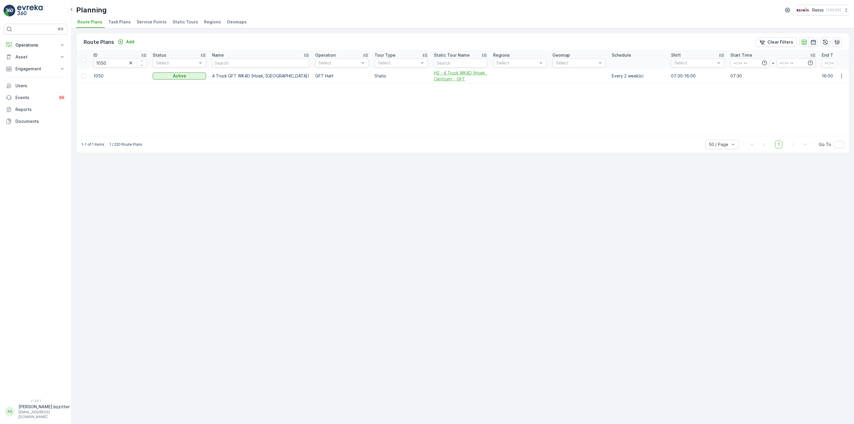
click at [434, 74] on span "HS - 4 Truck WK4D (Hoek, Centrum) - GFT" at bounding box center [460, 76] width 53 height 12
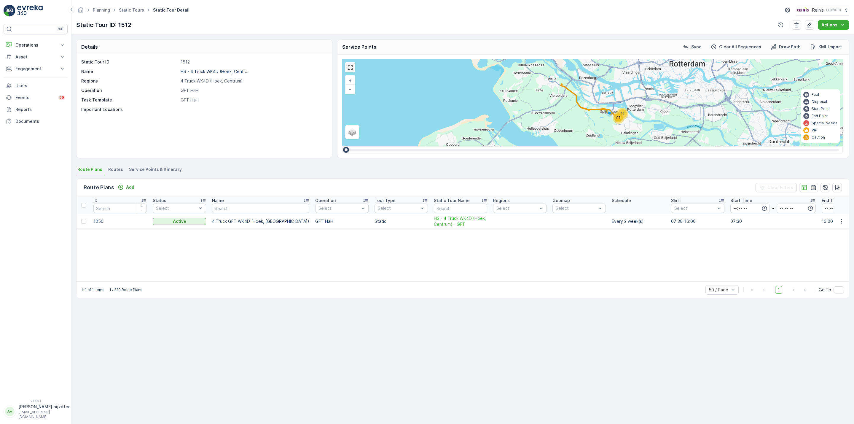
click at [352, 70] on link at bounding box center [350, 67] width 9 height 9
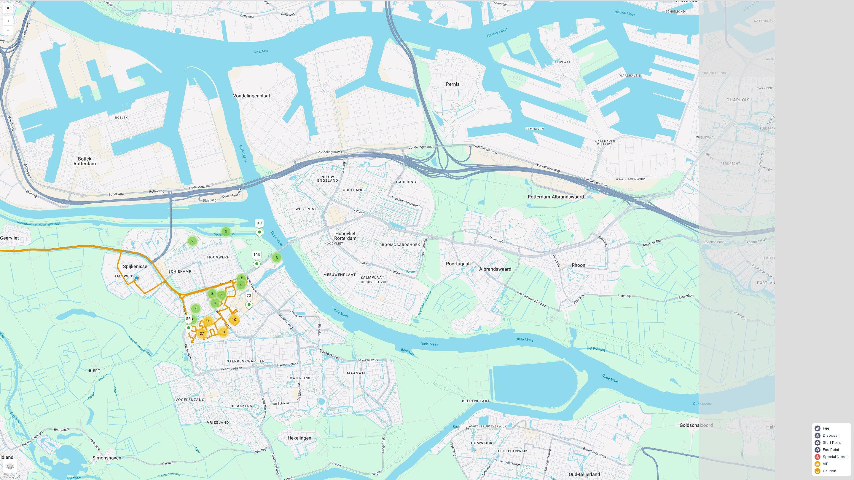
drag, startPoint x: 510, startPoint y: 261, endPoint x: 306, endPoint y: 301, distance: 207.3
click at [306, 301] on div "6 3 9 3 2 5 3 9 10 10 4 8 27 16 106 107 73 58 + − Satellite Roadmap Terrain Hyb…" at bounding box center [427, 240] width 854 height 480
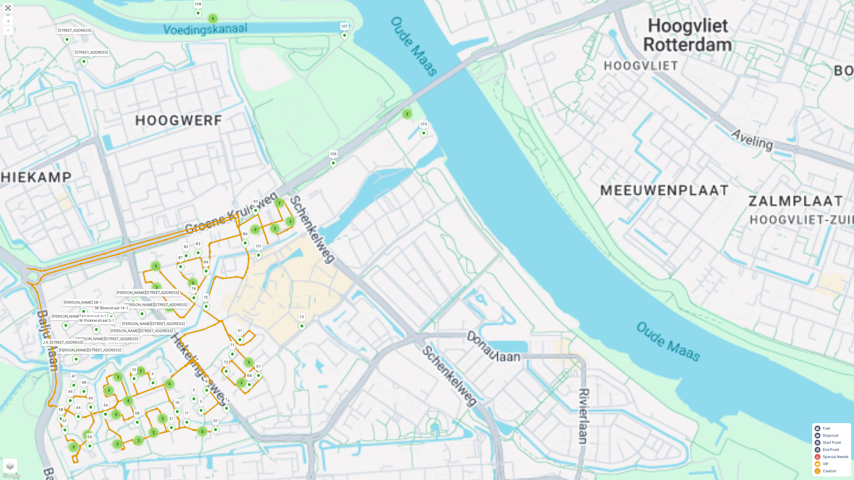
drag, startPoint x: 270, startPoint y: 300, endPoint x: 382, endPoint y: 295, distance: 112.2
click at [382, 295] on div "2 2 2 2 3 2 4 3 2 3 2 2 3 2 4 4 3 2 2 2 2 2 4 2 3 3 106 107 73 58 87 82 83 84 9…" at bounding box center [427, 240] width 854 height 480
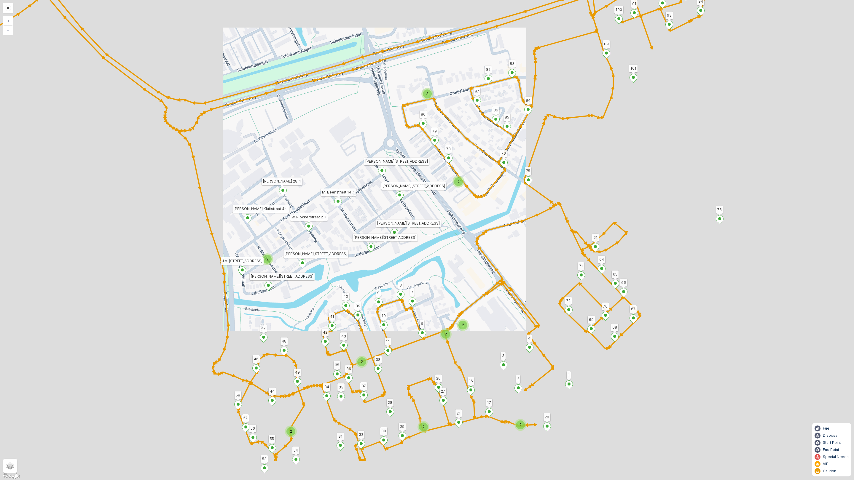
drag, startPoint x: 166, startPoint y: 286, endPoint x: 134, endPoint y: 251, distance: 47.0
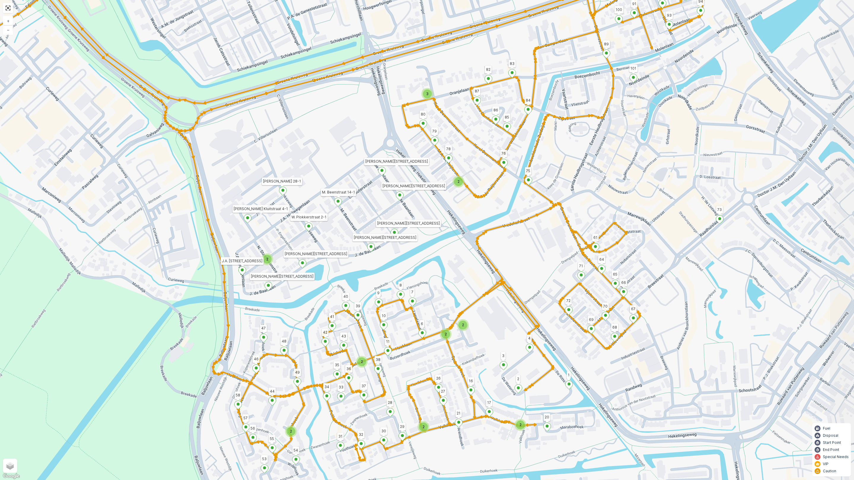
click at [134, 251] on div "2 2 2 3 2 2 2 2 2 2 2 2 106 107 73 58 87 82 83 84 86 85 90 97 96 100 91 99 93 9…" at bounding box center [427, 240] width 854 height 480
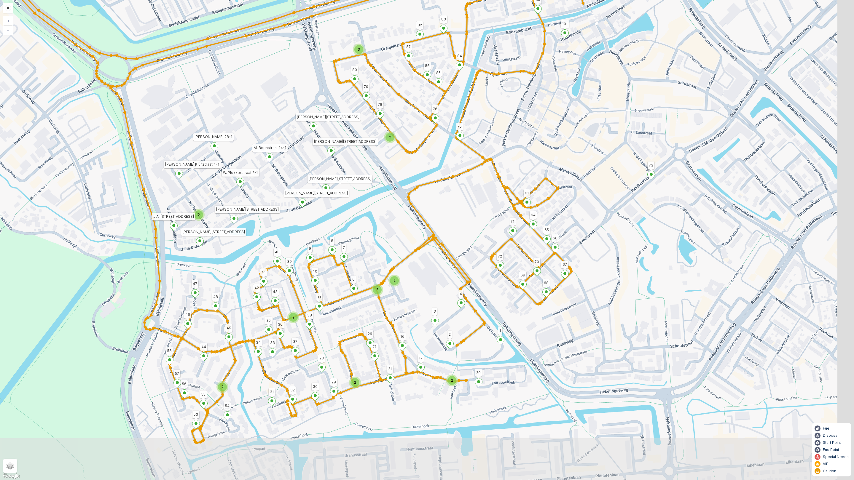
drag, startPoint x: 338, startPoint y: 160, endPoint x: 286, endPoint y: 118, distance: 67.3
click at [286, 118] on div "2 2 2 3 2 2 2 2 2 2 2 2 106 107 73 58 87 82 83 84 86 85 90 97 96 100 91 99 93 9…" at bounding box center [427, 240] width 854 height 480
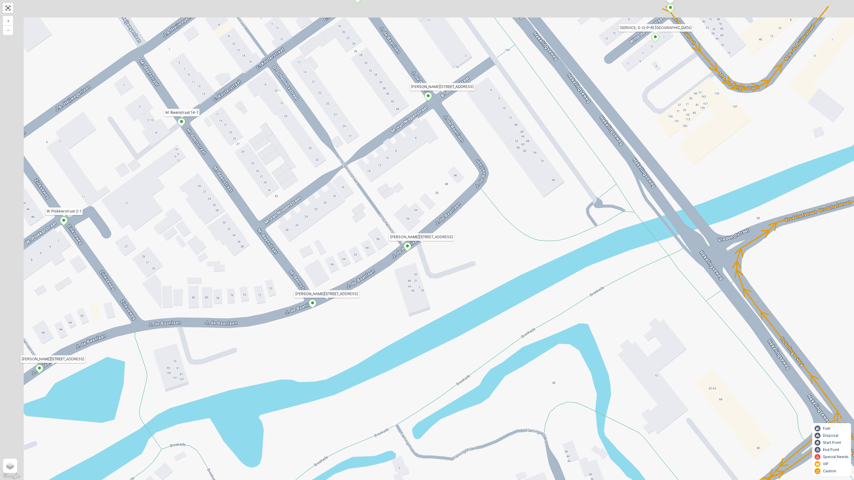
drag, startPoint x: 296, startPoint y: 189, endPoint x: 329, endPoint y: 273, distance: 91.3
click at [329, 273] on div "2 2 2 106 107 73 58 87 82 83 84 86 85 90 97 96 100 91 99 93 98 95 94 89 101 103…" at bounding box center [427, 240] width 854 height 480
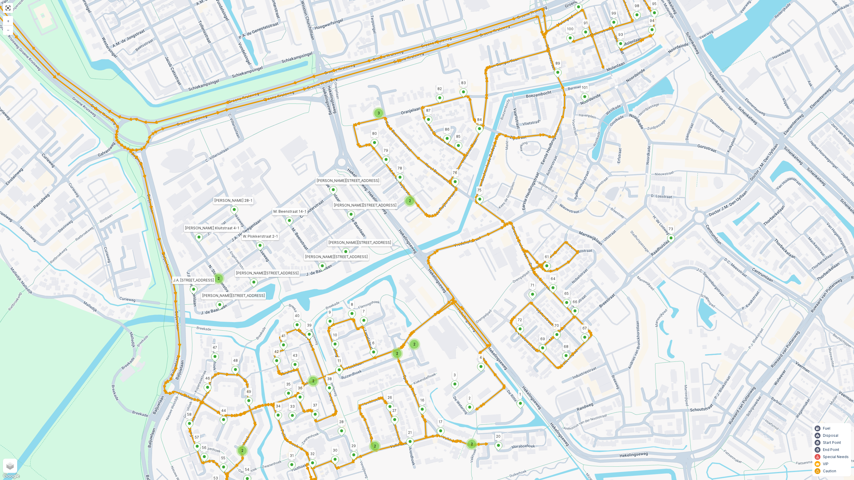
drag, startPoint x: 321, startPoint y: 230, endPoint x: 318, endPoint y: 216, distance: 14.7
click at [318, 216] on div "2 2 2 3 2 2 2 2 2 2 2 2 106 107 73 58 87 82 83 84 86 85 90 97 96 100 91 99 93 9…" at bounding box center [427, 240] width 854 height 480
click at [197, 142] on div "2 2 2 3 2 2 2 2 2 2 2 2 106 107 73 58 87 82 83 84 86 85 90 97 96 100 91 99 93 9…" at bounding box center [427, 240] width 854 height 480
click at [10, 11] on link at bounding box center [8, 8] width 9 height 9
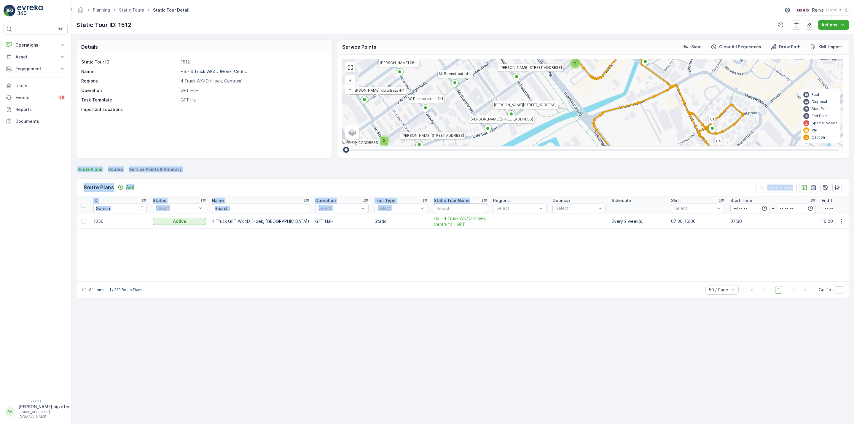
drag, startPoint x: 450, startPoint y: 147, endPoint x: 440, endPoint y: 213, distance: 66.5
click at [440, 213] on div "Details Static Tour ID 1512 Name HS - 4 Truck WK4D (Hoek, Centr... Regions 4 Tr…" at bounding box center [462, 229] width 782 height 389
click at [370, 176] on div "Route Plans Add Clear Filters ID Status Select Name Operation Select Tour Type …" at bounding box center [462, 237] width 773 height 124
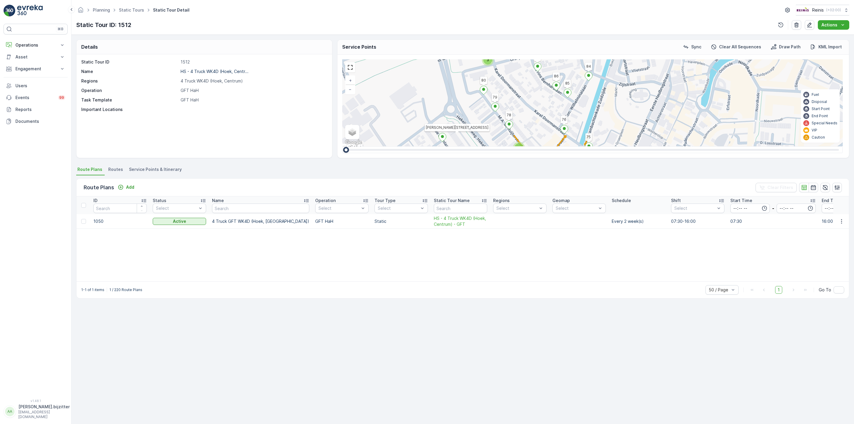
drag, startPoint x: 536, startPoint y: 116, endPoint x: 465, endPoint y: 196, distance: 107.1
click at [474, 200] on div "Details Static Tour ID 1512 Name HS - 4 Truck WK4D (Hoek, Centr... Regions 4 Tr…" at bounding box center [462, 229] width 782 height 389
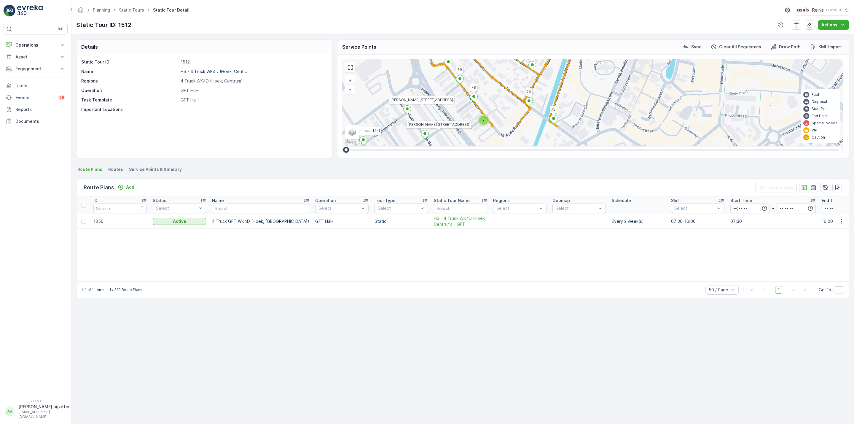
drag, startPoint x: 470, startPoint y: 112, endPoint x: 440, endPoint y: 85, distance: 40.3
click at [440, 85] on div "2 2 2 3 2 2 2 2 2 2 2 2 106 107 73 58 87 82 83 84 86 85 90 97 96 100 91 99 93 9…" at bounding box center [592, 102] width 501 height 87
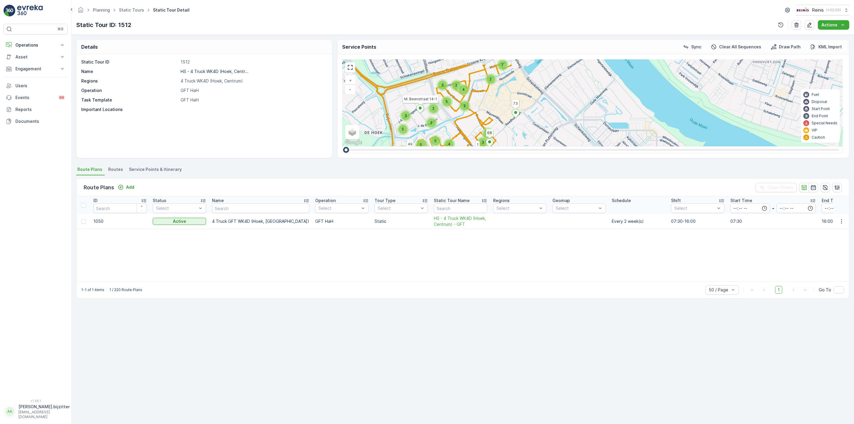
drag, startPoint x: 460, startPoint y: 105, endPoint x: 460, endPoint y: 113, distance: 8.0
click at [460, 113] on div "2 4 2 7 2 2 5 3 2 5 2 2 6 3 6 3 5 3 9 7 7 3 2 4 5 5 106 107 73 58 90 103 Voorwe…" at bounding box center [592, 102] width 501 height 87
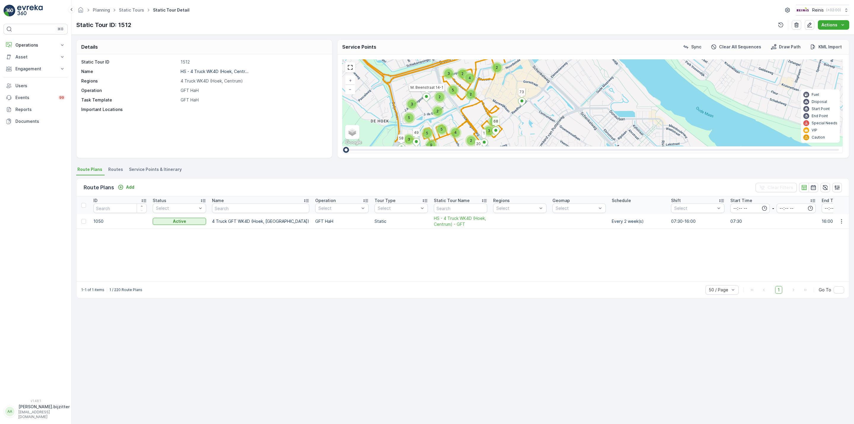
drag, startPoint x: 449, startPoint y: 118, endPoint x: 455, endPoint y: 107, distance: 13.1
click at [455, 107] on div "2 4 2 7 2 2 5 3 2 5 2 2 6 3 6 3 5 3 9 7 7 3 2 4 5 5 106 107 73 58 90 103 Voorwe…" at bounding box center [592, 102] width 501 height 87
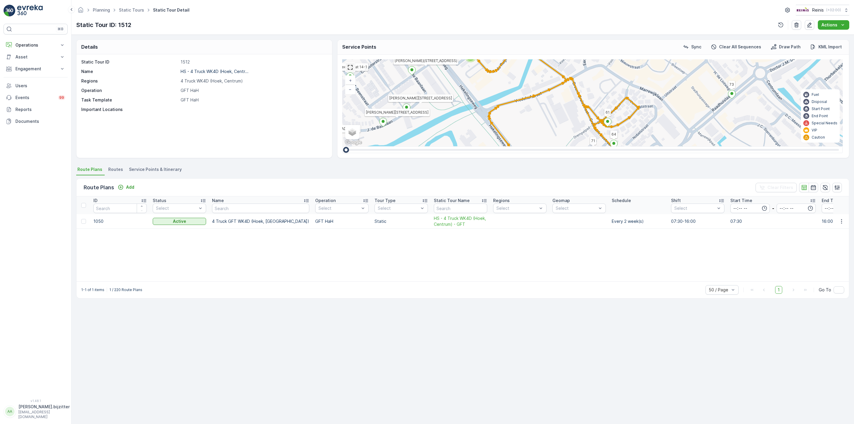
click at [350, 70] on link at bounding box center [350, 67] width 9 height 9
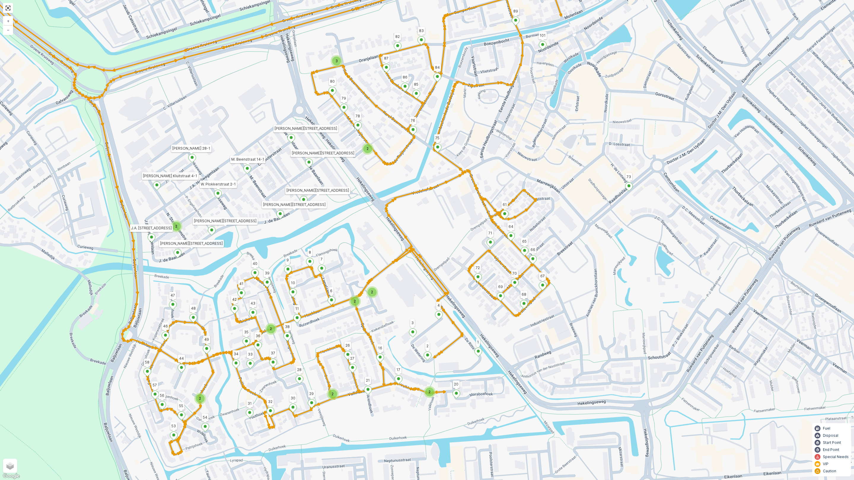
drag, startPoint x: 337, startPoint y: 242, endPoint x: 376, endPoint y: 210, distance: 50.4
click at [376, 210] on div "2 2 2 3 2 2 2 2 2 2 2 2 106 107 73 58 90 103 Voorweg 7 Voorweg 9 1 20 68 M. Bee…" at bounding box center [427, 240] width 854 height 480
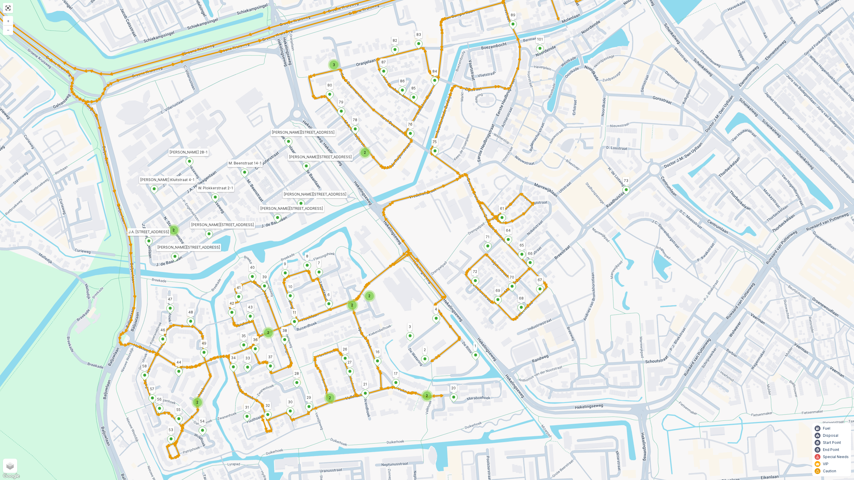
click at [625, 189] on ellipse at bounding box center [626, 189] width 3 height 3
type input "73"
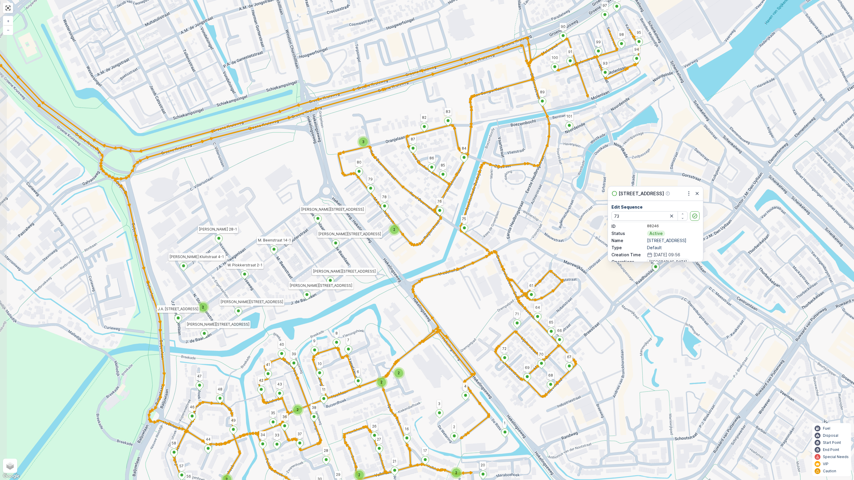
drag, startPoint x: 365, startPoint y: 88, endPoint x: 394, endPoint y: 166, distance: 82.8
click at [394, 166] on div "2 2 2 3 2 2 2 2 2 2 2 2 106 107 73 58 90 103 Voorweg 7 Voorweg 9 1 20 68 M. Bee…" at bounding box center [427, 240] width 854 height 480
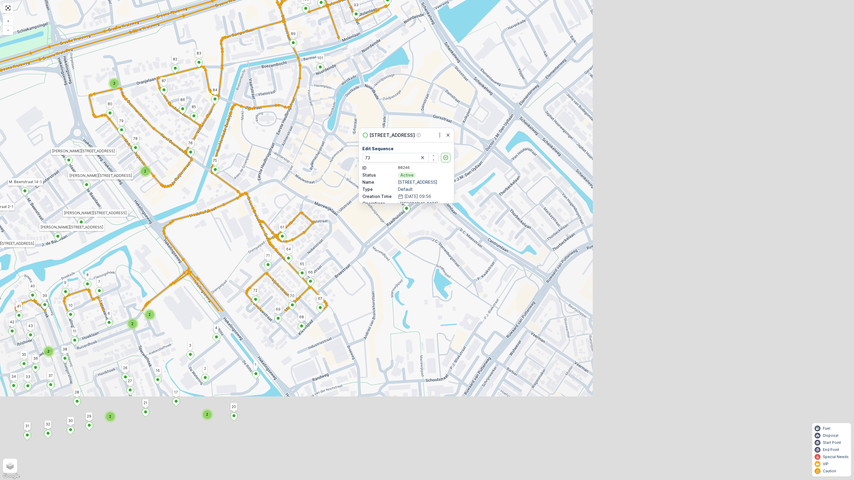
drag, startPoint x: 570, startPoint y: 321, endPoint x: 186, endPoint y: 191, distance: 405.9
click at [186, 191] on div "2 2 2 3 2 2 2 2 2 2 2 2 106 107 73 58 90 103 Voorweg 7 Voorweg 9 1 20 68 M. Bee…" at bounding box center [427, 240] width 854 height 480
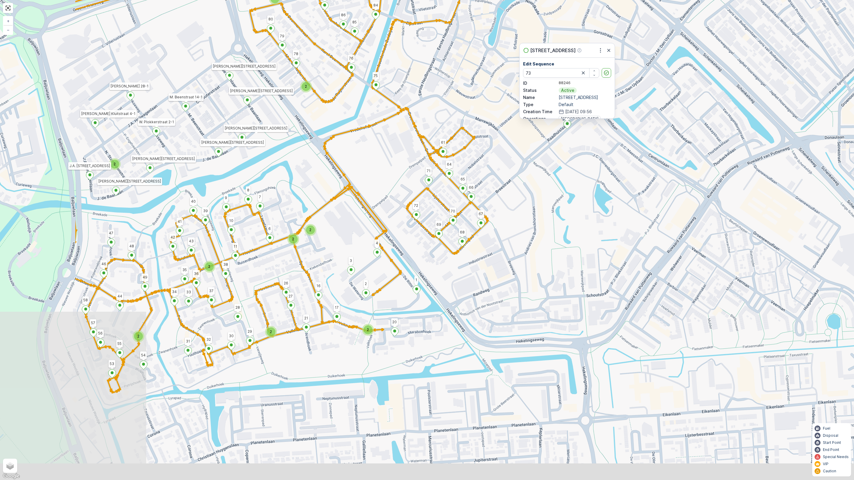
drag, startPoint x: 224, startPoint y: 315, endPoint x: 384, endPoint y: 230, distance: 181.2
click at [384, 230] on div "2 2 2 3 2 2 2 2 2 2 2 2 106 107 73 58 90 103 Voorweg 7 Voorweg 9 1 20 68 M. Bee…" at bounding box center [427, 240] width 854 height 480
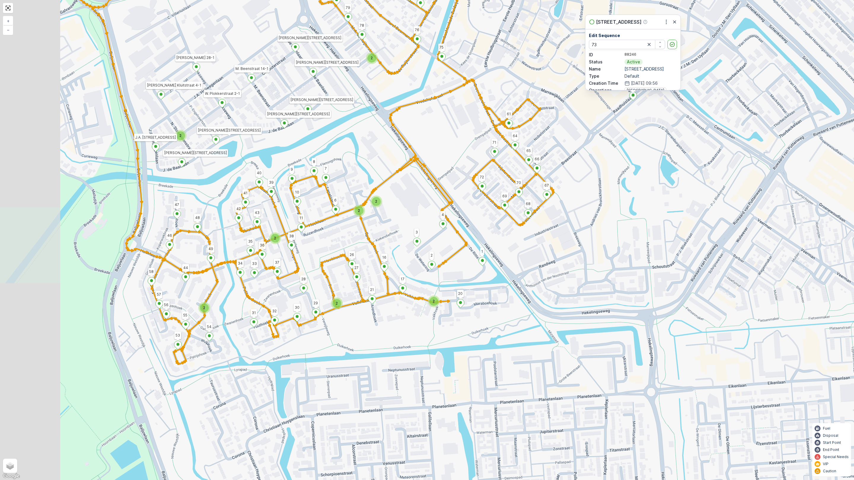
drag, startPoint x: 246, startPoint y: 295, endPoint x: 310, endPoint y: 263, distance: 71.9
click at [310, 263] on div "2 2 2 3 2 2 2 2 2 2 2 2 106 107 73 58 90 103 Voorweg 7 Voorweg 9 1 20 68 M. Bee…" at bounding box center [427, 240] width 854 height 480
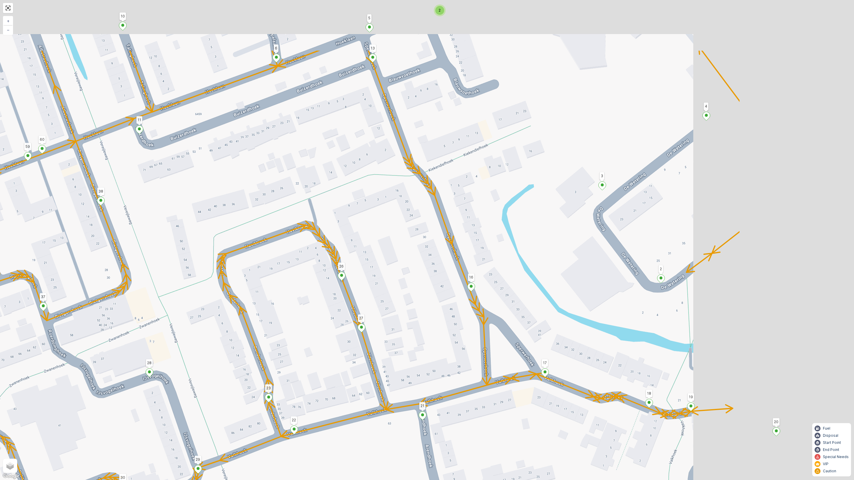
drag, startPoint x: 631, startPoint y: 244, endPoint x: 260, endPoint y: 380, distance: 394.8
click at [260, 380] on div "2 2 2 106 107 73 58 90 103 Voorweg 7 Voorweg 9 1 20 68 M. Beenstraat 14-1 49 87…" at bounding box center [427, 240] width 854 height 480
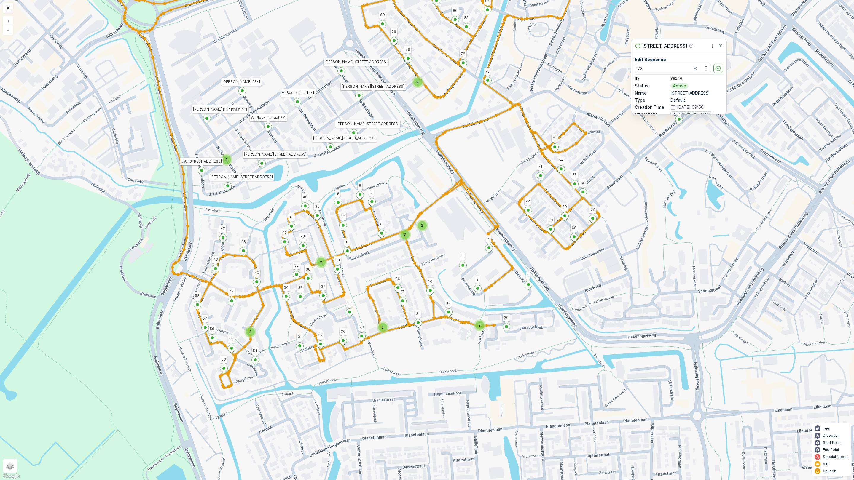
drag, startPoint x: 352, startPoint y: 320, endPoint x: 390, endPoint y: 286, distance: 51.0
click at [390, 286] on div "2 2 2 3 2 2 2 2 2 2 2 2 106 107 73 58 90 103 Voorweg 7 Voorweg 9 1 20 68 M. Bee…" at bounding box center [427, 240] width 854 height 480
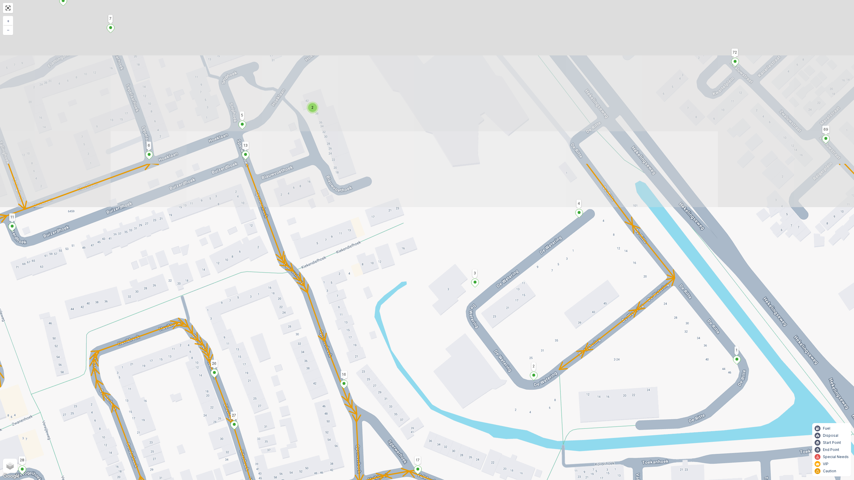
drag, startPoint x: 374, startPoint y: 276, endPoint x: 344, endPoint y: 431, distance: 157.4
click at [348, 423] on div "2 2 2 106 107 73 58 90 103 Voorweg 7 Voorweg 9 1 20 68 M. Beenstraat 14-1 49 87…" at bounding box center [427, 240] width 854 height 480
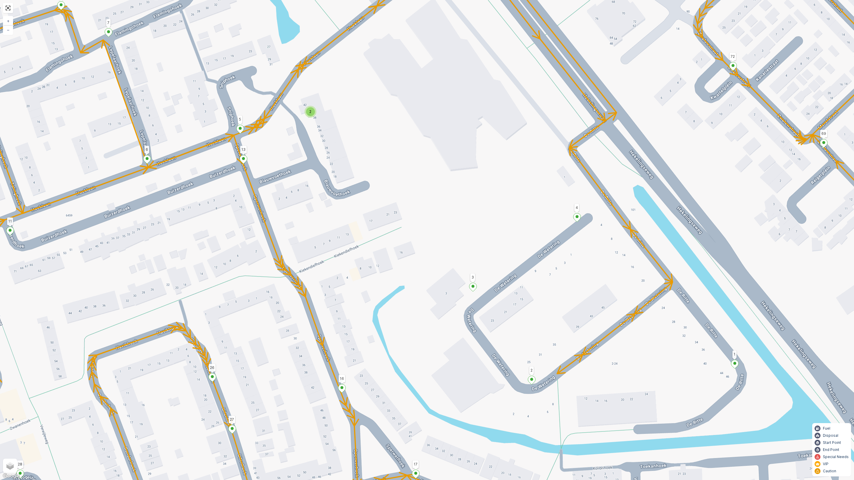
click at [474, 286] on ellipse at bounding box center [472, 286] width 3 height 3
type input "3"
click at [446, 320] on div "2 2 2 106 107 73 58 90 103 Voorweg 7 Voorweg 9 1 20 68 M. Beenstraat 14-1 49 87…" at bounding box center [427, 240] width 854 height 480
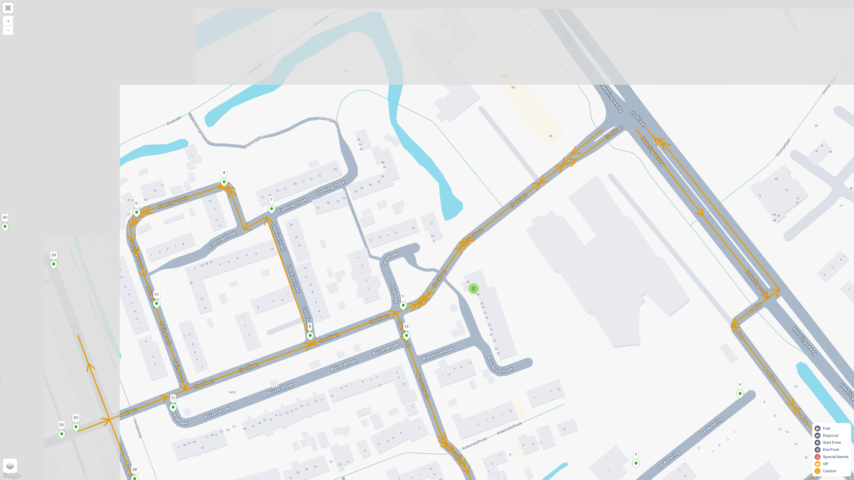
drag, startPoint x: 376, startPoint y: 278, endPoint x: 511, endPoint y: 426, distance: 201.1
click at [511, 423] on div "2 2 2 106 107 73 58 90 103 Voorweg 7 Voorweg 9 1 20 68 M. Beenstraat 14-1 49 87…" at bounding box center [427, 240] width 854 height 480
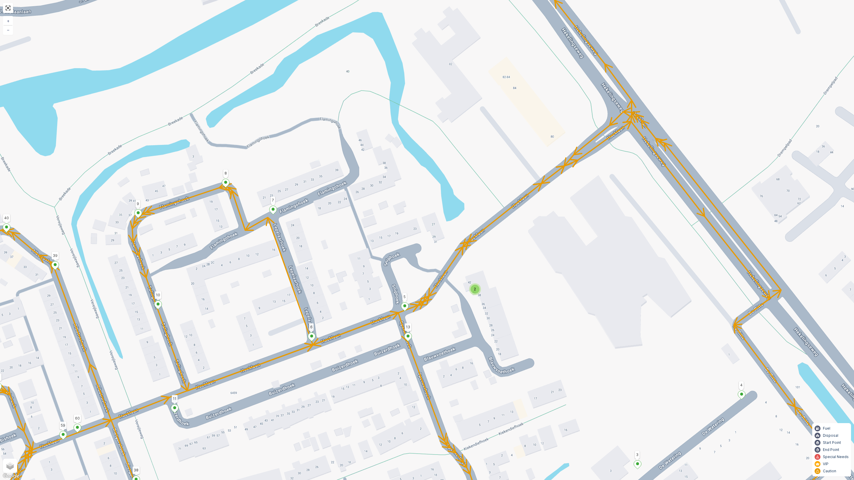
click at [474, 286] on div "2" at bounding box center [475, 289] width 9 height 9
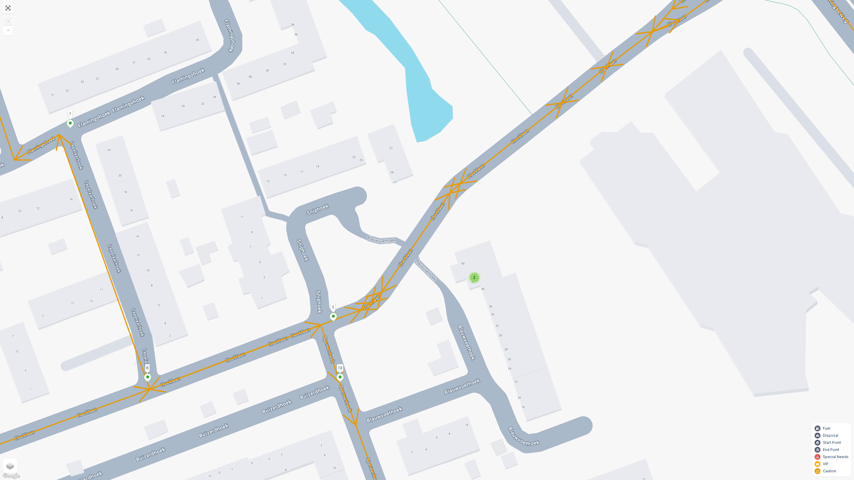
click at [474, 281] on div "2" at bounding box center [474, 277] width 9 height 9
click at [463, 309] on div "2 2 2 106 107 73 58 90 103 Voorweg 7 Voorweg 9 1 20 68 M. Beenstraat 14-1 49 87…" at bounding box center [427, 240] width 854 height 480
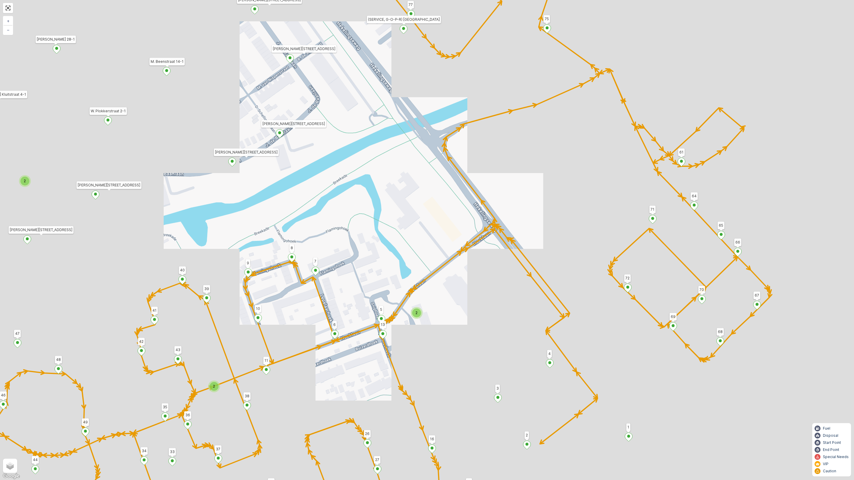
drag, startPoint x: 541, startPoint y: 394, endPoint x: 466, endPoint y: 370, distance: 78.6
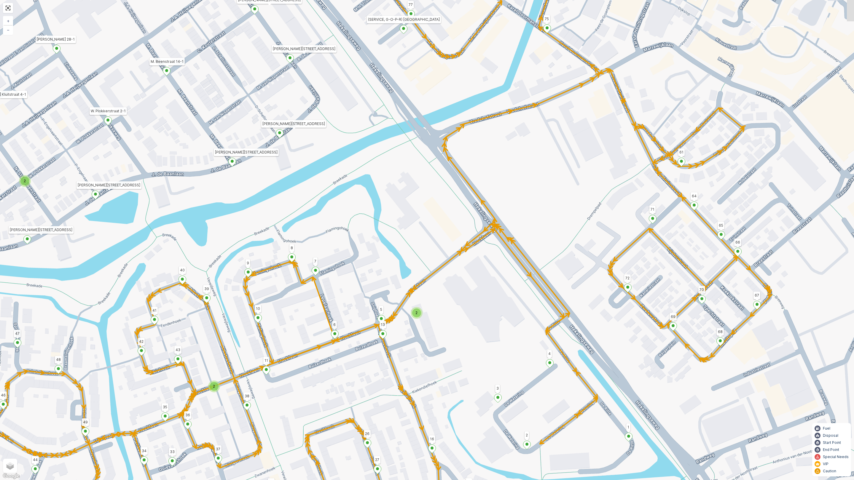
click at [476, 382] on div "2 2 2 2 2 106 107 73 58 90 103 Voorweg 7 Voorweg 9 1 20 68 M. Beenstraat 14-1 4…" at bounding box center [427, 240] width 854 height 480
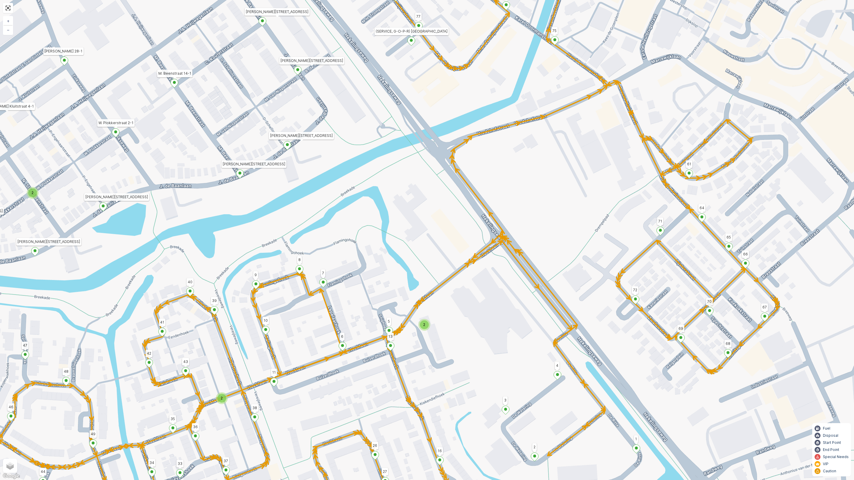
click at [423, 324] on span "2" at bounding box center [424, 325] width 2 height 4
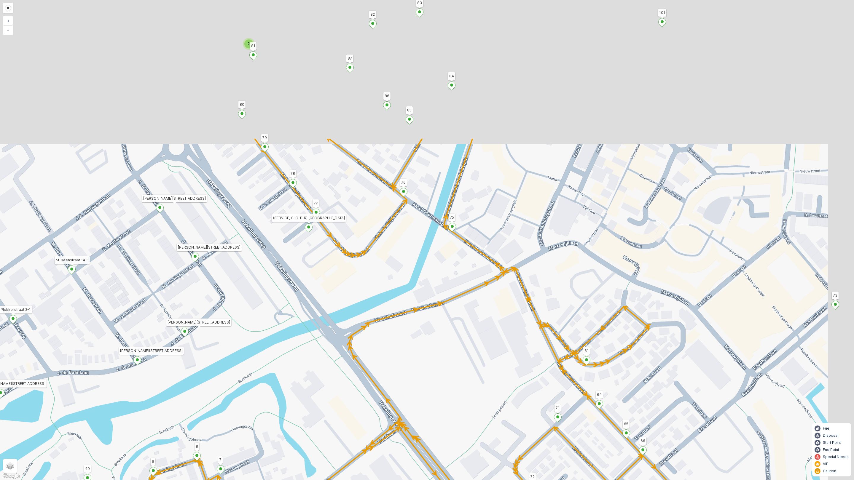
drag, startPoint x: 413, startPoint y: 248, endPoint x: 350, endPoint y: 339, distance: 110.5
click at [286, 416] on div "2 2 2 2 2 106 107 73 58 90 103 Voorweg 7 Voorweg 9 1 20 68 M. Beenstraat 14-1 4…" at bounding box center [427, 240] width 854 height 480
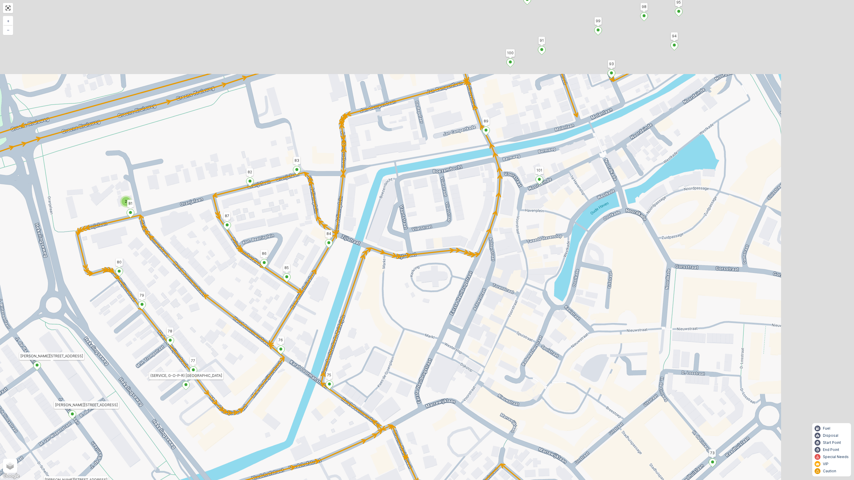
drag, startPoint x: 465, startPoint y: 236, endPoint x: 366, endPoint y: 365, distance: 162.7
click at [369, 363] on div "2 2 2 2 2 106 107 73 58 90 103 Voorweg 7 Voorweg 9 1 20 68 M. Beenstraat 14-1 4…" at bounding box center [427, 240] width 854 height 480
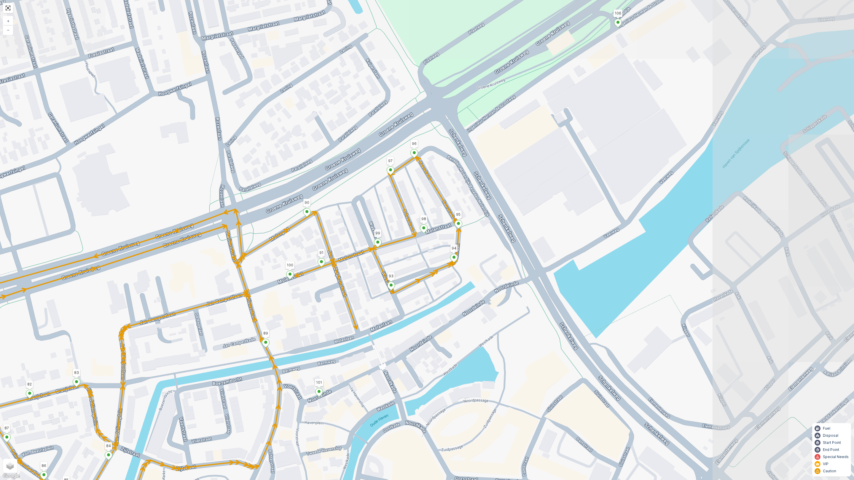
drag, startPoint x: 499, startPoint y: 137, endPoint x: 310, endPoint y: 323, distance: 265.2
click at [310, 323] on div "2 2 2 2 2 106 107 73 58 90 103 Voorweg 7 Voorweg 9 1 20 68 M. Beenstraat 14-1 4…" at bounding box center [427, 240] width 854 height 480
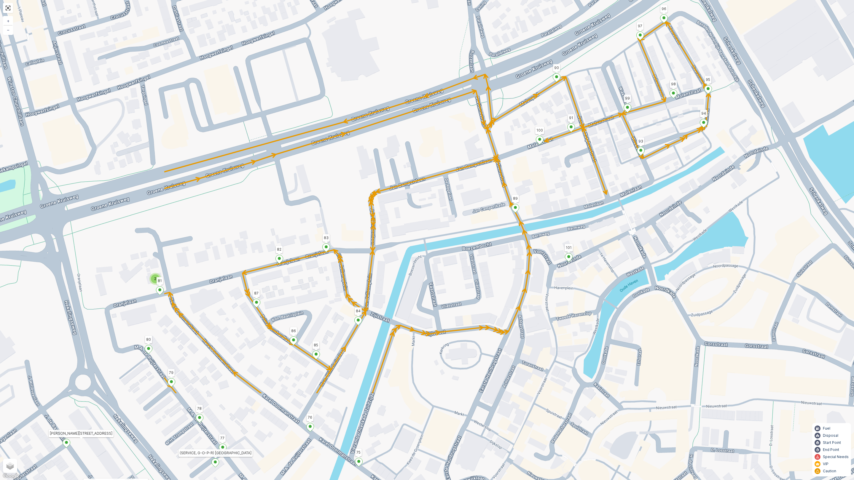
drag, startPoint x: 319, startPoint y: 321, endPoint x: 568, endPoint y: 186, distance: 283.8
click at [568, 186] on div "2 2 2 2 2 106 107 73 58 90 103 Voorweg 7 Voorweg 9 1 20 68 M. Beenstraat 14-1 4…" at bounding box center [427, 240] width 854 height 480
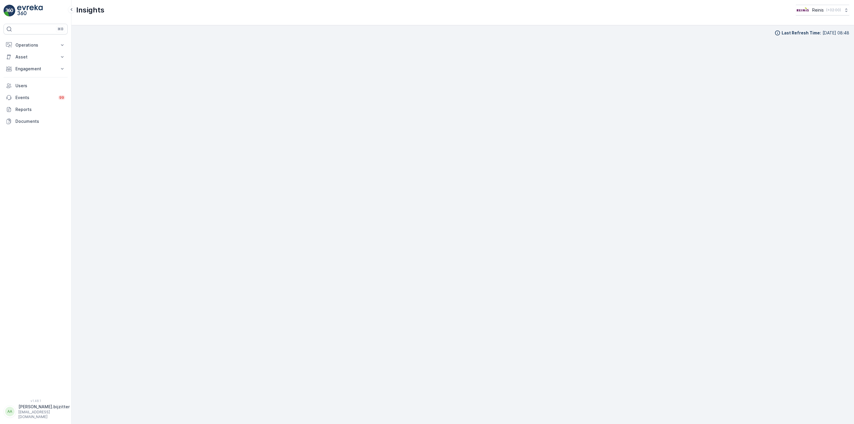
scroll to position [9, 0]
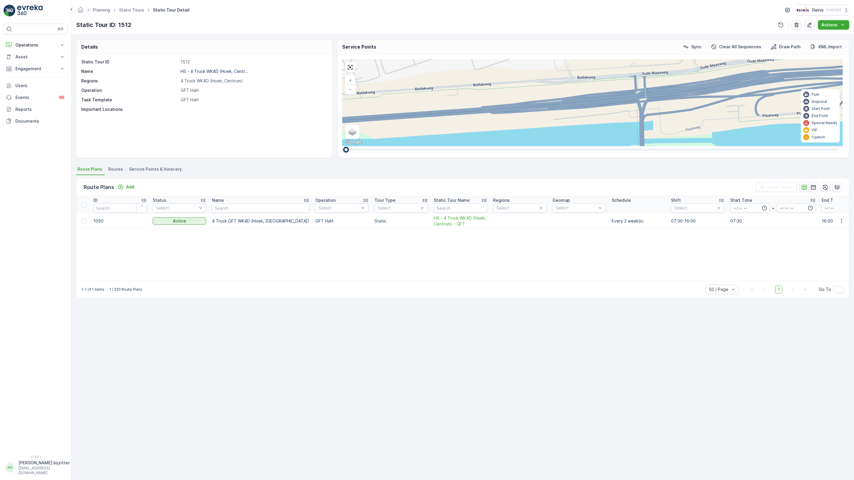
click at [348, 146] on div "2 2 2 2 3 2 4 3 2 3 2 2 3 2 4 4 3 2 2 2 2 2 4 2 3 3 106 107 73 58 [GEOGRAPHIC_D…" at bounding box center [592, 102] width 501 height 87
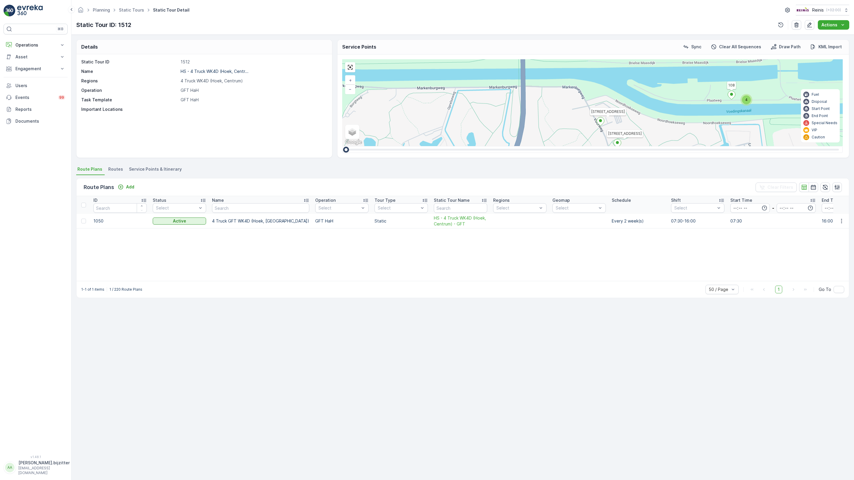
drag, startPoint x: 411, startPoint y: 350, endPoint x: 279, endPoint y: 184, distance: 212.1
click at [342, 146] on div "2 2 2 2 3 2 4 3 2 3 2 2 3 2 4 4 3 2 2 2 2 2 4 2 3 3 106 107 73 58 [GEOGRAPHIC_D…" at bounding box center [592, 102] width 501 height 87
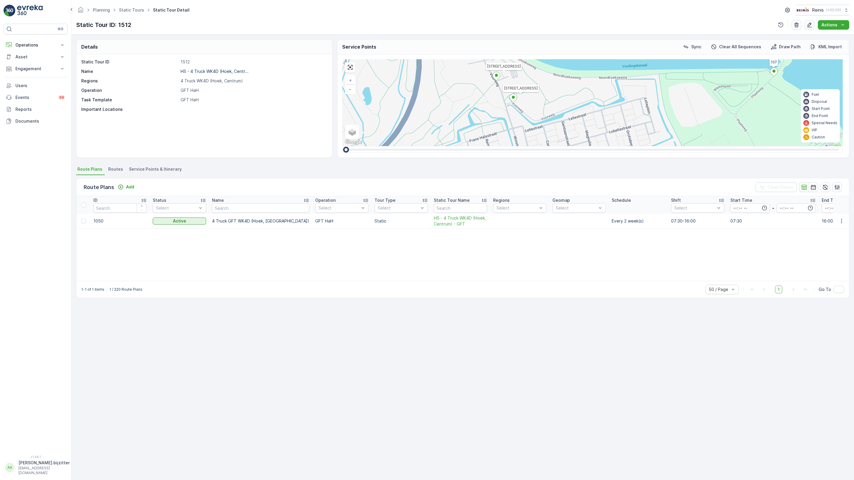
drag, startPoint x: 359, startPoint y: 318, endPoint x: 266, endPoint y: 302, distance: 94.5
click at [342, 146] on div "2 2 2 2 3 2 4 3 2 3 2 2 3 2 4 4 3 2 2 2 2 2 4 2 3 3 106 107 73 58 [GEOGRAPHIC_D…" at bounding box center [592, 102] width 501 height 87
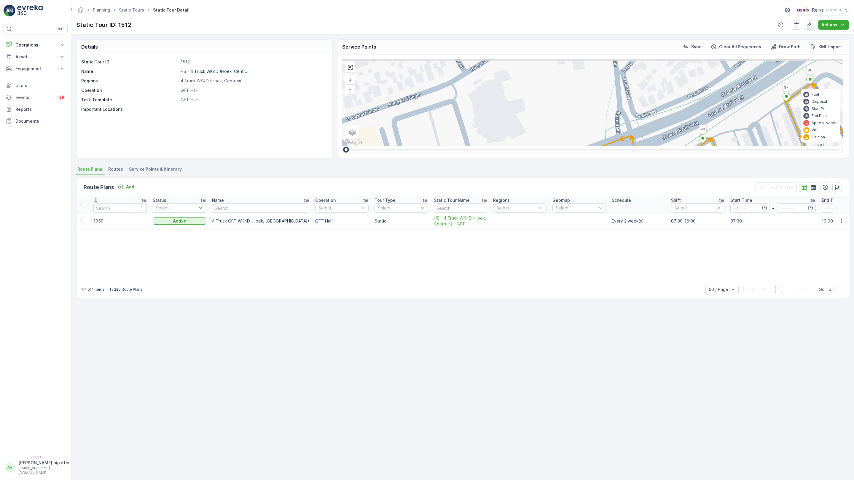
drag, startPoint x: 392, startPoint y: 295, endPoint x: 240, endPoint y: 358, distance: 163.9
click at [342, 146] on div "2 2 2 2 2 106 107 73 58 [GEOGRAPHIC_DATA] 1 20 [GEOGRAPHIC_DATA]-1 49 87 82 83 …" at bounding box center [592, 102] width 501 height 87
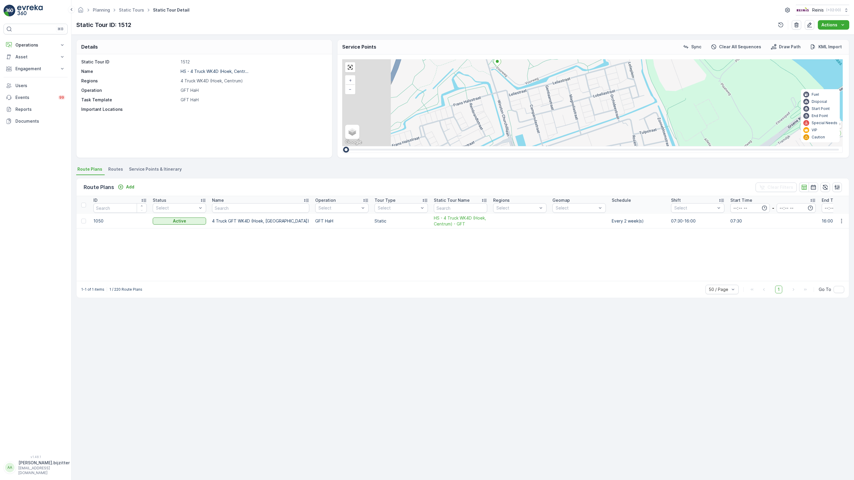
drag, startPoint x: 367, startPoint y: 275, endPoint x: 400, endPoint y: 218, distance: 65.5
click at [400, 146] on div "2 2 2 2 3 2 4 3 2 3 2 2 3 2 4 4 3 2 2 2 2 2 4 2 3 3 106 107 73 58 [GEOGRAPHIC_D…" at bounding box center [592, 102] width 501 height 87
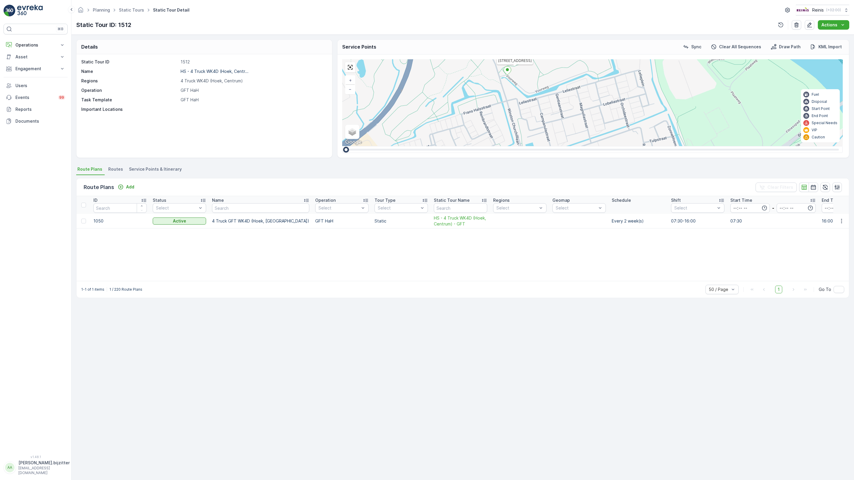
drag, startPoint x: 343, startPoint y: 238, endPoint x: 353, endPoint y: 246, distance: 13.1
click at [353, 146] on div "2 2 2 2 3 2 4 3 2 3 2 2 3 2 4 4 3 2 2 2 2 2 4 2 3 3 106 107 73 58 [GEOGRAPHIC_D…" at bounding box center [592, 102] width 501 height 87
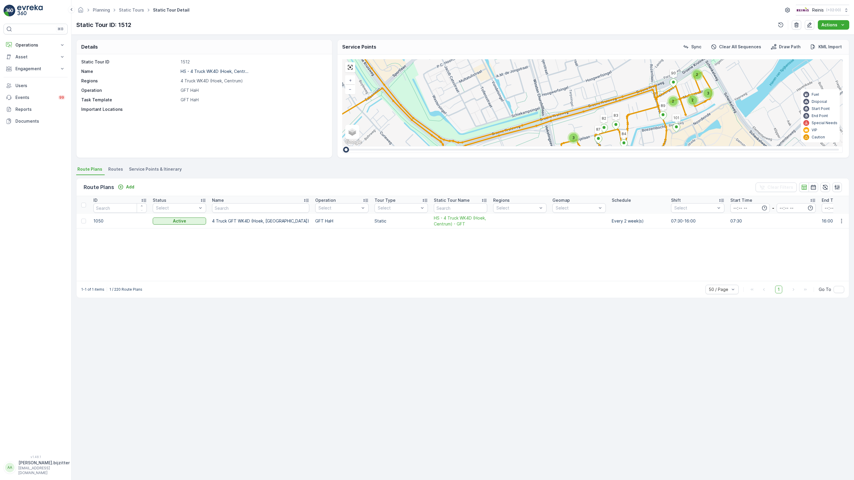
drag, startPoint x: 337, startPoint y: 247, endPoint x: 332, endPoint y: 111, distance: 136.8
click at [342, 111] on div "2 2 2 2 3 2 4 3 2 3 2 2 3 2 4 4 3 2 2 2 2 2 4 2 3 3 106 107 73 58 [GEOGRAPHIC_D…" at bounding box center [592, 102] width 501 height 87
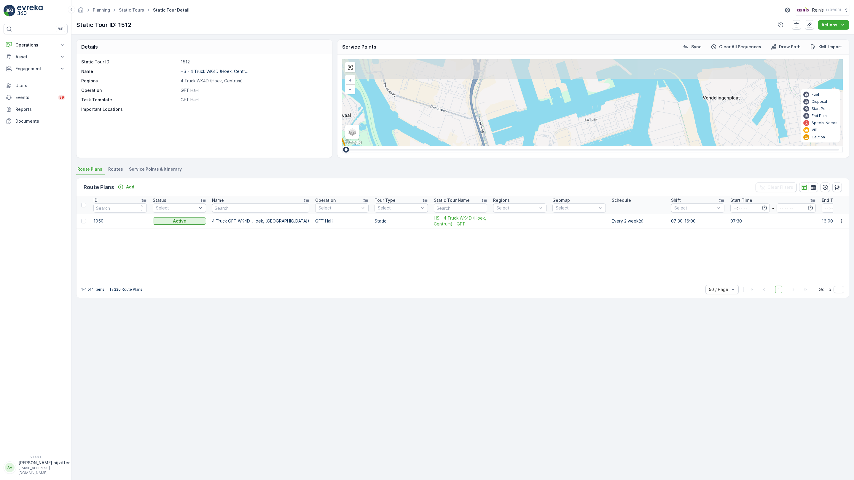
drag, startPoint x: 373, startPoint y: 239, endPoint x: 389, endPoint y: 293, distance: 56.2
click at [389, 146] on div "6 3 9 3 2 5 3 9 10 10 4 8 27 16 106 107 73 58 + − Satellite Roadmap Terrain Hyb…" at bounding box center [592, 102] width 501 height 87
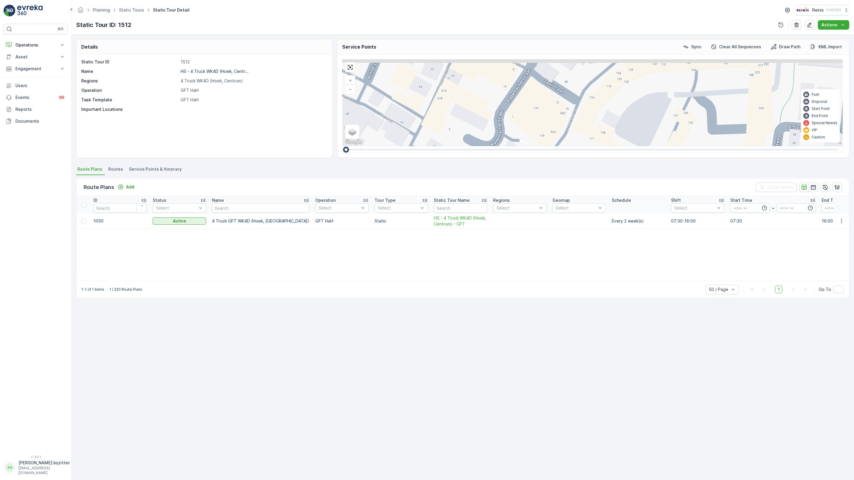
drag, startPoint x: 302, startPoint y: 237, endPoint x: 650, endPoint y: 282, distance: 350.8
click at [640, 146] on div "2 2 2 106 107 73 58 87 82 83 84 90 89 [GEOGRAPHIC_DATA]-2 [GEOGRAPHIC_DATA]-1 7…" at bounding box center [592, 102] width 501 height 87
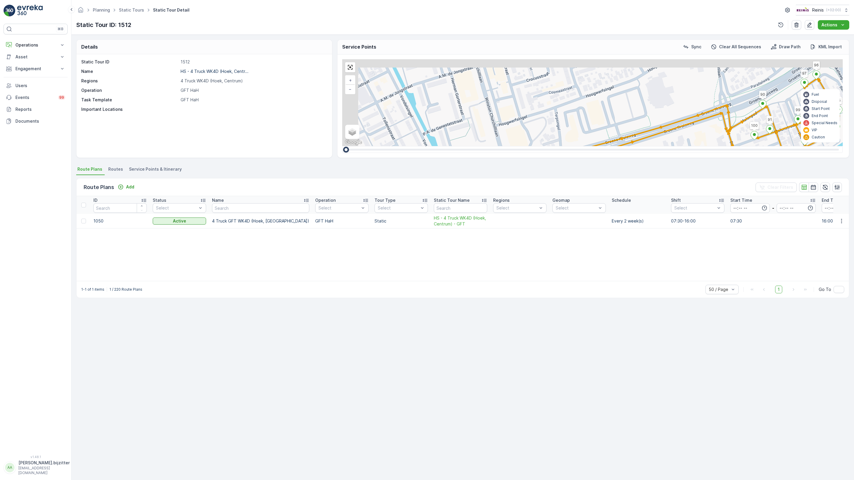
drag, startPoint x: 310, startPoint y: 173, endPoint x: 347, endPoint y: 242, distance: 78.5
click at [347, 146] on div "2 2 2 3 2 2 2 2 2 2 2 2 106 107 73 58 87 82 83 84 90 89 [GEOGRAPHIC_DATA]-2 [GE…" at bounding box center [592, 102] width 501 height 87
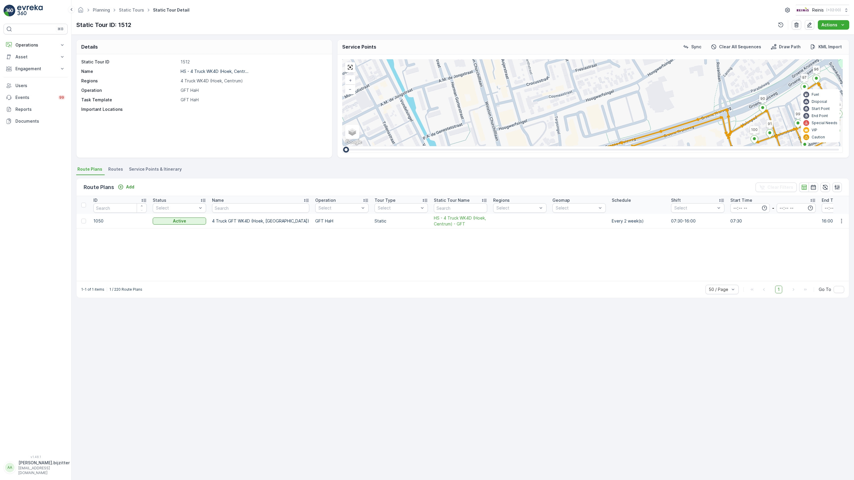
click at [589, 297] on div "2" at bounding box center [593, 301] width 9 height 9
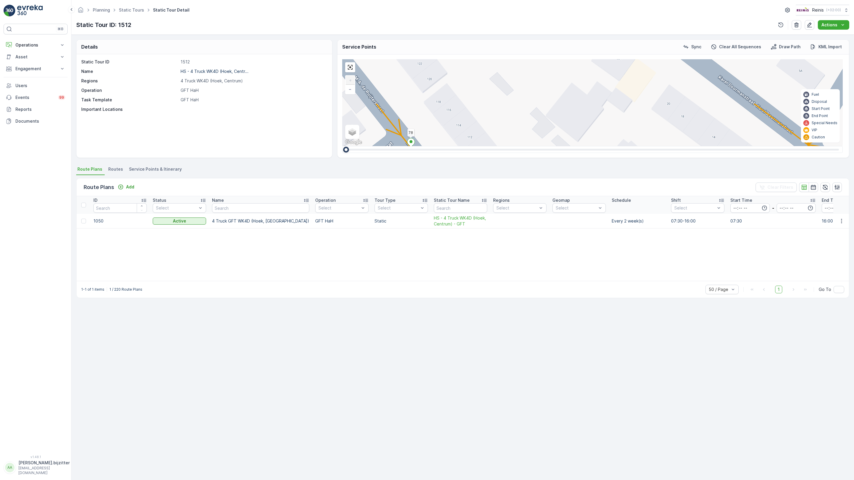
drag, startPoint x: 510, startPoint y: 221, endPoint x: 283, endPoint y: 301, distance: 240.4
click at [342, 146] on div "2 2 2 106 107 73 58 87 82 83 84 90 89 [GEOGRAPHIC_DATA]-2 [GEOGRAPHIC_DATA]-1 7…" at bounding box center [592, 102] width 501 height 87
click at [852, 176] on ellipse at bounding box center [853, 177] width 3 height 3
type input "76"
click at [342, 146] on div "2 2 2 106 107 73 58 87 82 83 84 90 89 [GEOGRAPHIC_DATA]-2 [GEOGRAPHIC_DATA]-1 7…" at bounding box center [592, 102] width 501 height 87
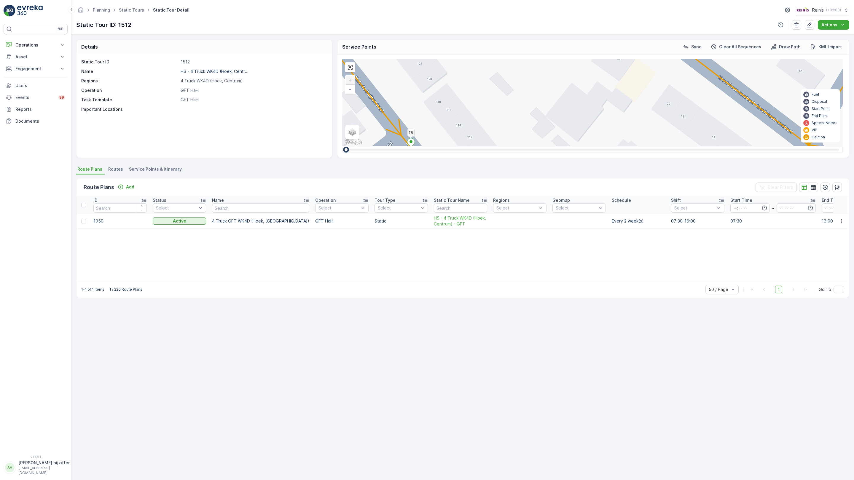
click at [469, 315] on icon at bounding box center [472, 319] width 7 height 9
click at [342, 146] on div "2 2 2 106 107 73 58 87 82 83 84 90 89 [GEOGRAPHIC_DATA]-2 [GEOGRAPHIC_DATA]-1 7…" at bounding box center [592, 102] width 501 height 87
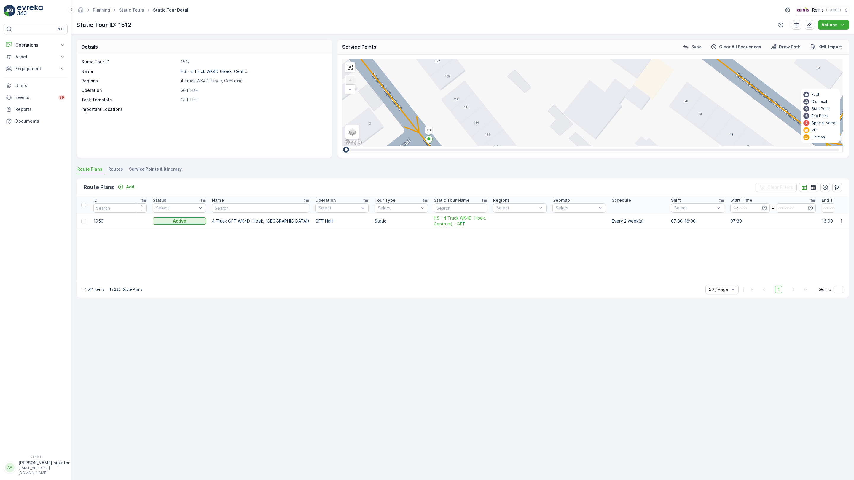
drag, startPoint x: 278, startPoint y: 269, endPoint x: 296, endPoint y: 266, distance: 18.9
click at [342, 146] on div "2 2 2 106 107 73 58 87 82 83 84 90 89 [GEOGRAPHIC_DATA]-2 [GEOGRAPHIC_DATA]-1 7…" at bounding box center [592, 102] width 501 height 87
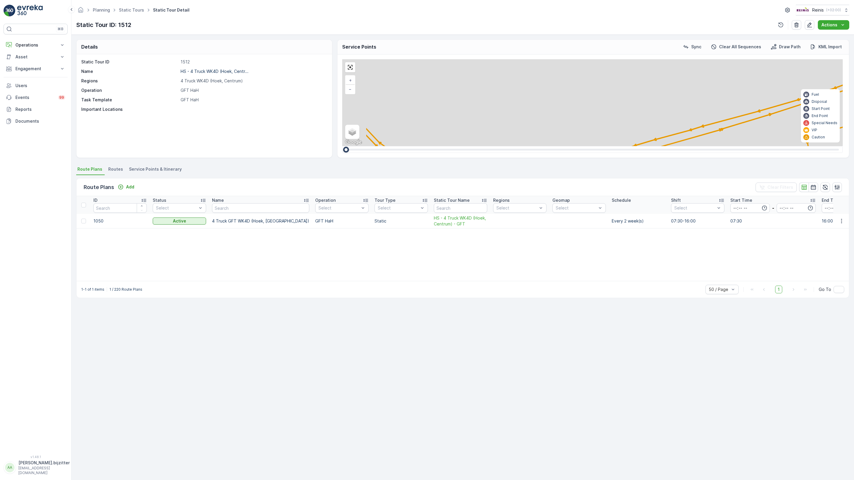
drag, startPoint x: 349, startPoint y: 272, endPoint x: 375, endPoint y: 261, distance: 28.7
click at [375, 146] on div "2 2 2 3 2 2 2 2 2 2 2 2 106 107 73 58 87 82 83 84 90 89 [GEOGRAPHIC_DATA]-2 [GE…" at bounding box center [592, 102] width 501 height 87
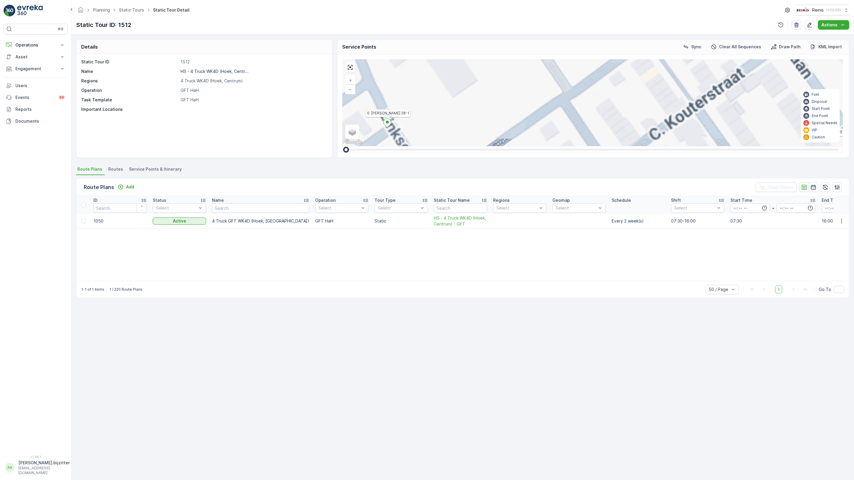
drag, startPoint x: 341, startPoint y: 248, endPoint x: 386, endPoint y: 227, distance: 50.0
click at [406, 146] on div "2 2 2 106 107 73 58 87 82 83 84 90 89 [GEOGRAPHIC_DATA]-2 [GEOGRAPHIC_DATA]-1 7…" at bounding box center [592, 102] width 501 height 87
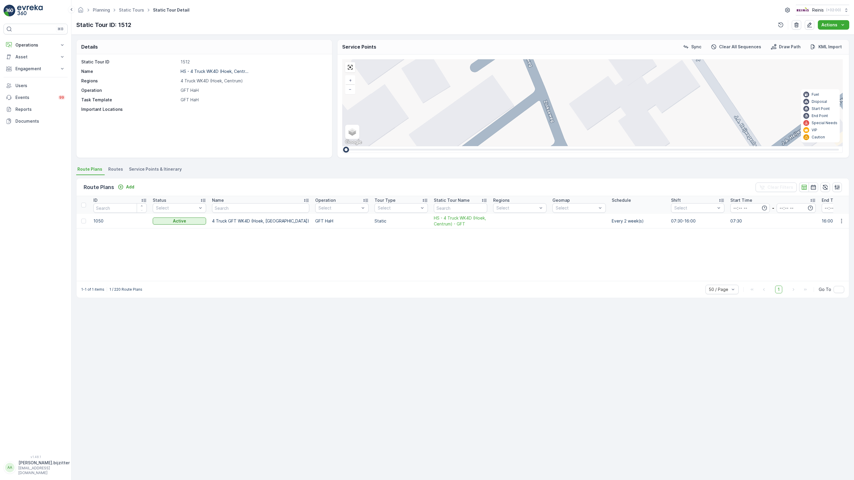
drag, startPoint x: 205, startPoint y: 184, endPoint x: 262, endPoint y: 335, distance: 161.4
click at [342, 146] on div "2 2 2 106 107 73 58 87 82 83 84 90 89 [GEOGRAPHIC_DATA]-2 [GEOGRAPHIC_DATA]-1 7…" at bounding box center [592, 102] width 501 height 87
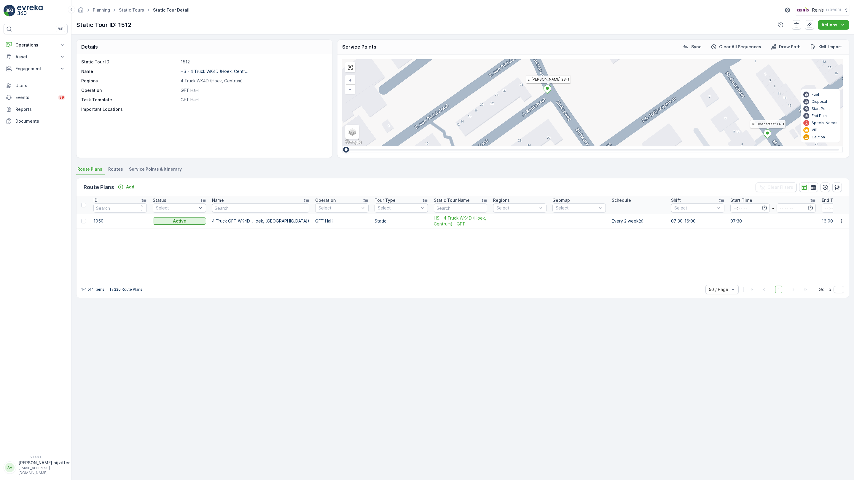
drag, startPoint x: 232, startPoint y: 234, endPoint x: 190, endPoint y: 125, distance: 116.6
click at [342, 127] on div "2 2 2 106 107 73 58 87 82 83 84 90 89 [GEOGRAPHIC_DATA]-2 [GEOGRAPHIC_DATA]-1 7…" at bounding box center [592, 102] width 501 height 87
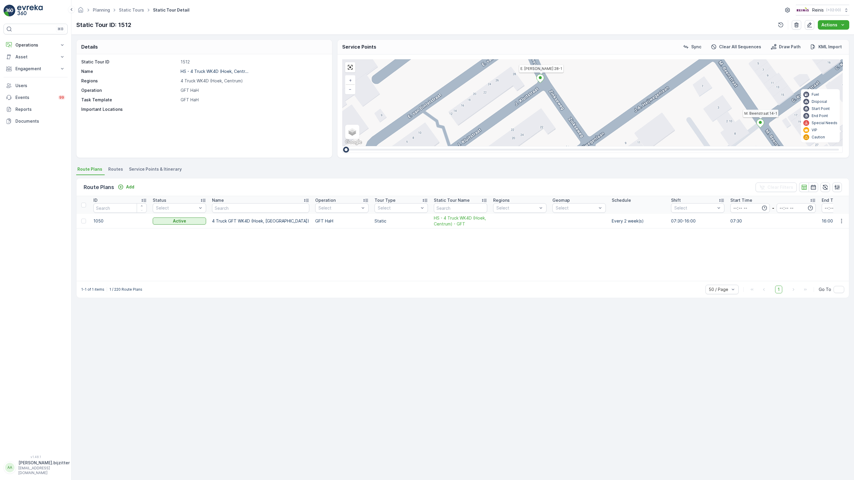
click at [342, 146] on div "2 2 2 106 107 73 58 87 82 83 84 90 89 [GEOGRAPHIC_DATA]-2 [GEOGRAPHIC_DATA]-1 7…" at bounding box center [592, 102] width 501 height 87
click at [346, 63] on link at bounding box center [350, 67] width 9 height 9
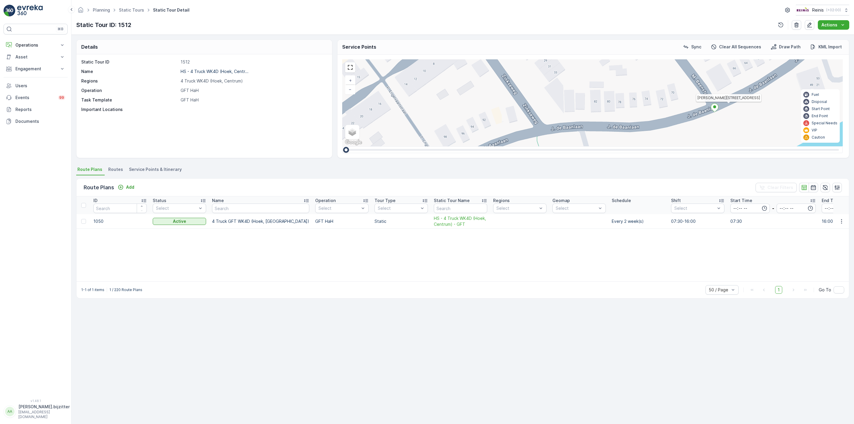
click at [181, 269] on div "ID Status Select Name Operation Select Tour Type Select Static Tour Name Region…" at bounding box center [462, 238] width 772 height 85
click at [31, 44] on p "Operations" at bounding box center [35, 45] width 40 height 6
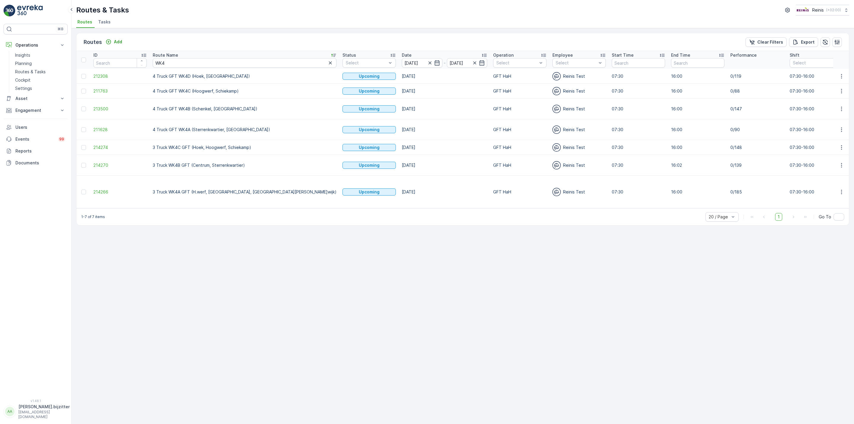
scroll to position [0, 170]
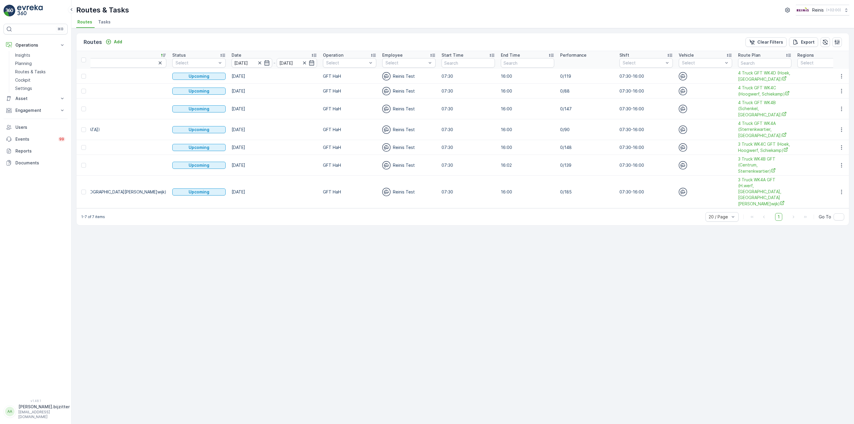
click at [238, 266] on div "Routes Add Clear Filters Export ID Route Name WK4 Status Select Date [DATE] - […" at bounding box center [462, 226] width 782 height 396
click at [508, 258] on div "Routes Add Clear Filters Export ID Route Name WK4 Status Select Date [DATE] - […" at bounding box center [462, 226] width 782 height 396
click at [130, 307] on div "Routes Add Clear Filters Export ID Route Name WK4 Status Select Date [DATE] - […" at bounding box center [462, 226] width 782 height 396
click at [22, 71] on p "Routes & Tasks" at bounding box center [30, 72] width 31 height 6
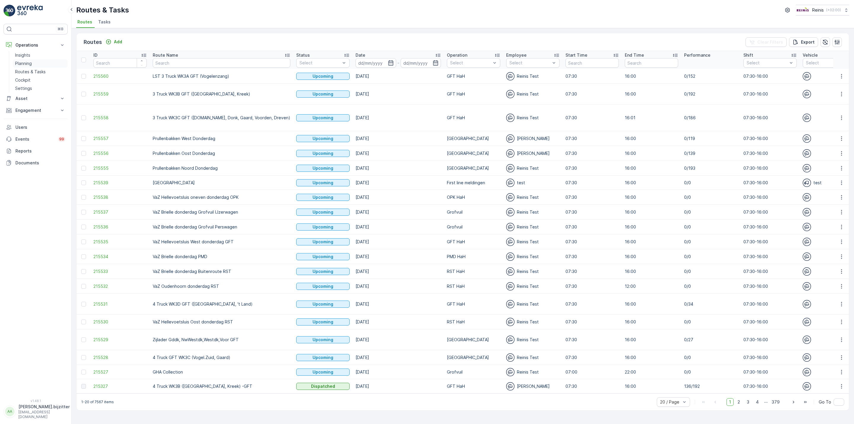
click at [26, 62] on p "Planning" at bounding box center [23, 63] width 17 height 6
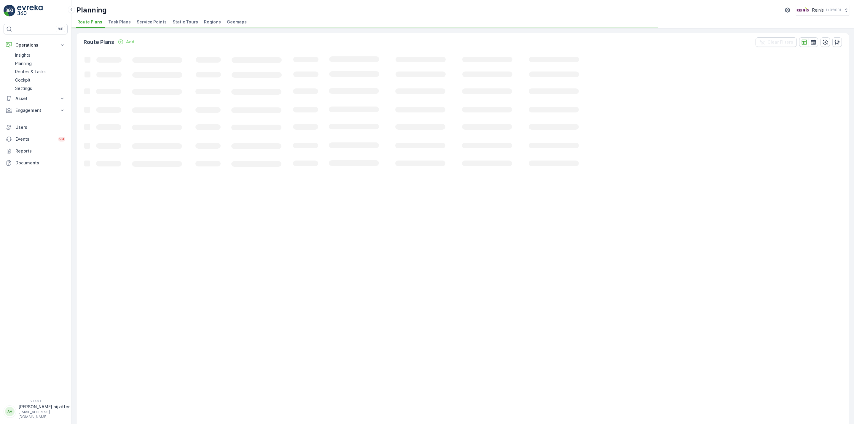
click at [181, 22] on span "Static Tours" at bounding box center [185, 22] width 25 height 6
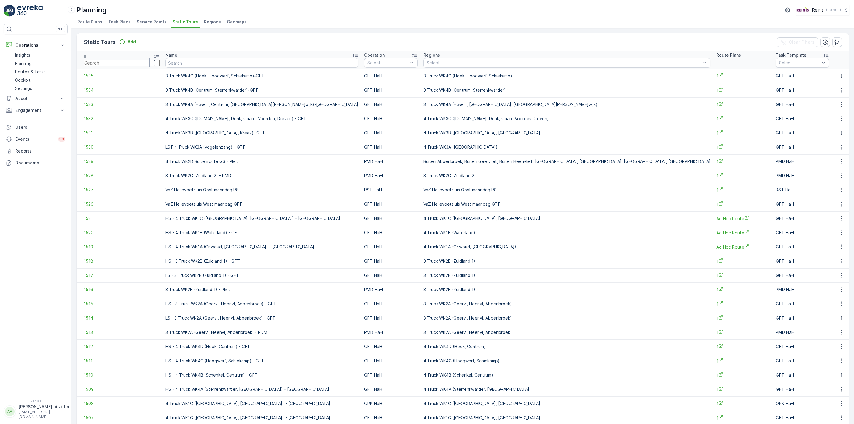
click at [111, 64] on input "number" at bounding box center [122, 63] width 76 height 7
type input "1509"
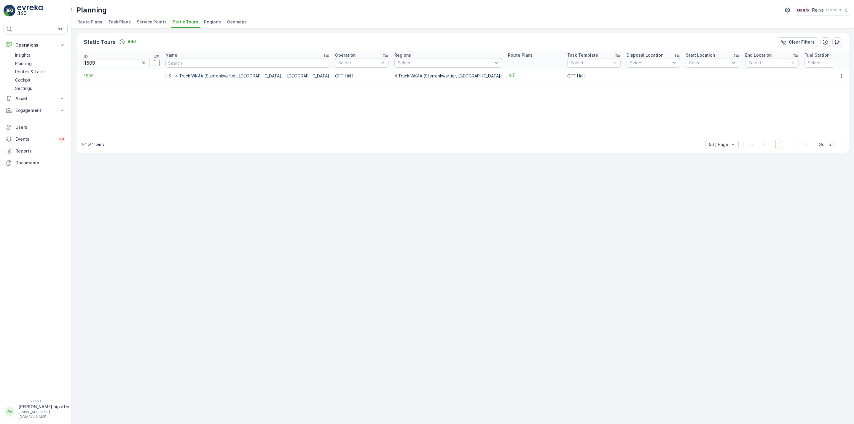
click at [510, 75] on icon at bounding box center [512, 75] width 5 height 5
click at [244, 200] on div "Static Tours Add Clear Filters ID 1509 Name Operation Select Regions Select Rou…" at bounding box center [462, 226] width 782 height 396
click at [105, 60] on input "1509" at bounding box center [122, 63] width 76 height 7
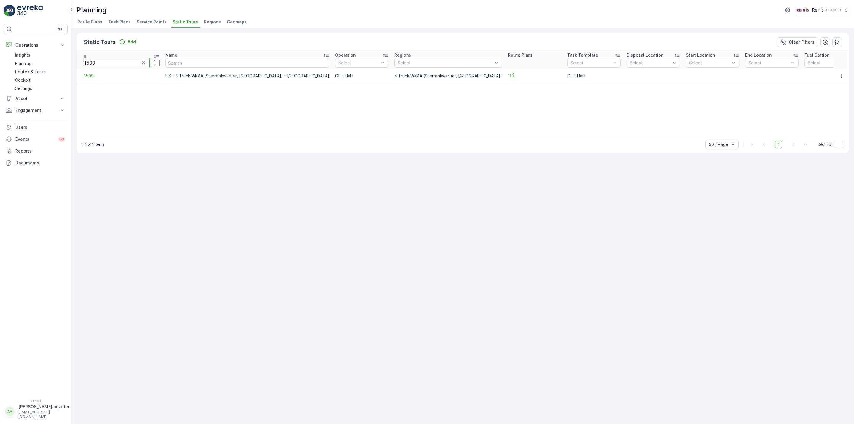
click at [105, 60] on input "1509" at bounding box center [122, 63] width 76 height 7
type input "1510"
click at [88, 73] on span "1510" at bounding box center [127, 76] width 86 height 6
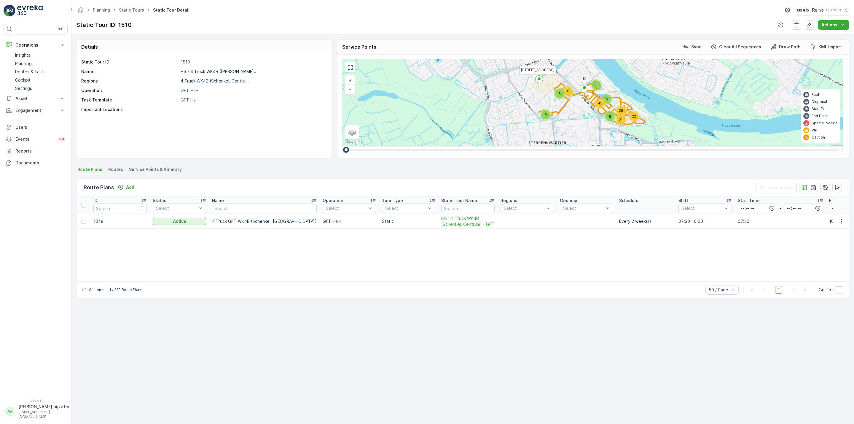
click at [153, 172] on span "Service Points & Itinerary" at bounding box center [155, 169] width 53 height 6
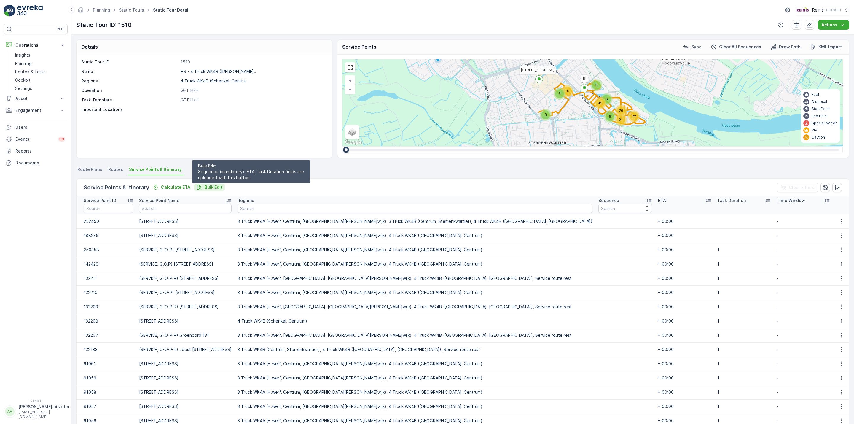
click at [214, 189] on p "Bulk Edit" at bounding box center [214, 187] width 18 height 6
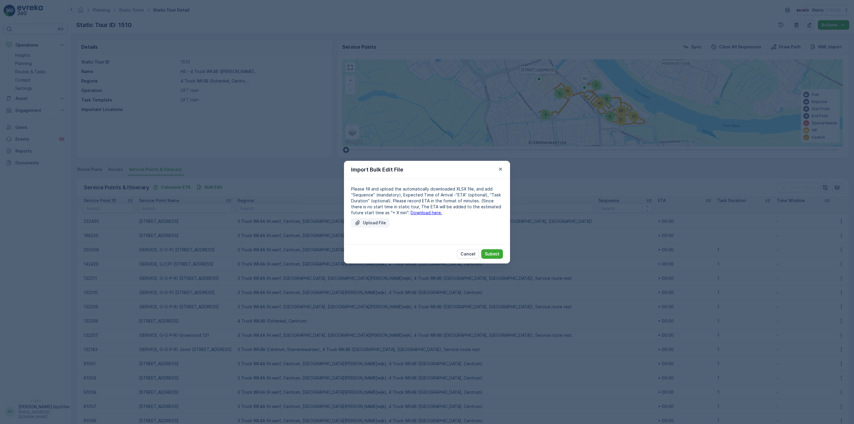
click at [377, 221] on p "Upload File" at bounding box center [374, 223] width 23 height 6
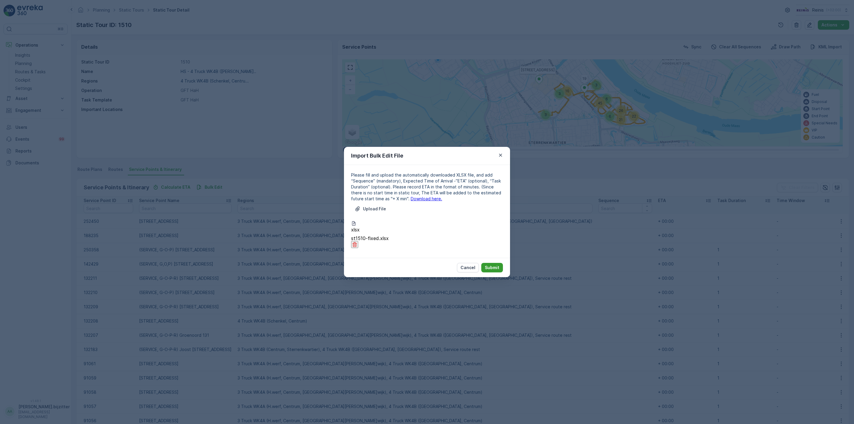
click at [497, 264] on p "Submit" at bounding box center [492, 267] width 15 height 6
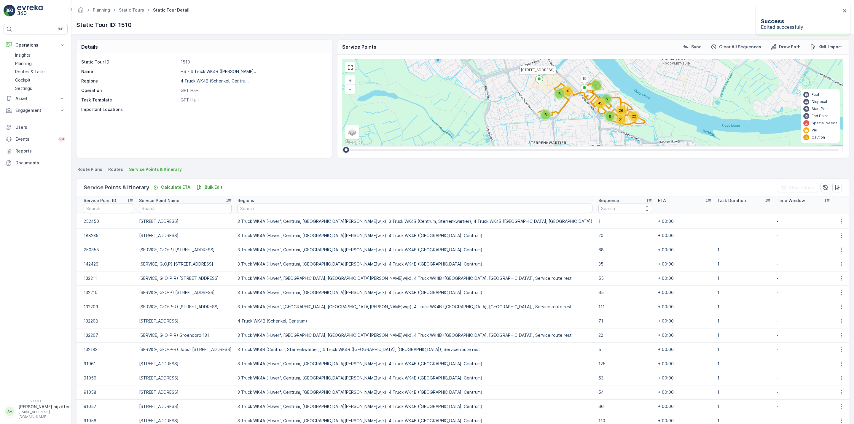
click at [646, 199] on icon at bounding box center [649, 200] width 6 height 6
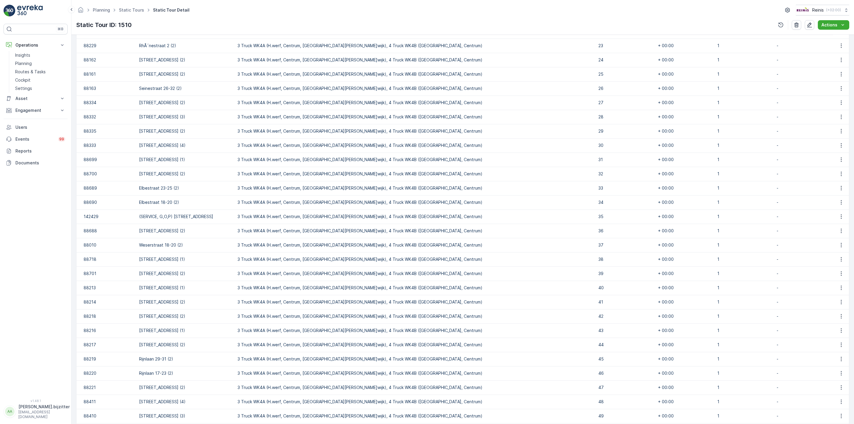
scroll to position [527, 0]
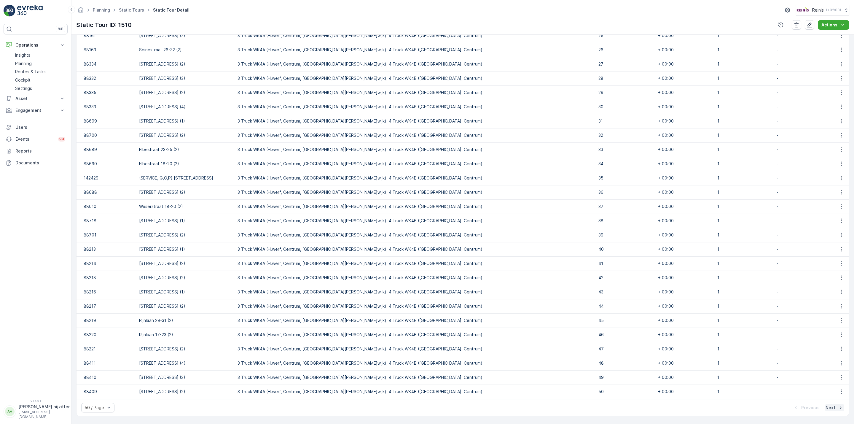
click at [830, 406] on p "Next" at bounding box center [830, 407] width 10 height 6
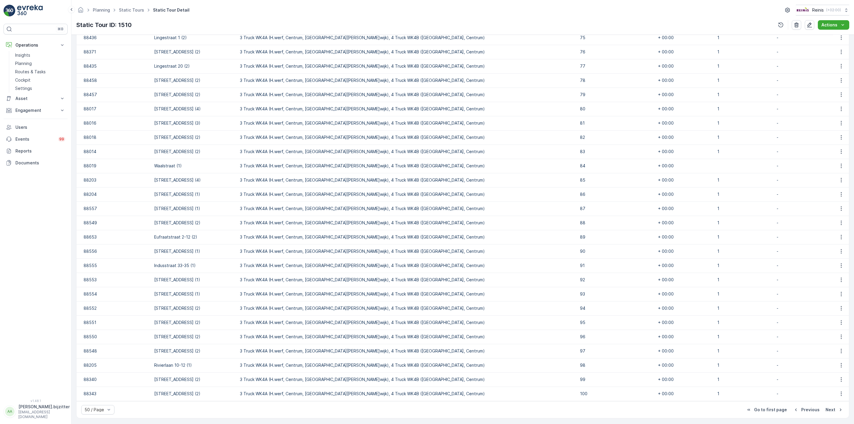
scroll to position [527, 0]
click at [829, 409] on p "Next" at bounding box center [830, 407] width 10 height 6
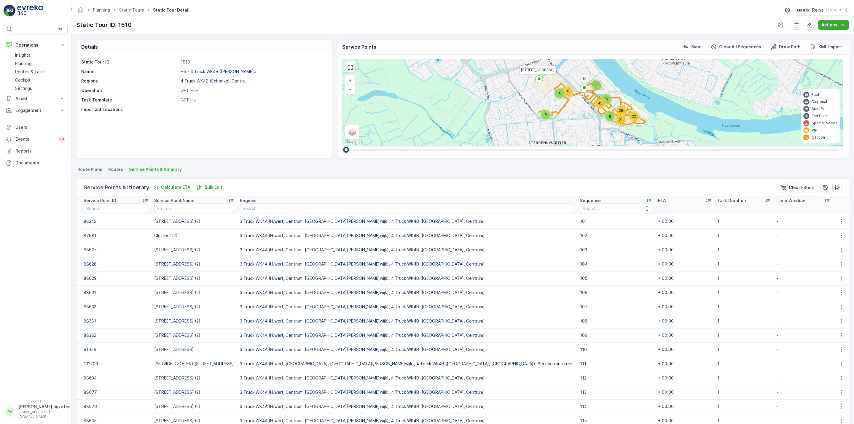
click at [348, 65] on link at bounding box center [350, 67] width 9 height 9
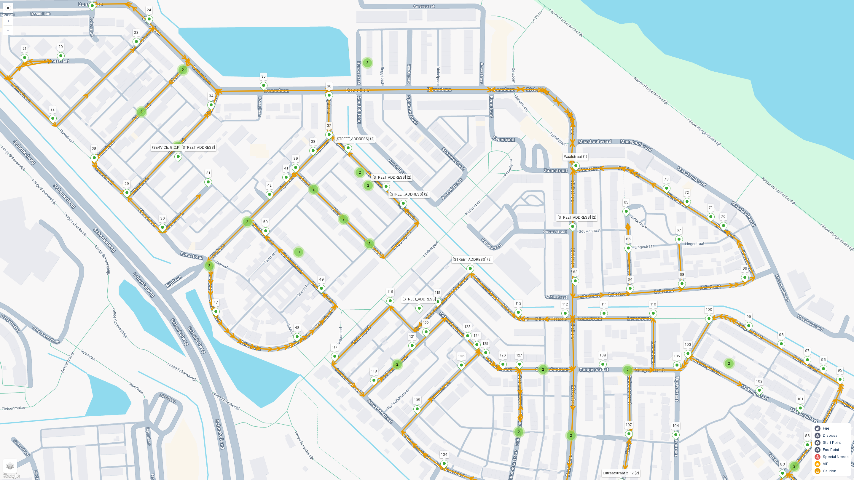
click at [572, 227] on ellipse at bounding box center [572, 226] width 3 height 3
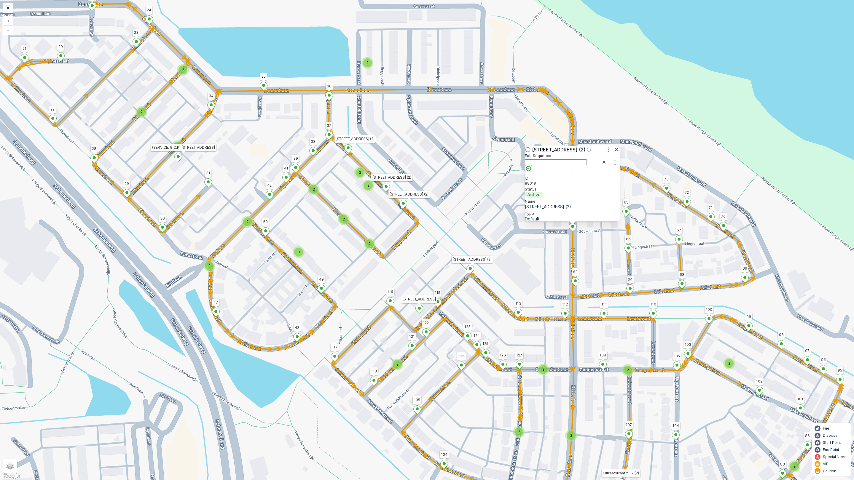
type input "72"
click at [551, 248] on div "2 2 2 2 2 2 2 2 2 3 2 2 2 2 2 2 3 2 2 2 2 2 2 Rademacherstraat 10 19 1 4 8 5 7 …" at bounding box center [427, 240] width 854 height 480
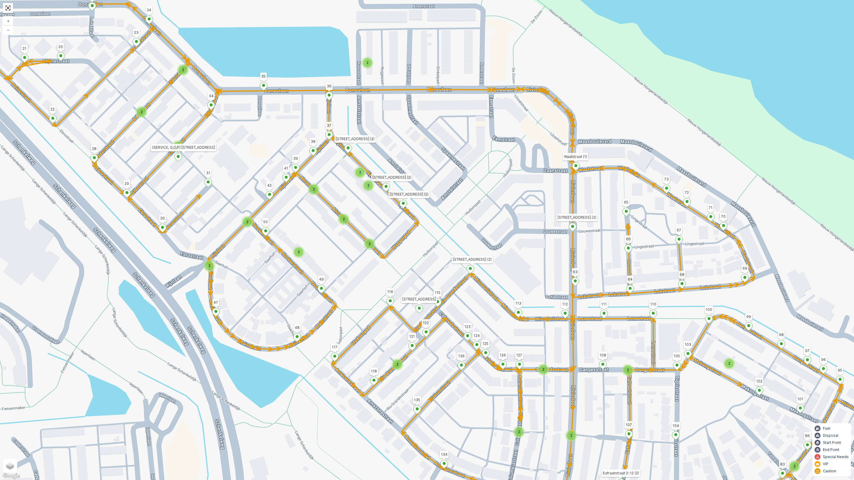
click at [573, 228] on ellipse at bounding box center [572, 226] width 3 height 3
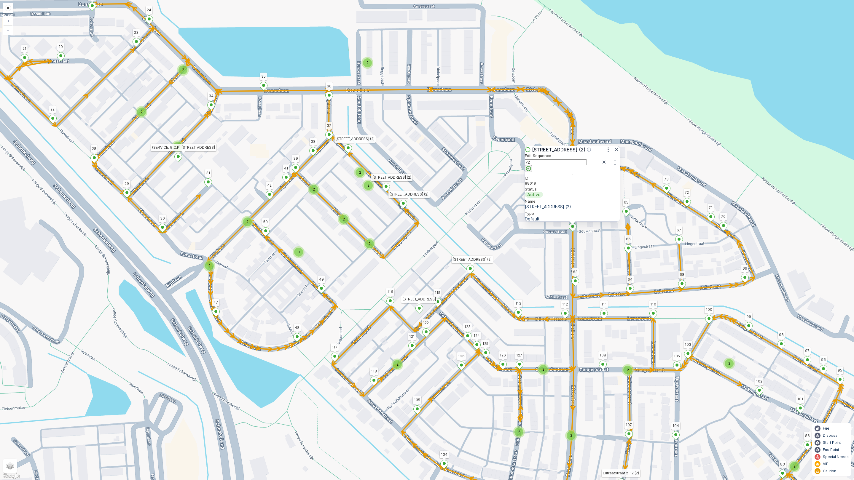
click at [553, 246] on div "2 2 2 2 2 2 2 2 2 3 2 2 2 2 2 2 3 2 2 2 2 2 2 Rademacherstraat 10 19 1 4 8 5 7 …" at bounding box center [427, 240] width 854 height 480
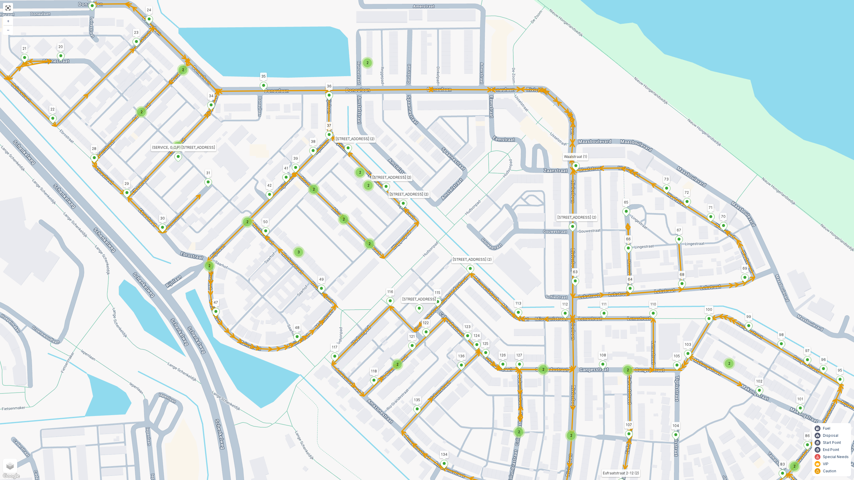
click at [401, 205] on icon at bounding box center [403, 204] width 7 height 9
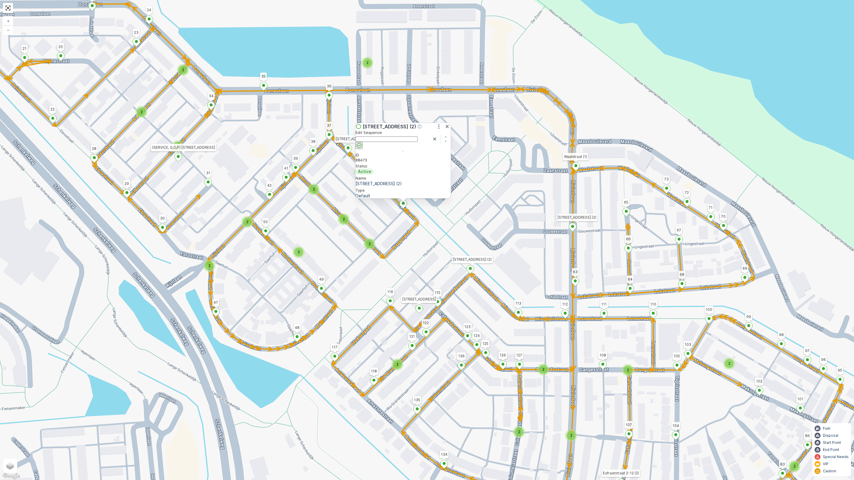
type input "63"
click at [383, 224] on div "2 2 2 2 2 2 2 2 2 3 2 2 2 2 2 2 3 2 2 2 2 2 2 Rademacherstraat 10 19 1 4 8 5 7 …" at bounding box center [427, 240] width 854 height 480
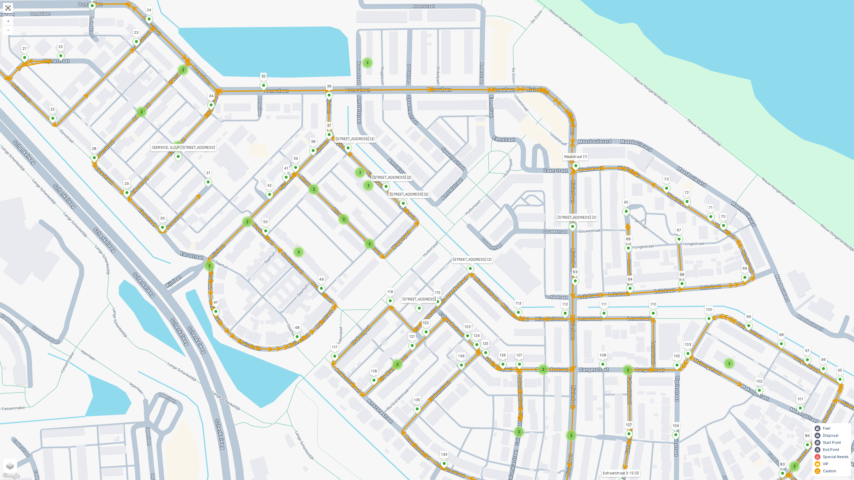
click at [369, 189] on div "2" at bounding box center [368, 185] width 9 height 9
click at [357, 183] on ellipse at bounding box center [357, 183] width 3 height 3
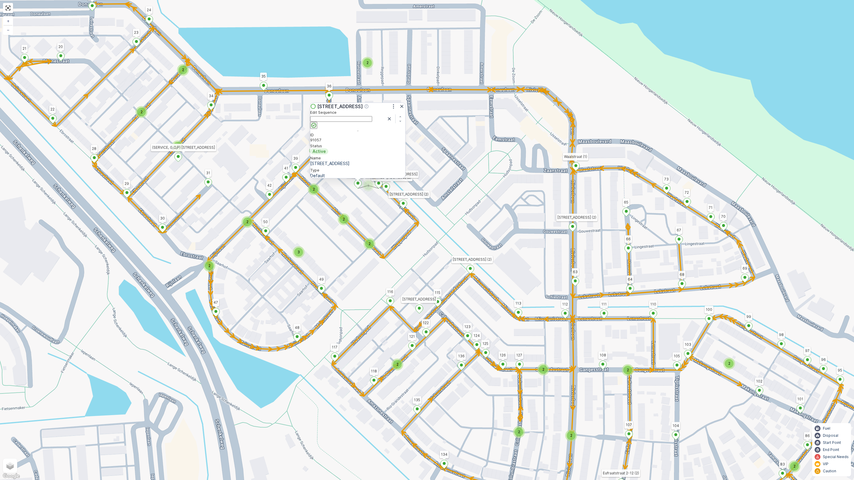
type input "66"
click at [371, 207] on div "2 2 2 2 2 2 2 2 2 3 2 2 2 2 2 2 3 2 2 2 2 2 2 Rademacherstraat 10 19 1 4 8 5 7 …" at bounding box center [427, 240] width 854 height 480
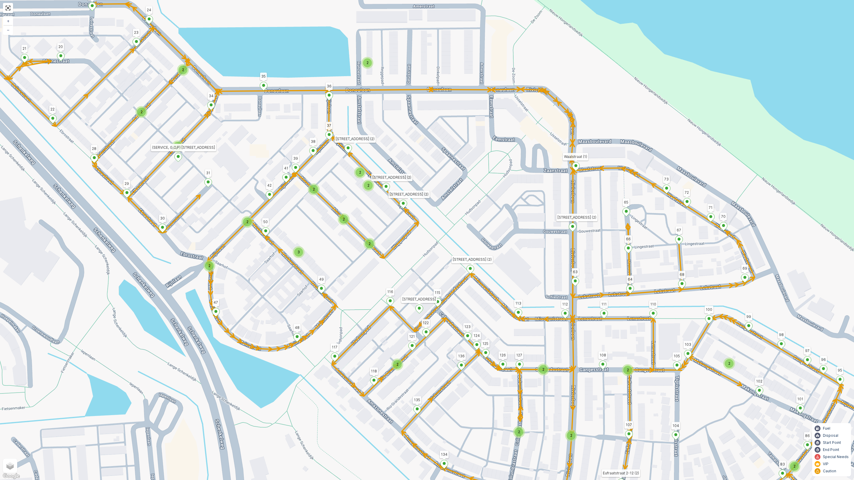
click at [487, 189] on div "2 2 2 2 2 2 2 2 2 3 2 2 2 2 2 2 3 2 2 2 2 2 2 Rademacherstraat 10 19 1 4 8 5 7 …" at bounding box center [427, 240] width 854 height 480
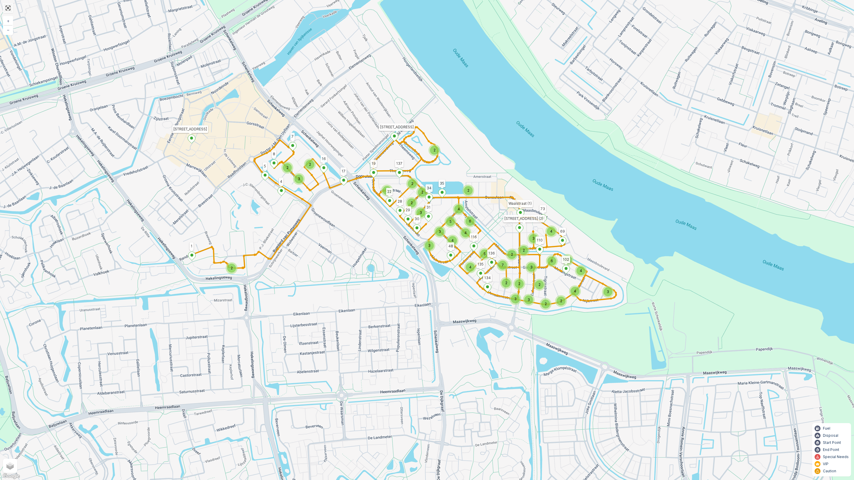
click at [8, 12] on link at bounding box center [8, 8] width 9 height 9
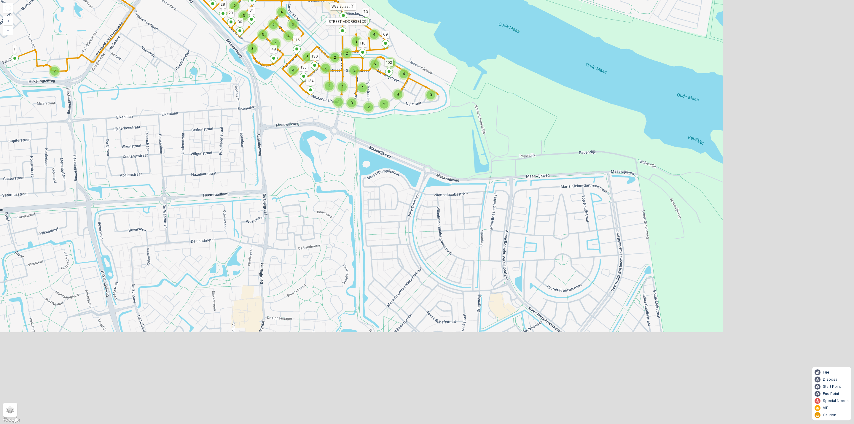
click at [300, 119] on div "Static Tour ID 1510 Name HS - 4 Truck WK4B (Schenkel, C... Regions 4 Truck WK4B…" at bounding box center [204, 105] width 256 height 103
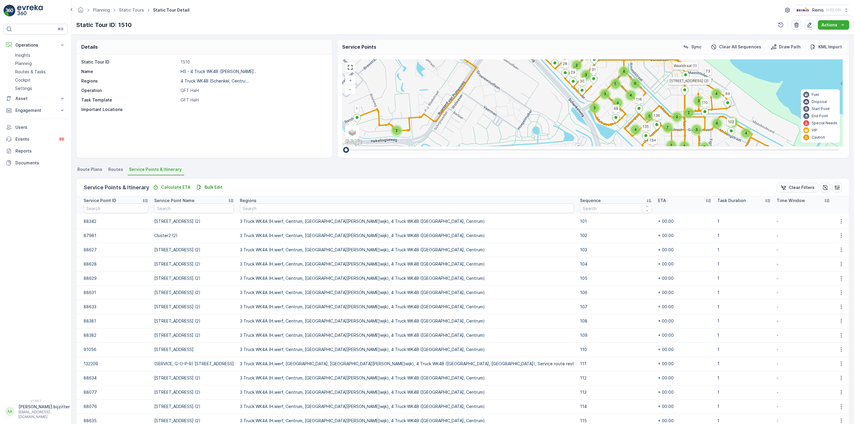
click at [91, 169] on span "Route Plans" at bounding box center [89, 169] width 25 height 6
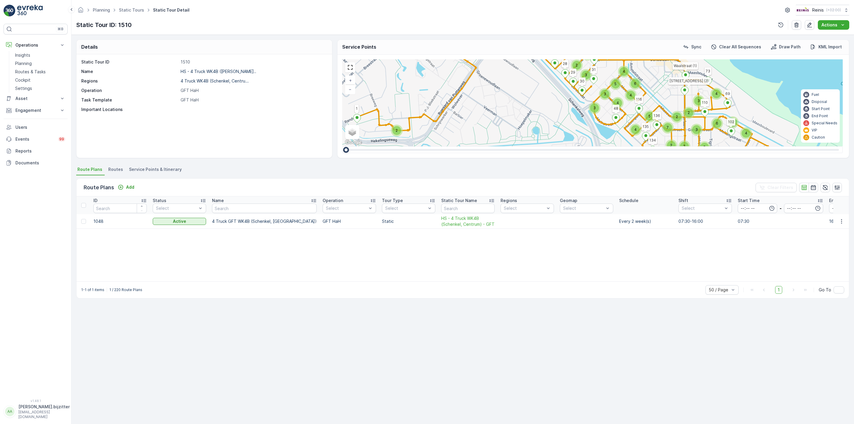
click at [192, 250] on div "ID Status Select Name Operation Select Tour Type Select Static Tour Name Region…" at bounding box center [462, 238] width 772 height 85
click at [842, 219] on icon "button" at bounding box center [842, 221] width 6 height 6
click at [825, 229] on span "Edit Route Plan" at bounding box center [836, 230] width 31 height 6
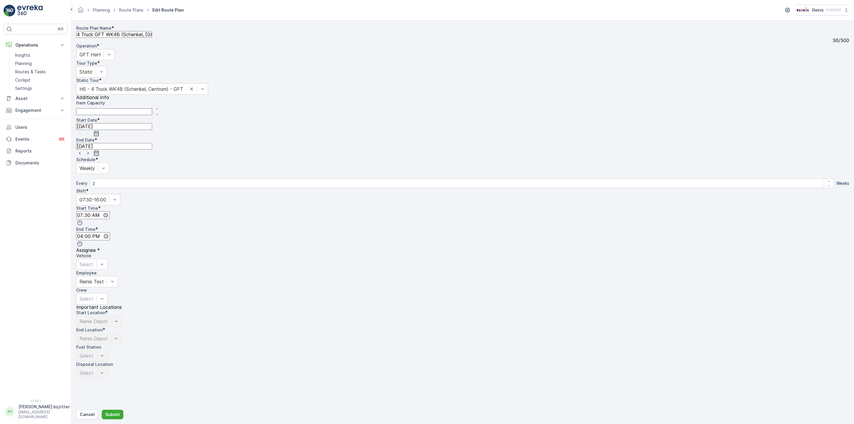
click at [342, 117] on div "Route Plan Name * 4 Truck GFT WK4B (Schenkel, Centrum) 36 / 500 Operation * GFT…" at bounding box center [462, 71] width 773 height 92
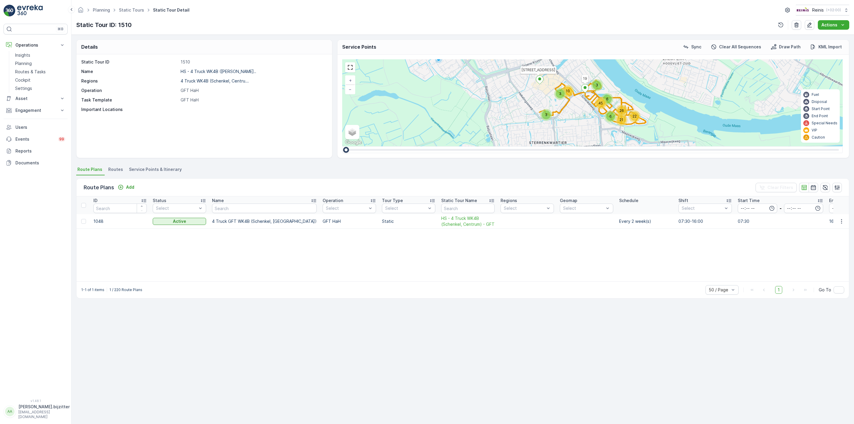
click at [213, 315] on div "Details Static Tour ID 1510 Name HS - 4 Truck WK4B (Schenkel, C... Regions 4 Tr…" at bounding box center [462, 229] width 782 height 389
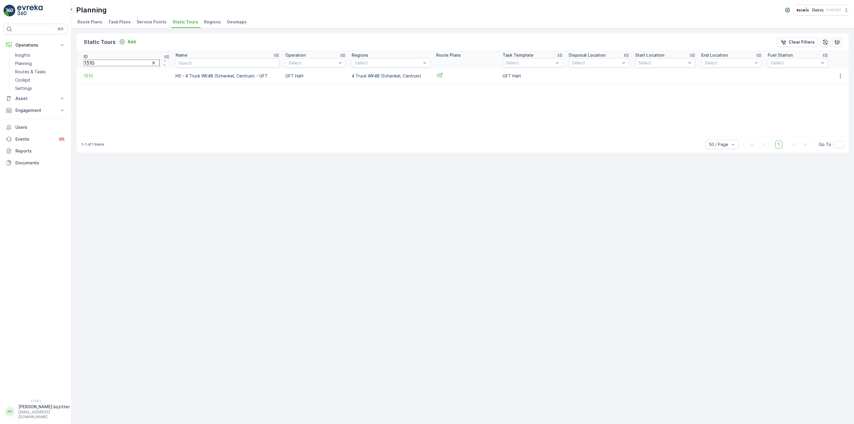
click at [118, 64] on input "1510" at bounding box center [122, 63] width 76 height 7
type input "1511"
click at [87, 74] on span "1511" at bounding box center [126, 76] width 84 height 6
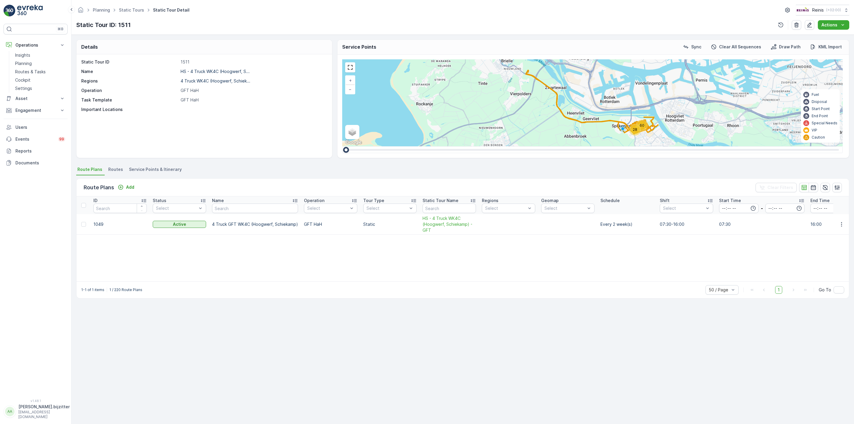
click at [160, 168] on span "Service Points & Itinerary" at bounding box center [155, 169] width 53 height 6
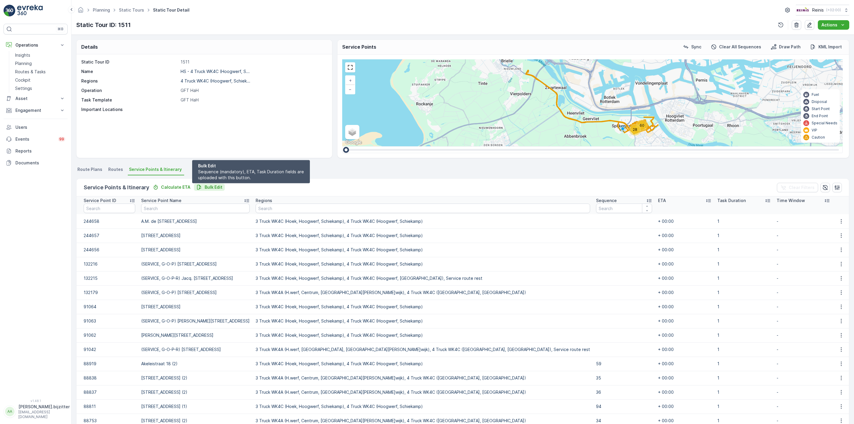
click at [210, 187] on p "Bulk Edit" at bounding box center [214, 187] width 18 height 6
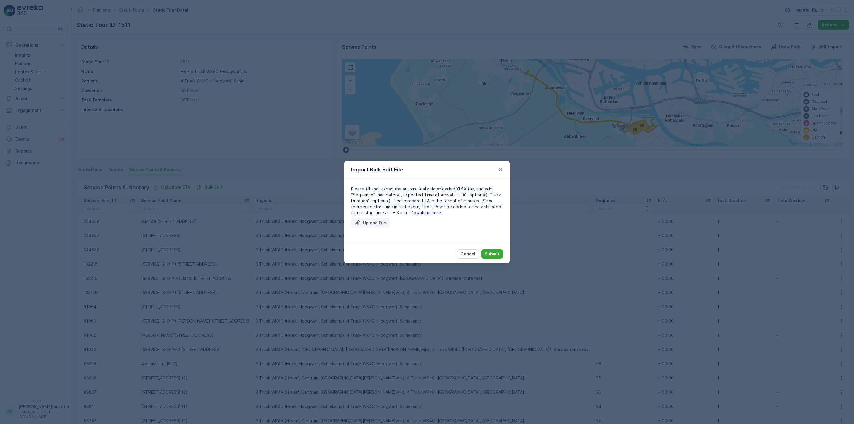
click at [370, 222] on p "Upload File" at bounding box center [374, 223] width 23 height 6
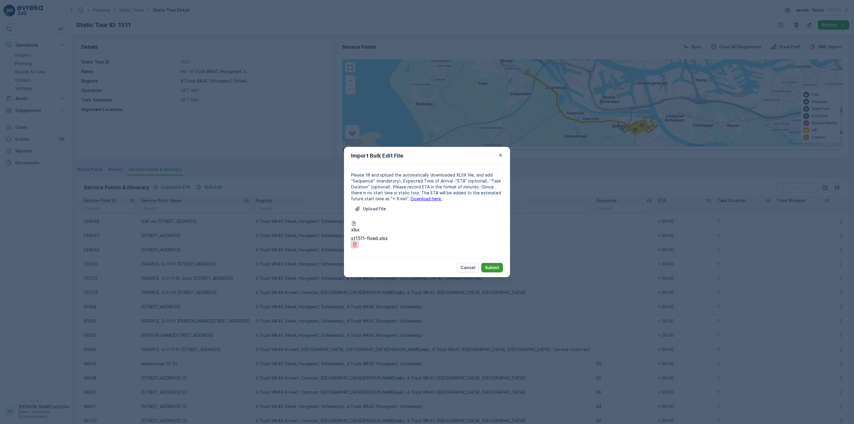
click at [490, 264] on p "Submit" at bounding box center [492, 267] width 15 height 6
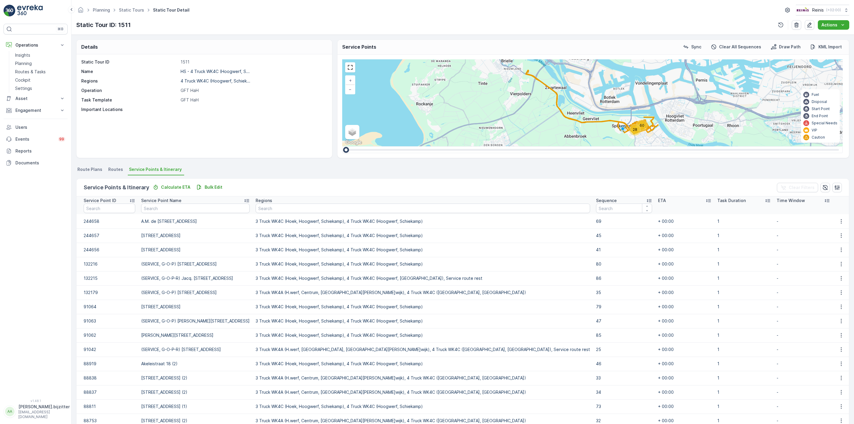
click at [646, 199] on icon at bounding box center [649, 200] width 6 height 6
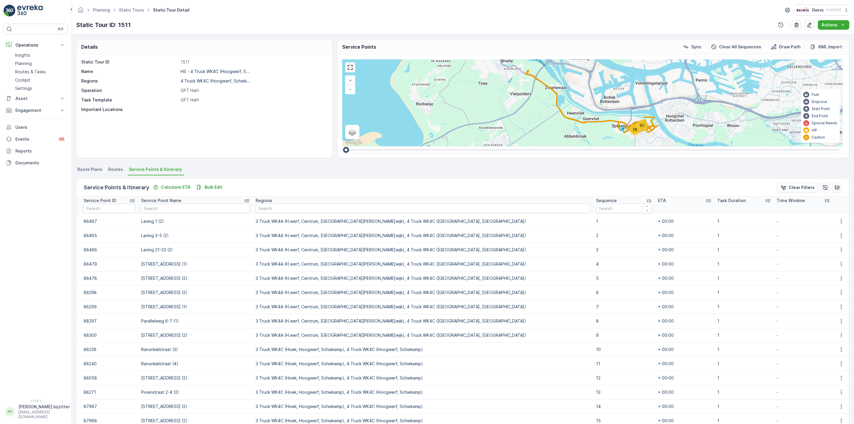
click at [350, 70] on link at bounding box center [350, 67] width 9 height 9
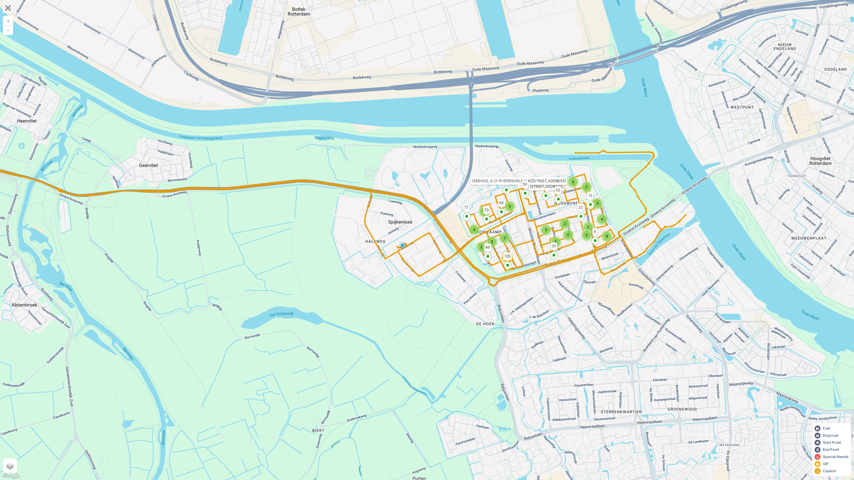
click at [8, 6] on link at bounding box center [8, 8] width 9 height 9
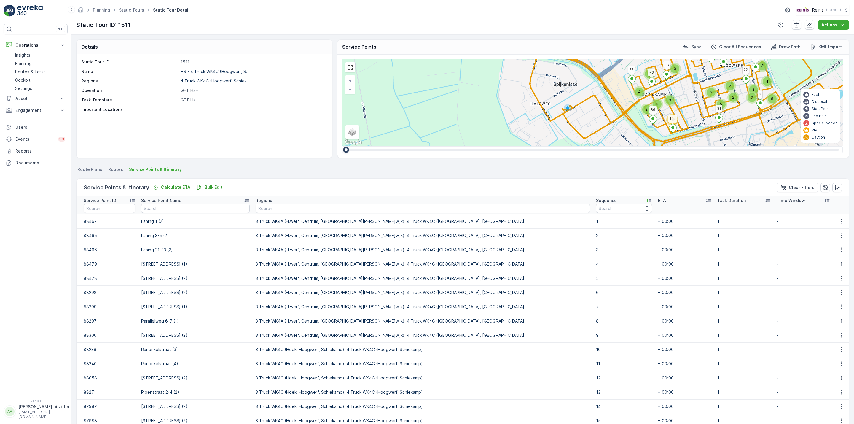
click at [239, 109] on p at bounding box center [253, 109] width 145 height 6
click at [830, 24] on p "Actions" at bounding box center [829, 25] width 16 height 6
click at [248, 117] on div "Static Tour ID 1511 Name HS - 4 Truck WK4C (Hoogwerf, S... Regions 4 Truck WK4C…" at bounding box center [204, 105] width 256 height 103
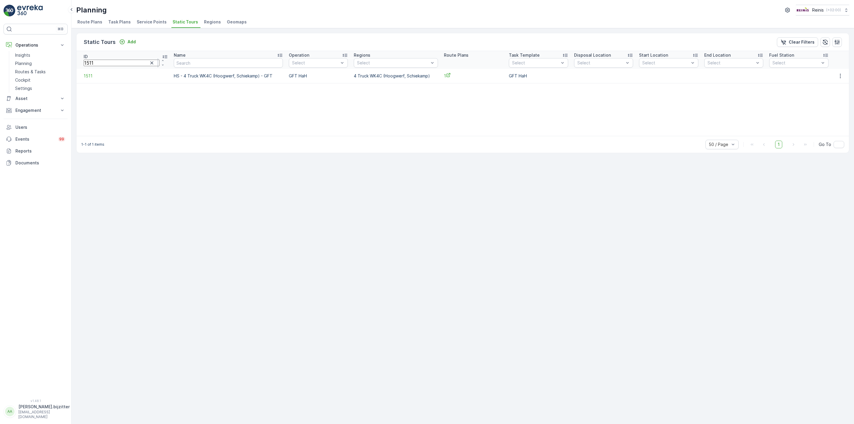
click at [120, 65] on input "1511" at bounding box center [122, 63] width 76 height 7
type input "1512"
click at [91, 75] on span "1512" at bounding box center [128, 76] width 88 height 6
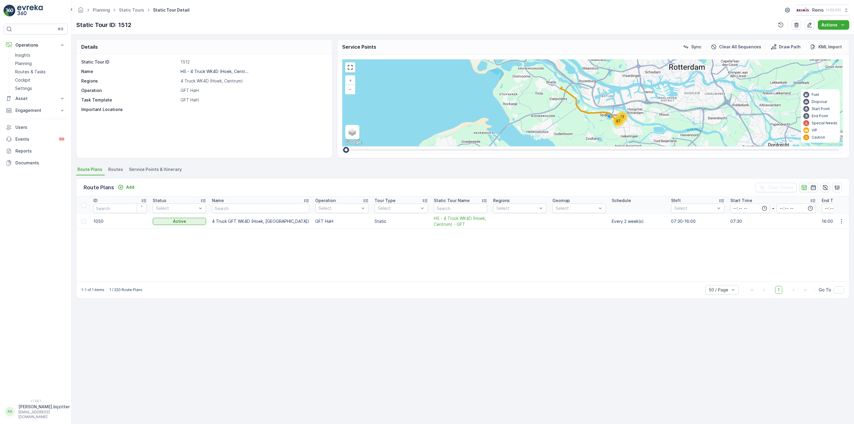
click at [168, 168] on span "Service Points & Itinerary" at bounding box center [155, 169] width 53 height 6
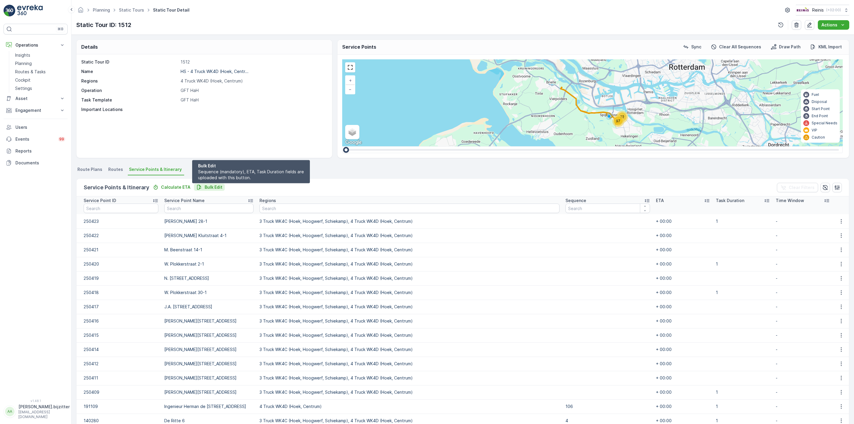
click at [212, 186] on p "Bulk Edit" at bounding box center [214, 187] width 18 height 6
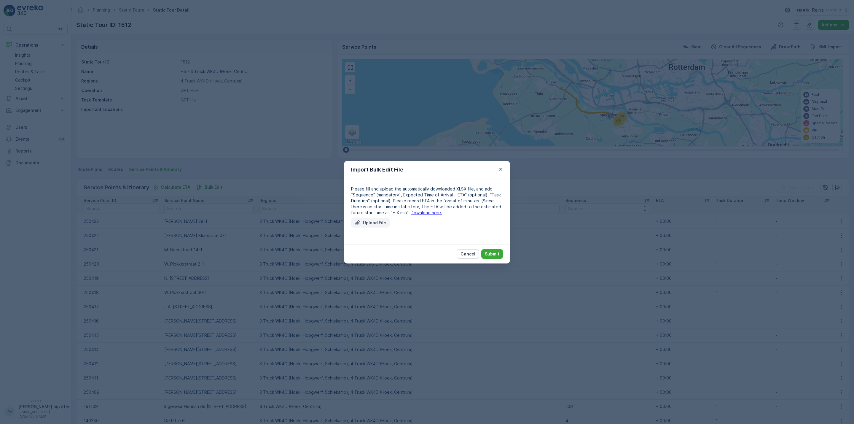
click at [371, 220] on p "Upload File" at bounding box center [374, 223] width 23 height 6
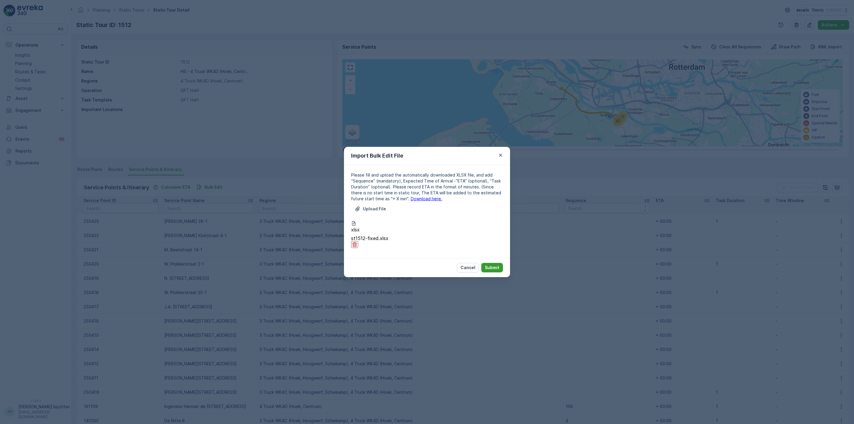
click at [498, 264] on p "Submit" at bounding box center [492, 267] width 15 height 6
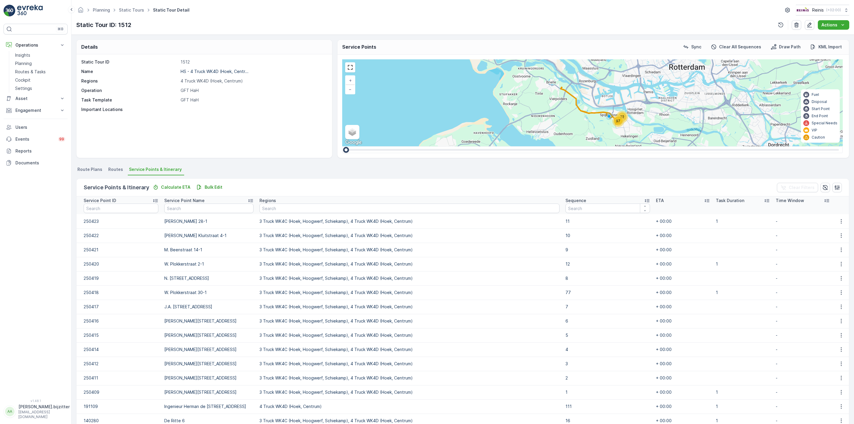
click at [644, 202] on icon at bounding box center [647, 200] width 6 height 6
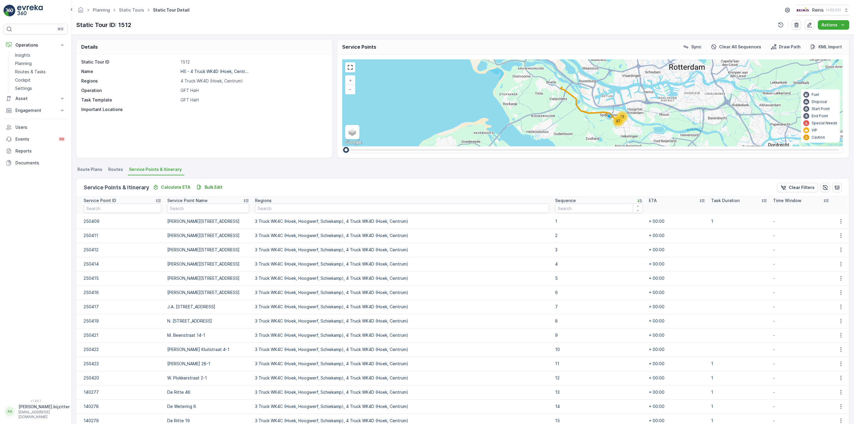
click at [129, 133] on div "Static Tour ID 1512 Name HS - 4 Truck WK4D (Hoek, Centr... Regions 4 Truck WK4D…" at bounding box center [204, 105] width 256 height 103
click at [49, 220] on div "⌘B Operations Insights Planning Routes & Tasks Cockpit Settings Asset Assets Ac…" at bounding box center [36, 208] width 64 height 368
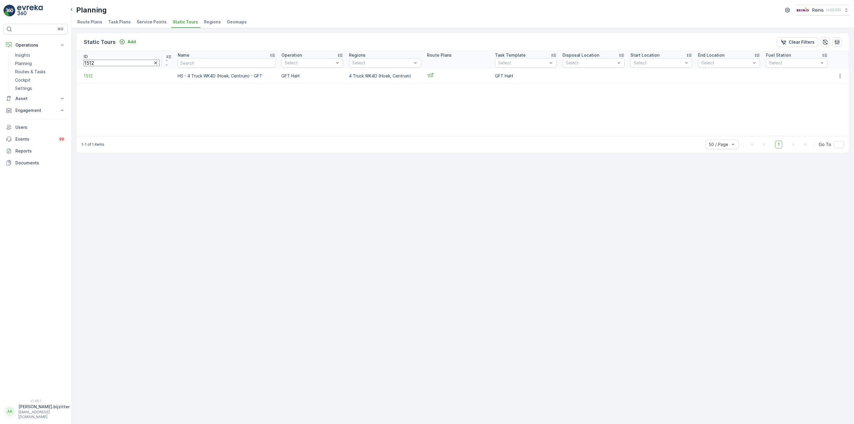
click at [230, 276] on div "Static Tours Add Clear Filters ID 1512 Name Operation Select Regions Select Rou…" at bounding box center [462, 226] width 782 height 396
click at [196, 245] on div "Static Tours Add Clear Filters ID 1512 Name Operation Select Regions Select Rou…" at bounding box center [462, 226] width 782 height 396
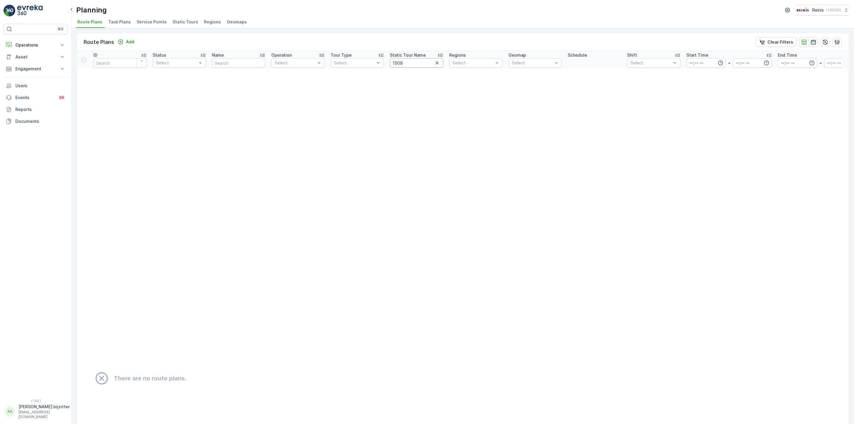
click at [418, 63] on input "1509" at bounding box center [416, 62] width 53 height 9
click at [439, 64] on icon "button" at bounding box center [437, 63] width 6 height 6
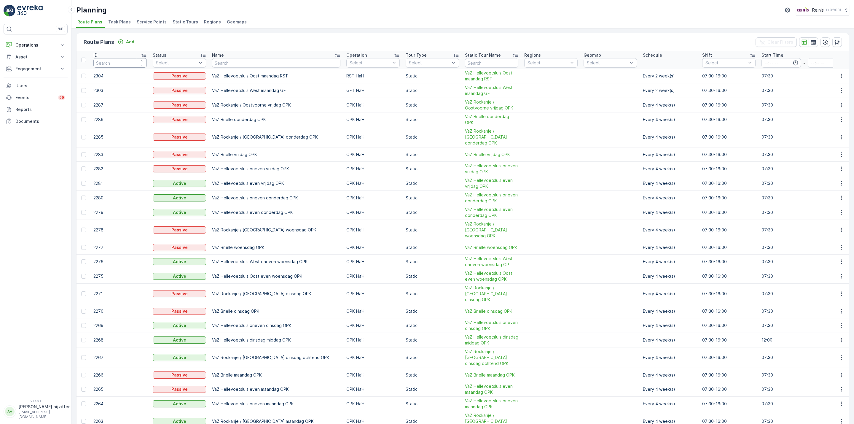
click at [116, 61] on input "number" at bounding box center [119, 62] width 53 height 9
click at [180, 21] on span "Static Tours" at bounding box center [185, 22] width 25 height 6
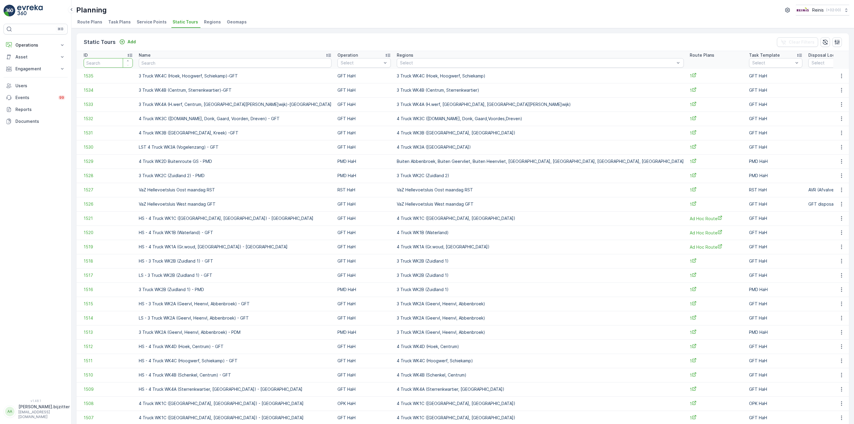
click at [113, 63] on input "number" at bounding box center [108, 62] width 49 height 9
type input "1509"
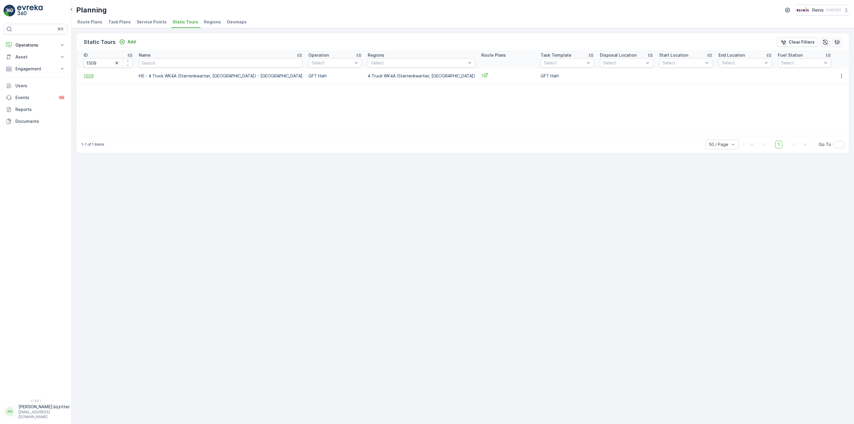
click at [93, 75] on span "1509" at bounding box center [108, 76] width 49 height 6
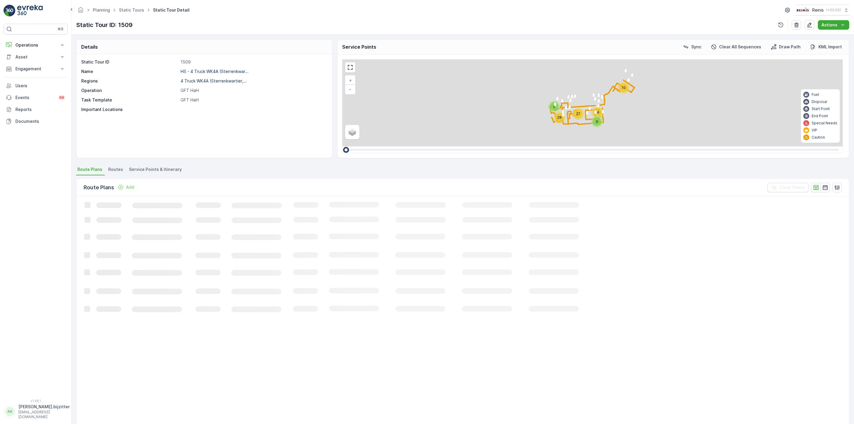
click at [156, 168] on span "Service Points & Itinerary" at bounding box center [155, 169] width 53 height 6
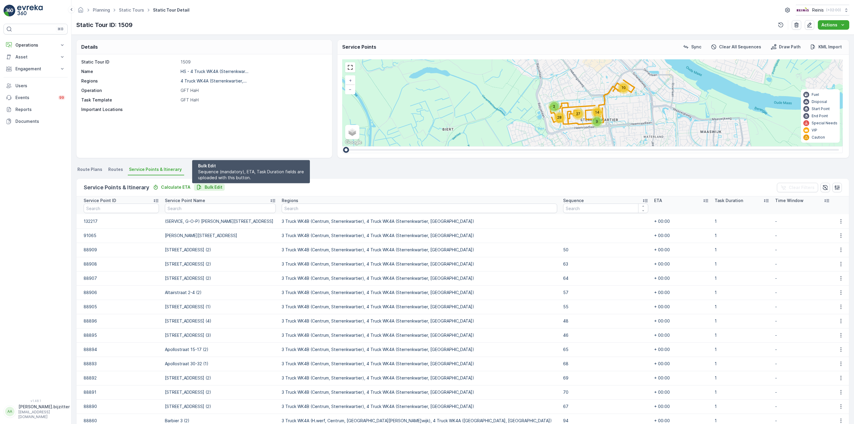
click at [212, 187] on p "Bulk Edit" at bounding box center [214, 187] width 18 height 6
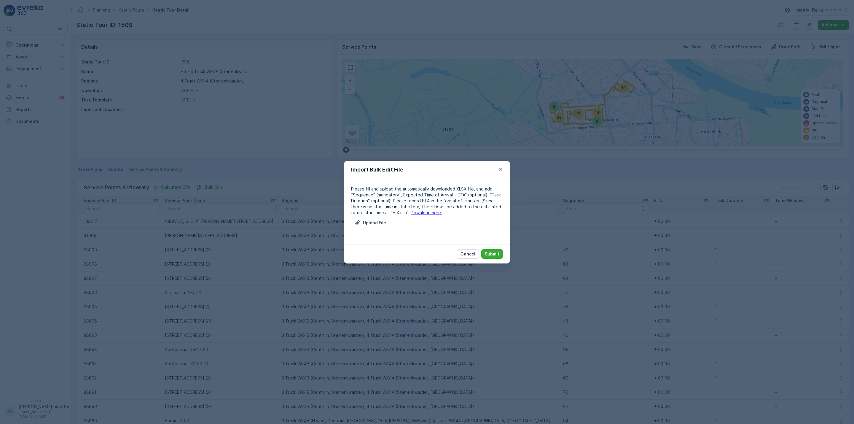
click at [414, 211] on link "Download here." at bounding box center [426, 212] width 31 height 5
click at [375, 221] on p "Upload File" at bounding box center [374, 223] width 23 height 6
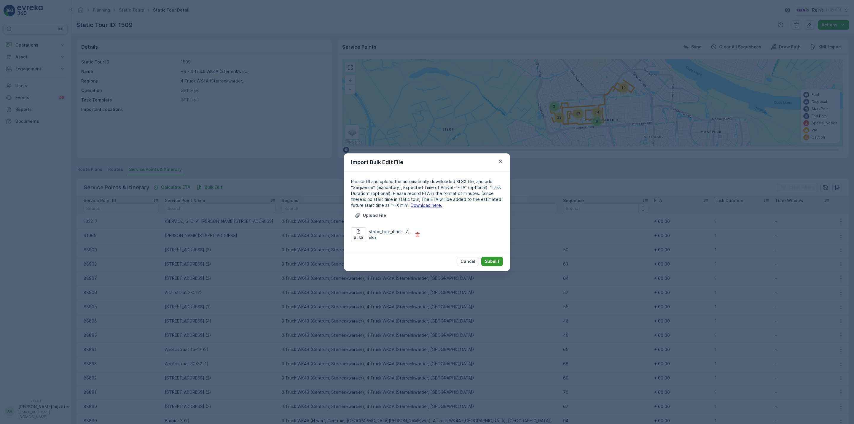
click at [495, 258] on p "Submit" at bounding box center [492, 261] width 15 height 6
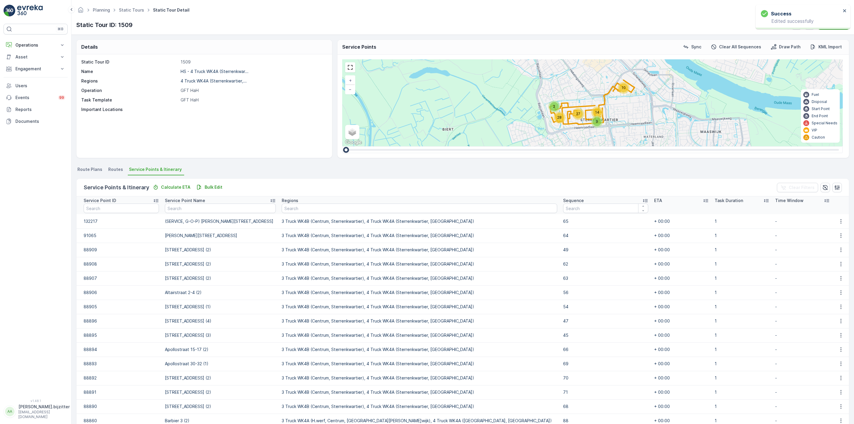
click at [642, 198] on icon at bounding box center [645, 200] width 6 height 6
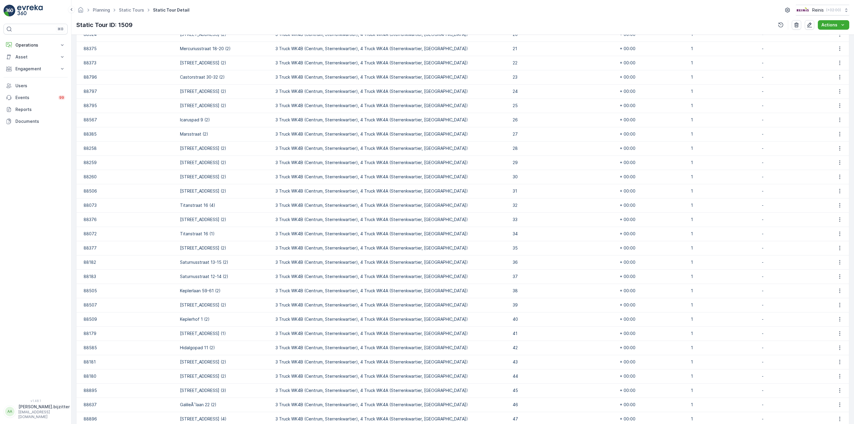
scroll to position [527, 0]
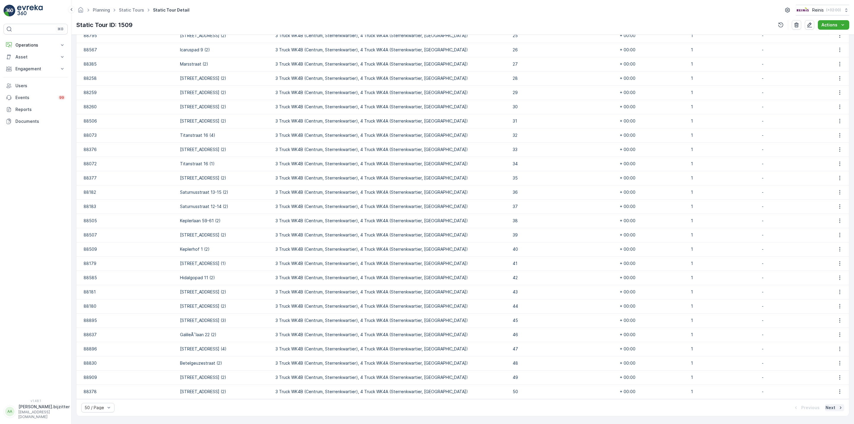
click at [832, 407] on p "Next" at bounding box center [830, 407] width 10 height 6
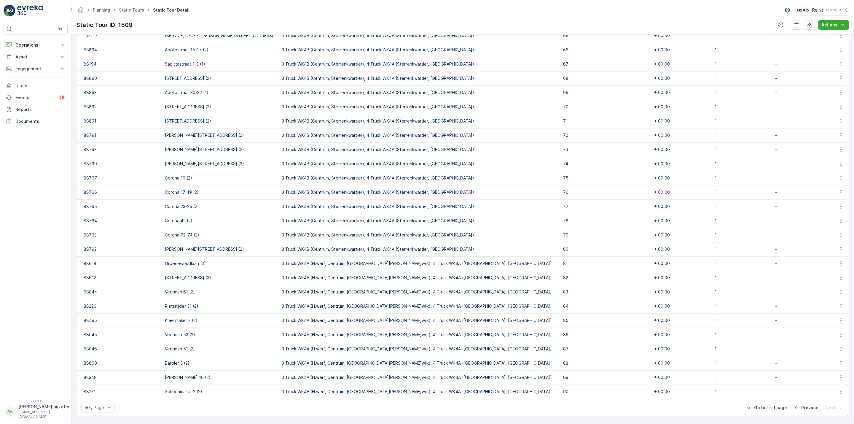
scroll to position [385, 0]
click at [840, 176] on icon "button" at bounding box center [841, 178] width 6 height 6
click at [840, 185] on span "Edit" at bounding box center [840, 187] width 8 height 6
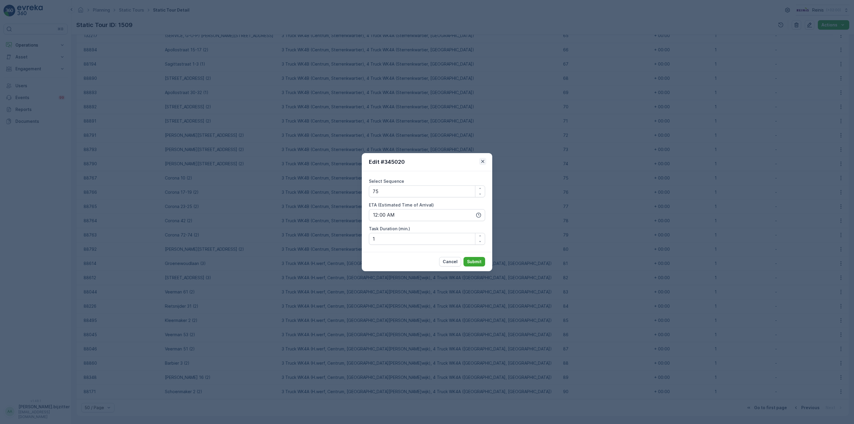
click at [484, 160] on icon "button" at bounding box center [482, 161] width 3 height 3
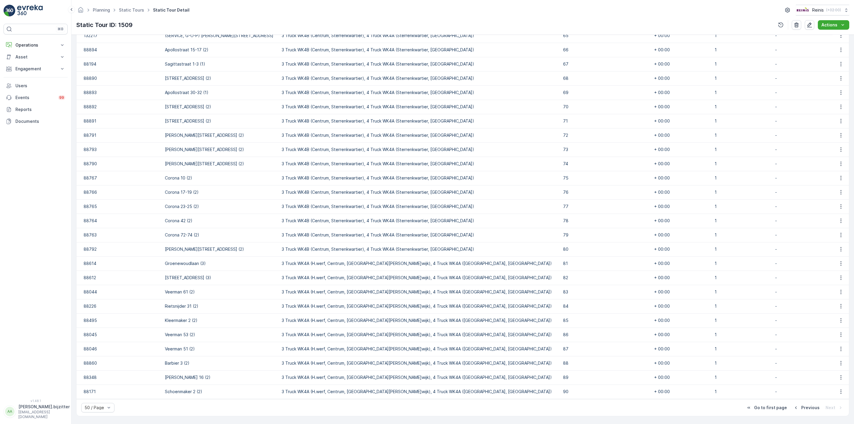
drag, startPoint x: 760, startPoint y: 407, endPoint x: 745, endPoint y: 401, distance: 16.5
click at [760, 407] on p "Go to first page" at bounding box center [770, 407] width 33 height 6
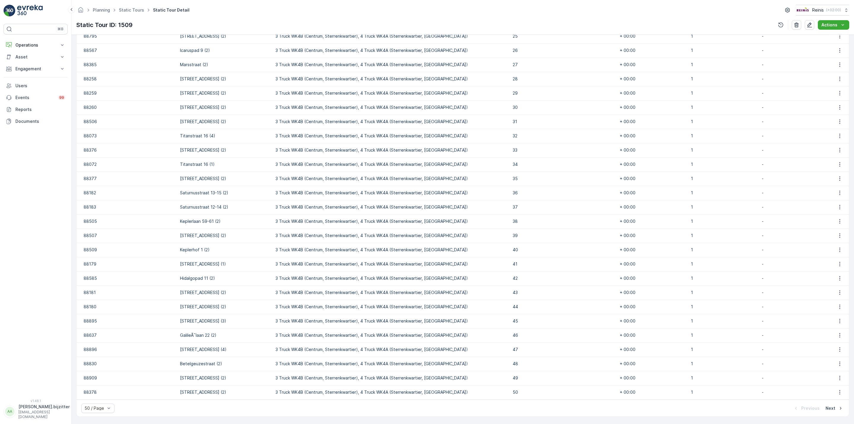
scroll to position [527, 0]
click at [837, 336] on icon "button" at bounding box center [840, 334] width 6 height 6
click at [843, 344] on span "Edit" at bounding box center [840, 343] width 8 height 6
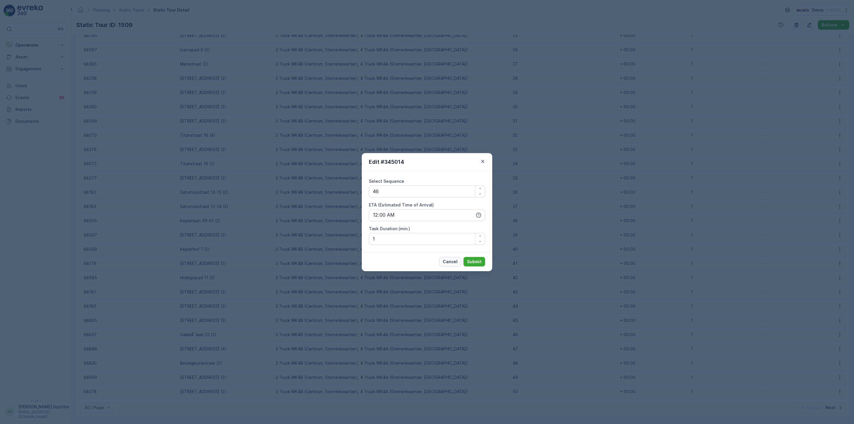
click at [451, 260] on p "Cancel" at bounding box center [450, 262] width 15 height 6
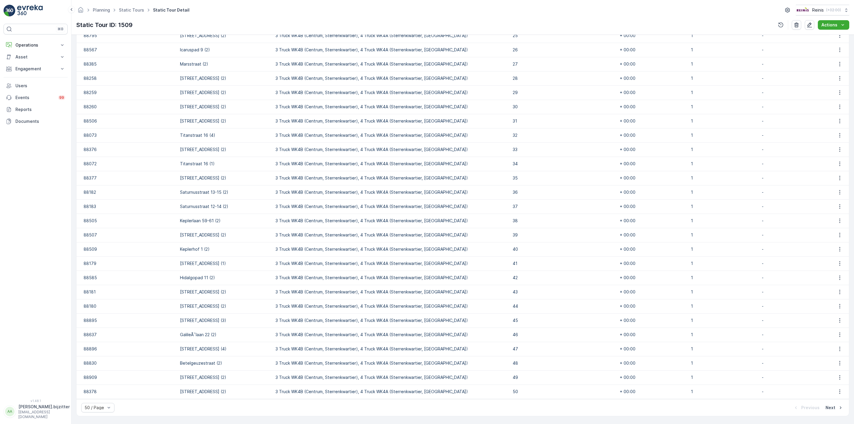
click at [47, 166] on div "⌘B Operations Insights Planning Routes & Tasks Cockpit Settings Asset Assets Ac…" at bounding box center [36, 208] width 64 height 368
click at [88, 334] on td "88637" at bounding box center [126, 334] width 101 height 14
copy td "88637"
click at [163, 294] on td "88181" at bounding box center [126, 292] width 101 height 14
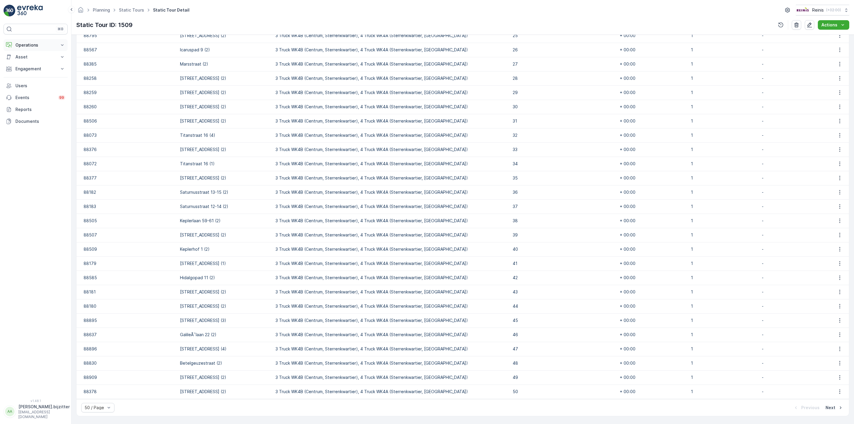
click at [24, 43] on p "Operations" at bounding box center [35, 45] width 40 height 6
click at [26, 73] on p "Routes & Tasks" at bounding box center [30, 72] width 31 height 6
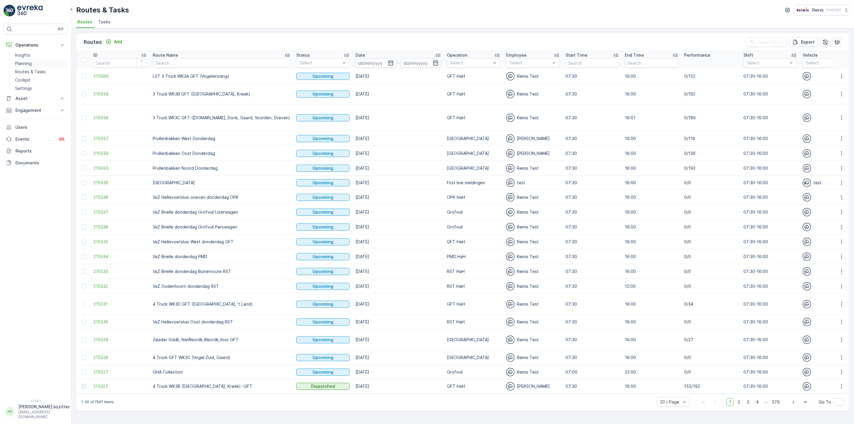
click at [28, 62] on p "Planning" at bounding box center [23, 63] width 17 height 6
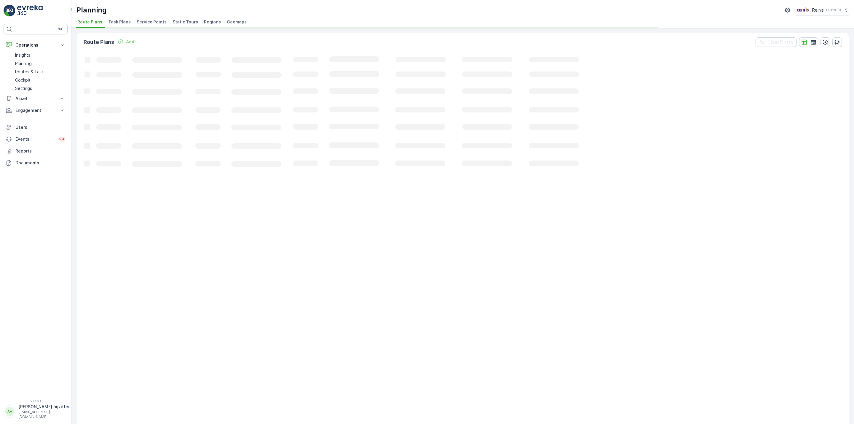
click at [155, 24] on span "Service Points" at bounding box center [152, 22] width 30 height 6
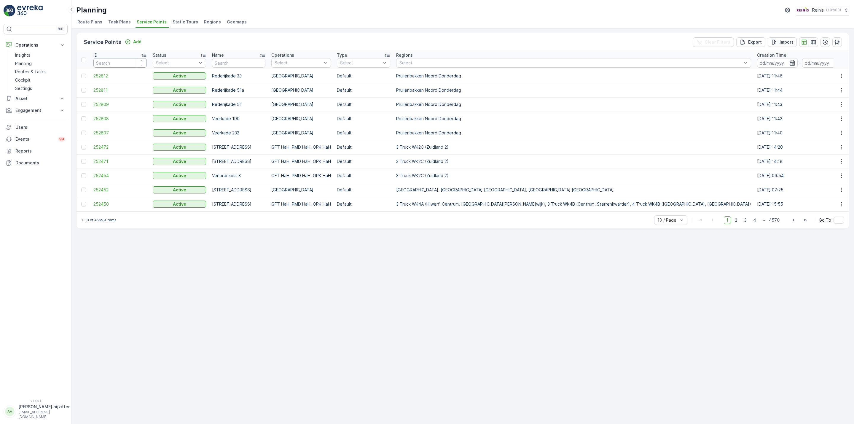
click at [112, 66] on input "number" at bounding box center [119, 62] width 53 height 9
click at [117, 68] on input "number" at bounding box center [119, 62] width 53 height 9
paste input "88637"
type input "88637"
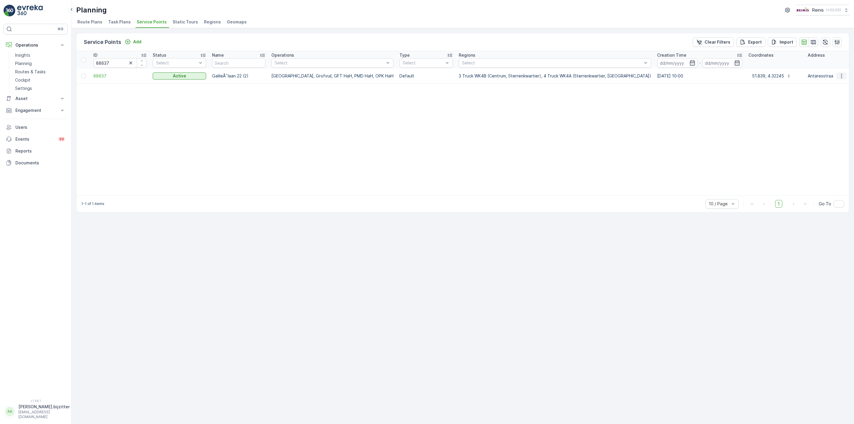
click at [843, 73] on icon "button" at bounding box center [842, 76] width 6 height 6
click at [819, 93] on span "Edit Service Point" at bounding box center [825, 93] width 36 height 6
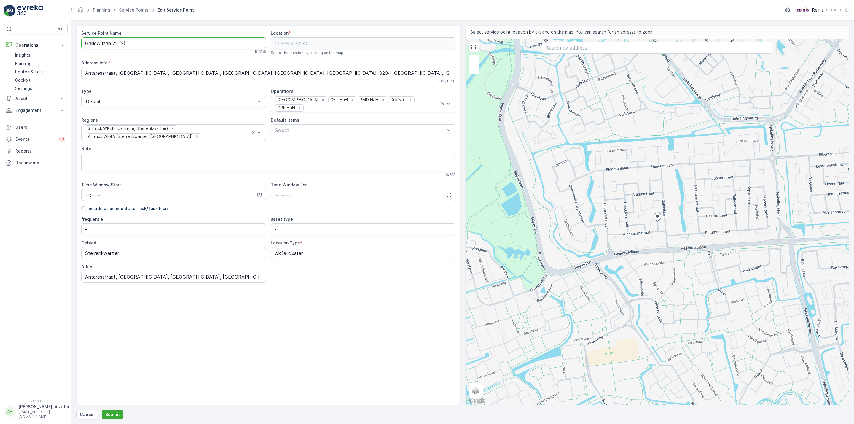
click at [100, 43] on Name "GalileÃ¯laan 22 (2)" at bounding box center [173, 43] width 185 height 12
type Name "Galileïlaan 22 (2)"
click at [109, 413] on p "Submit" at bounding box center [112, 414] width 15 height 6
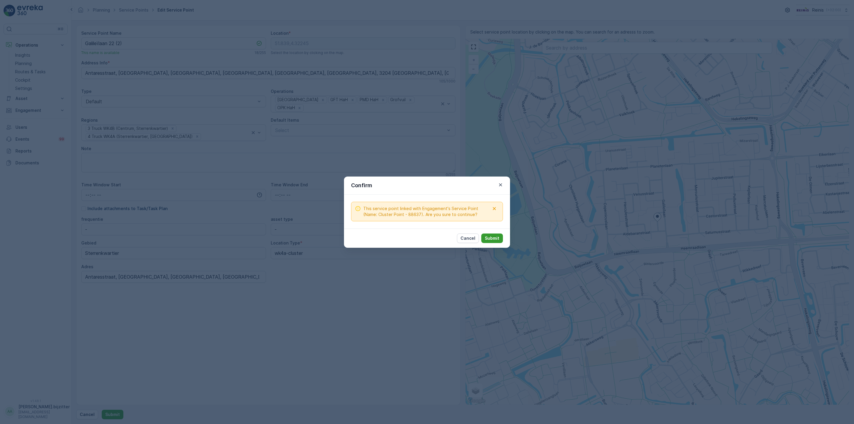
click at [492, 234] on button "Submit" at bounding box center [492, 237] width 22 height 9
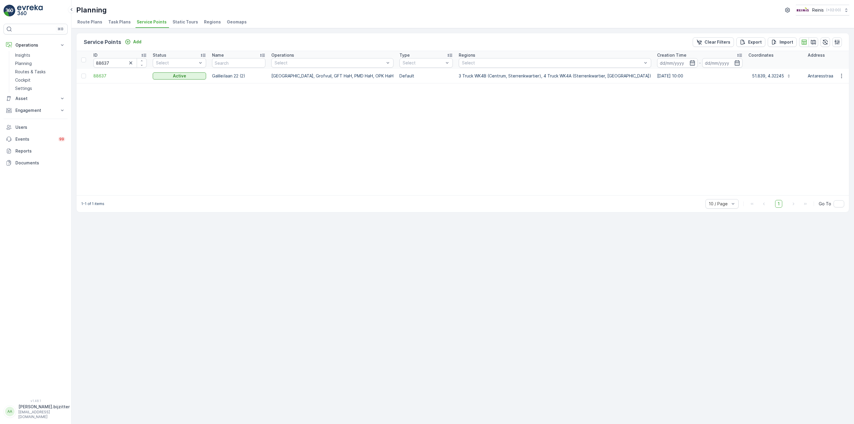
click at [366, 333] on div "Service Points Add Clear Filters Export Import ID 88637 Status Select Name Oper…" at bounding box center [462, 226] width 782 height 396
click at [355, 329] on div "Service Points Add Clear Filters Export Import ID 88637 Status Select Name Oper…" at bounding box center [462, 226] width 782 height 396
click at [155, 251] on div "Service Points Add Clear Filters Export Import ID 88637 Status Select Name Oper…" at bounding box center [462, 226] width 782 height 396
